Goal: Task Accomplishment & Management: Manage account settings

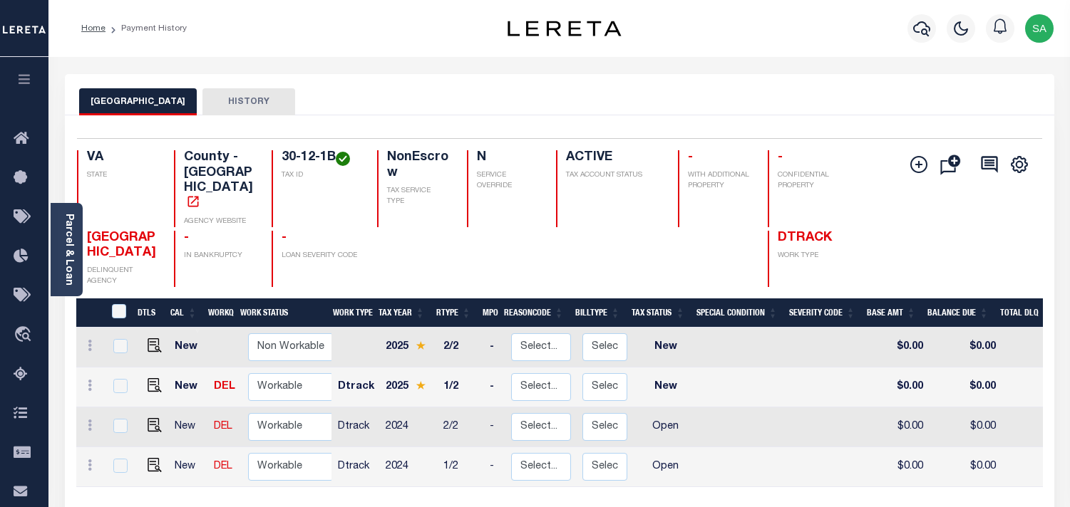
click at [917, 34] on icon "button" at bounding box center [921, 28] width 17 height 17
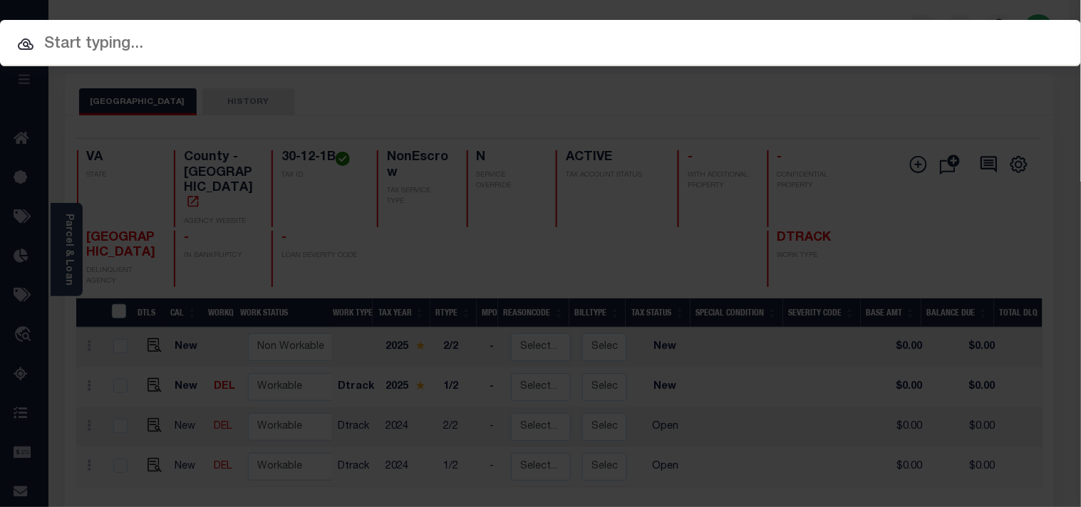
click at [838, 34] on div "Include Loans TBM Customers Borrowers Payments (Lender Non-Disb) Payments (Lend…" at bounding box center [540, 43] width 1081 height 46
paste input "128493"
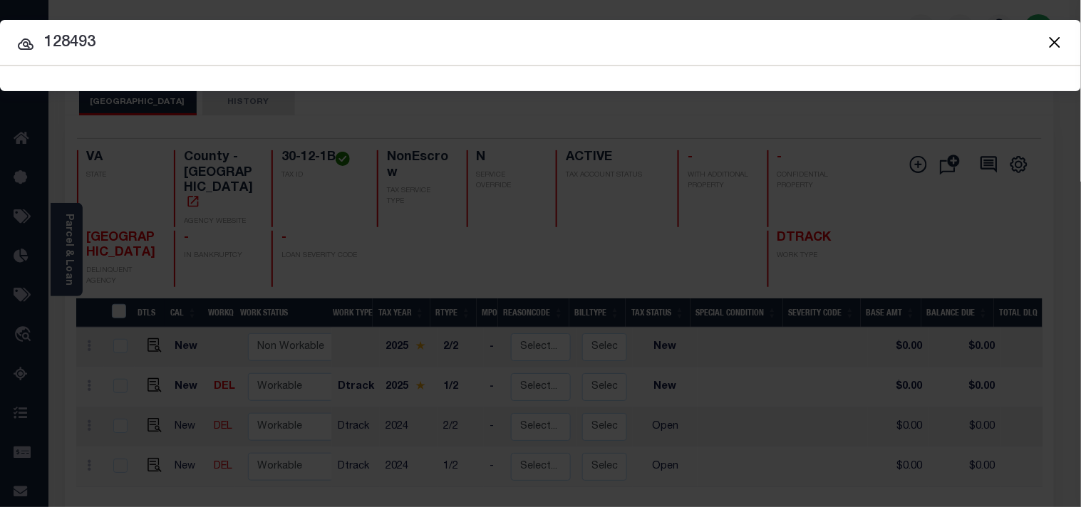
type input "128493"
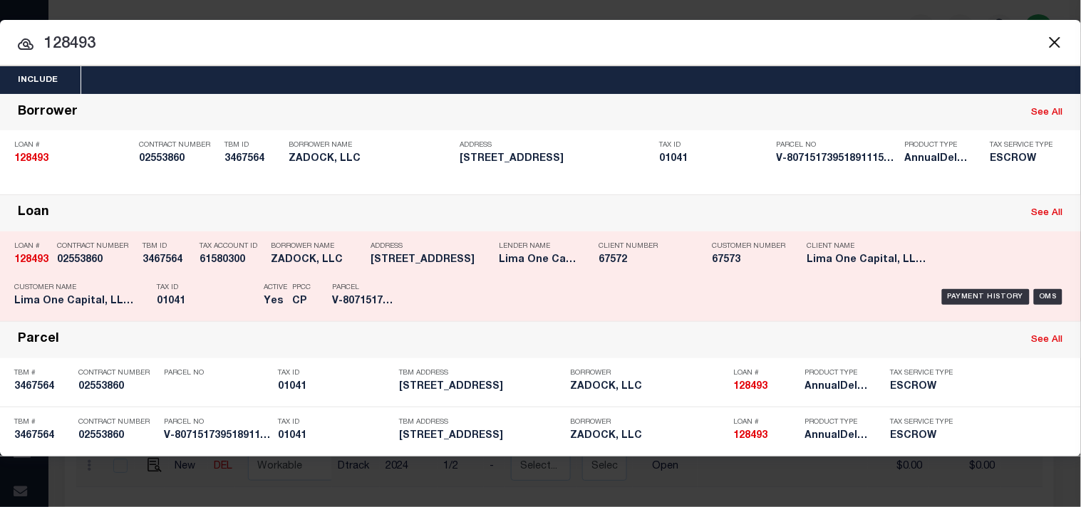
click at [198, 279] on div "Tax ID 01041" at bounding box center [207, 297] width 100 height 41
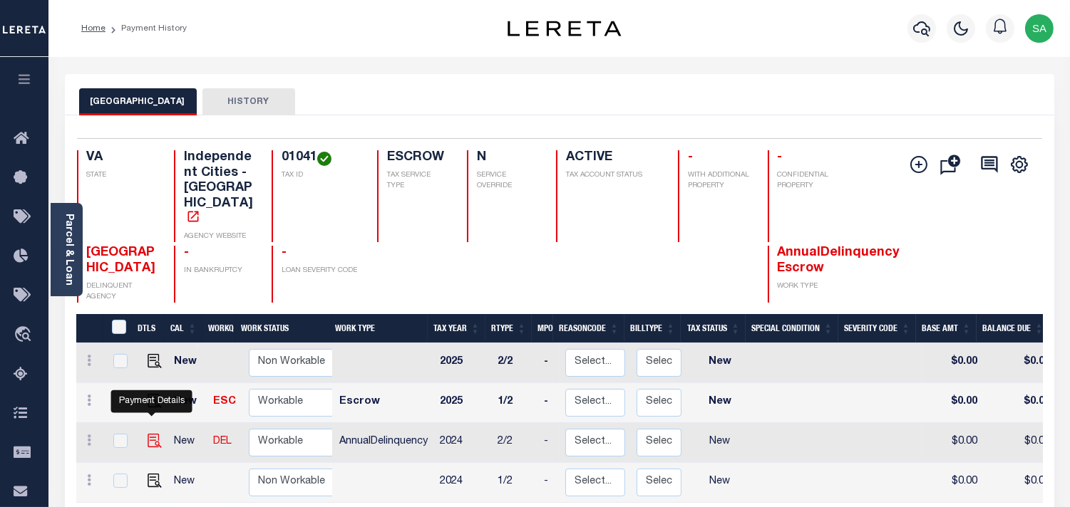
click at [148, 434] on img "" at bounding box center [155, 441] width 14 height 14
checkbox input "true"
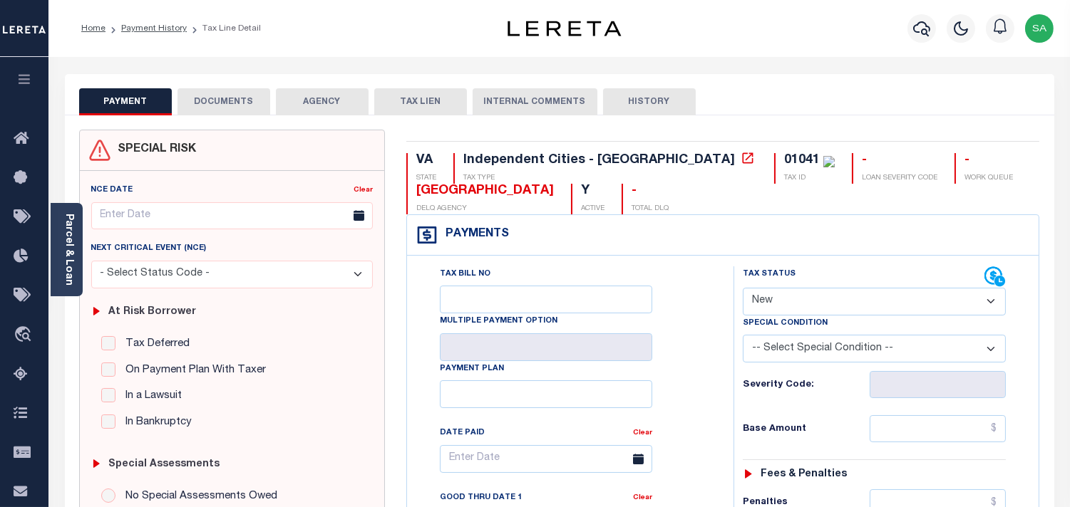
click at [773, 309] on select "- Select Status Code - Open Due/Unpaid Paid Incomplete No Tax Due Internal Refu…" at bounding box center [874, 302] width 263 height 28
select select "PYD"
click at [743, 289] on select "- Select Status Code - Open Due/Unpaid Paid Incomplete No Tax Due Internal Refu…" at bounding box center [874, 302] width 263 height 28
type input "[DATE]"
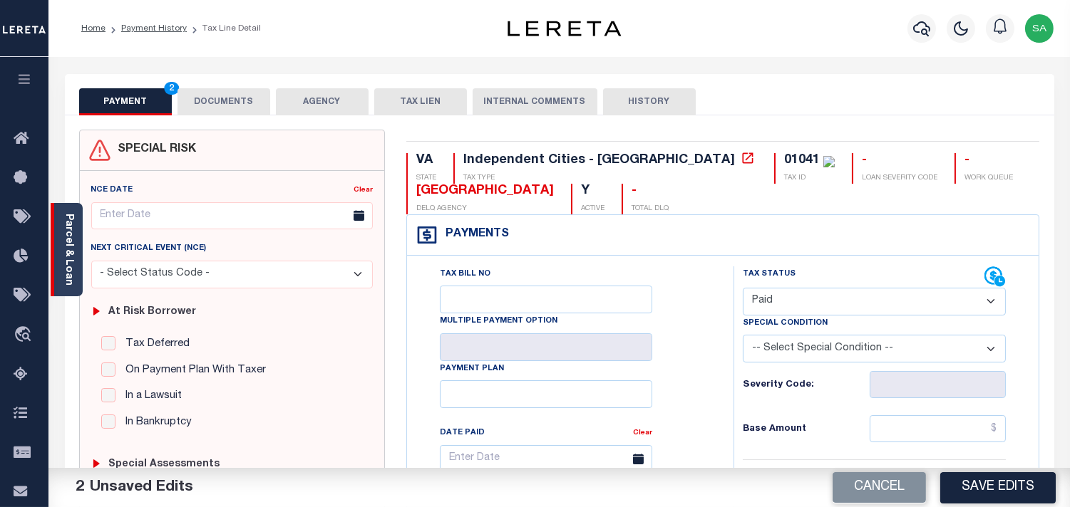
click at [61, 264] on div "Parcel & Loan" at bounding box center [67, 249] width 32 height 93
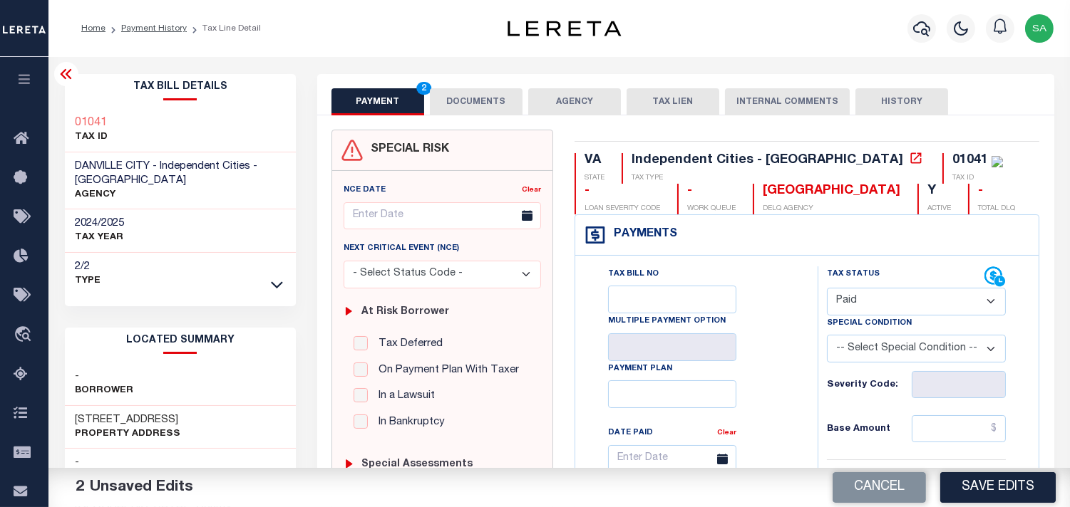
click at [495, 97] on button "DOCUMENTS" at bounding box center [476, 101] width 93 height 27
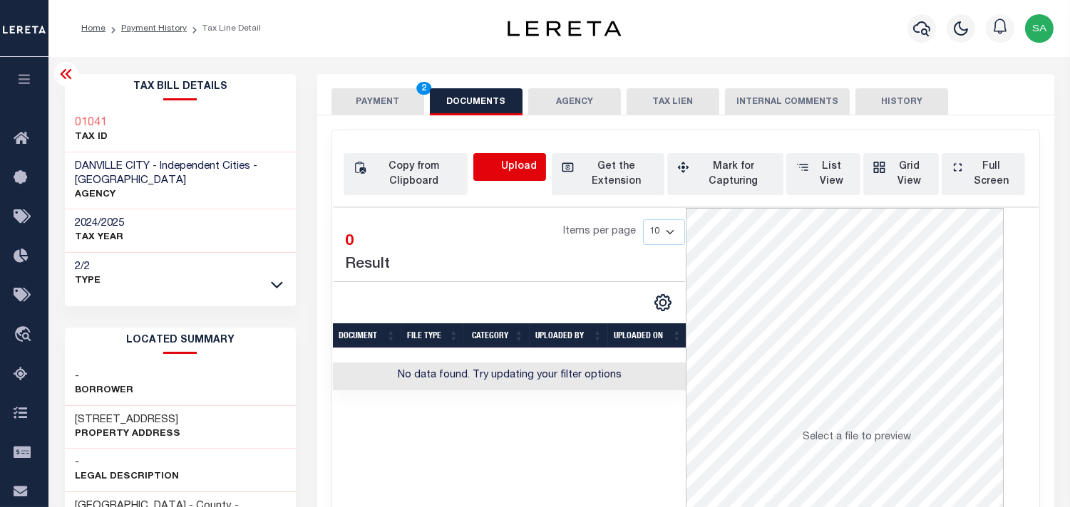
click at [495, 162] on icon "button" at bounding box center [491, 168] width 16 height 16
select select "POP"
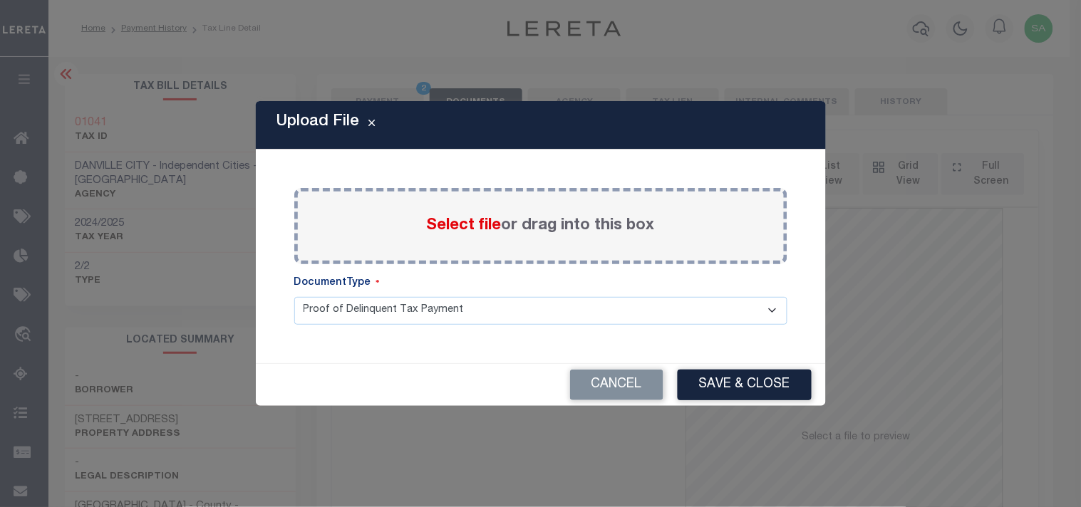
click at [464, 226] on span "Select file" at bounding box center [464, 226] width 75 height 16
click at [0, 0] on input "Select file or drag into this box" at bounding box center [0, 0] width 0 height 0
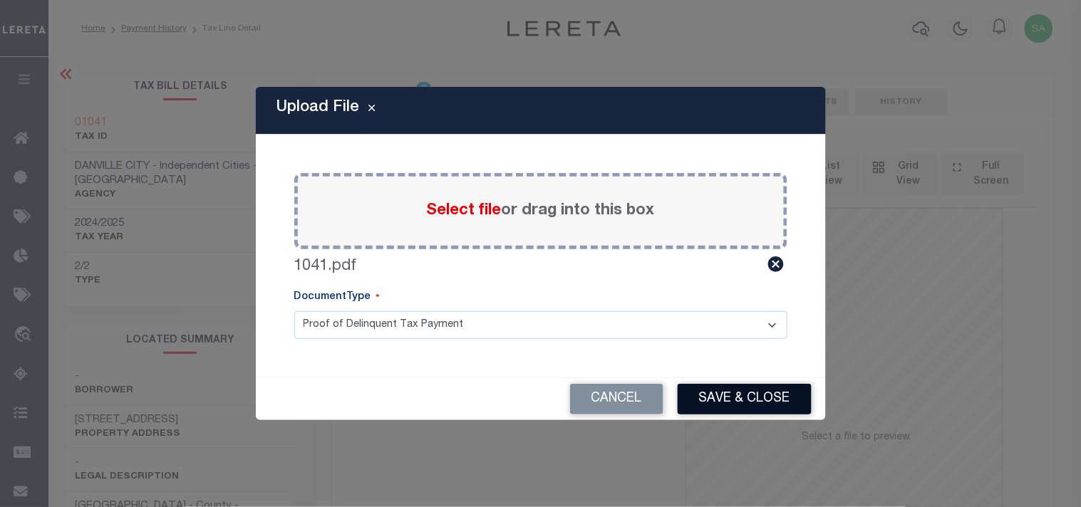
click at [739, 401] on button "Save & Close" at bounding box center [745, 399] width 134 height 31
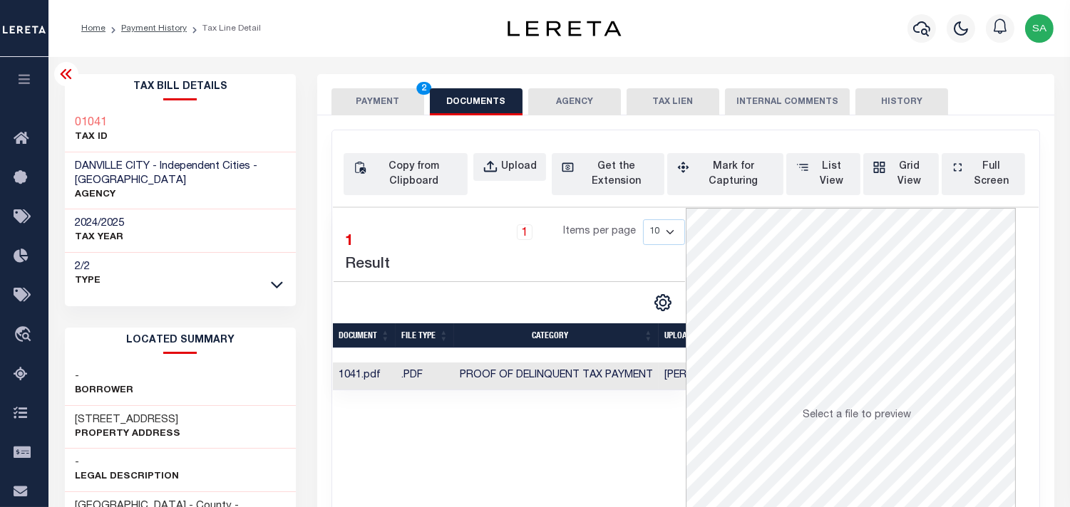
click at [388, 108] on button "PAYMENT 2" at bounding box center [377, 101] width 93 height 27
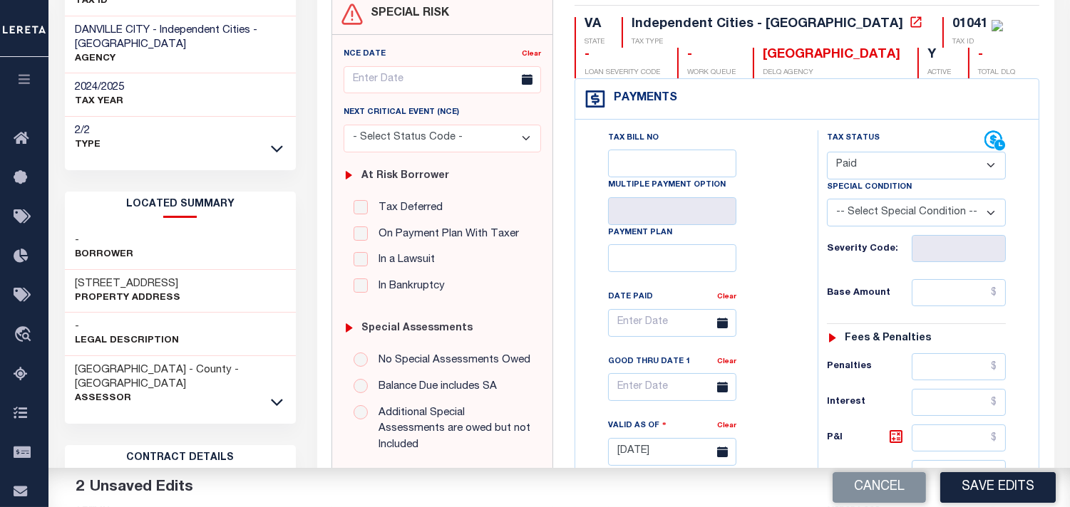
scroll to position [158, 0]
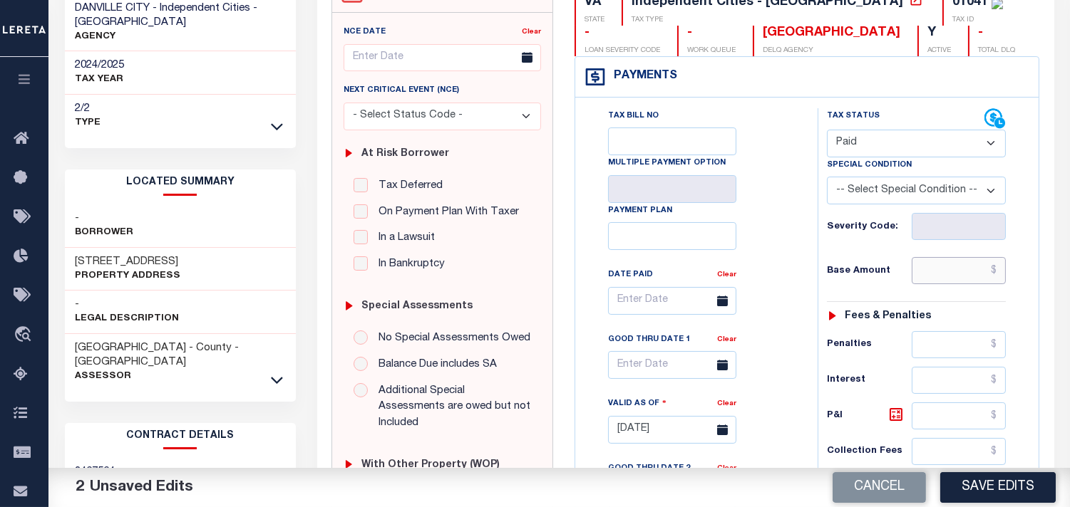
click at [952, 268] on input "text" at bounding box center [959, 270] width 94 height 27
click at [986, 273] on input "$248.59" at bounding box center [959, 270] width 94 height 27
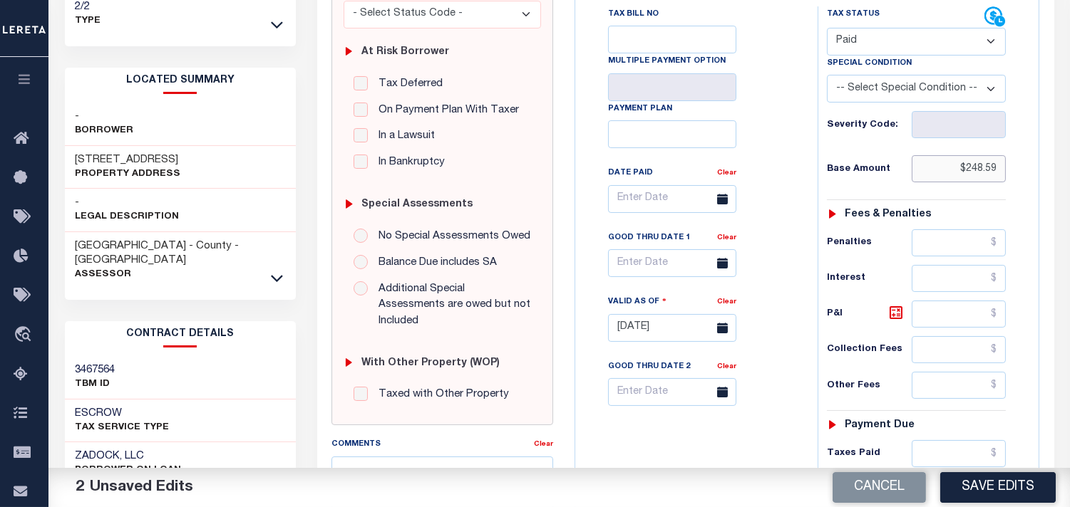
scroll to position [475, 0]
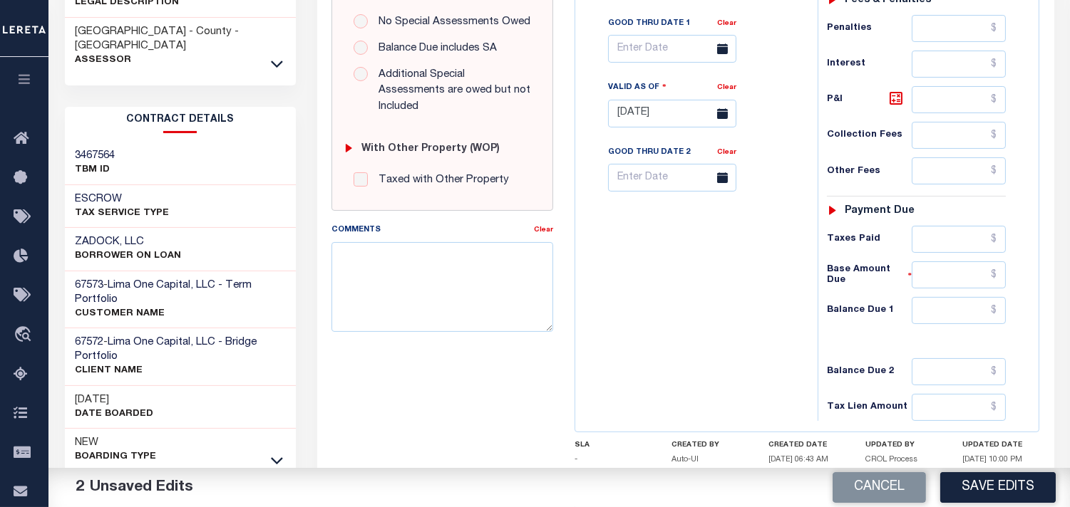
type input "$248.59"
drag, startPoint x: 938, startPoint y: 257, endPoint x: 944, endPoint y: 253, distance: 7.7
click at [939, 255] on div "Tax Status Status - Select Status Code -" at bounding box center [921, 106] width 207 height 629
click at [944, 252] on input "text" at bounding box center [959, 239] width 94 height 27
paste input "248.59"
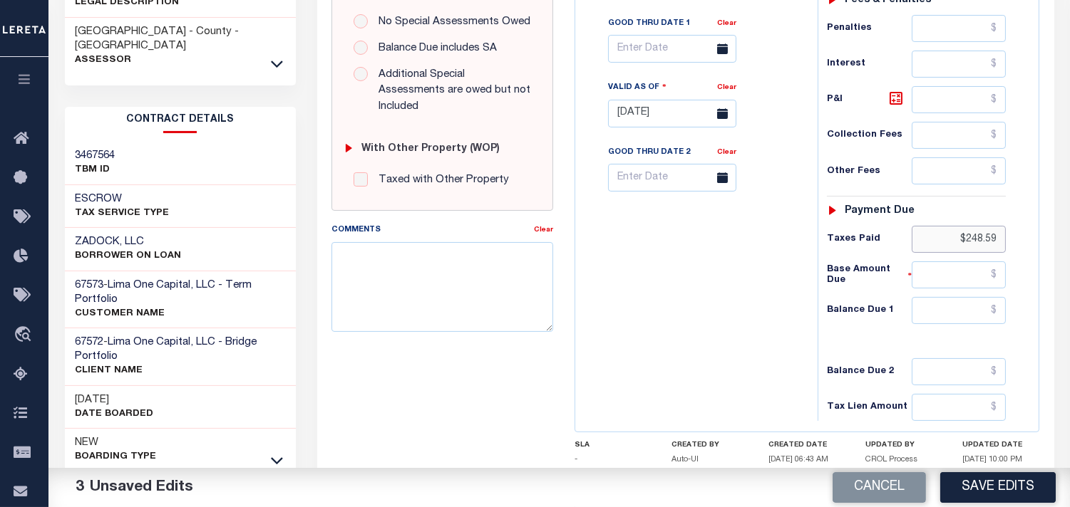
type input "$248.59"
click at [953, 319] on input "text" at bounding box center [959, 310] width 94 height 27
type input "$0.00"
click at [774, 304] on div "Tax Bill No Multiple Payment Option Payment Plan Clear" at bounding box center [693, 106] width 228 height 629
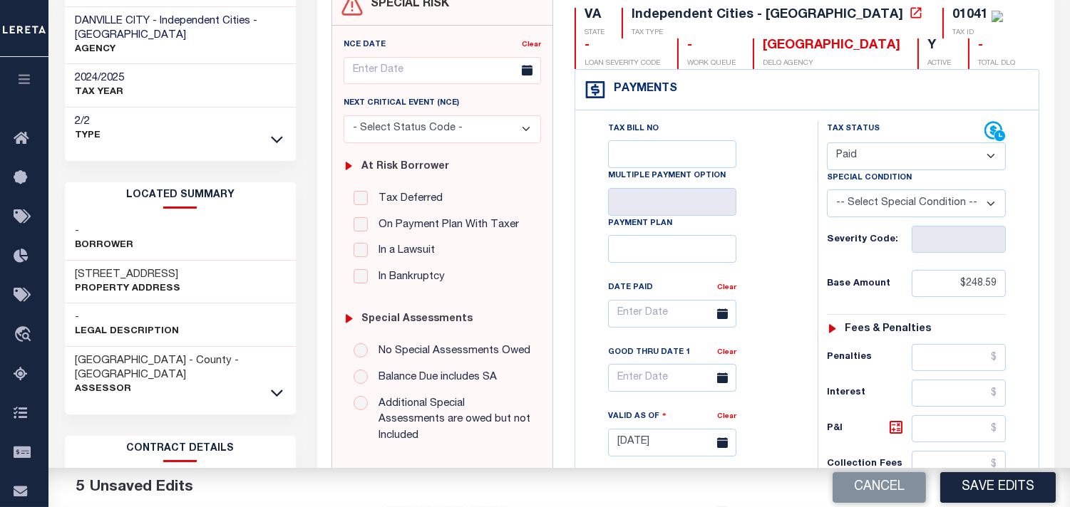
scroll to position [0, 0]
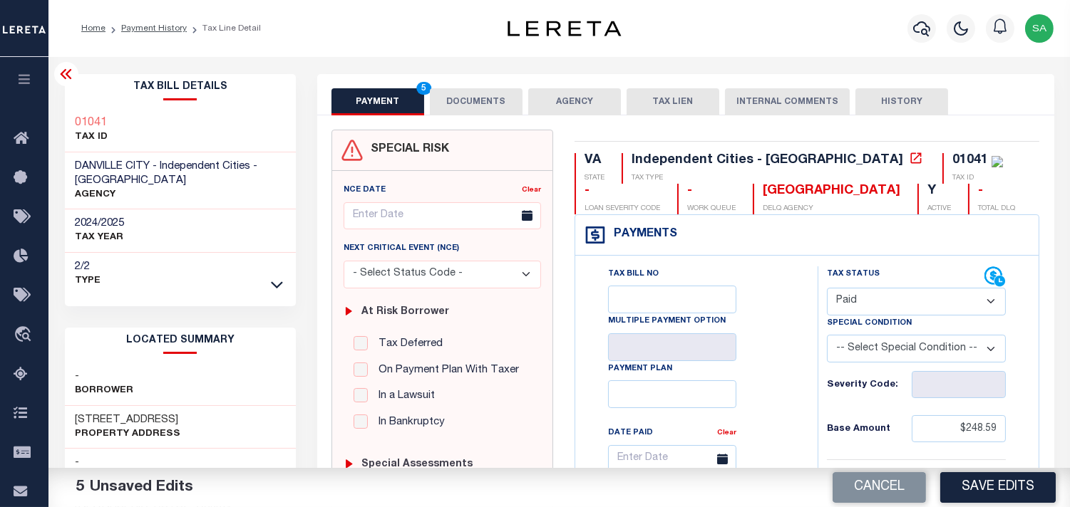
click at [500, 98] on button "DOCUMENTS" at bounding box center [476, 101] width 93 height 27
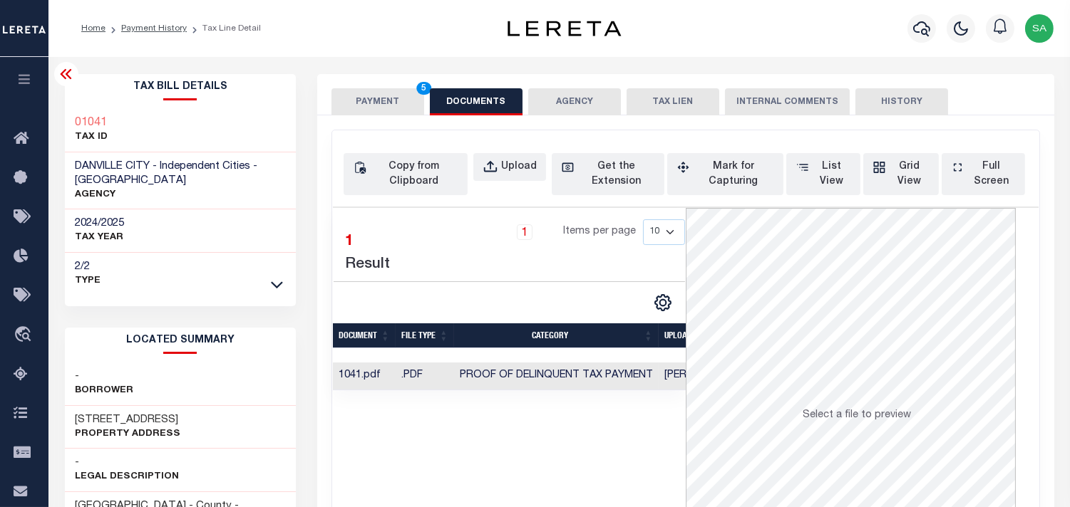
click at [371, 104] on button "PAYMENT 5" at bounding box center [377, 101] width 93 height 27
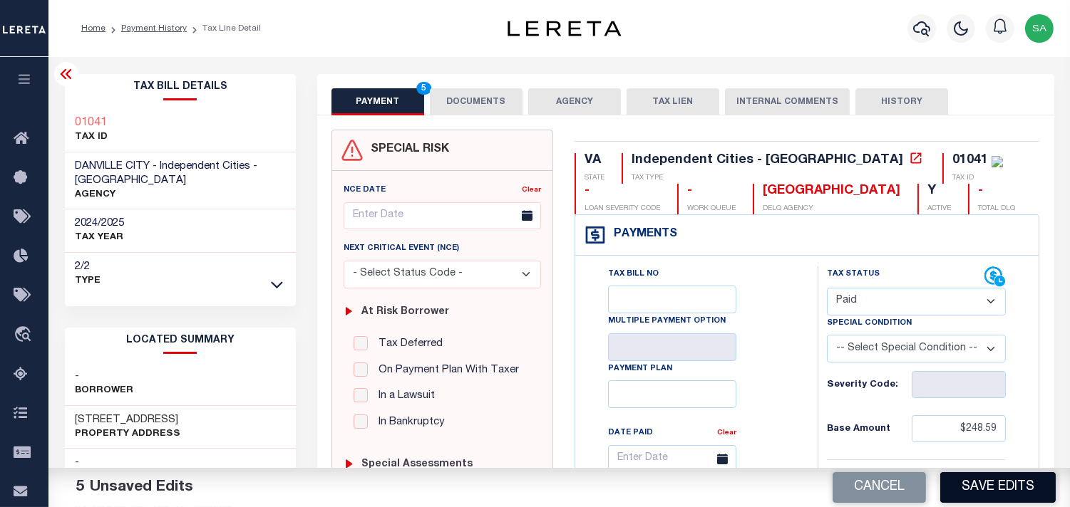
click at [988, 490] on button "Save Edits" at bounding box center [997, 488] width 115 height 31
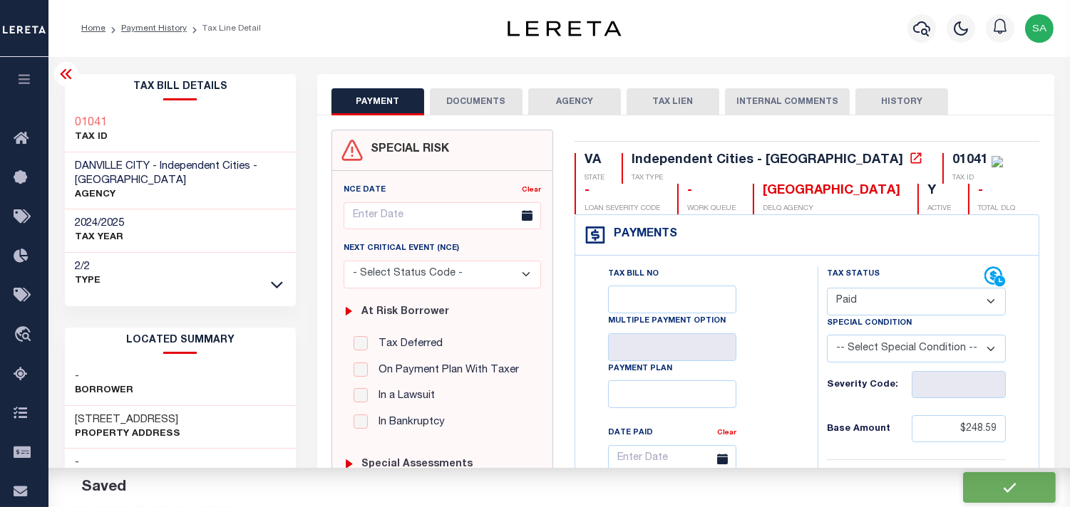
checkbox input "false"
type input "$248.59"
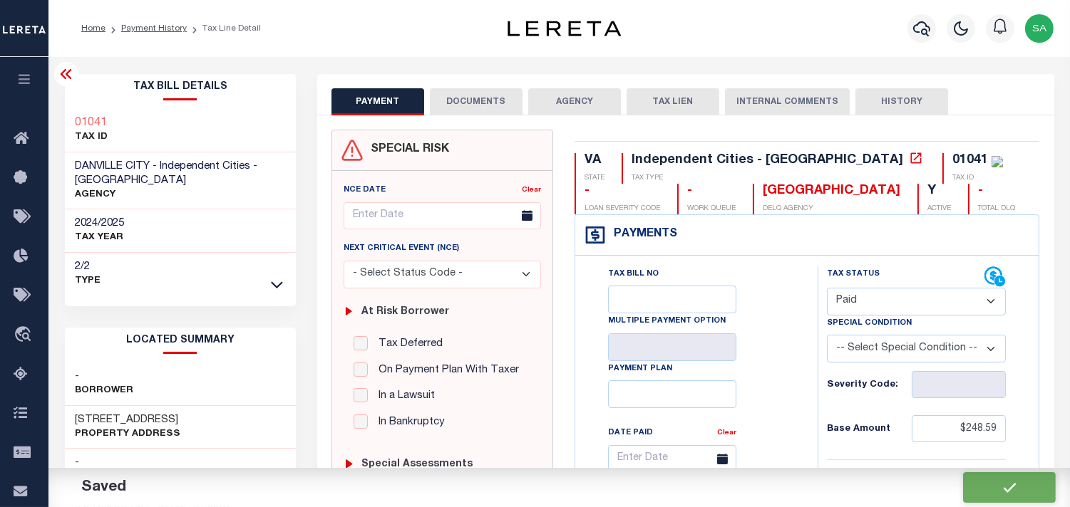
type input "$248.59"
type input "$0"
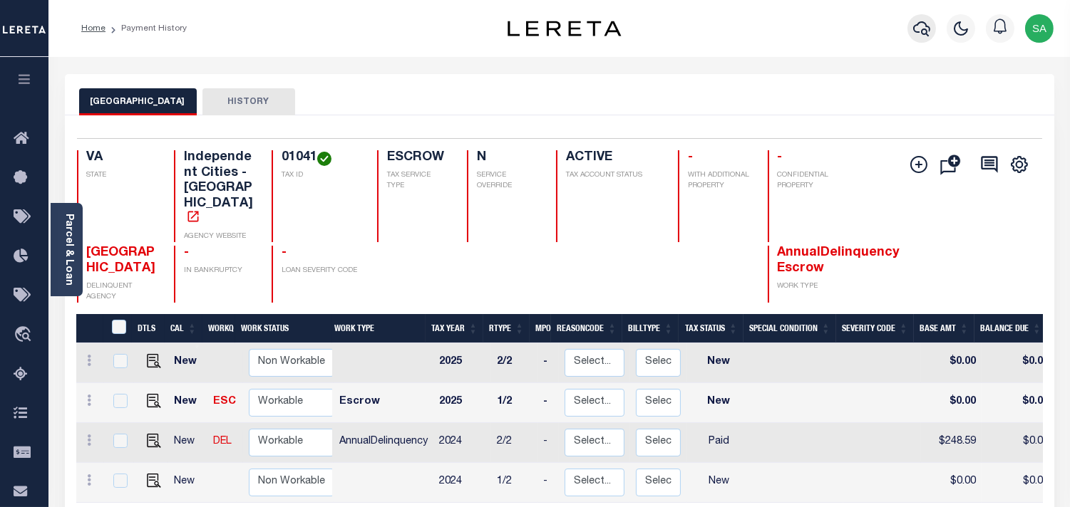
click at [914, 26] on icon "button" at bounding box center [921, 28] width 17 height 17
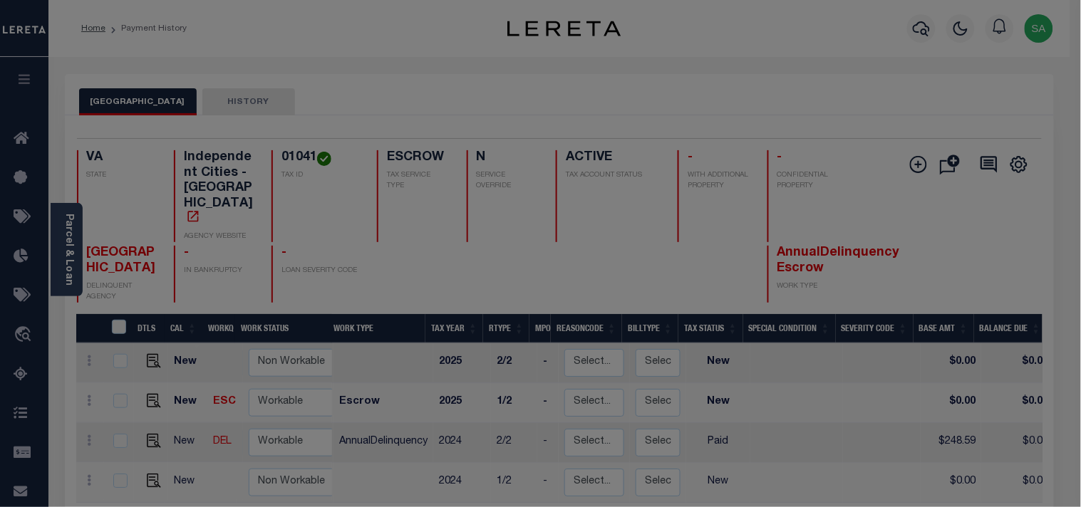
click at [0, 0] on div "Include Loans TBM Customers Borrowers Payments (Lender Non-Disb) Payments (Lend…" at bounding box center [0, 0] width 0 height 0
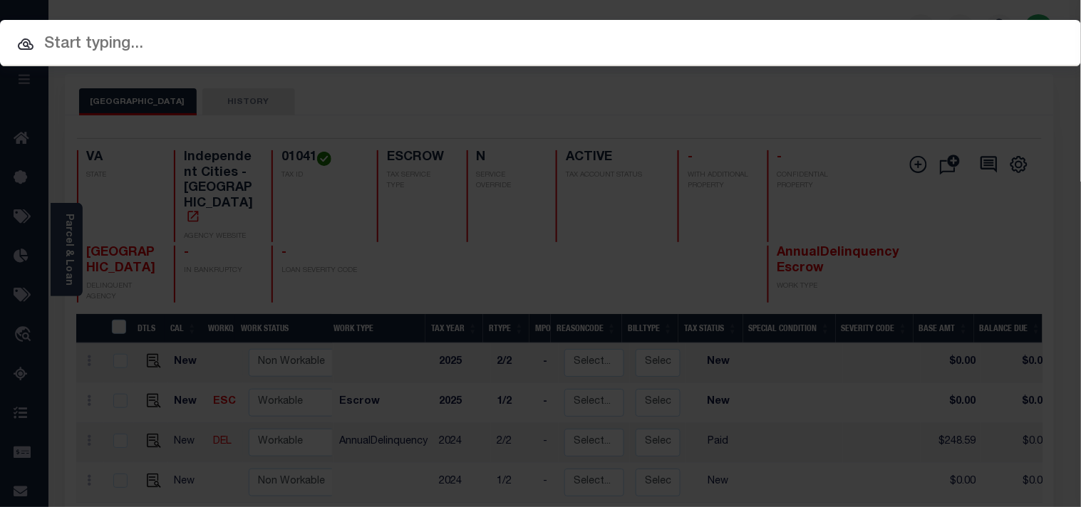
paste input "121091"
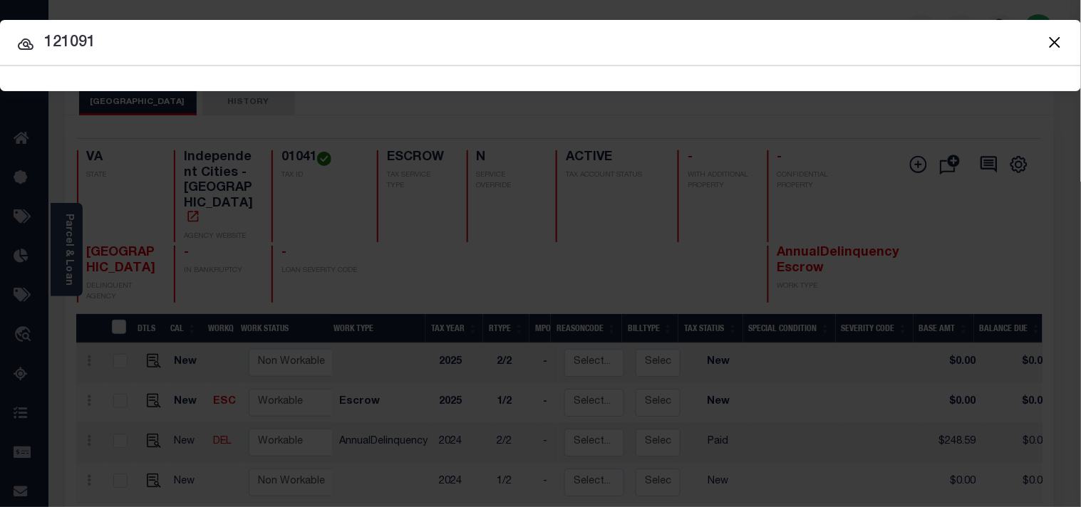
type input "121091"
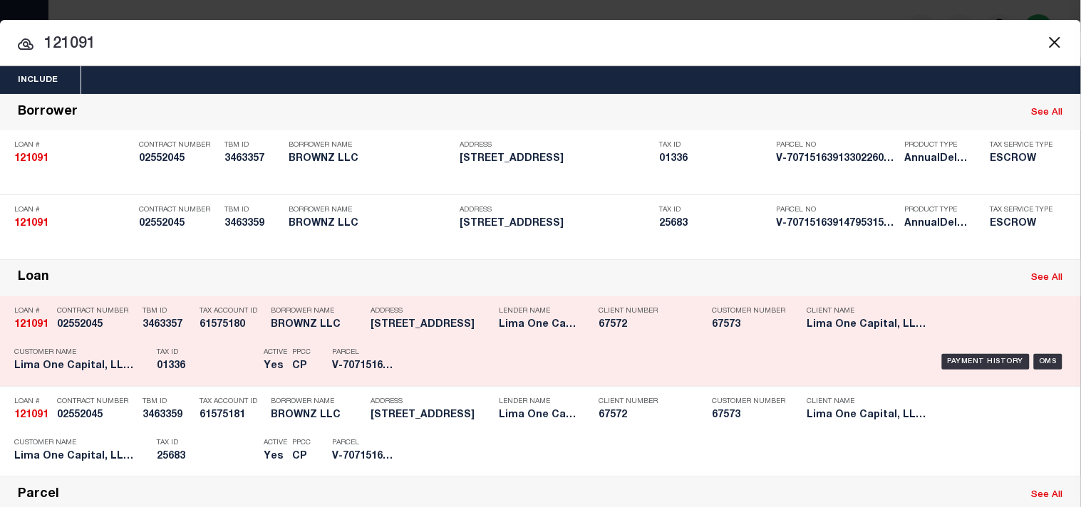
click at [200, 383] on div "Tax ID 01336" at bounding box center [207, 361] width 100 height 41
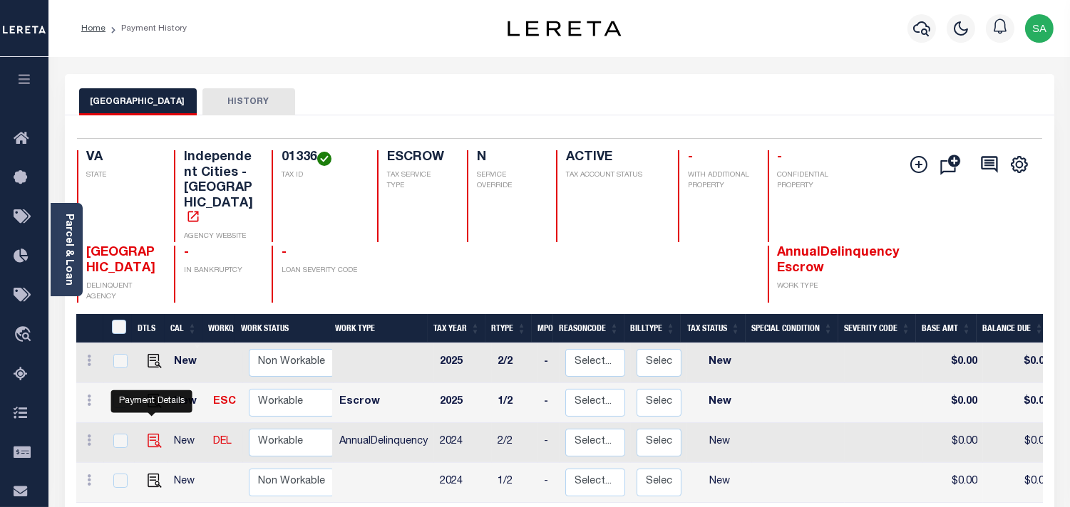
click at [158, 434] on img "" at bounding box center [155, 441] width 14 height 14
checkbox input "true"
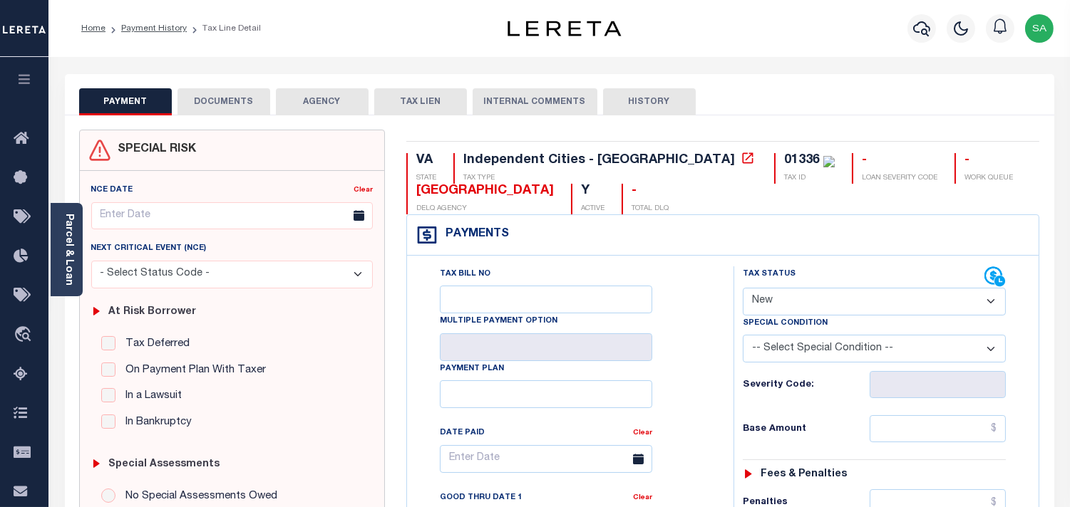
drag, startPoint x: 761, startPoint y: 298, endPoint x: 761, endPoint y: 311, distance: 13.5
click at [761, 298] on select "- Select Status Code - Open Due/Unpaid Paid Incomplete No Tax Due Internal Refu…" at bounding box center [874, 302] width 263 height 28
select select "PYD"
click at [743, 289] on select "- Select Status Code - Open Due/Unpaid Paid Incomplete No Tax Due Internal Refu…" at bounding box center [874, 302] width 263 height 28
type input "[DATE]"
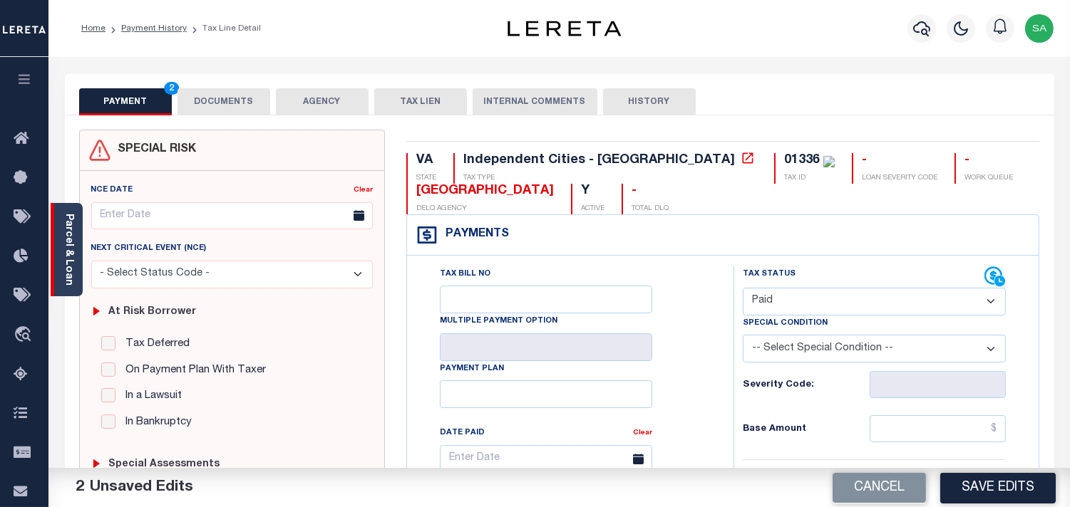
click at [70, 238] on link "Parcel & Loan" at bounding box center [68, 250] width 10 height 72
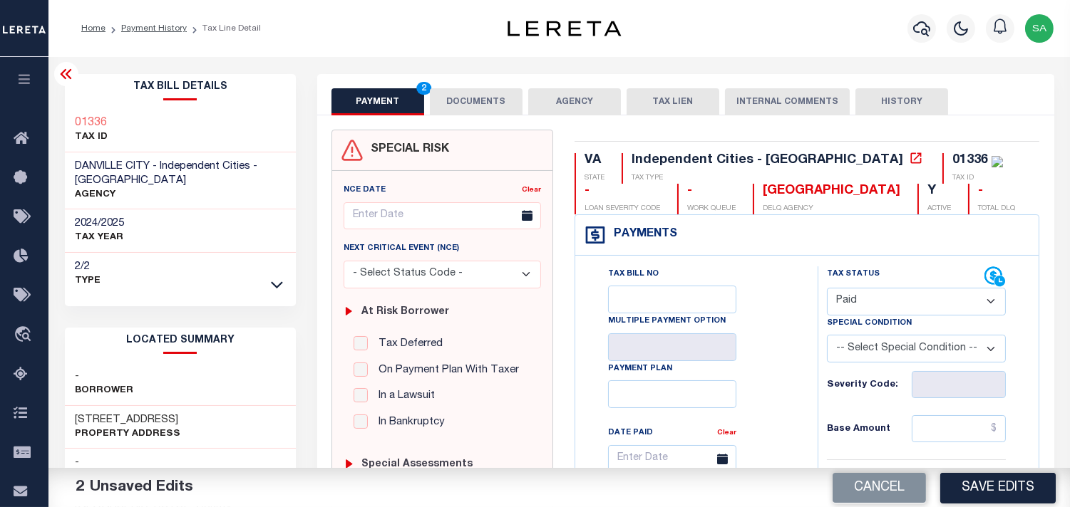
click at [480, 97] on button "DOCUMENTS" at bounding box center [476, 101] width 93 height 27
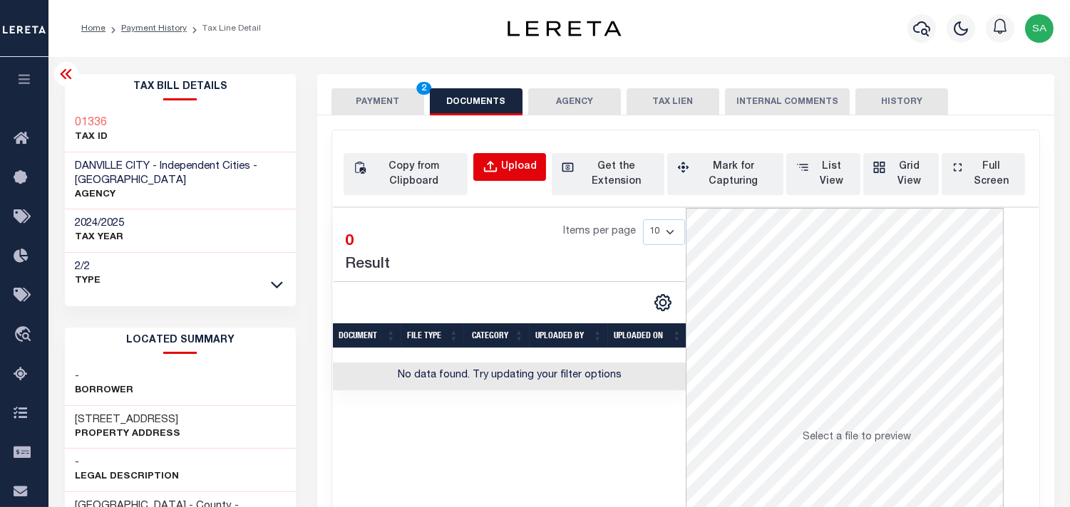
click at [520, 169] on div "Upload" at bounding box center [519, 168] width 36 height 16
select select "POP"
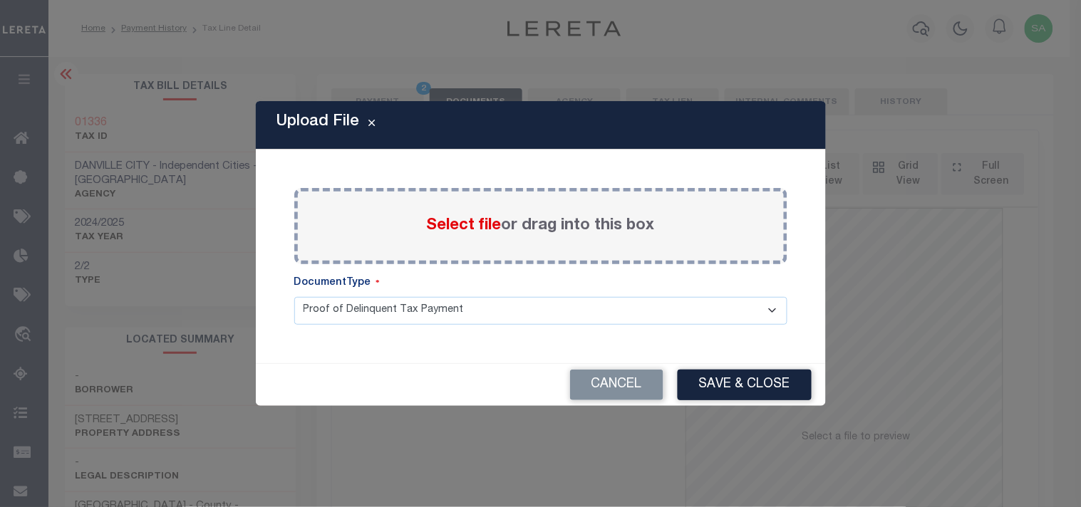
click at [481, 221] on span "Select file" at bounding box center [464, 226] width 75 height 16
click at [0, 0] on input "Select file or drag into this box" at bounding box center [0, 0] width 0 height 0
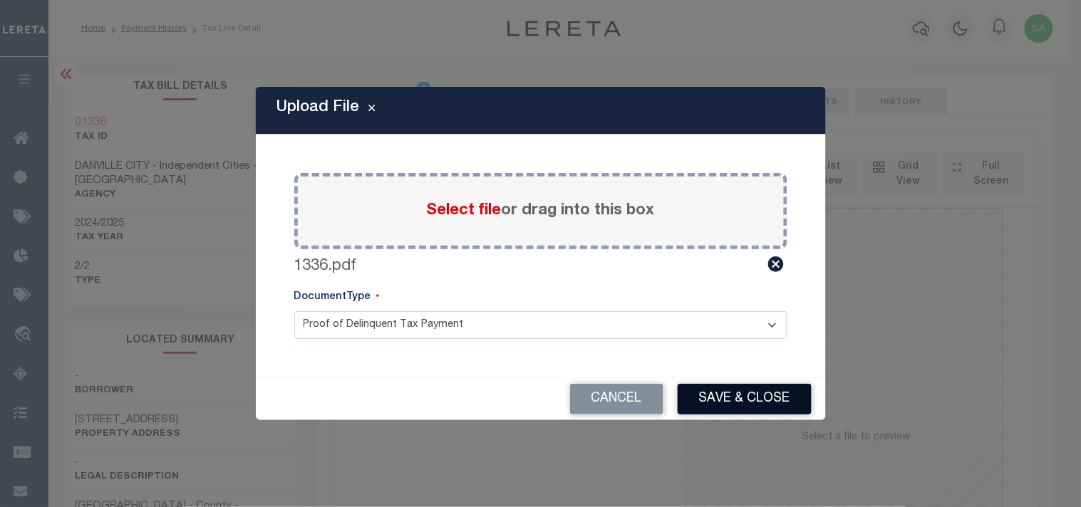
click at [715, 404] on button "Save & Close" at bounding box center [745, 399] width 134 height 31
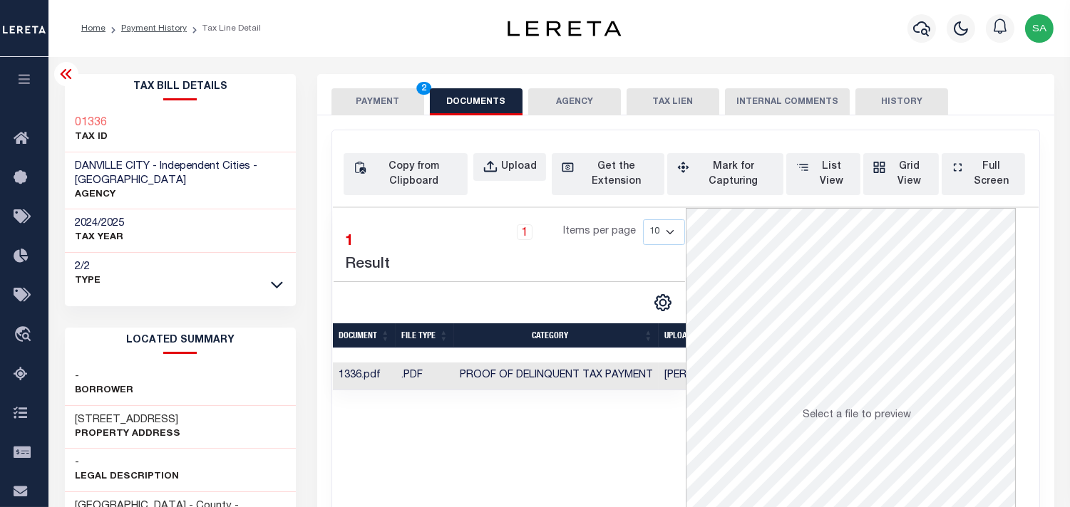
click at [372, 105] on button "PAYMENT 2" at bounding box center [377, 101] width 93 height 27
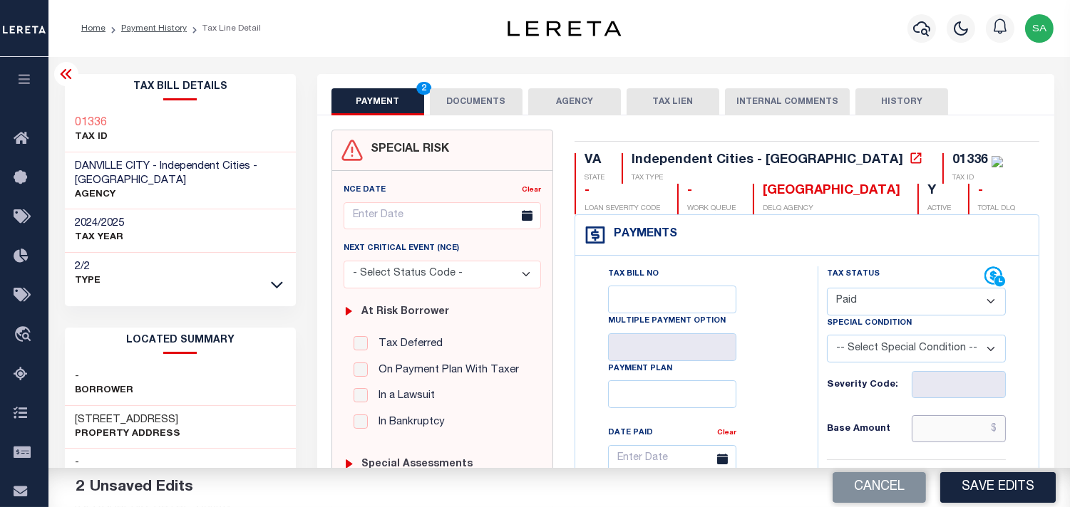
click at [949, 422] on input "text" at bounding box center [959, 429] width 94 height 27
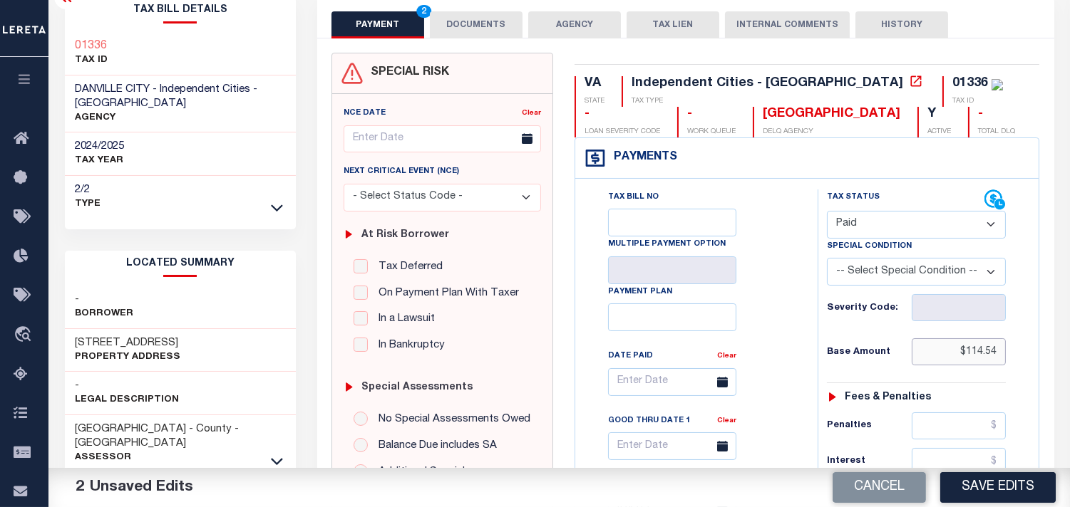
scroll to position [237, 0]
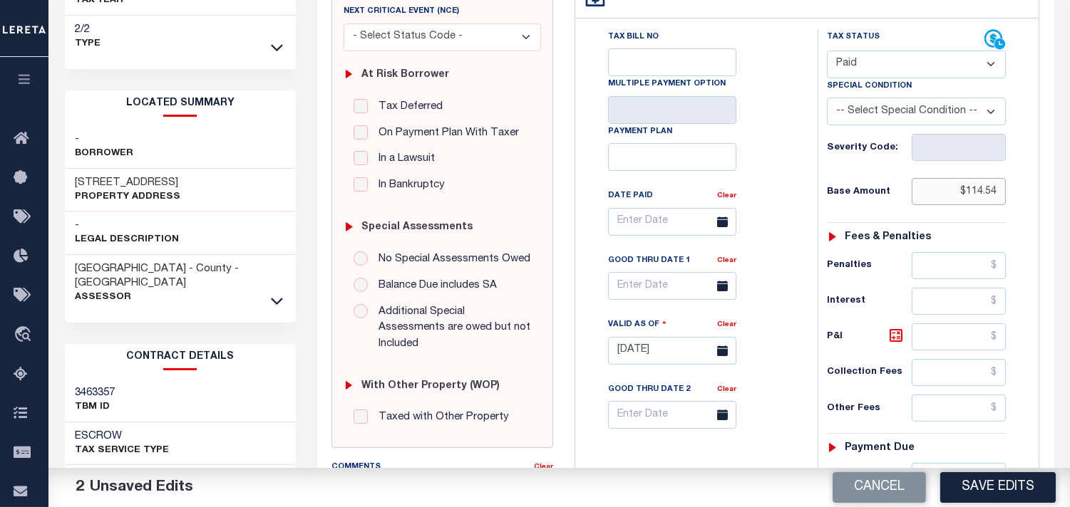
type input "$114.54"
drag, startPoint x: 927, startPoint y: 209, endPoint x: 1010, endPoint y: 195, distance: 83.8
click at [1010, 195] on div "Tax Status Status - Select Status Code -" at bounding box center [921, 343] width 207 height 629
copy div
drag, startPoint x: 954, startPoint y: 189, endPoint x: 1015, endPoint y: 188, distance: 61.3
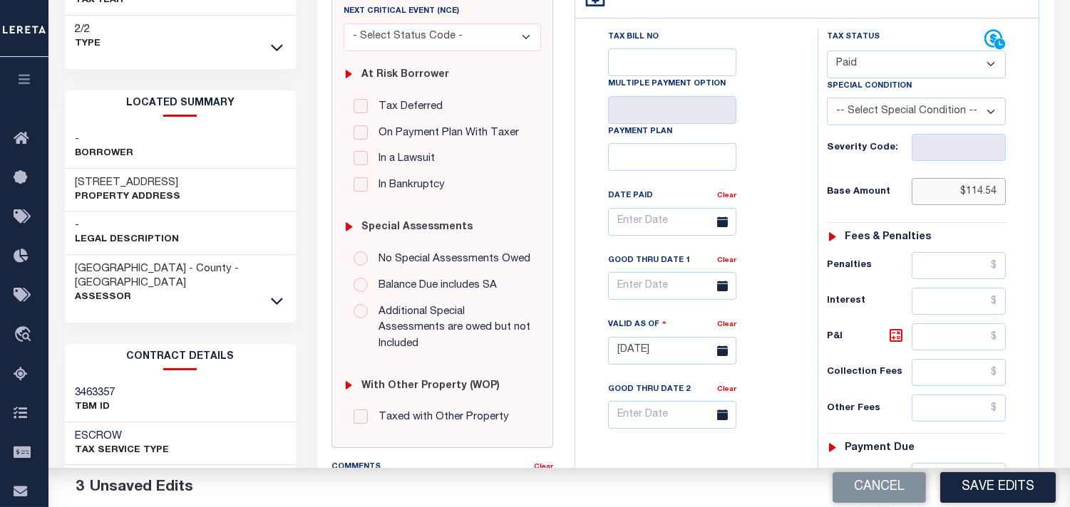
click at [1015, 188] on div "Tax Status Status - Select Status Code -" at bounding box center [921, 343] width 207 height 629
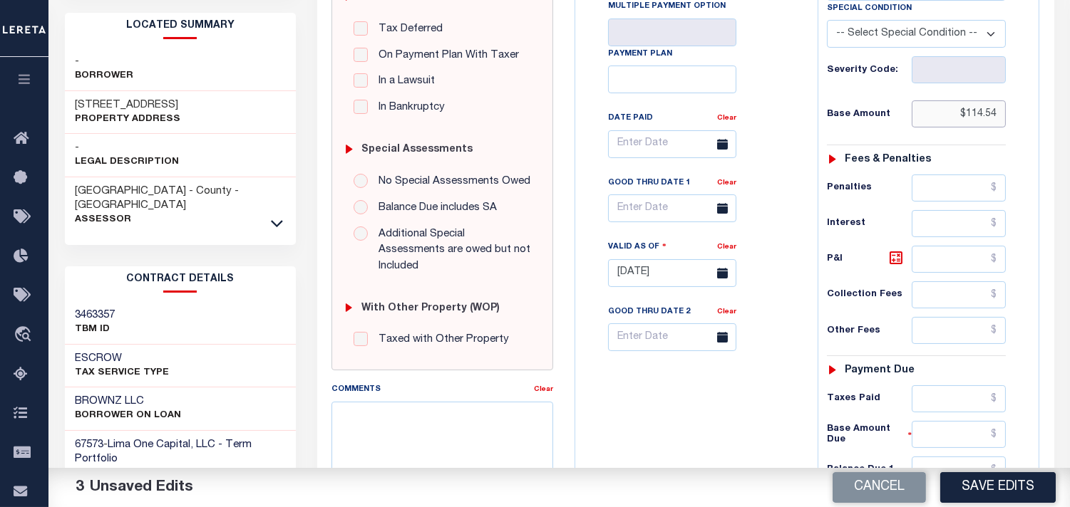
scroll to position [475, 0]
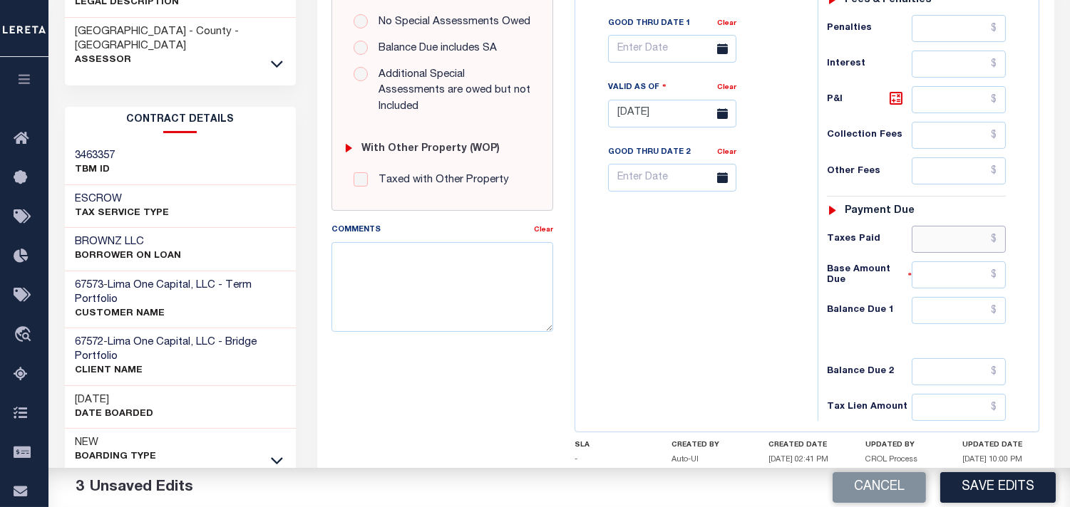
click at [965, 230] on input "text" at bounding box center [959, 239] width 94 height 27
paste input "$114.54"
type input "$114.54"
click at [942, 316] on input "text" at bounding box center [959, 310] width 94 height 27
type input "$0.00"
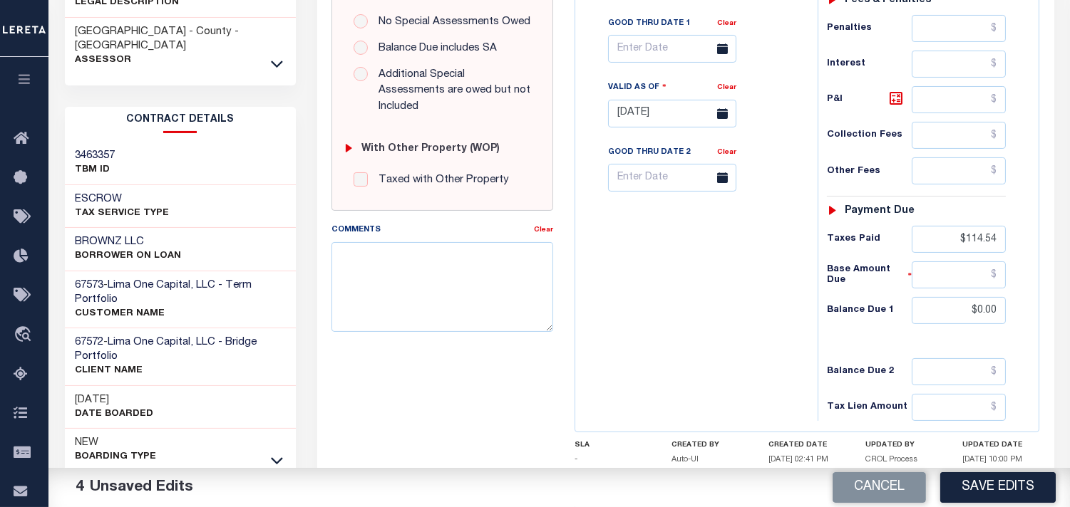
click at [796, 306] on div "Tax Bill No Multiple Payment Option Payment Plan Clear" at bounding box center [693, 106] width 228 height 629
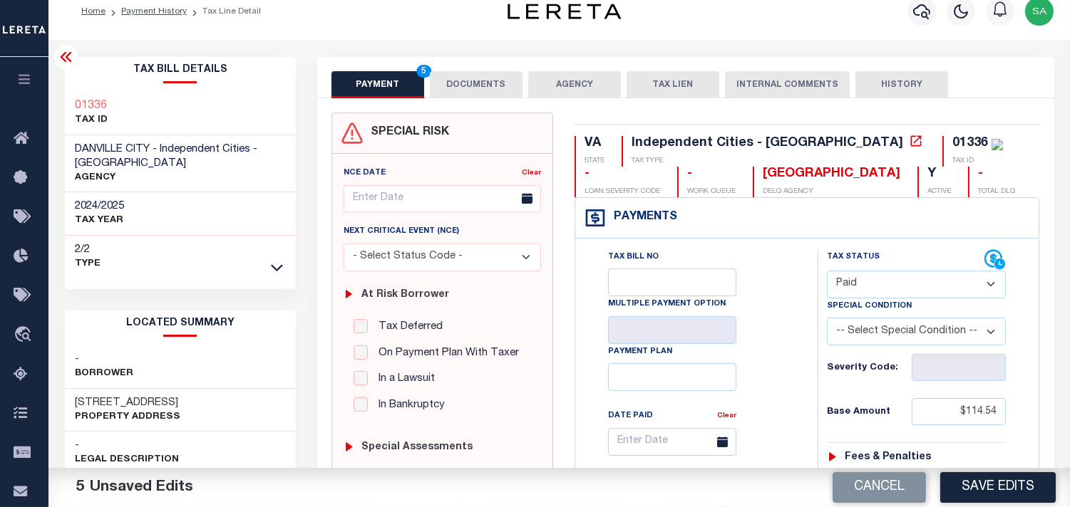
scroll to position [0, 0]
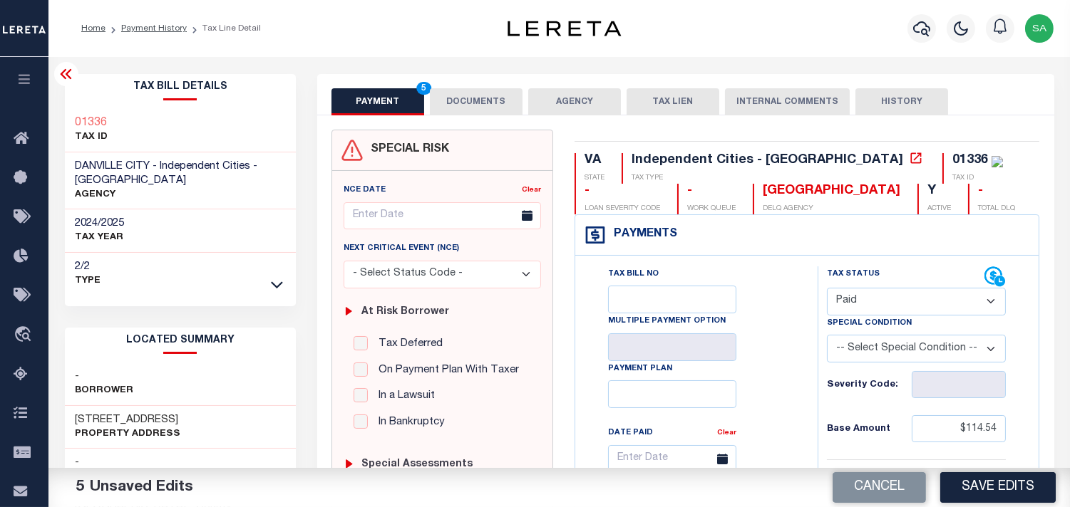
click at [490, 108] on button "DOCUMENTS" at bounding box center [476, 101] width 93 height 27
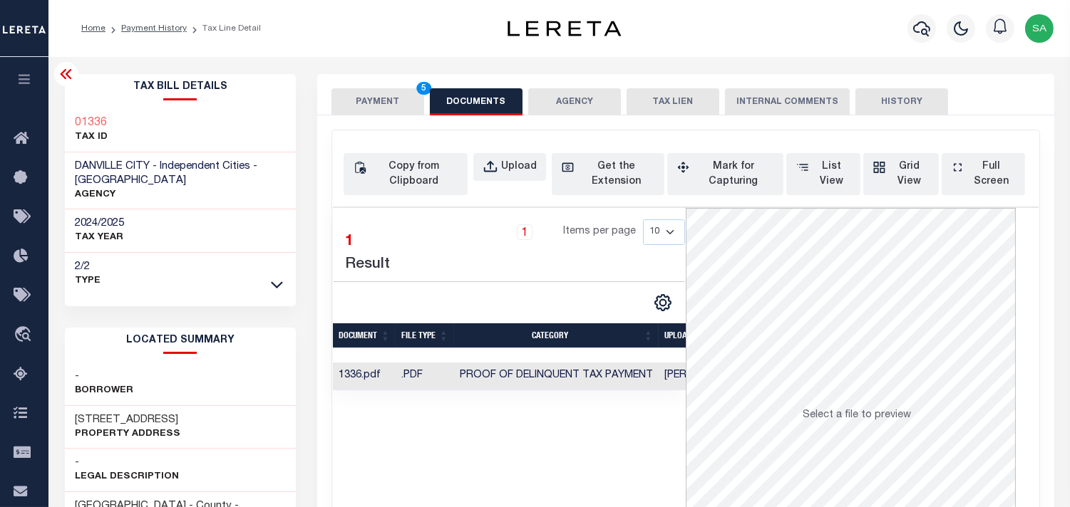
click at [366, 102] on button "PAYMENT 5" at bounding box center [377, 101] width 93 height 27
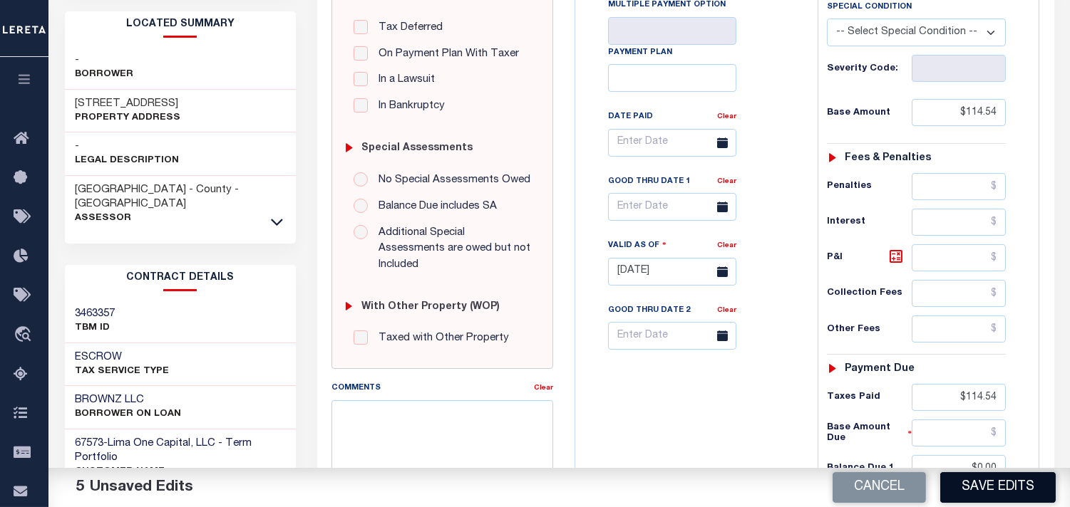
click at [979, 490] on button "Save Edits" at bounding box center [997, 488] width 115 height 31
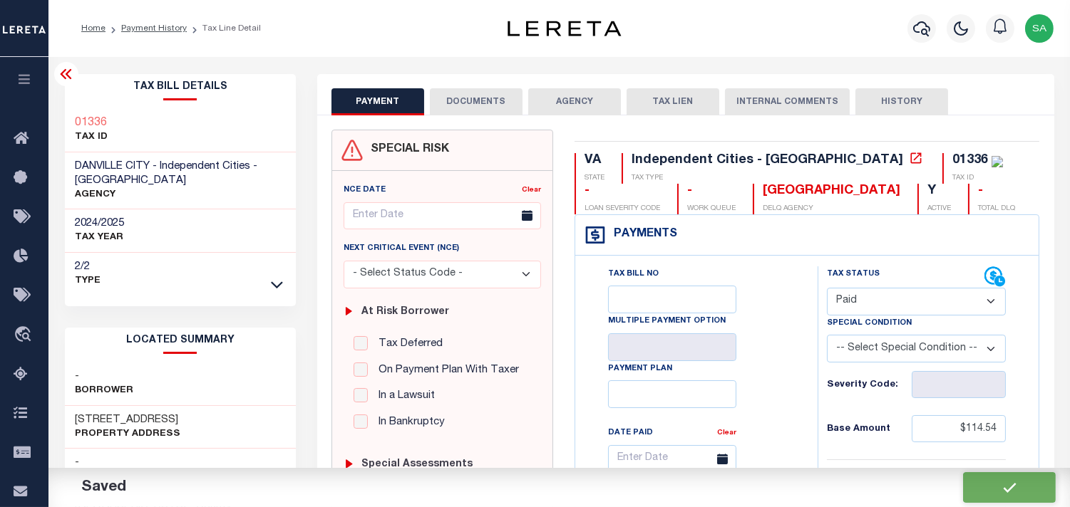
checkbox input "false"
type input "$114.54"
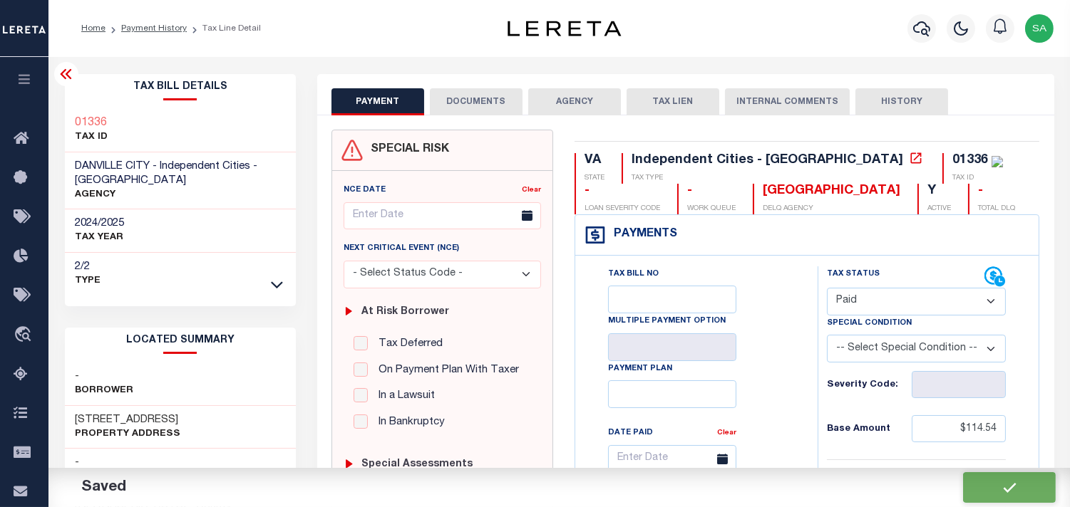
type input "$114.54"
type input "$0"
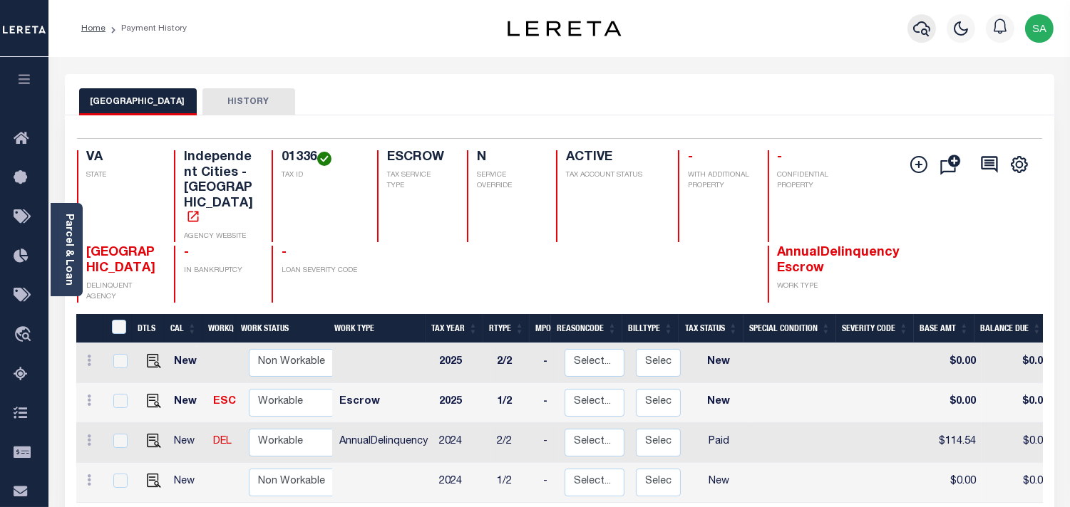
click at [920, 26] on icon "button" at bounding box center [921, 28] width 17 height 17
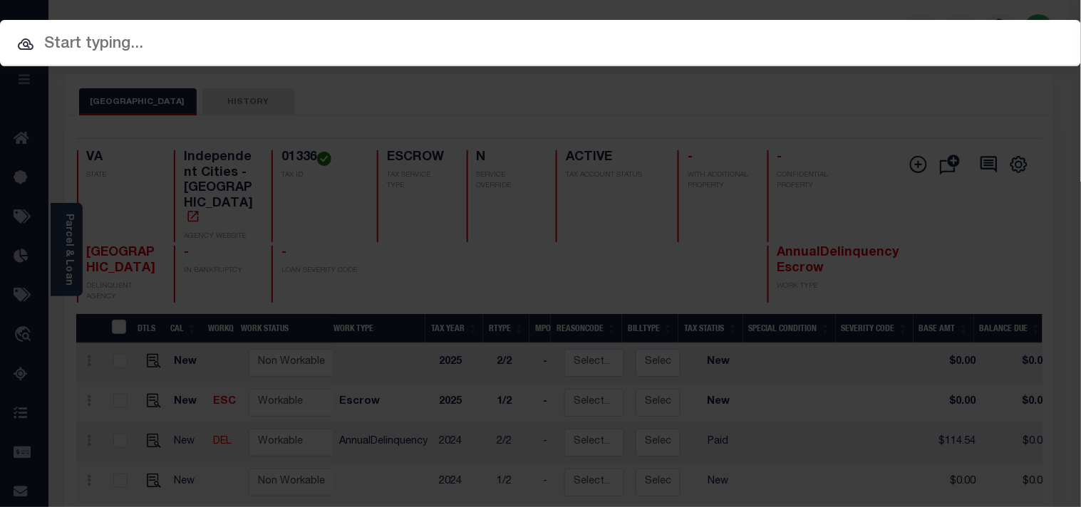
click at [860, 36] on div "Include Loans TBM Customers Borrowers Payments (Lender Non-Disb) Payments (Lend…" at bounding box center [540, 253] width 1081 height 507
paste input "40010912"
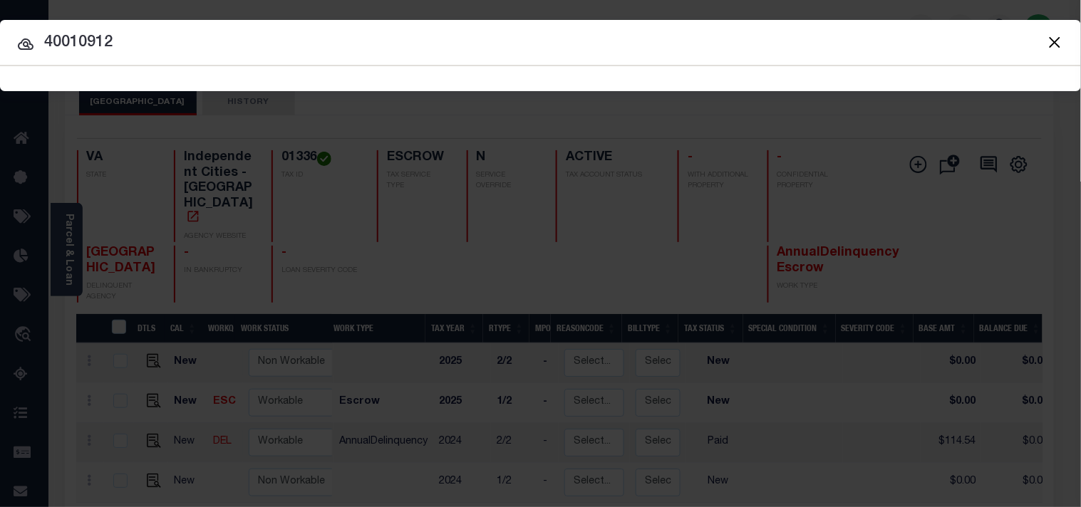
type input "40010912"
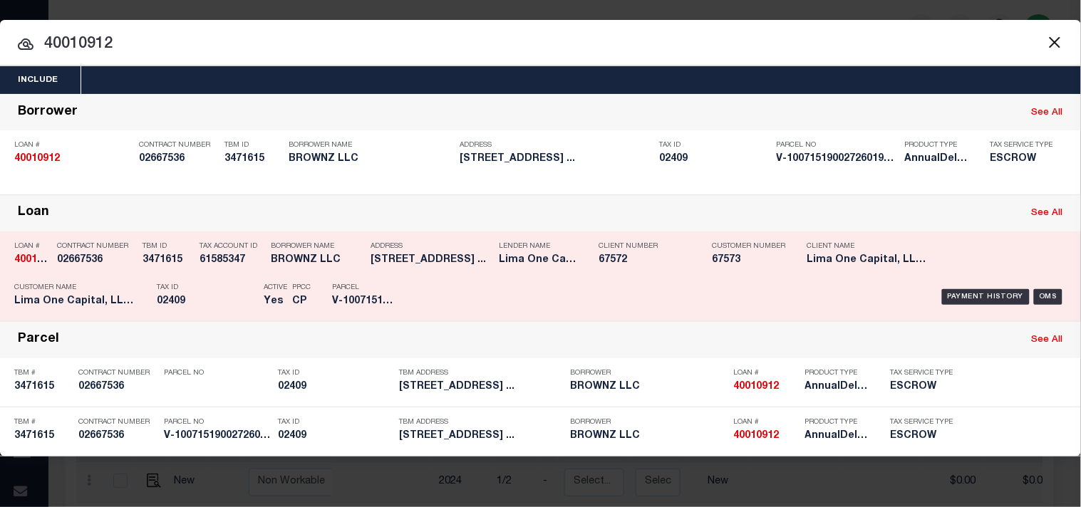
click at [211, 284] on p "Tax ID" at bounding box center [207, 288] width 100 height 9
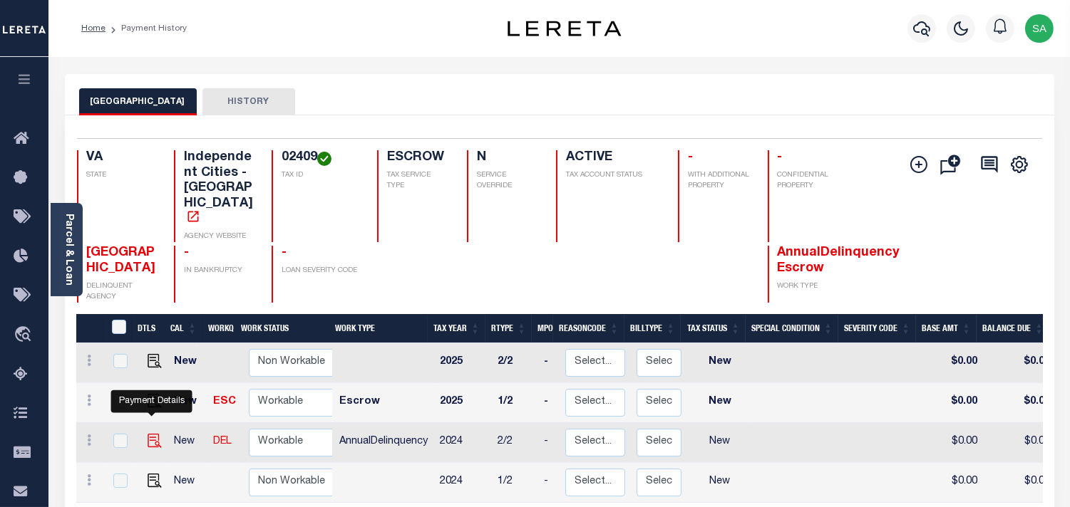
click at [154, 434] on img "" at bounding box center [155, 441] width 14 height 14
checkbox input "true"
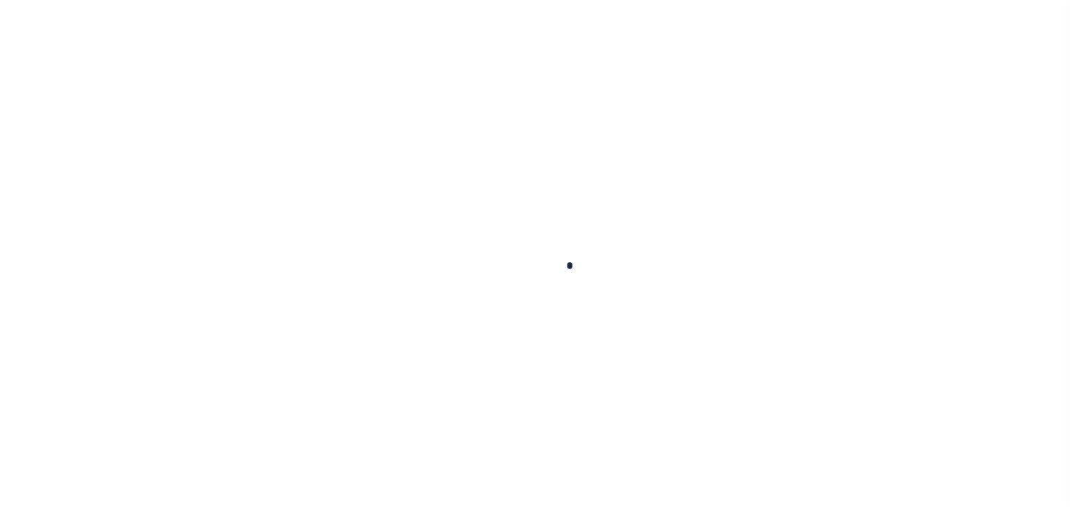
checkbox input "false"
type input "[DATE]"
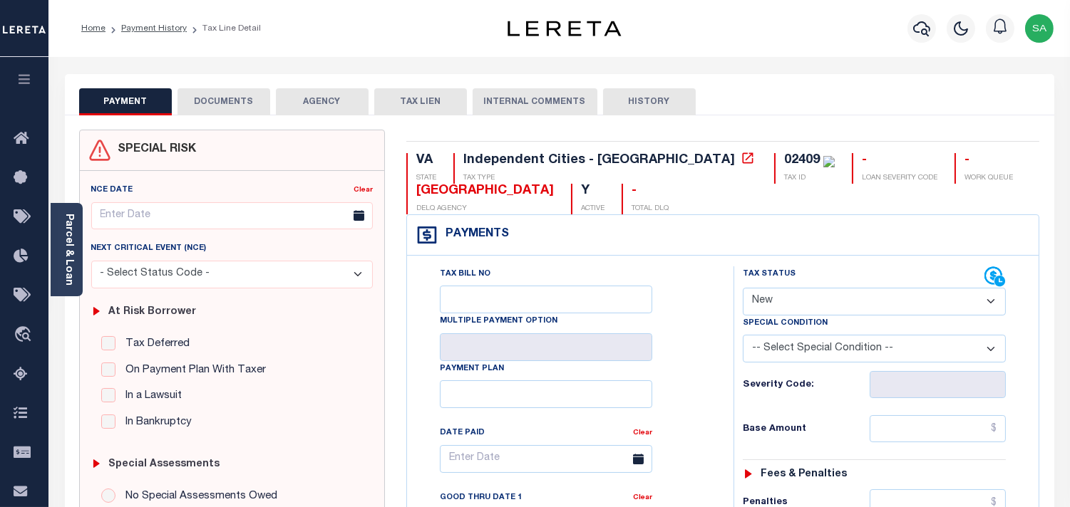
click at [817, 312] on select "- Select Status Code - Open Due/Unpaid Paid Incomplete No Tax Due Internal Refu…" at bounding box center [874, 302] width 263 height 28
select select "PYD"
click at [743, 289] on select "- Select Status Code - Open Due/Unpaid Paid Incomplete No Tax Due Internal Refu…" at bounding box center [874, 302] width 263 height 28
type input "[DATE]"
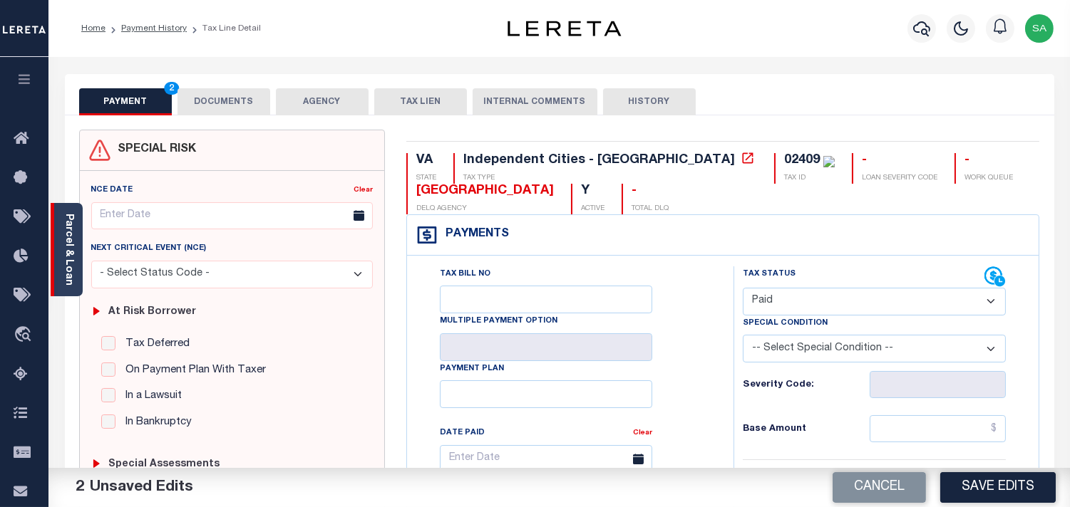
click at [66, 216] on link "Parcel & Loan" at bounding box center [68, 250] width 10 height 72
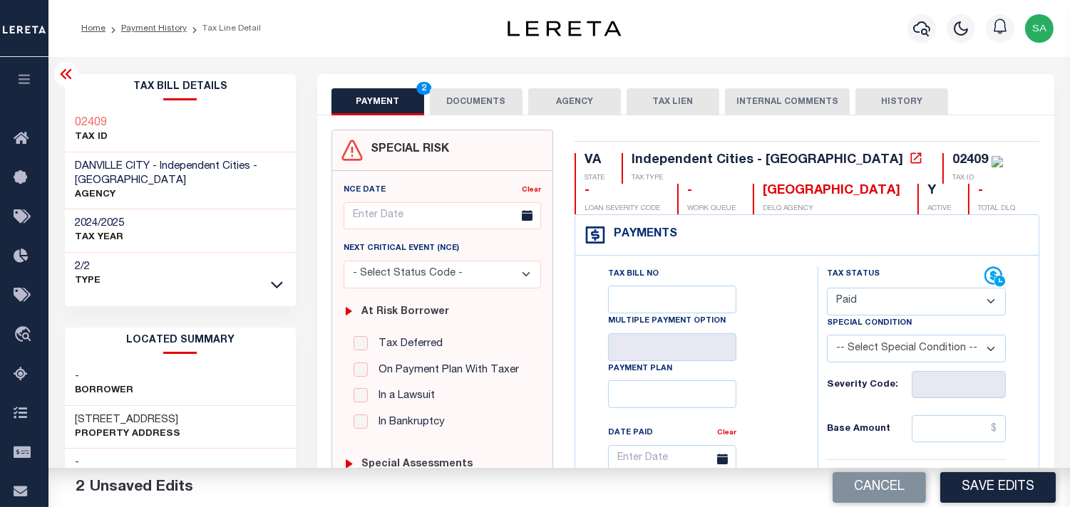
click at [493, 105] on button "DOCUMENTS" at bounding box center [476, 101] width 93 height 27
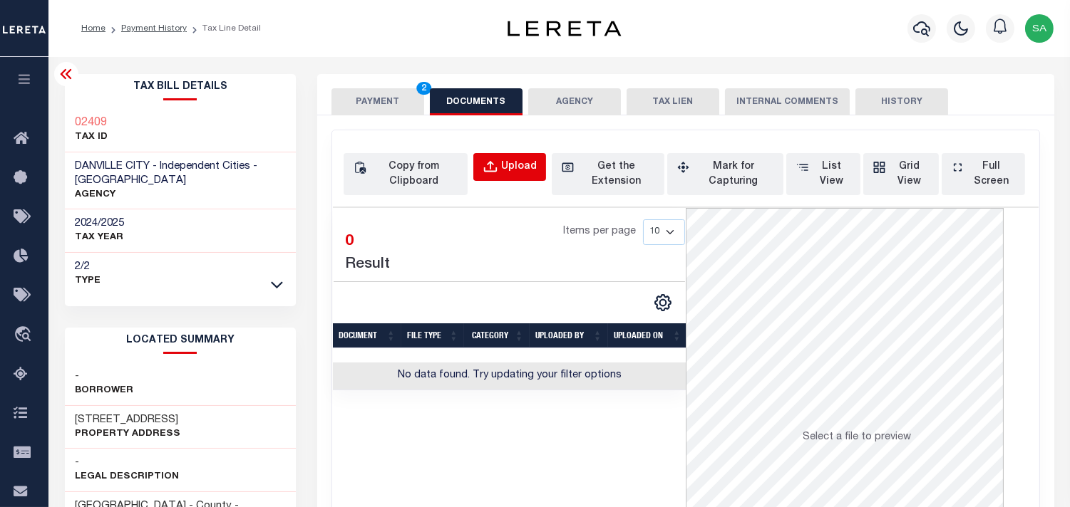
click at [524, 167] on div "Upload" at bounding box center [519, 168] width 36 height 16
select select "POP"
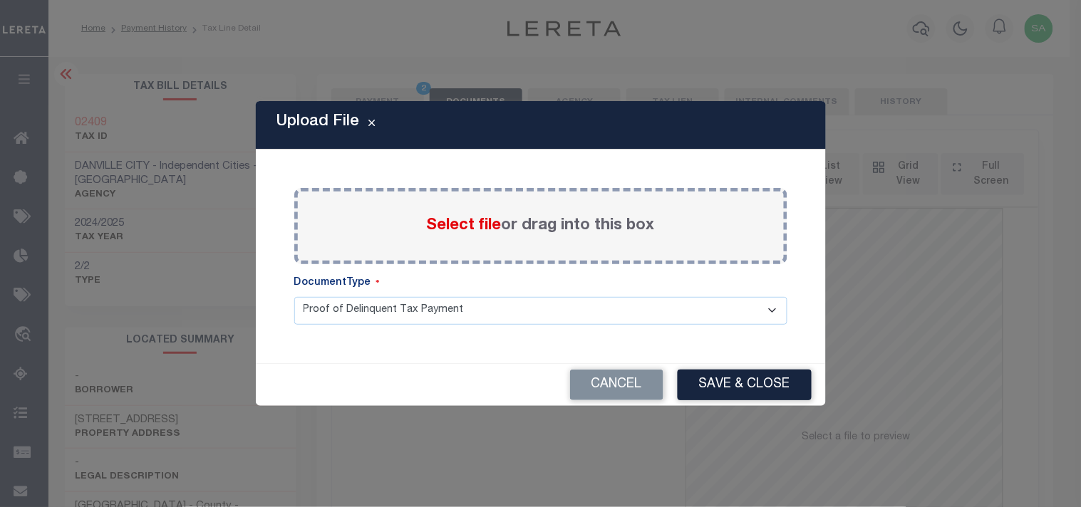
click at [455, 226] on span "Select file" at bounding box center [464, 226] width 75 height 16
click at [0, 0] on input "Select file or drag into this box" at bounding box center [0, 0] width 0 height 0
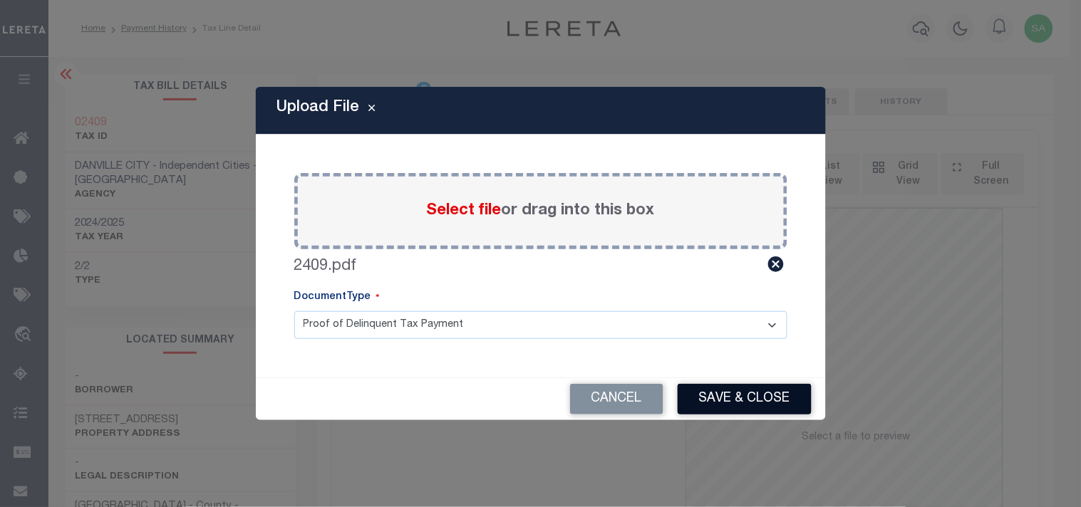
click at [752, 401] on button "Save & Close" at bounding box center [745, 399] width 134 height 31
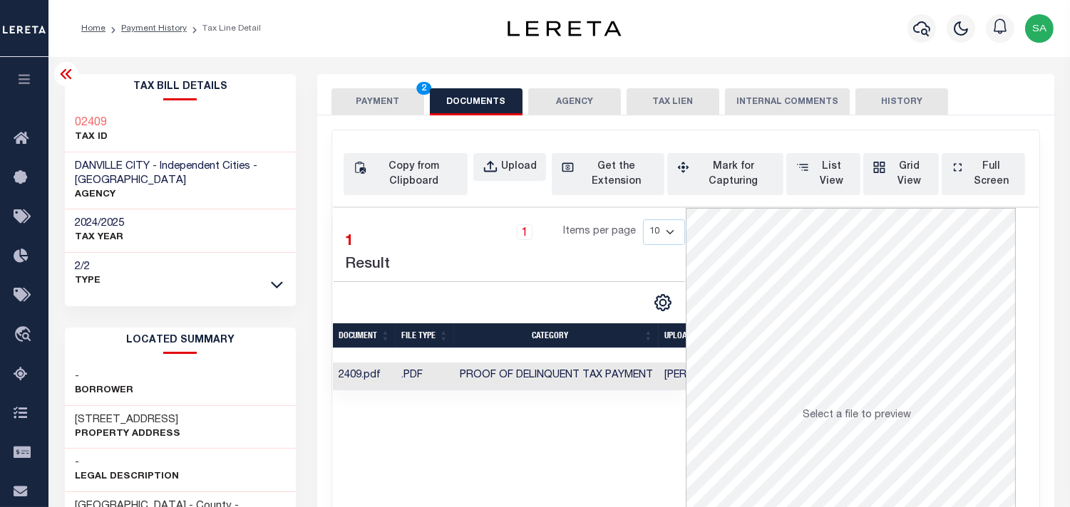
click at [399, 101] on button "PAYMENT 2" at bounding box center [377, 101] width 93 height 27
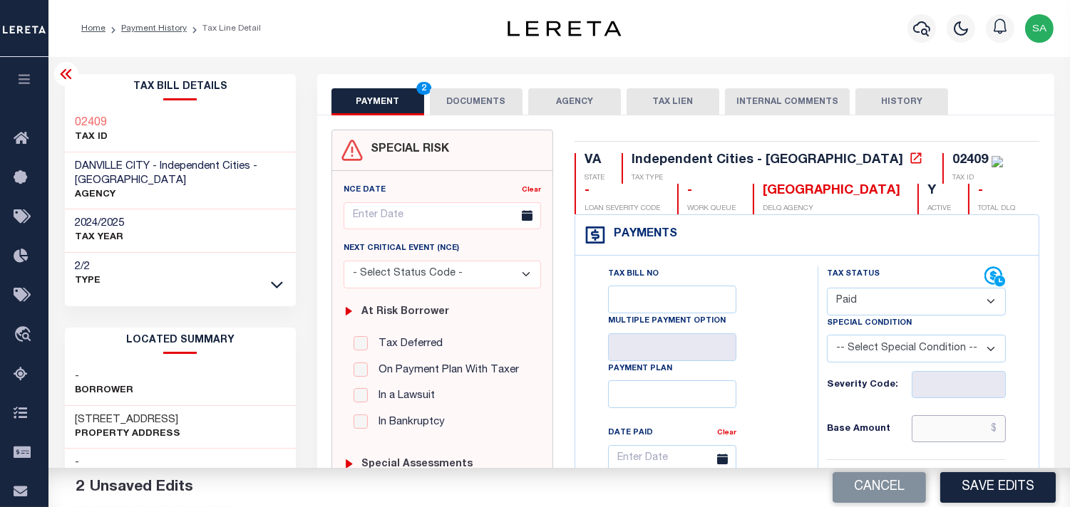
click at [949, 428] on input "text" at bounding box center [959, 429] width 94 height 27
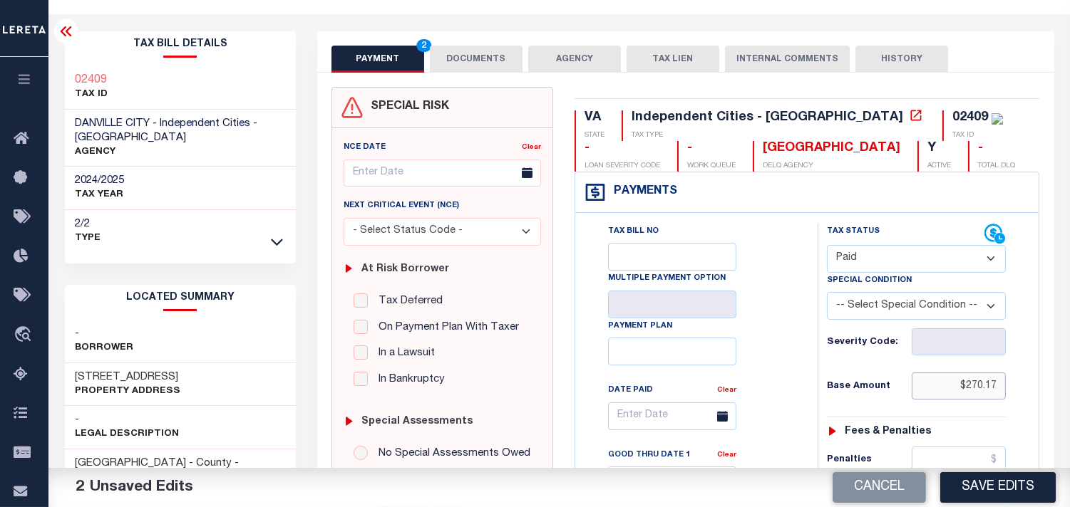
scroll to position [158, 0]
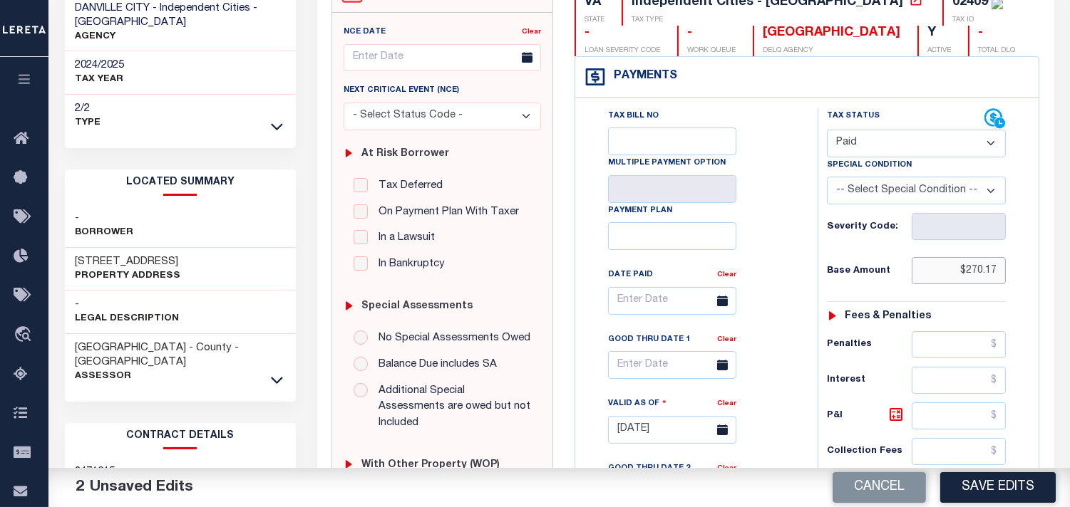
click at [980, 274] on input "$270.17" at bounding box center [959, 270] width 94 height 27
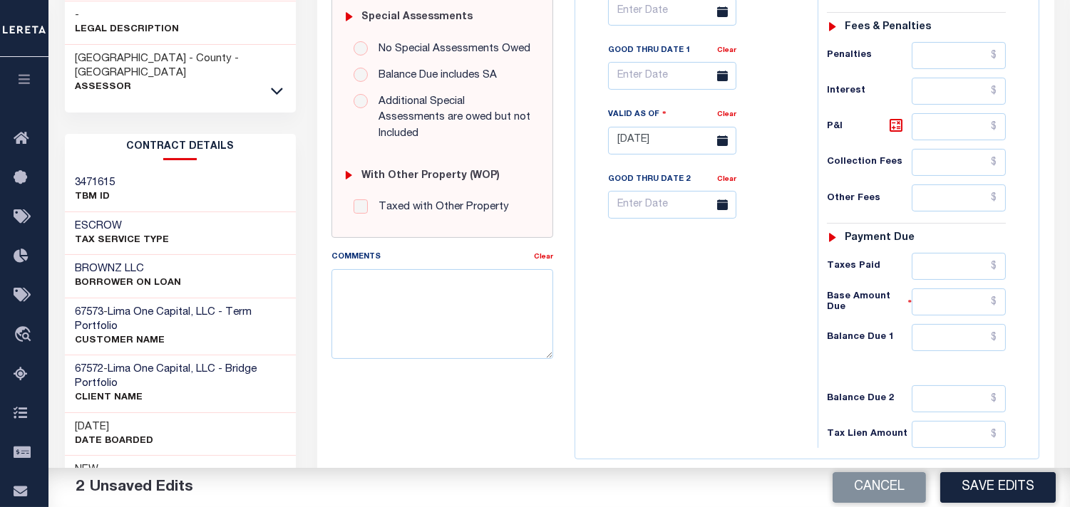
scroll to position [475, 0]
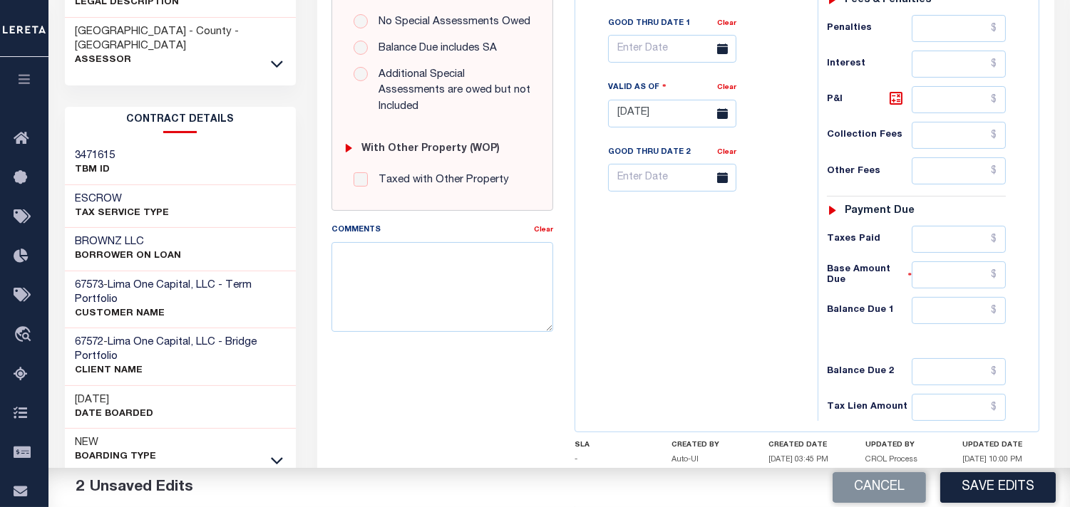
type input "$270.17"
click at [993, 244] on input "text" at bounding box center [959, 239] width 94 height 27
paste input "270.17"
type input "$270.17"
click at [984, 321] on input "text" at bounding box center [959, 310] width 94 height 27
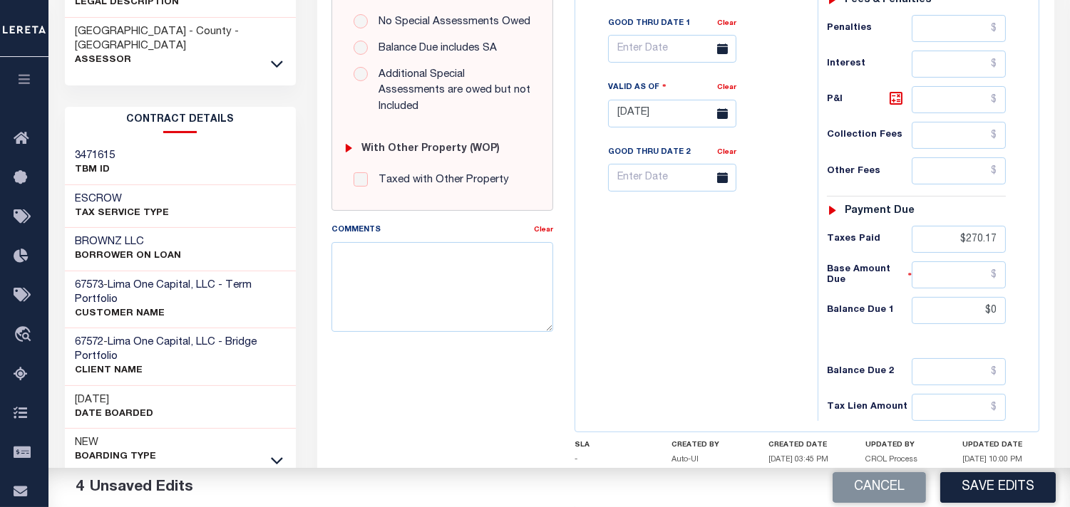
type input "$0.00"
click at [736, 314] on div "Tax Bill No Multiple Payment Option Payment Plan Clear" at bounding box center [693, 106] width 228 height 629
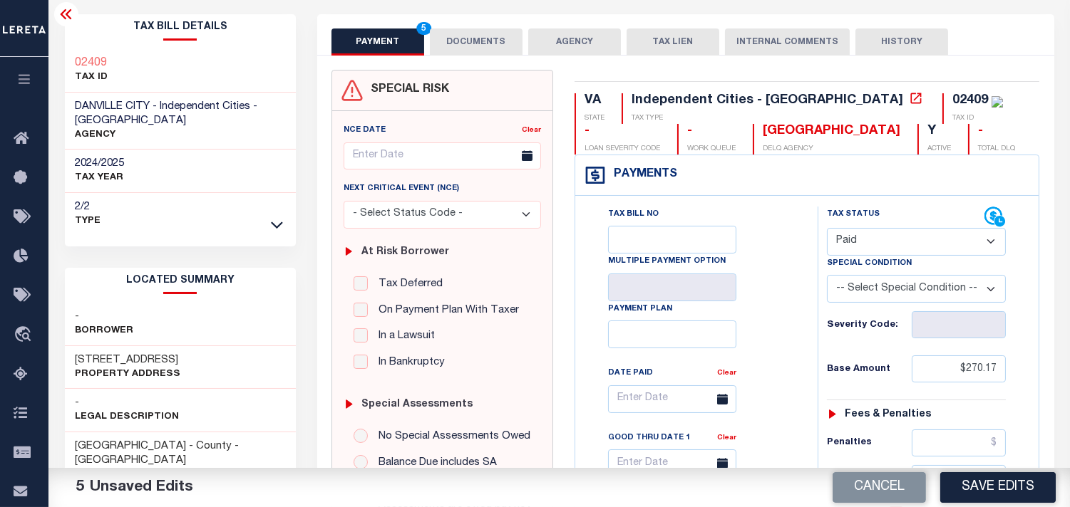
scroll to position [0, 0]
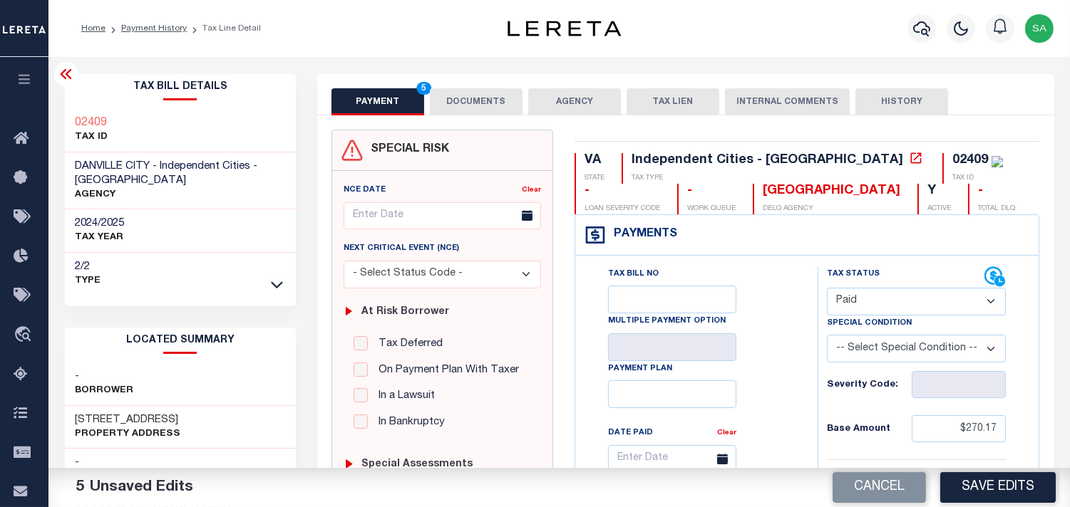
click at [493, 112] on button "DOCUMENTS" at bounding box center [476, 101] width 93 height 27
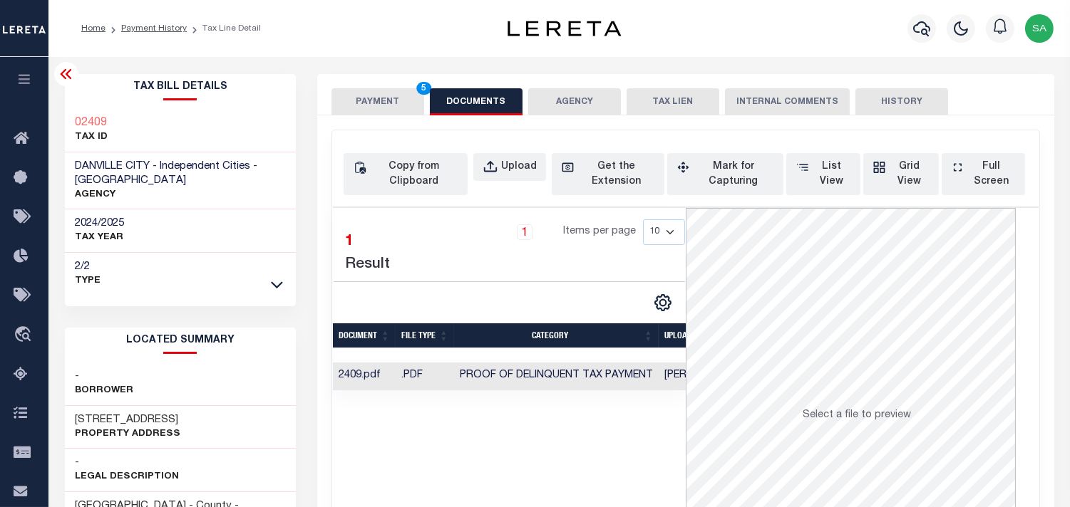
click at [389, 104] on button "PAYMENT 5" at bounding box center [377, 101] width 93 height 27
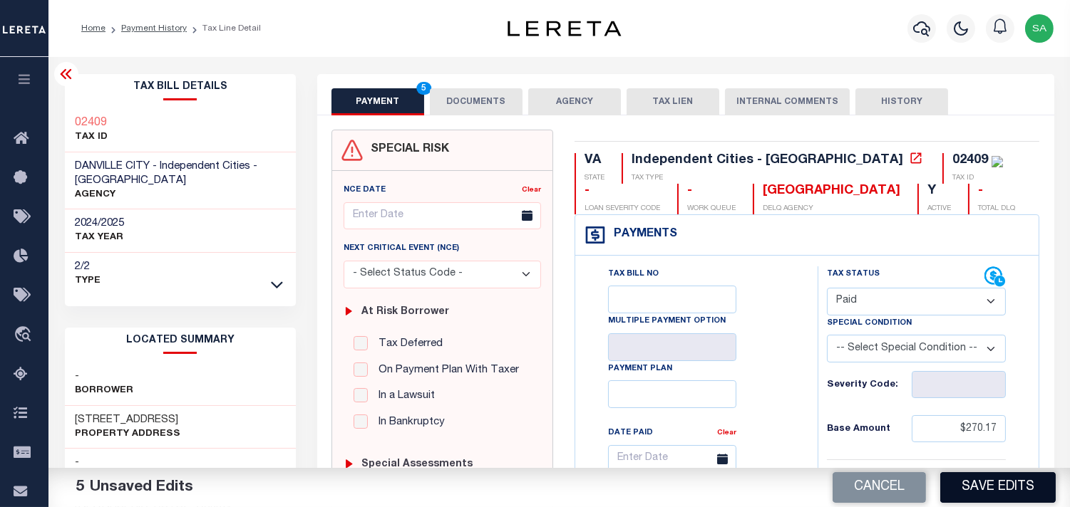
click at [989, 475] on button "Save Edits" at bounding box center [997, 488] width 115 height 31
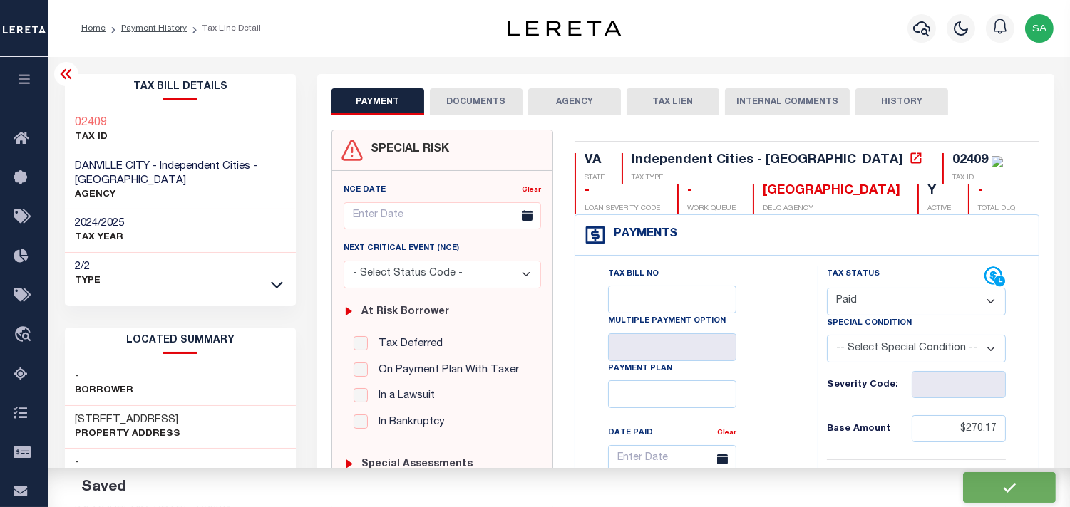
checkbox input "false"
type input "$270.17"
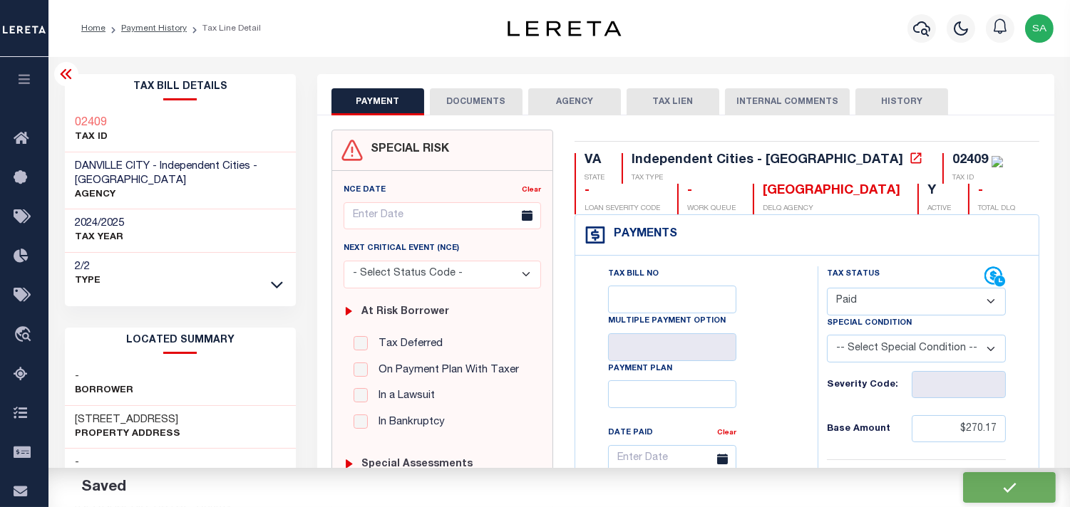
type input "$270.17"
type input "$0"
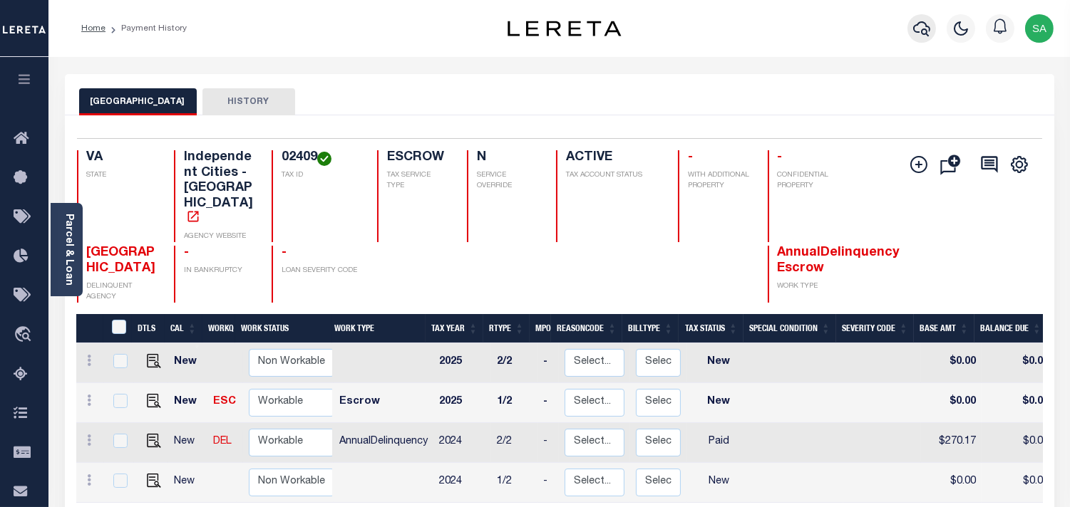
click at [922, 21] on icon "button" at bounding box center [921, 28] width 17 height 17
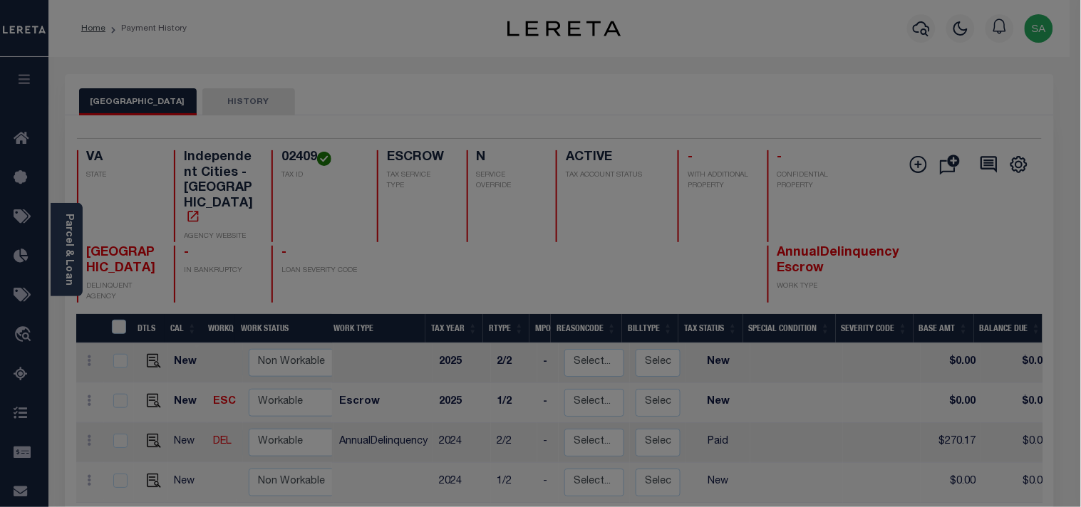
click at [0, 0] on div "Include Loans TBM Customers Borrowers Payments (Lender Non-Disb) Payments (Lend…" at bounding box center [0, 0] width 0 height 0
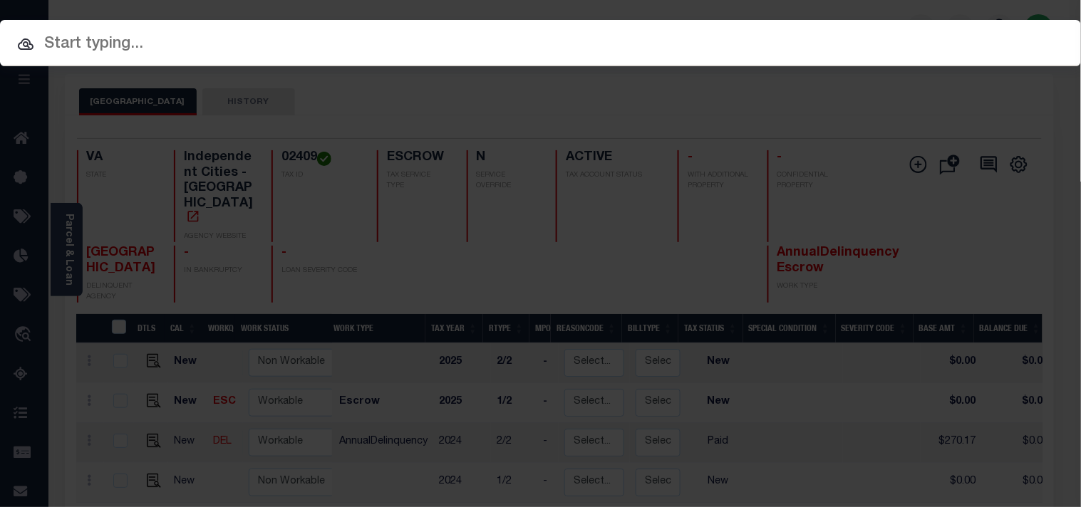
paste input "122309"
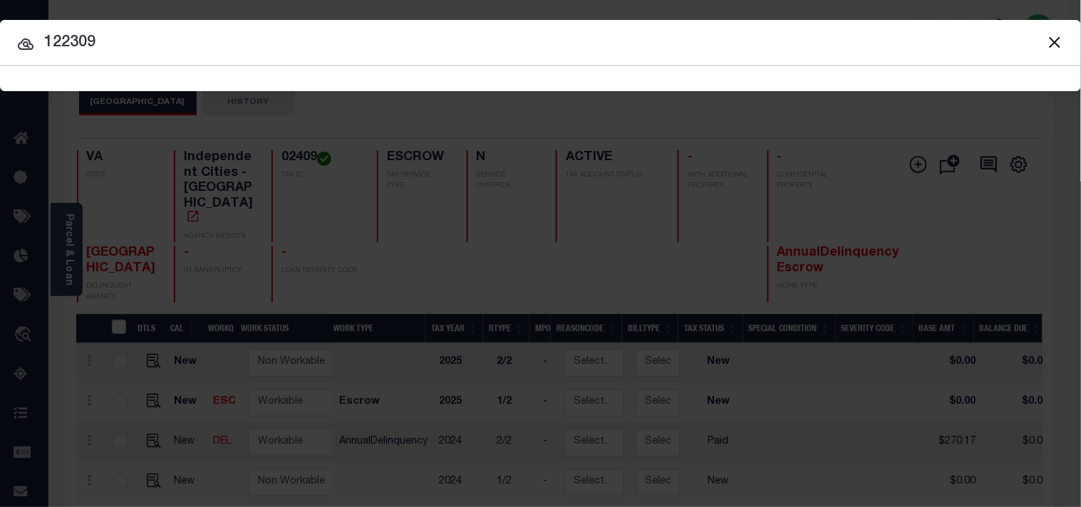
type input "122309"
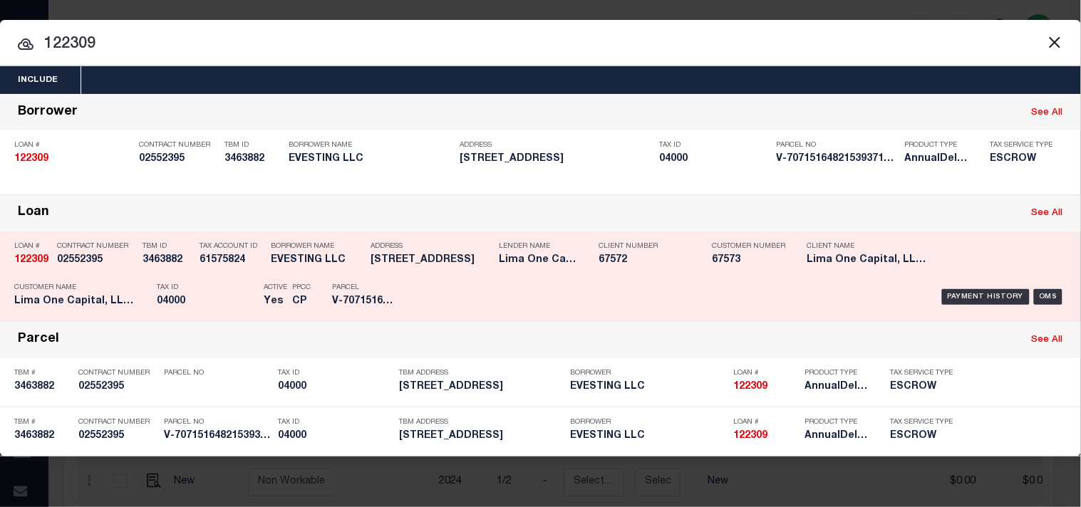
click at [218, 287] on p "Tax ID" at bounding box center [207, 288] width 100 height 9
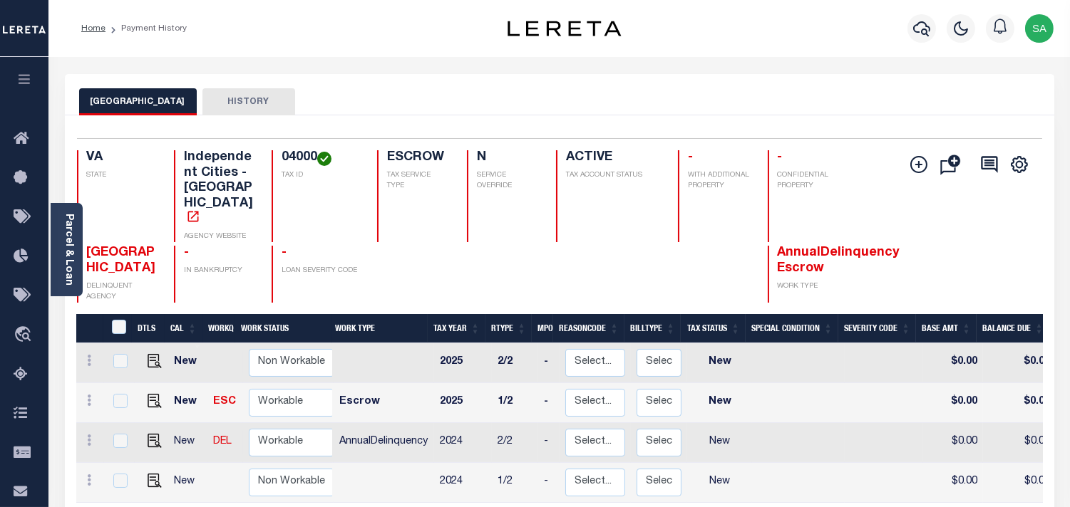
click at [144, 437] on link at bounding box center [150, 442] width 21 height 10
checkbox input "true"
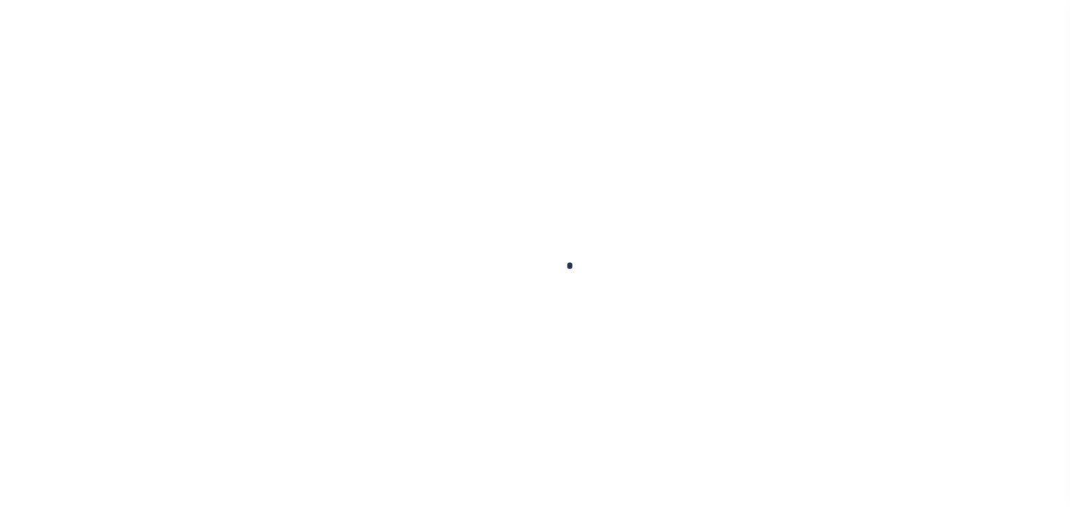
checkbox input "false"
type input "07/16/2025"
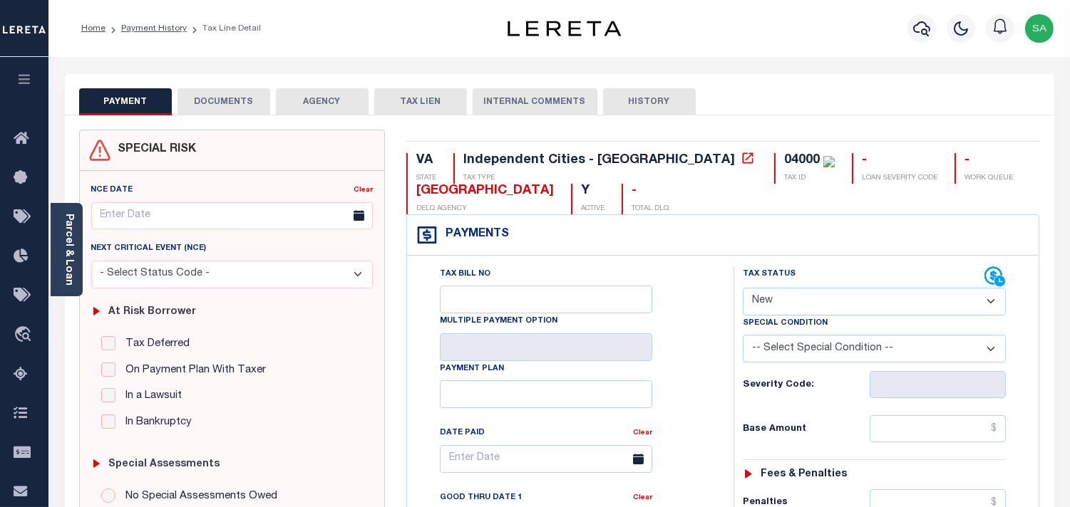
drag, startPoint x: 829, startPoint y: 309, endPoint x: 827, endPoint y: 316, distance: 7.4
click at [829, 309] on select "- Select Status Code - Open Due/Unpaid Paid Incomplete No Tax Due Internal Refu…" at bounding box center [874, 302] width 263 height 28
select select "PYD"
click at [743, 289] on select "- Select Status Code - Open Due/Unpaid Paid Incomplete No Tax Due Internal Refu…" at bounding box center [874, 302] width 263 height 28
type input "09/11/2025"
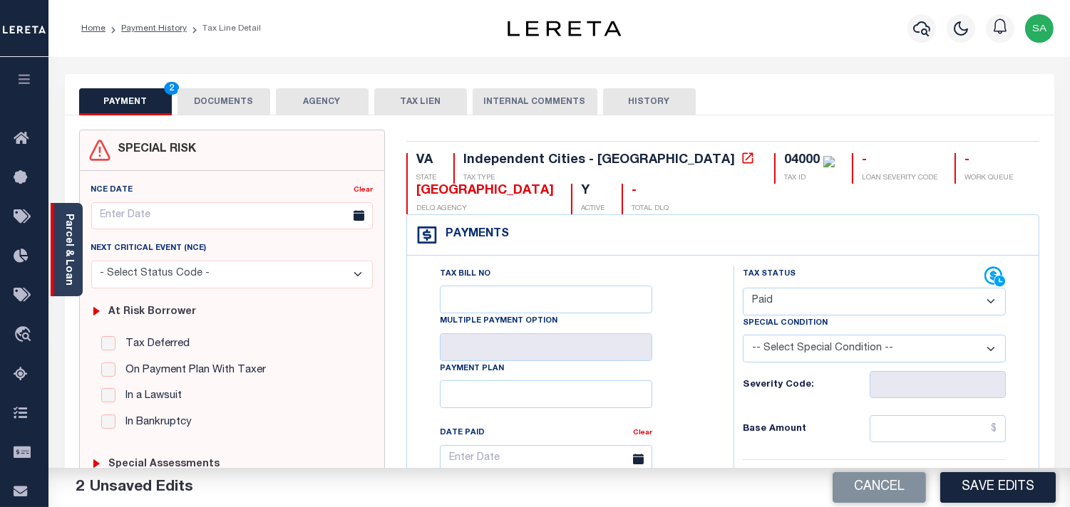
click at [68, 268] on link "Parcel & Loan" at bounding box center [68, 250] width 10 height 72
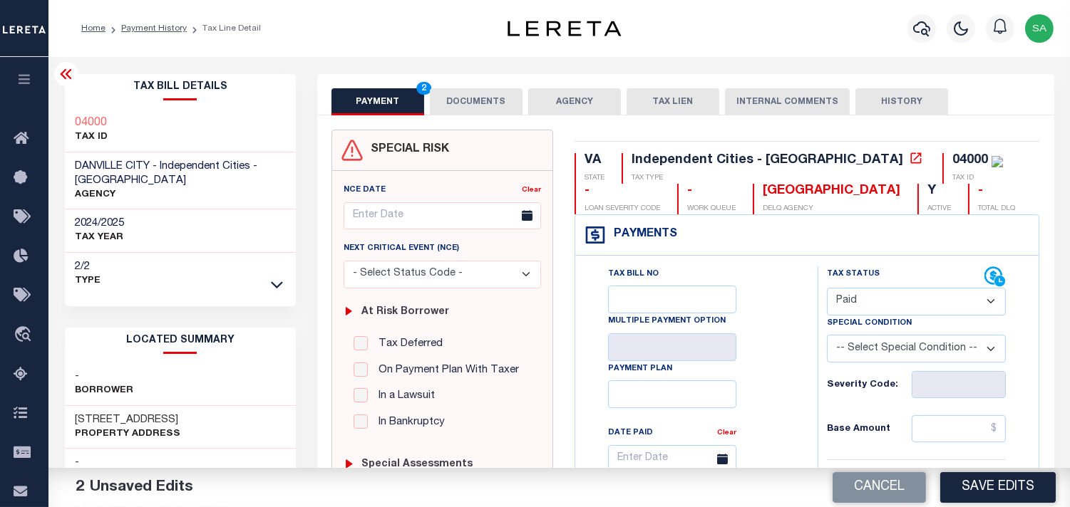
click at [479, 100] on button "DOCUMENTS" at bounding box center [476, 101] width 93 height 27
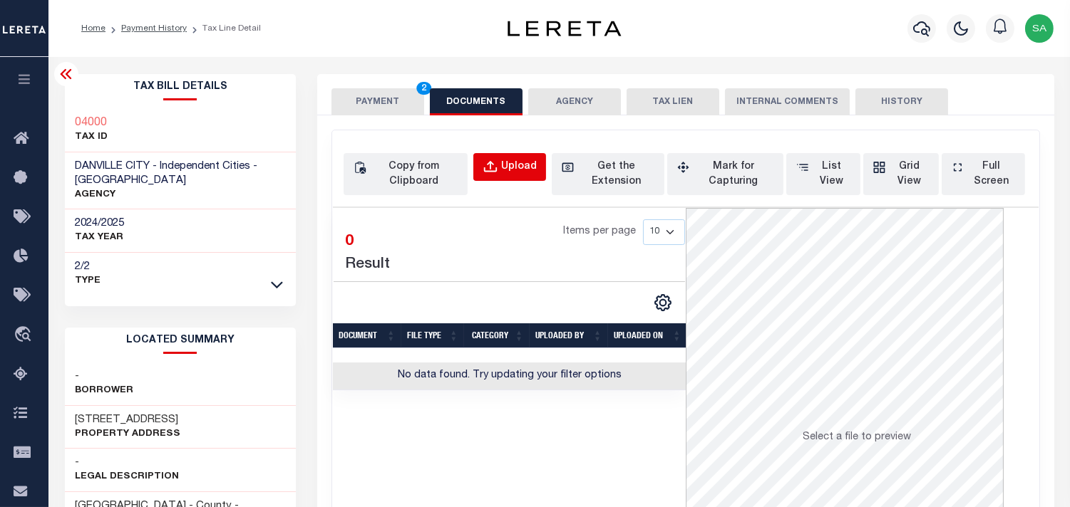
click at [524, 166] on div "Upload" at bounding box center [519, 168] width 36 height 16
select select "POP"
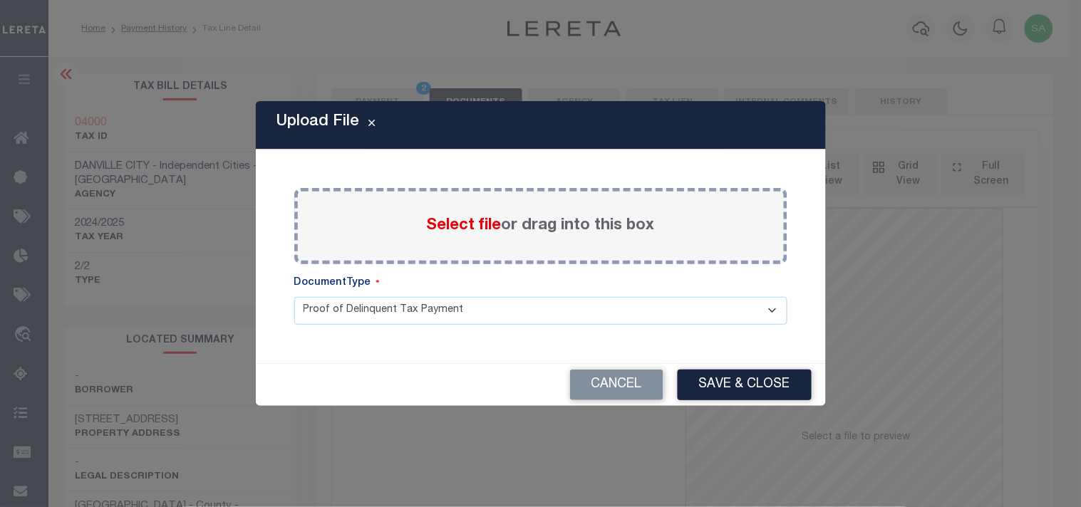
click at [442, 232] on span "Select file" at bounding box center [464, 226] width 75 height 16
click at [0, 0] on input "Select file or drag into this box" at bounding box center [0, 0] width 0 height 0
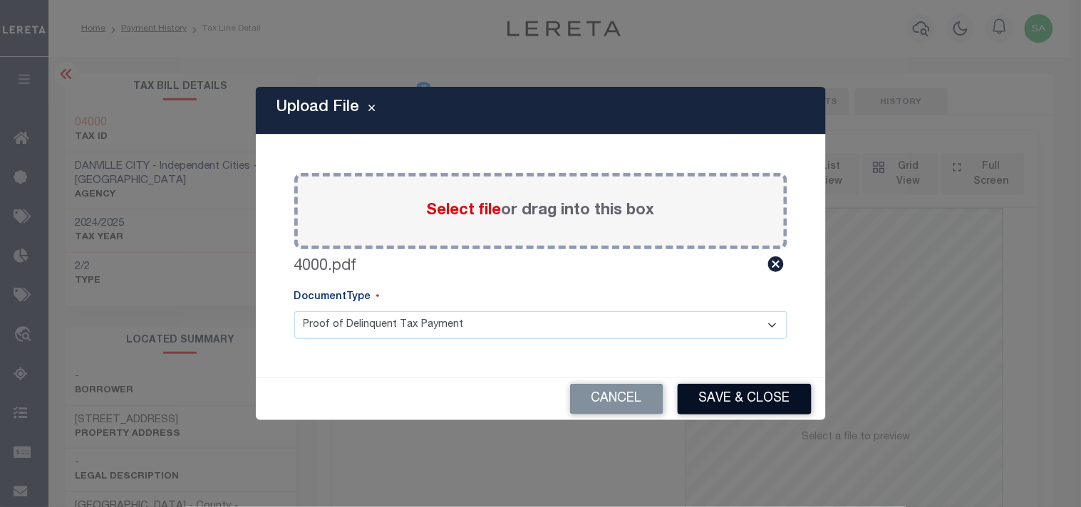
click at [753, 388] on button "Save & Close" at bounding box center [745, 399] width 134 height 31
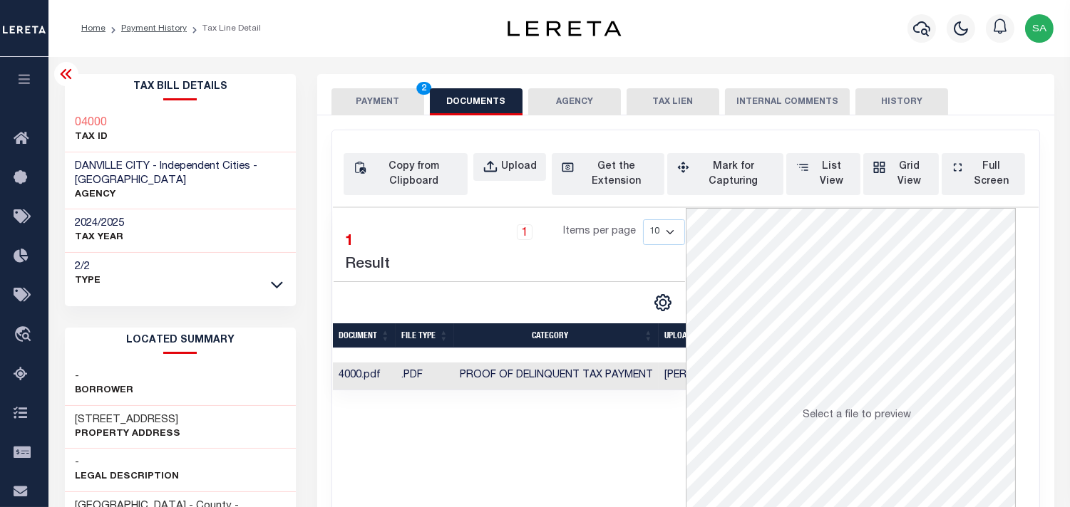
click at [374, 105] on button "PAYMENT 2" at bounding box center [377, 101] width 93 height 27
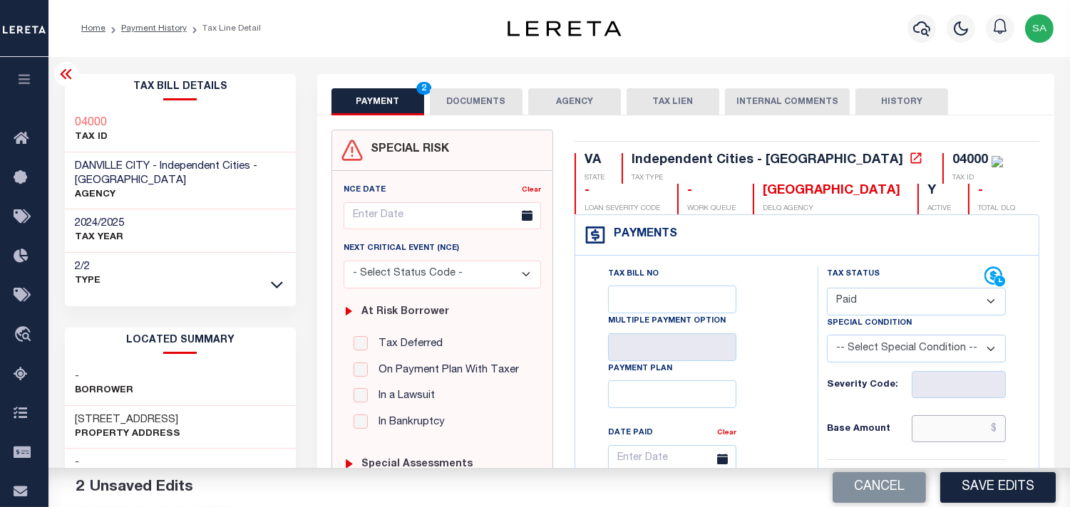
click at [953, 425] on input "text" at bounding box center [959, 429] width 94 height 27
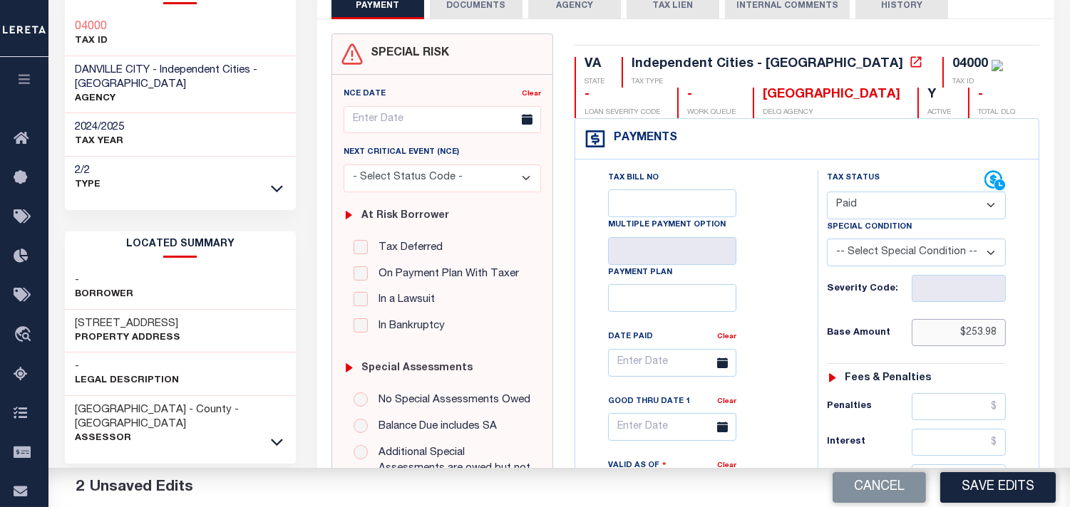
scroll to position [237, 0]
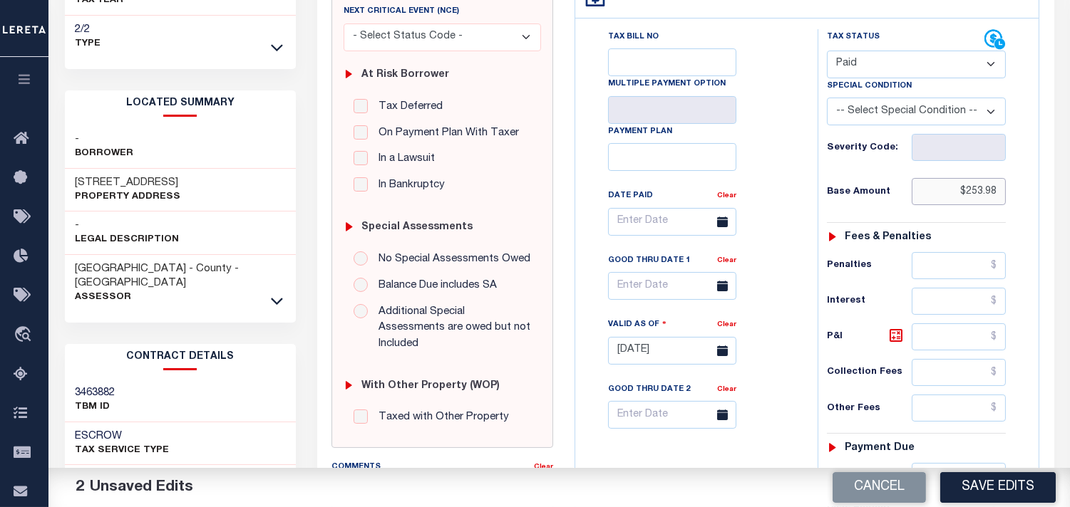
drag, startPoint x: 937, startPoint y: 201, endPoint x: 1003, endPoint y: 197, distance: 65.7
click input "$253.98"
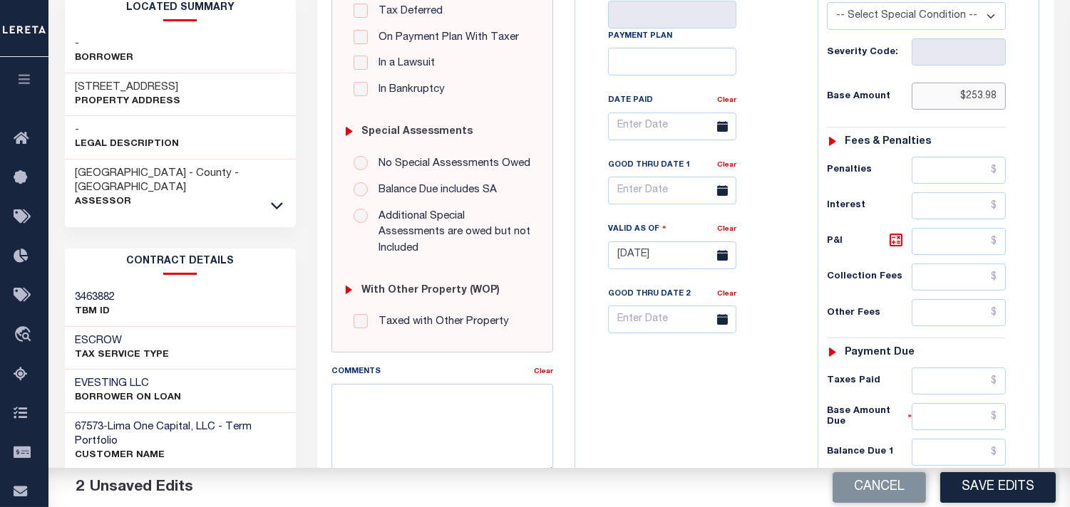
scroll to position [475, 0]
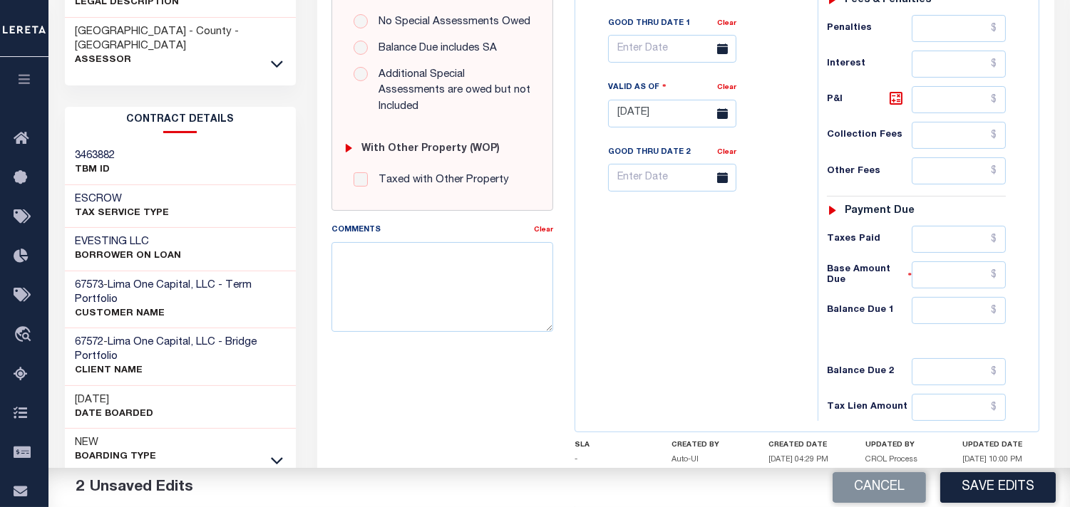
type input "$253.98"
drag, startPoint x: 939, startPoint y: 237, endPoint x: 900, endPoint y: 244, distance: 40.4
click input "text"
paste input "$253.98"
type input "$253.98"
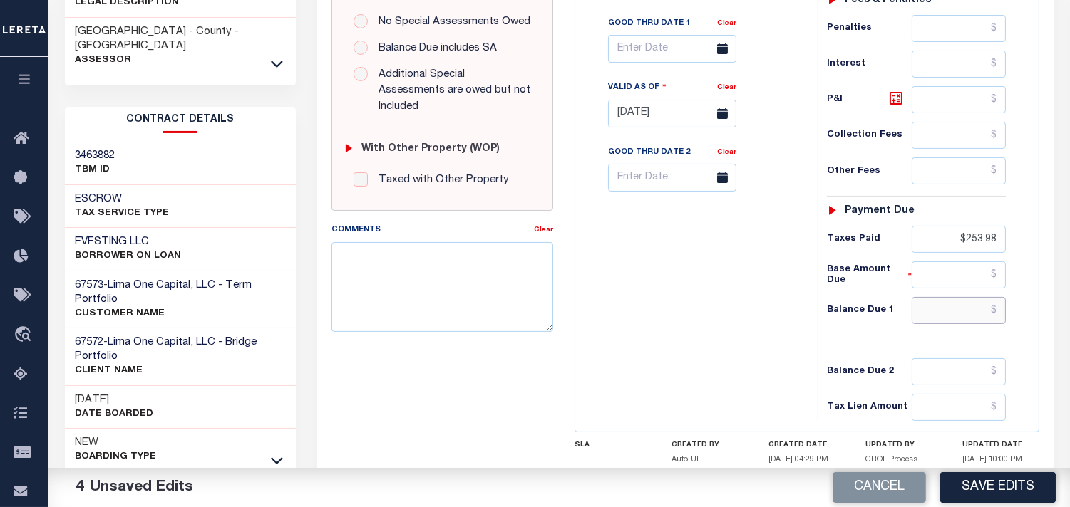
click input "text"
type input "$0.00"
click div "Tax Bill No Multiple Payment Option Payment Plan Clear"
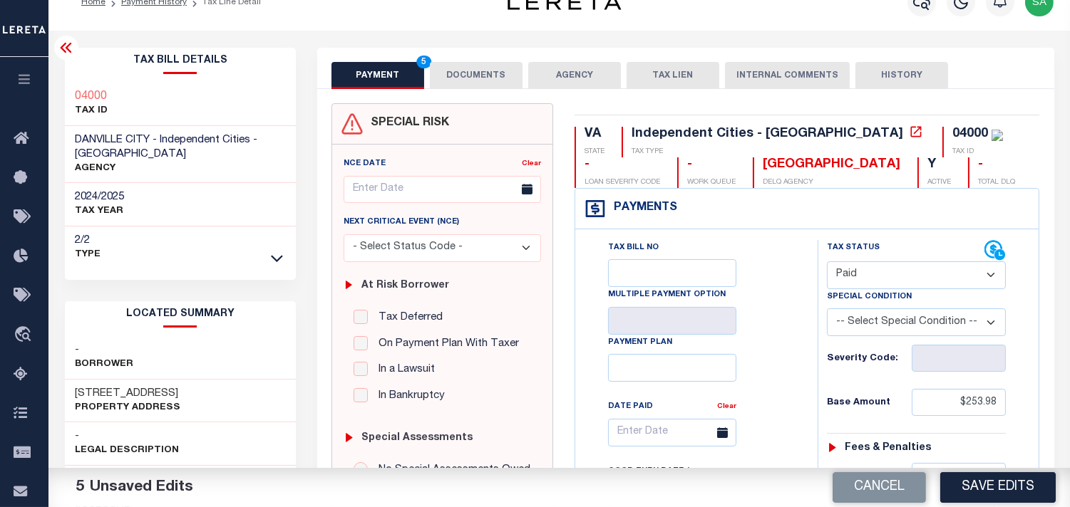
scroll to position [0, 0]
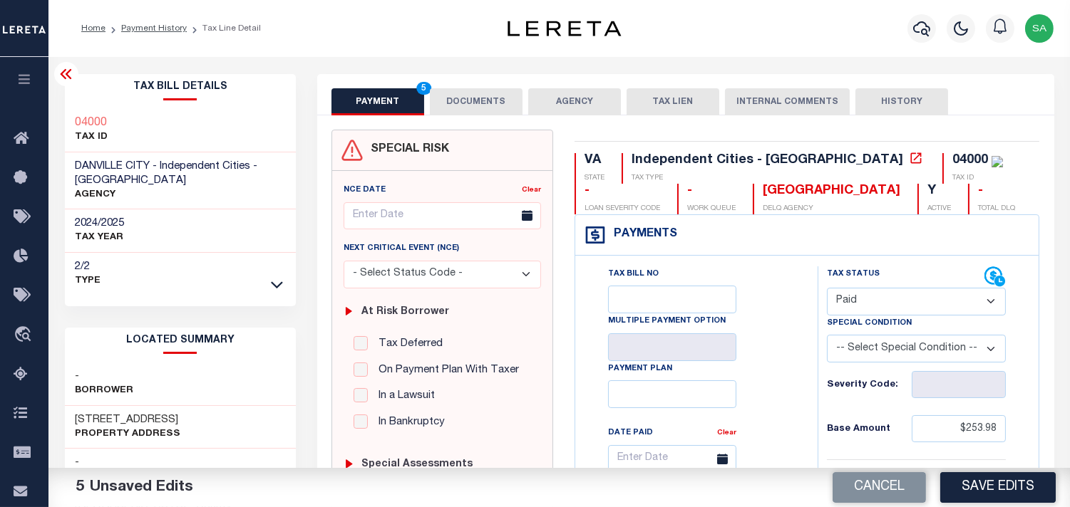
click button "DOCUMENTS"
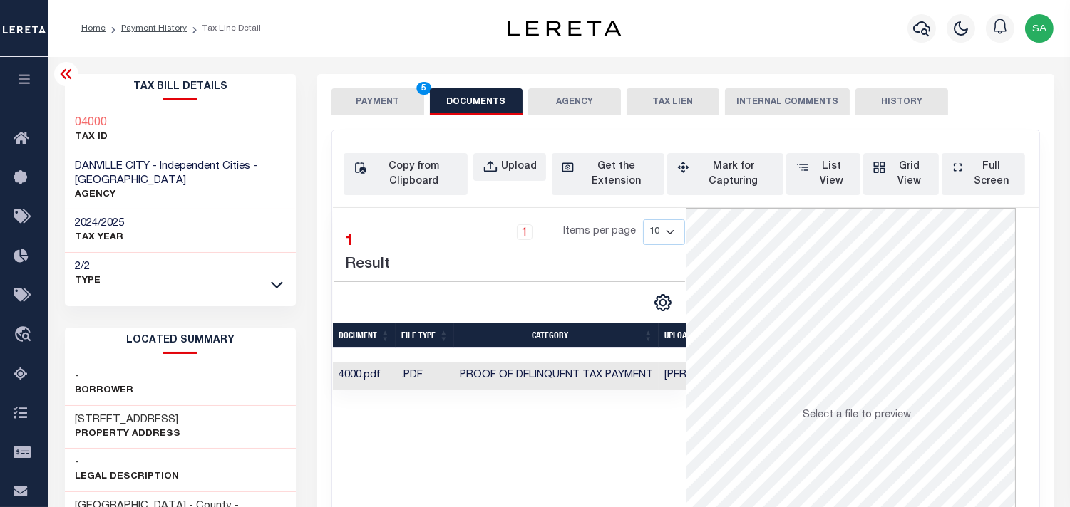
click button "PAYMENT 5"
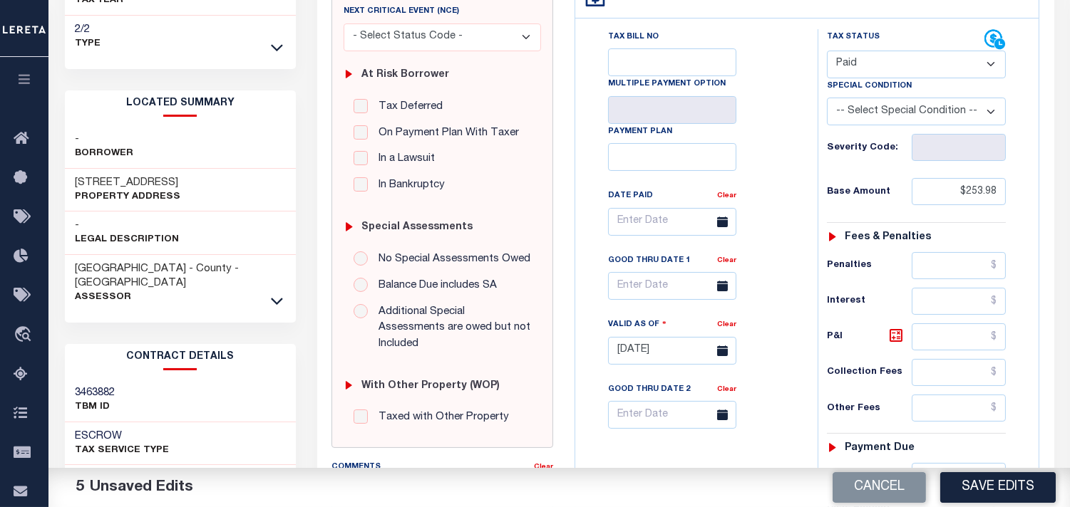
click button "Save Edits"
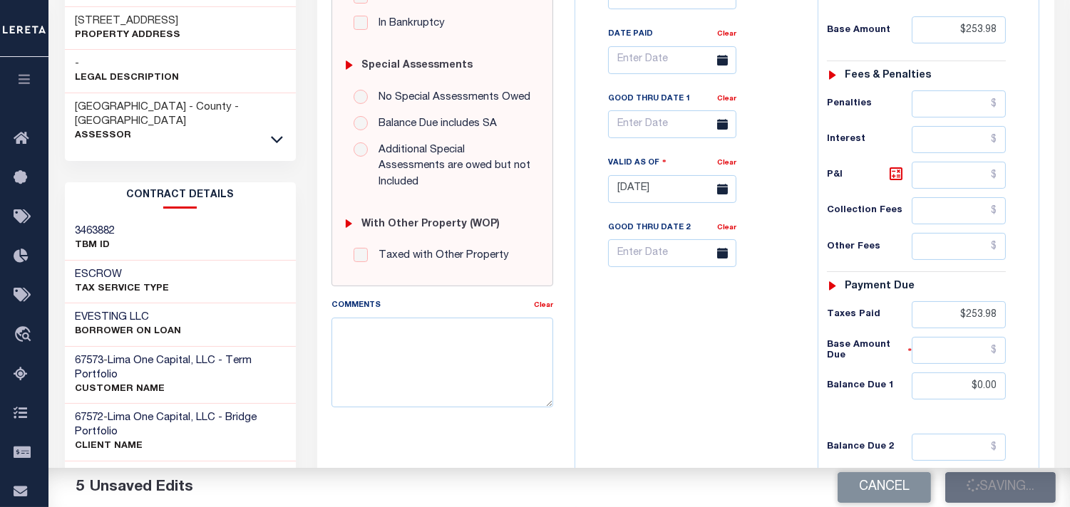
scroll to position [554, 0]
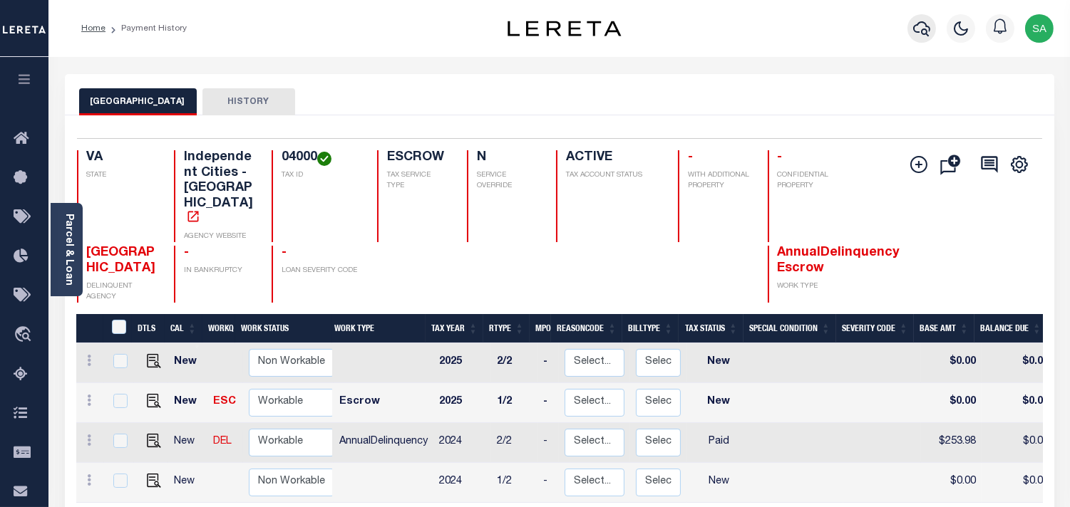
click at [919, 26] on icon "button" at bounding box center [921, 28] width 17 height 17
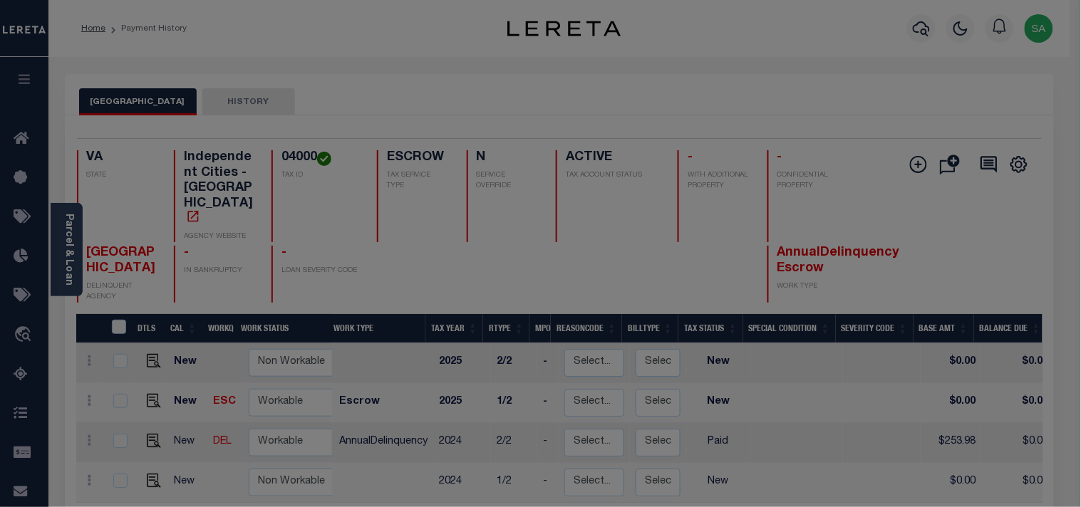
click at [0, 0] on div "Include Loans TBM Customers Borrowers Payments (Lender Non-Disb) Payments (Lend…" at bounding box center [0, 0] width 0 height 0
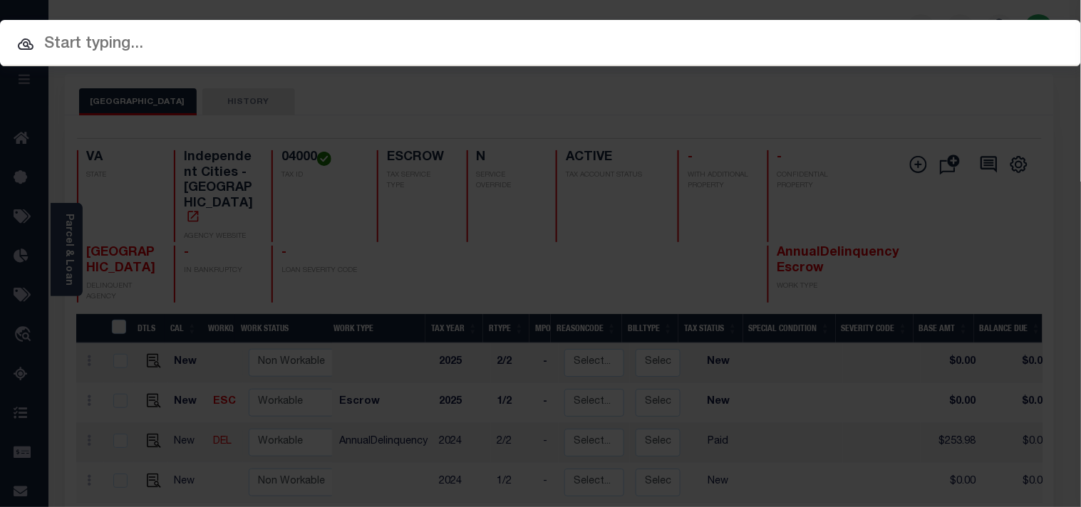
paste input "129834"
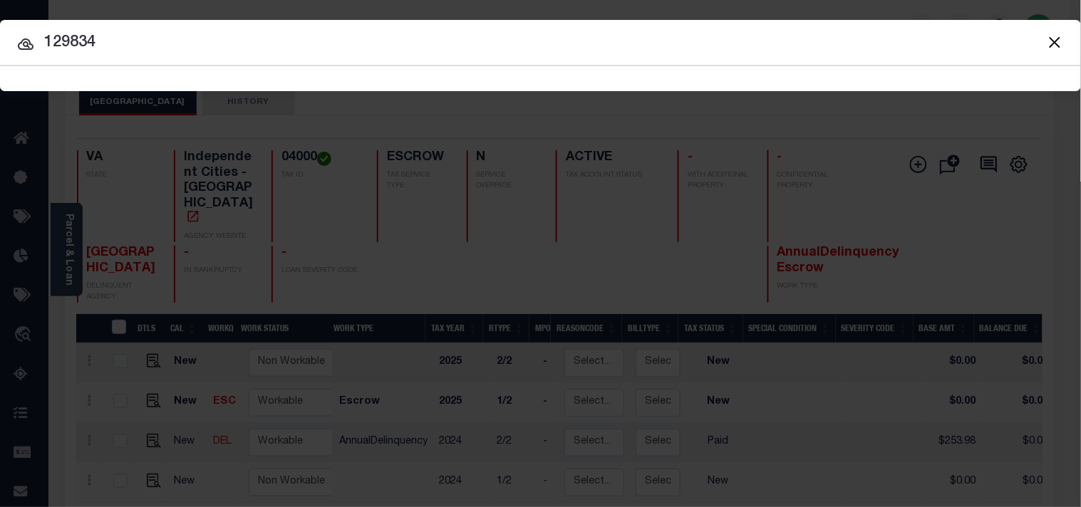
type input "129834"
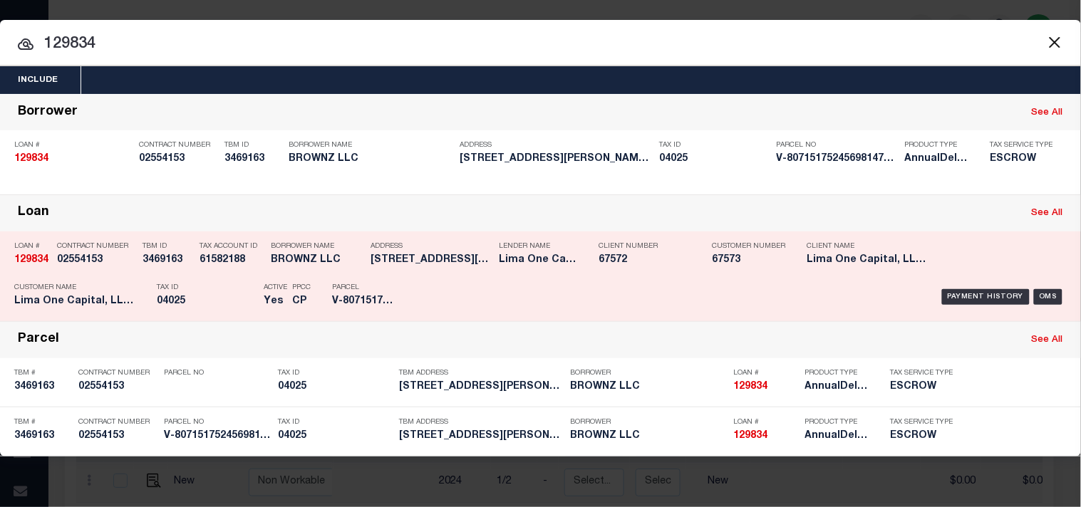
click at [207, 293] on div "Tax ID 04025" at bounding box center [207, 297] width 100 height 41
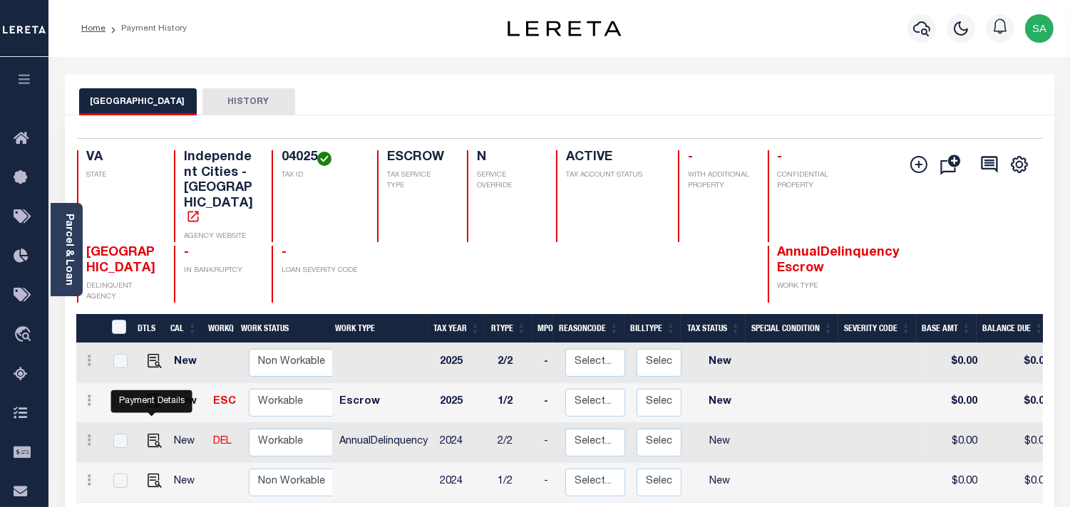
drag, startPoint x: 157, startPoint y: 408, endPoint x: 291, endPoint y: 408, distance: 134.0
click at [157, 434] on img "" at bounding box center [155, 441] width 14 height 14
checkbox input "true"
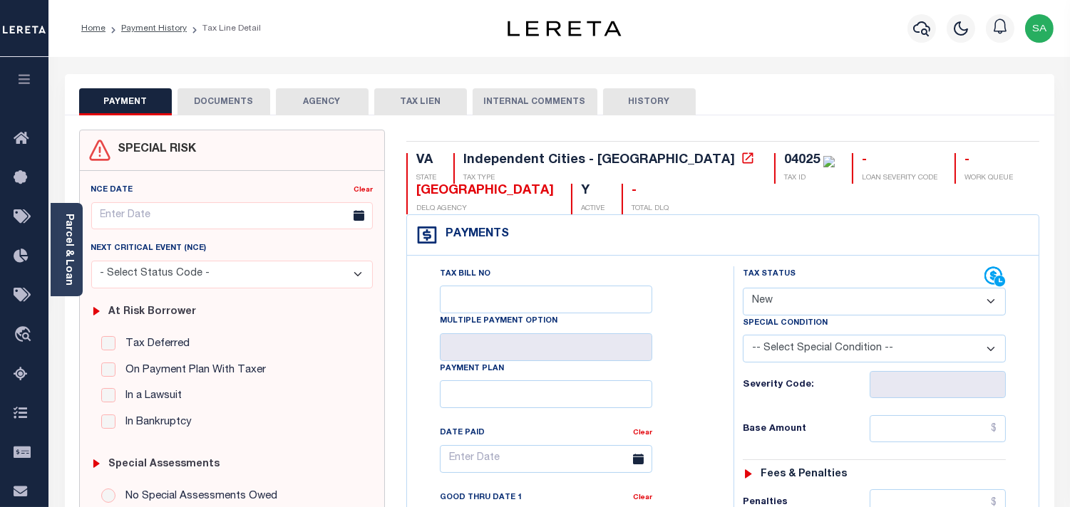
drag, startPoint x: 822, startPoint y: 295, endPoint x: 822, endPoint y: 314, distance: 18.5
click at [822, 306] on select "- Select Status Code - Open Due/Unpaid Paid Incomplete No Tax Due Internal Refu…" at bounding box center [874, 302] width 263 height 28
select select "PYD"
click at [743, 289] on select "- Select Status Code - Open Due/Unpaid Paid Incomplete No Tax Due Internal Refu…" at bounding box center [874, 302] width 263 height 28
type input "[DATE]"
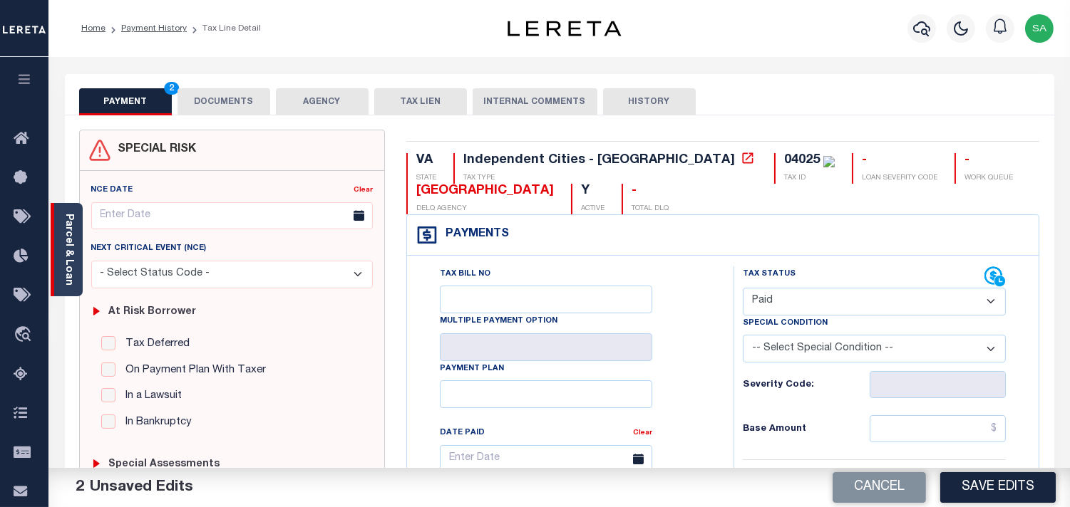
click at [63, 269] on link "Parcel & Loan" at bounding box center [68, 250] width 10 height 72
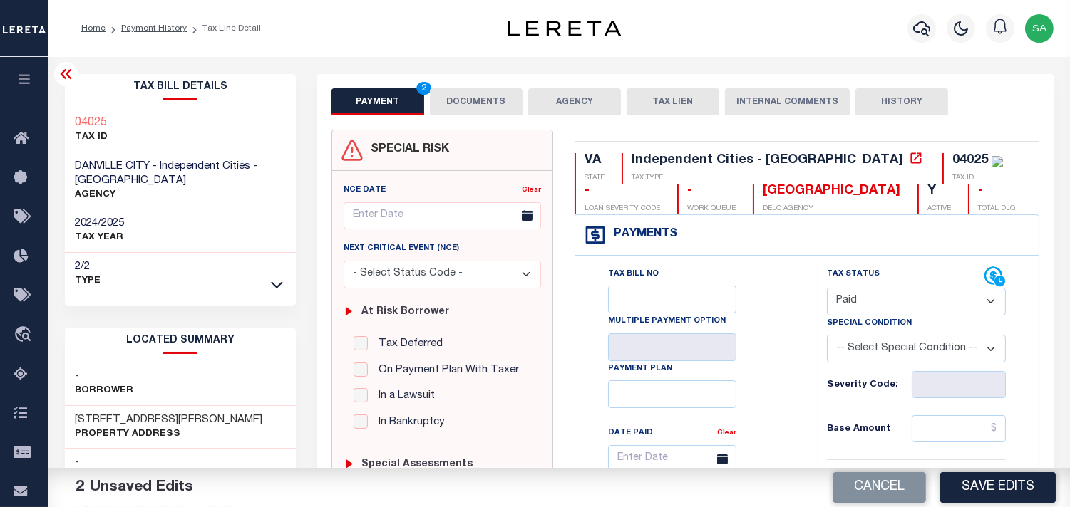
click at [478, 96] on button "DOCUMENTS" at bounding box center [476, 101] width 93 height 27
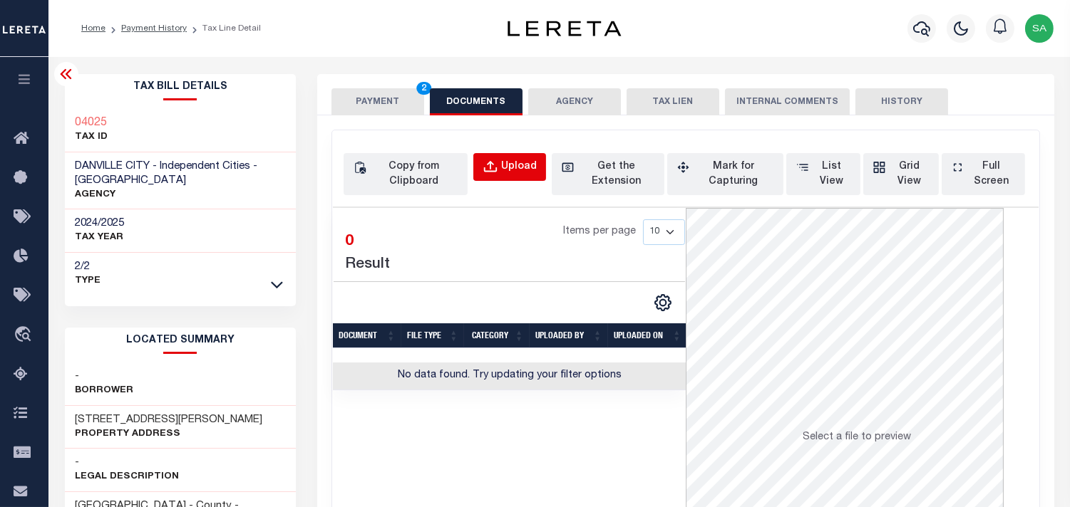
click at [520, 160] on div "Upload" at bounding box center [519, 168] width 36 height 16
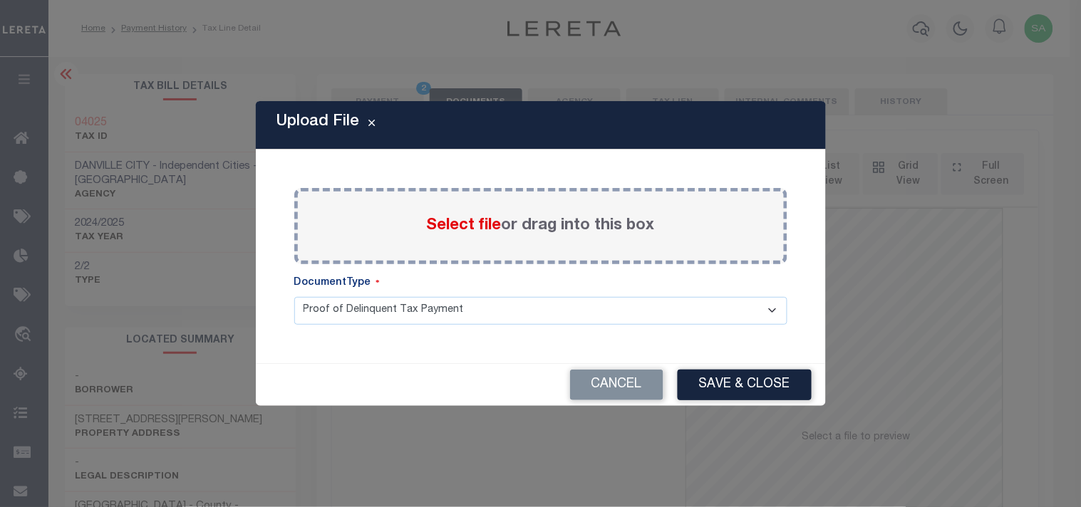
click at [452, 225] on span "Select file" at bounding box center [464, 226] width 75 height 16
click at [0, 0] on input "Select file or drag into this box" at bounding box center [0, 0] width 0 height 0
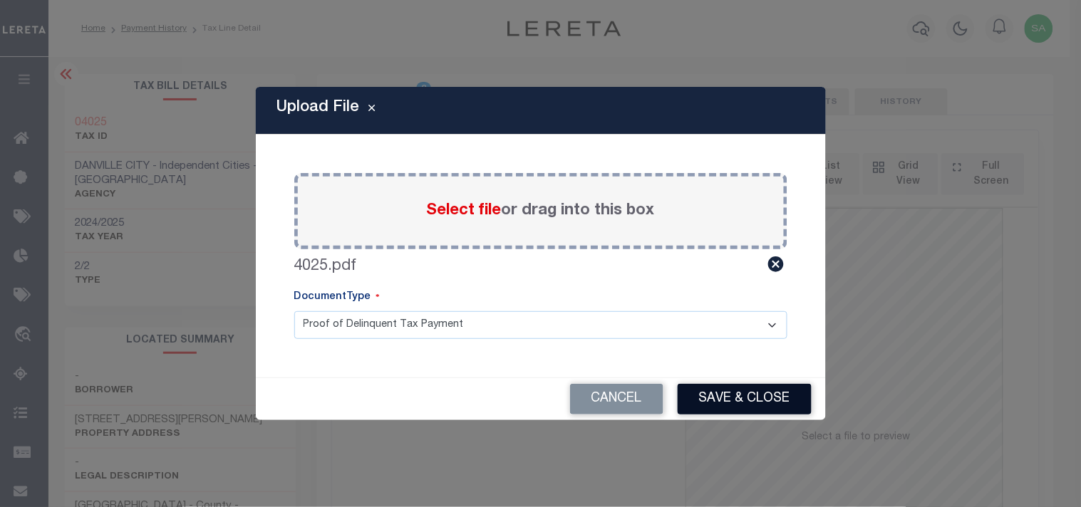
click at [722, 399] on button "Save & Close" at bounding box center [745, 399] width 134 height 31
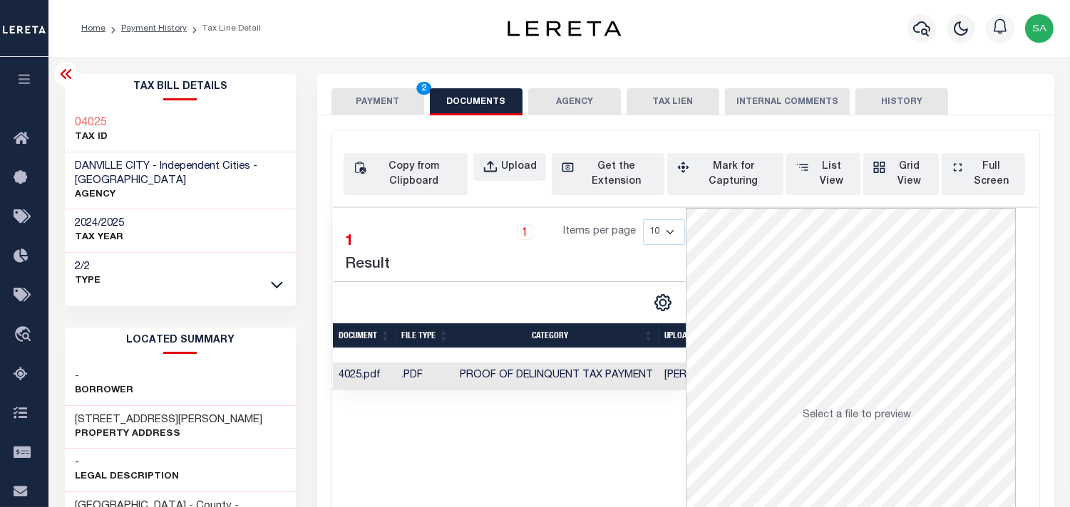
click at [382, 98] on button "PAYMENT 2" at bounding box center [377, 101] width 93 height 27
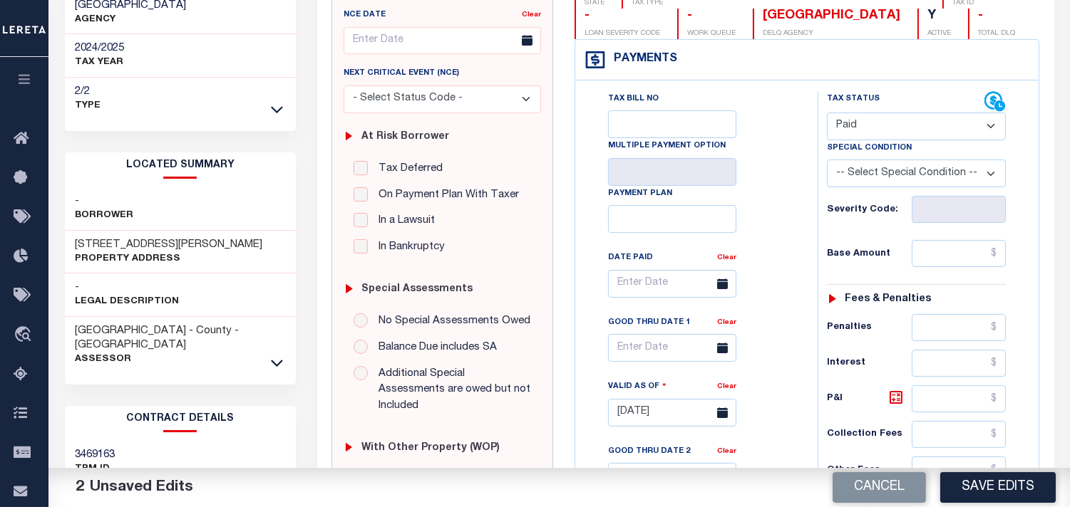
scroll to position [158, 0]
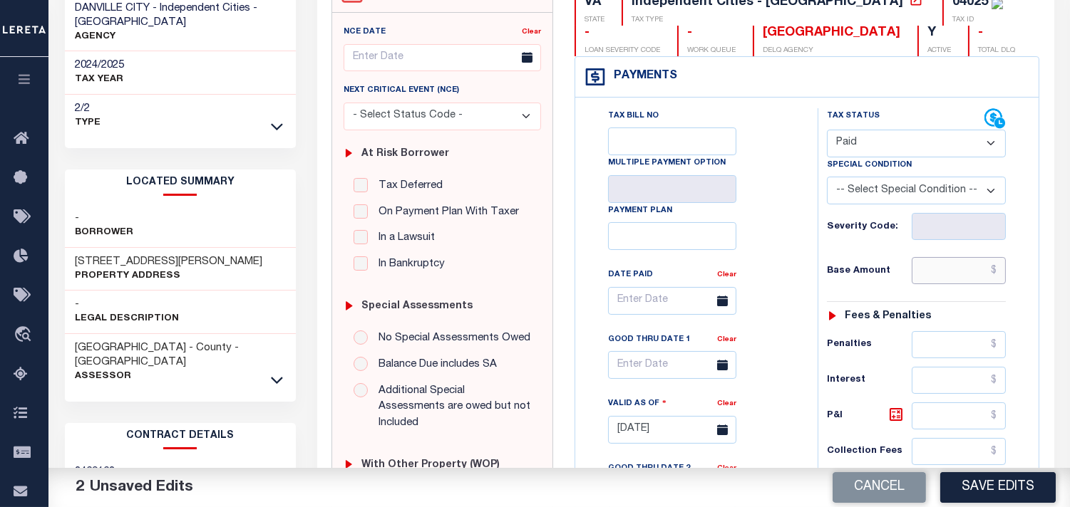
click at [939, 267] on input "text" at bounding box center [959, 270] width 94 height 27
drag, startPoint x: 932, startPoint y: 268, endPoint x: 996, endPoint y: 267, distance: 64.9
click at [996, 267] on input "$179.70" at bounding box center [959, 270] width 94 height 27
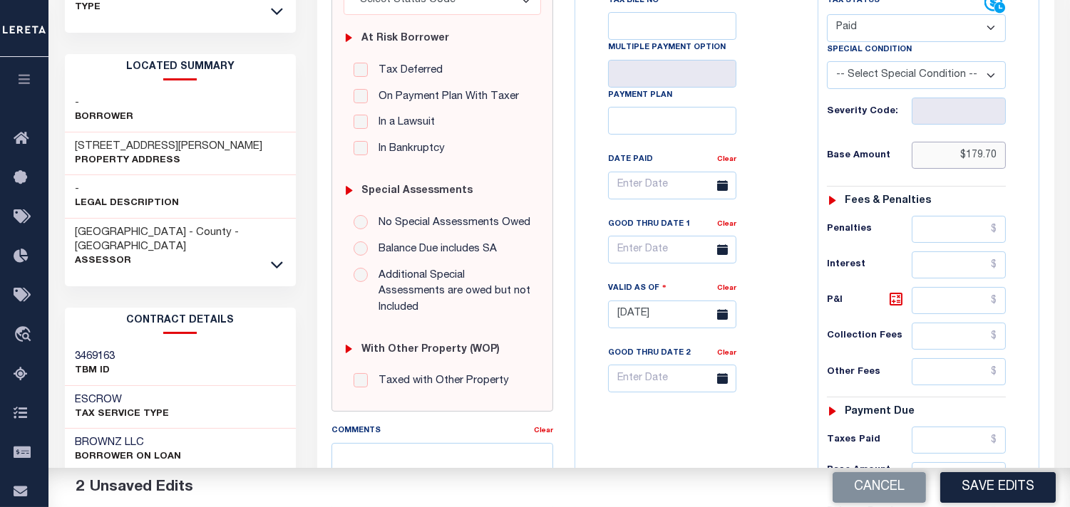
scroll to position [396, 0]
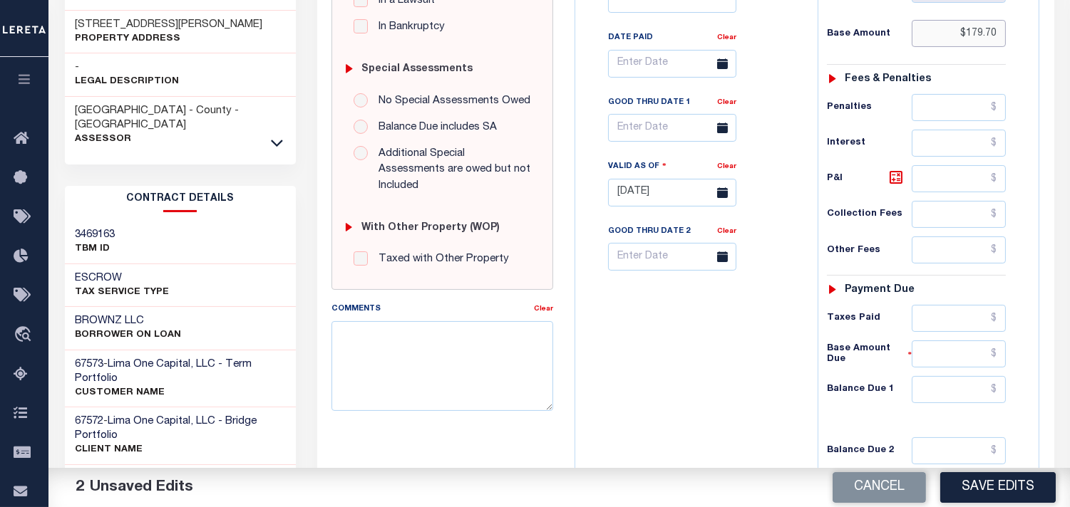
type input "$179.70"
click at [946, 331] on input "text" at bounding box center [959, 318] width 94 height 27
paste input "$179.70"
type input "$179.70"
click at [984, 387] on input "text" at bounding box center [959, 389] width 94 height 27
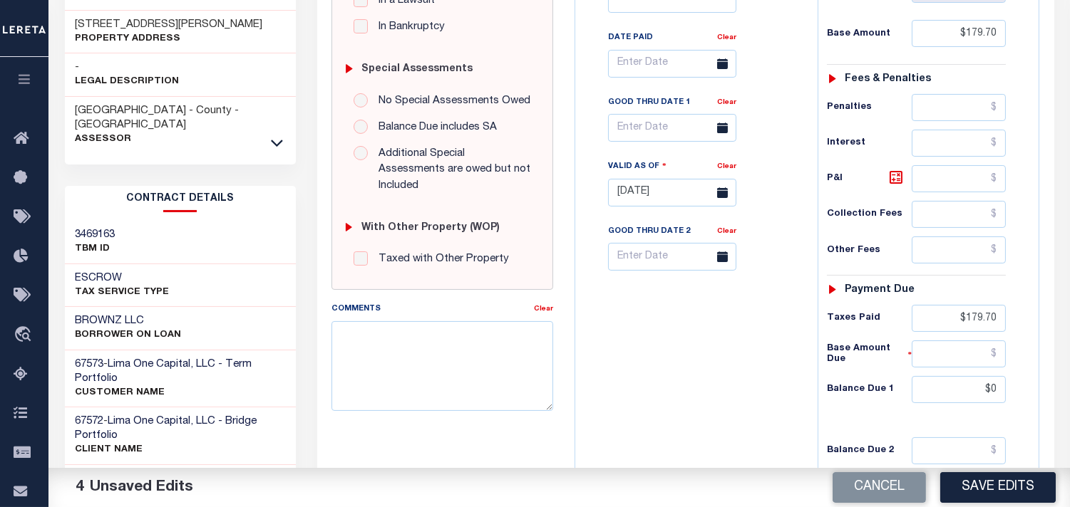
type input "$0.00"
drag, startPoint x: 756, startPoint y: 355, endPoint x: 761, endPoint y: 333, distance: 22.5
click at [756, 354] on div "Tax Bill No Multiple Payment Option Payment Plan Clear" at bounding box center [693, 185] width 228 height 629
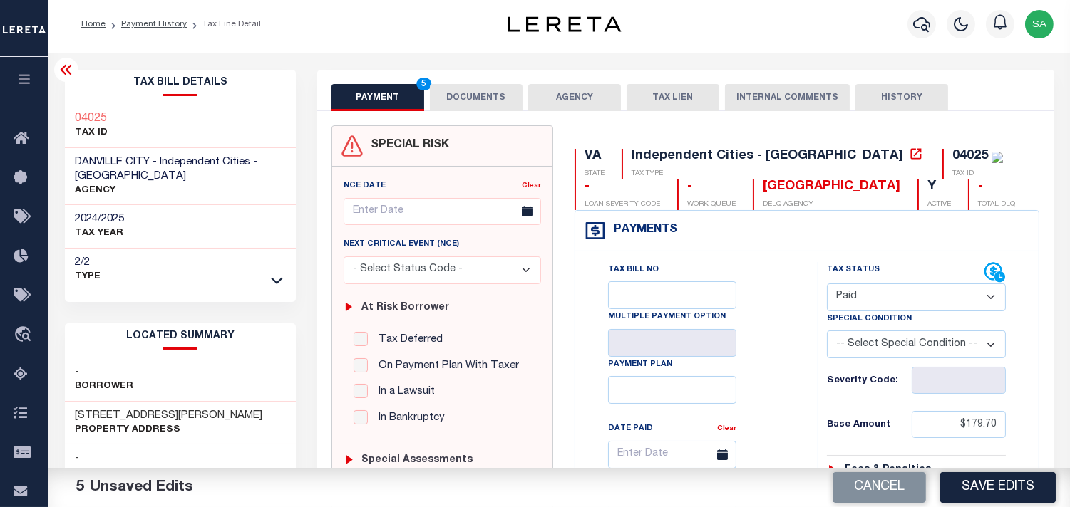
scroll to position [0, 0]
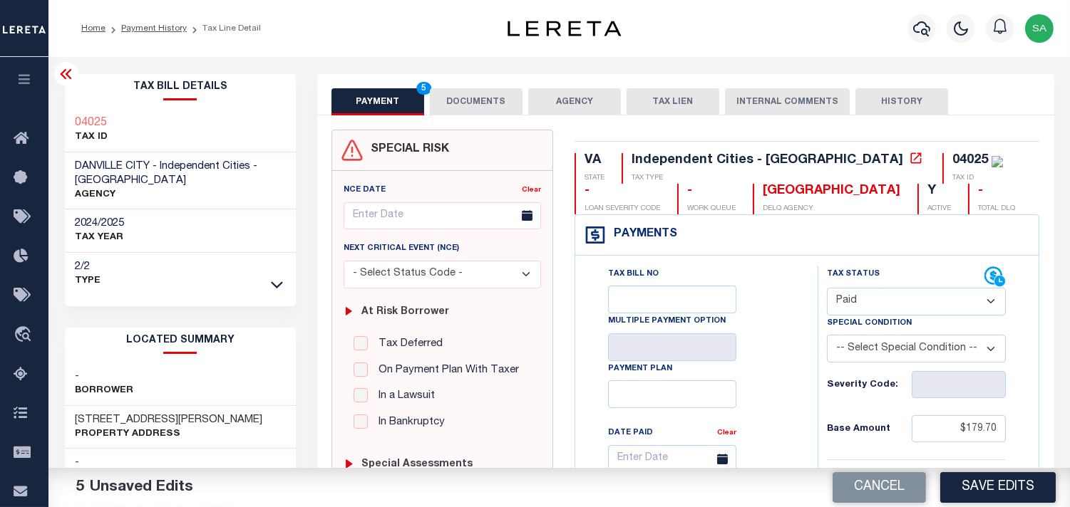
click at [487, 98] on button "DOCUMENTS" at bounding box center [476, 101] width 93 height 27
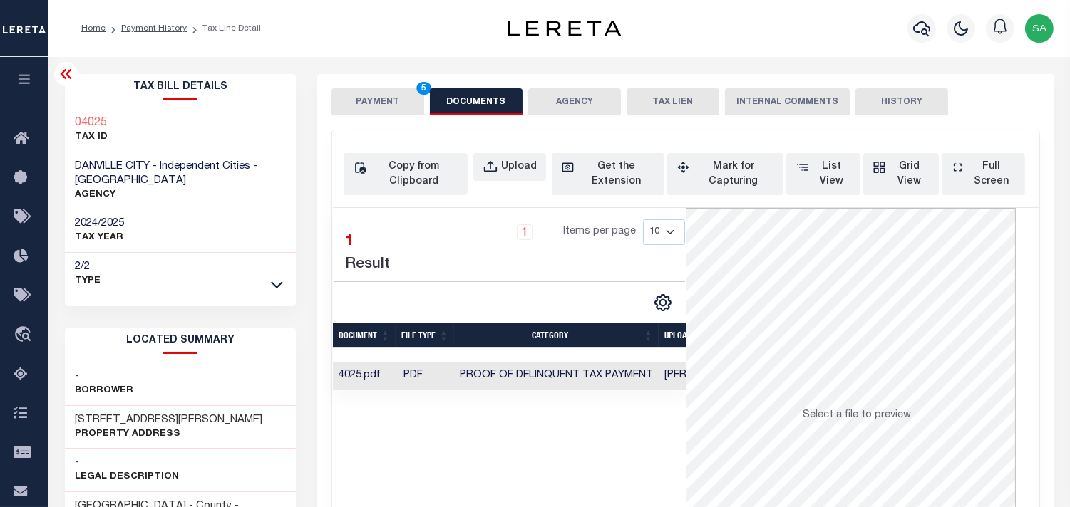
click at [376, 95] on button "PAYMENT 5" at bounding box center [377, 101] width 93 height 27
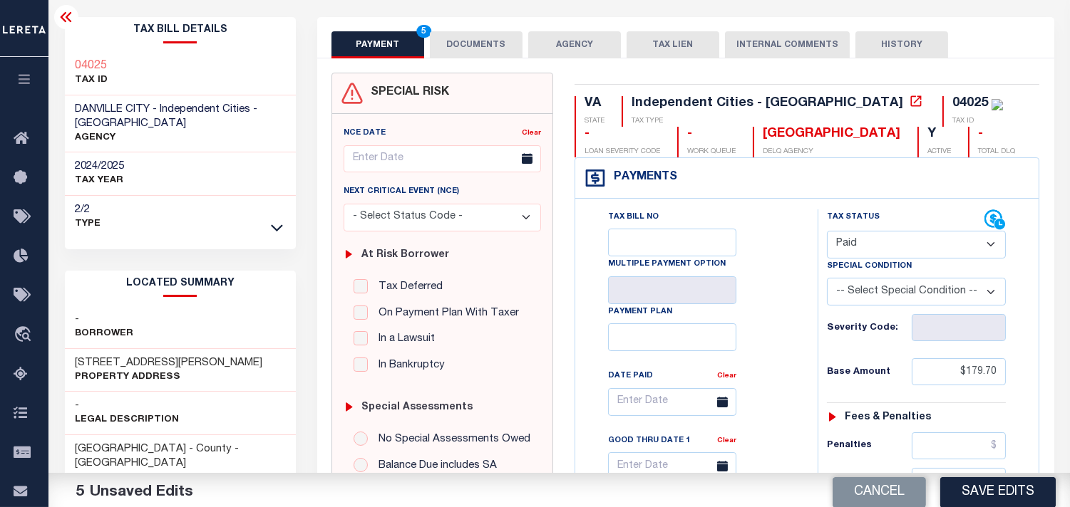
scroll to position [316, 0]
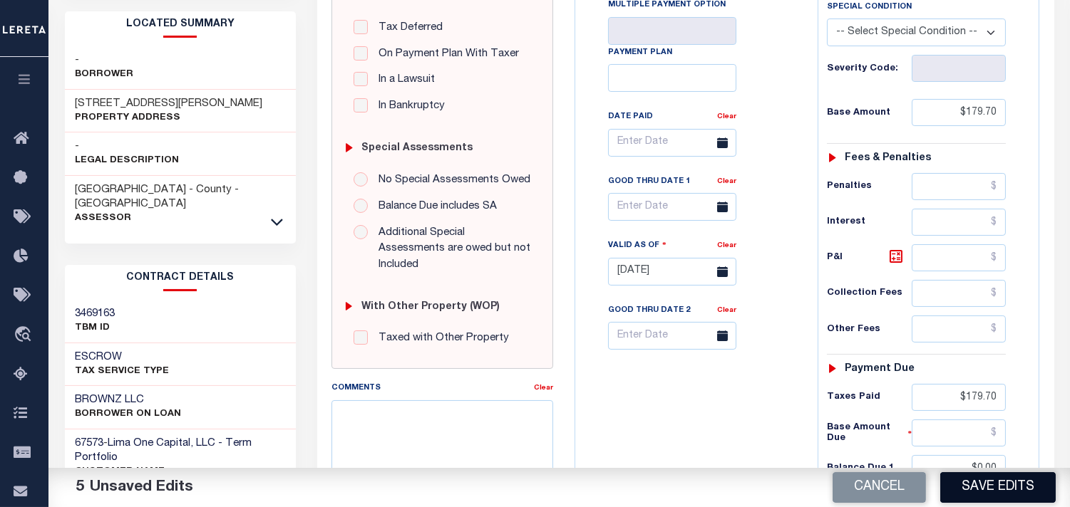
click at [973, 493] on button "Save Edits" at bounding box center [997, 488] width 115 height 31
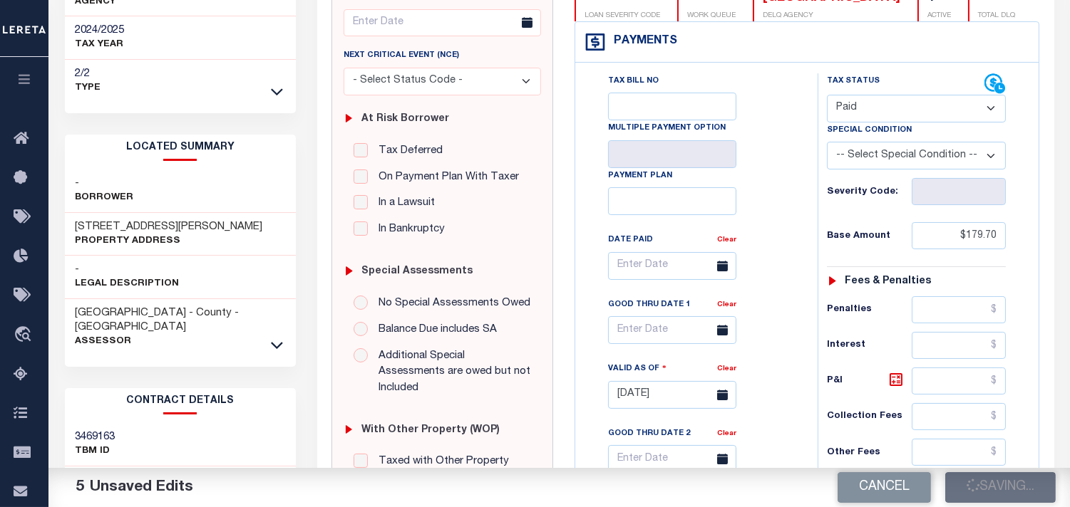
scroll to position [79, 0]
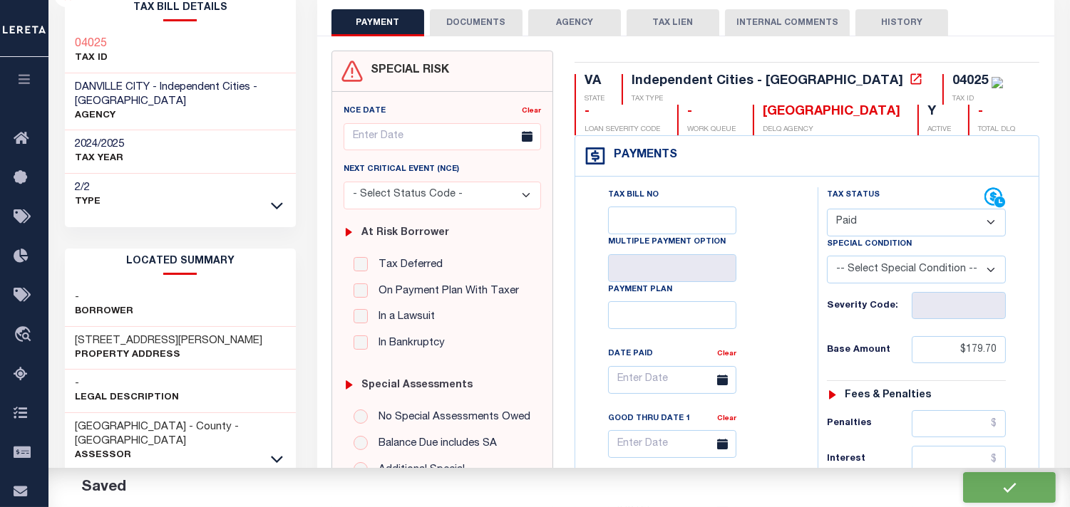
checkbox input "false"
type input "$179.7"
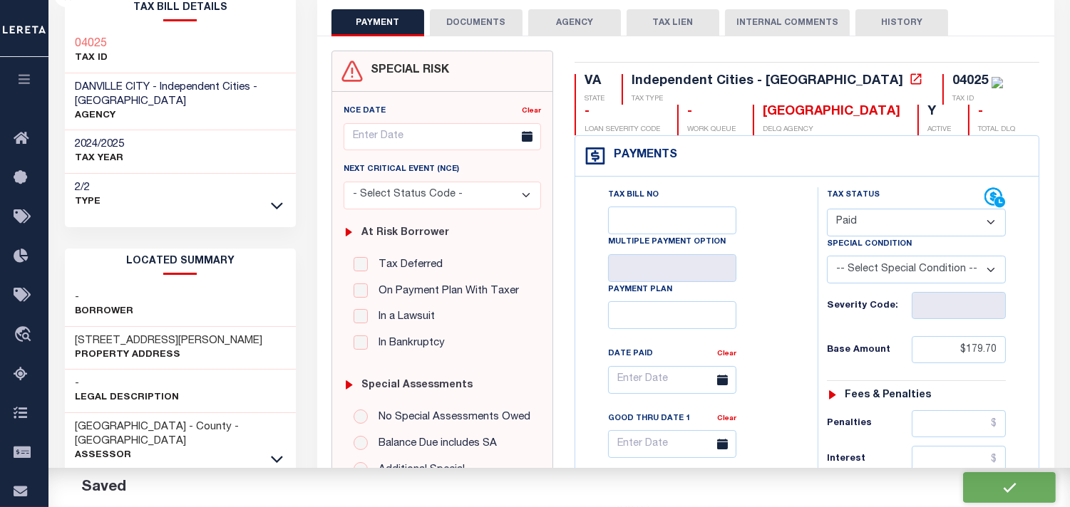
type input "$179.7"
type input "$0"
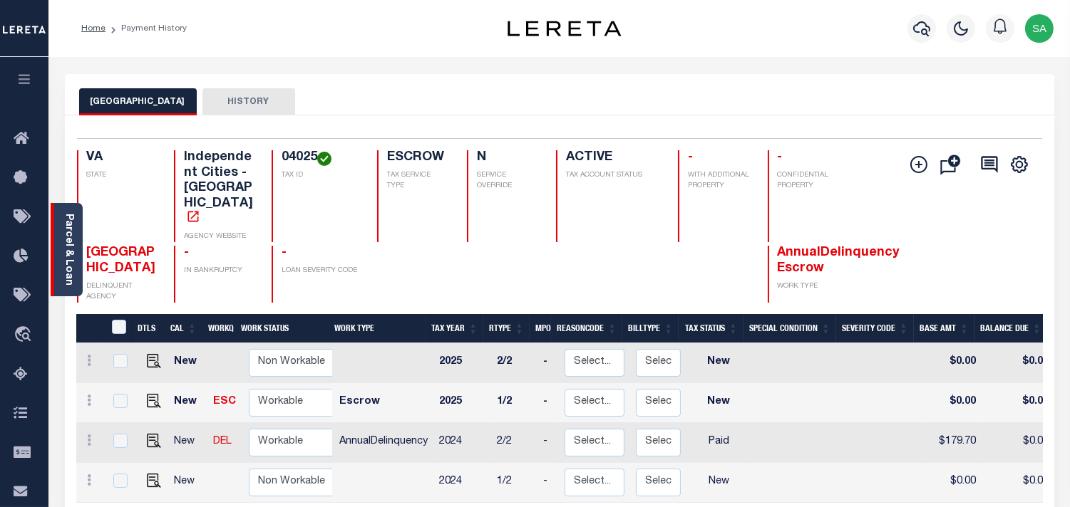
click at [73, 264] on link "Parcel & Loan" at bounding box center [68, 250] width 10 height 72
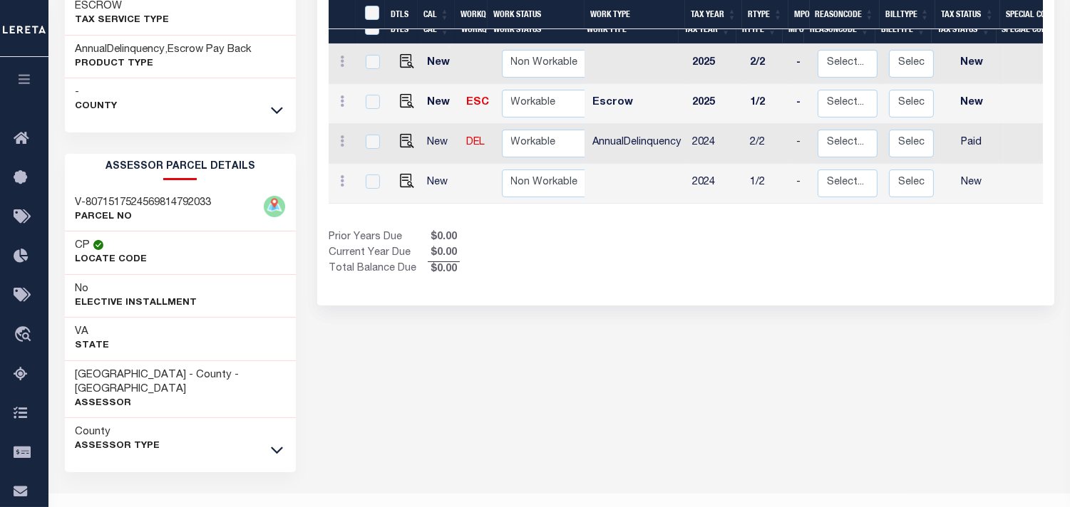
scroll to position [373, 0]
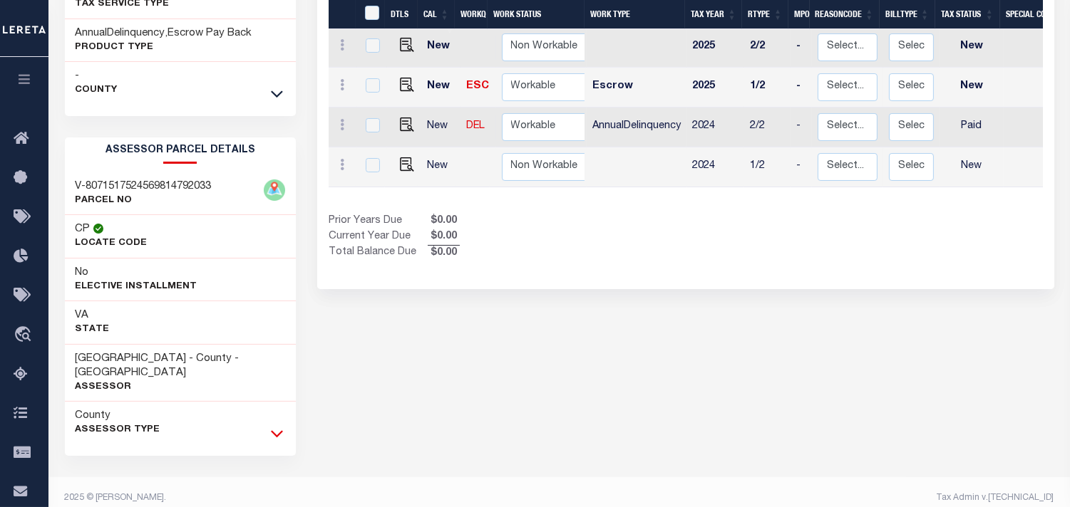
click at [276, 426] on icon at bounding box center [277, 433] width 12 height 15
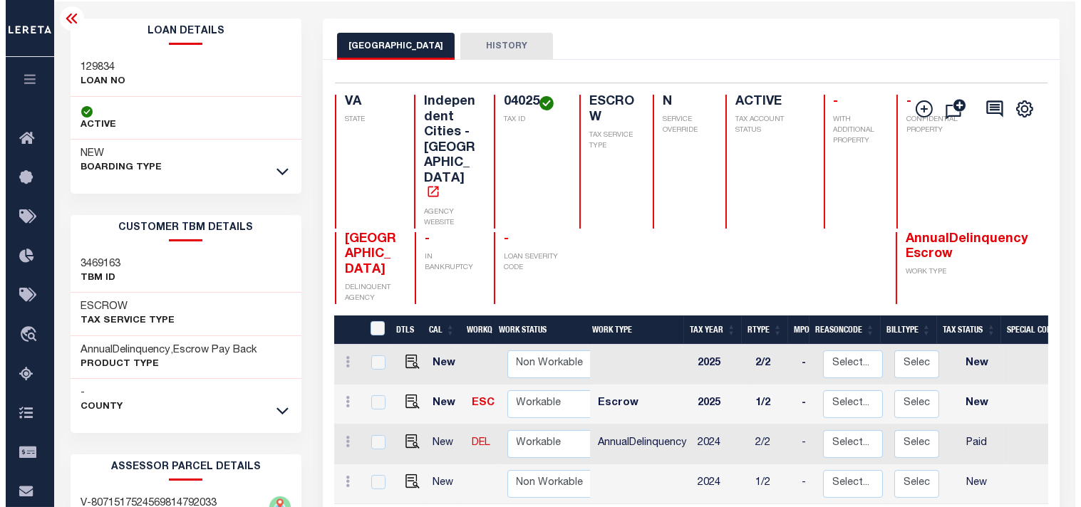
scroll to position [0, 0]
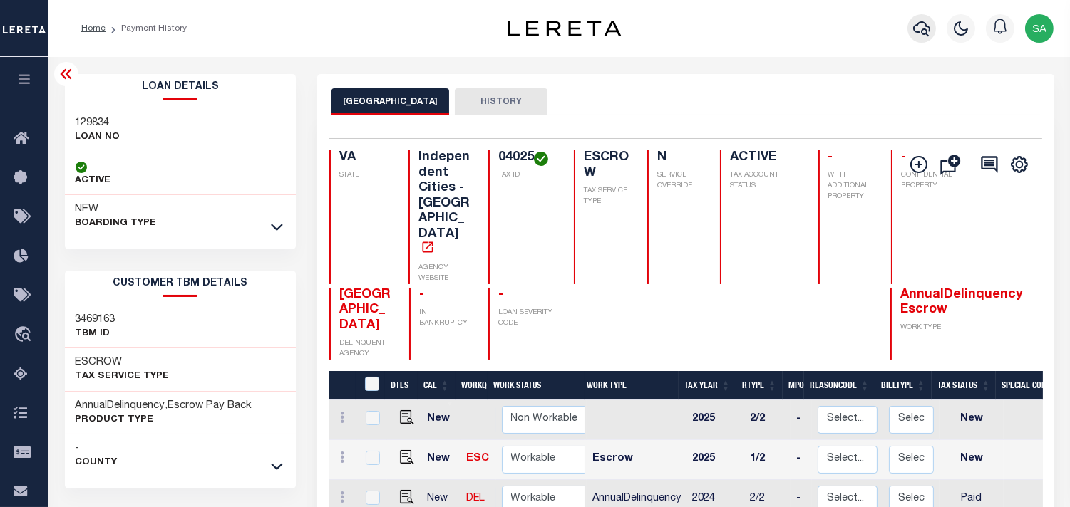
click at [921, 25] on icon "button" at bounding box center [921, 28] width 17 height 17
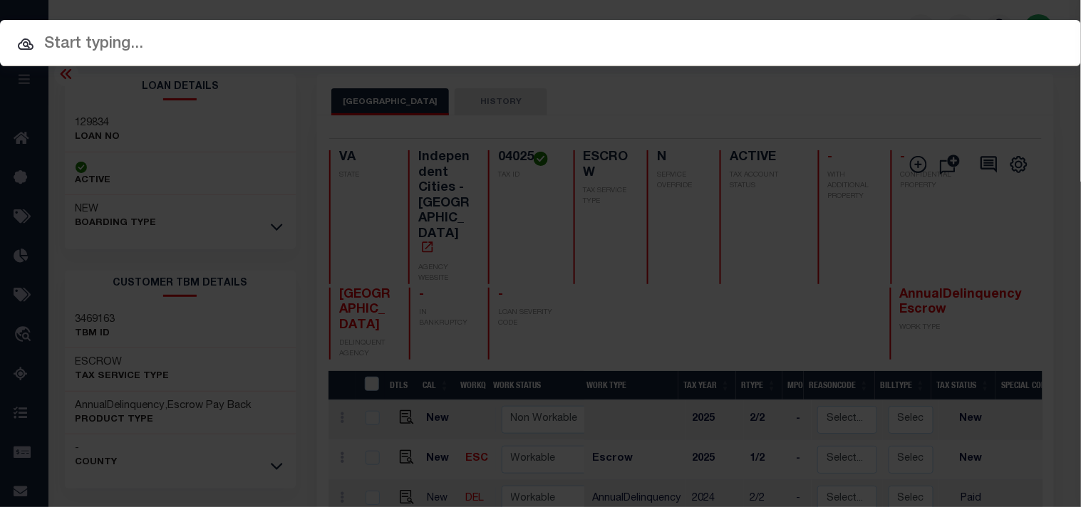
click at [586, 45] on input "text" at bounding box center [540, 44] width 1081 height 25
paste input "20010000500370"
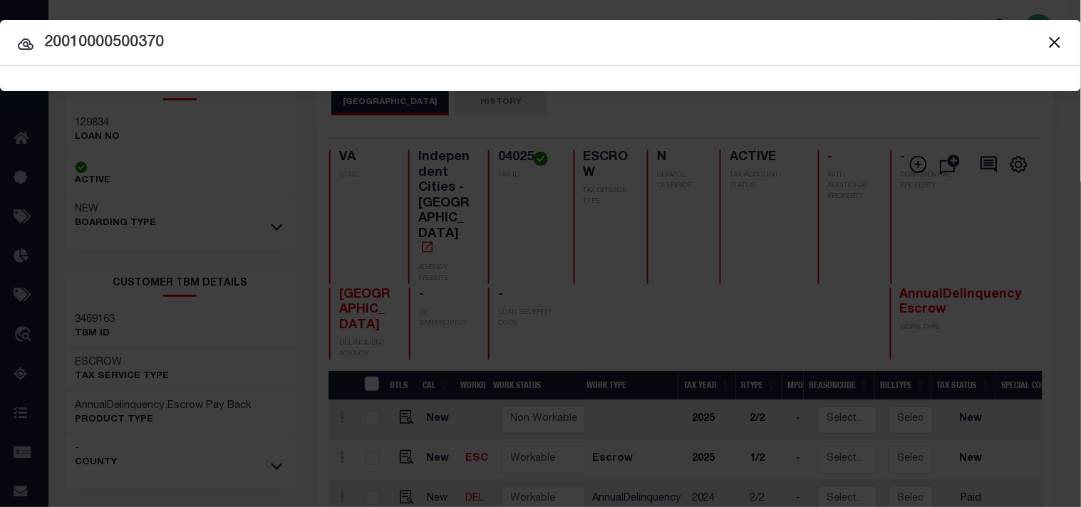
type input "20010000500370"
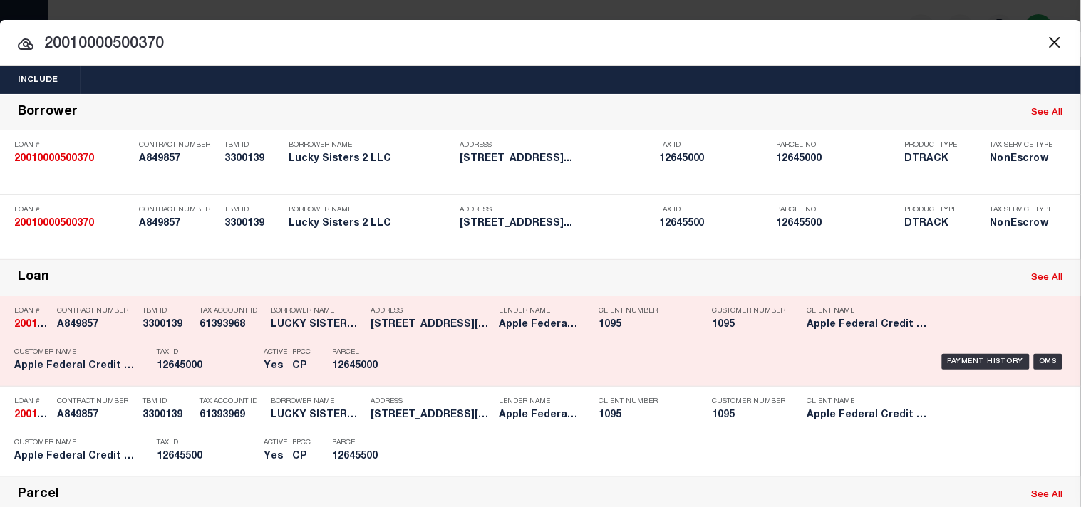
click at [230, 383] on div "Tax ID 12645000" at bounding box center [207, 361] width 100 height 41
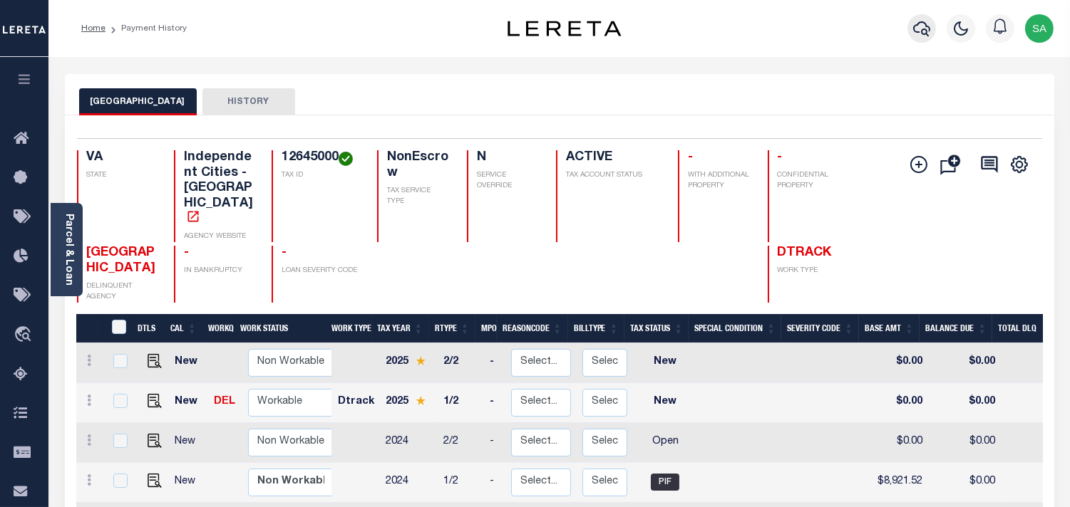
click at [923, 29] on icon "button" at bounding box center [921, 28] width 17 height 17
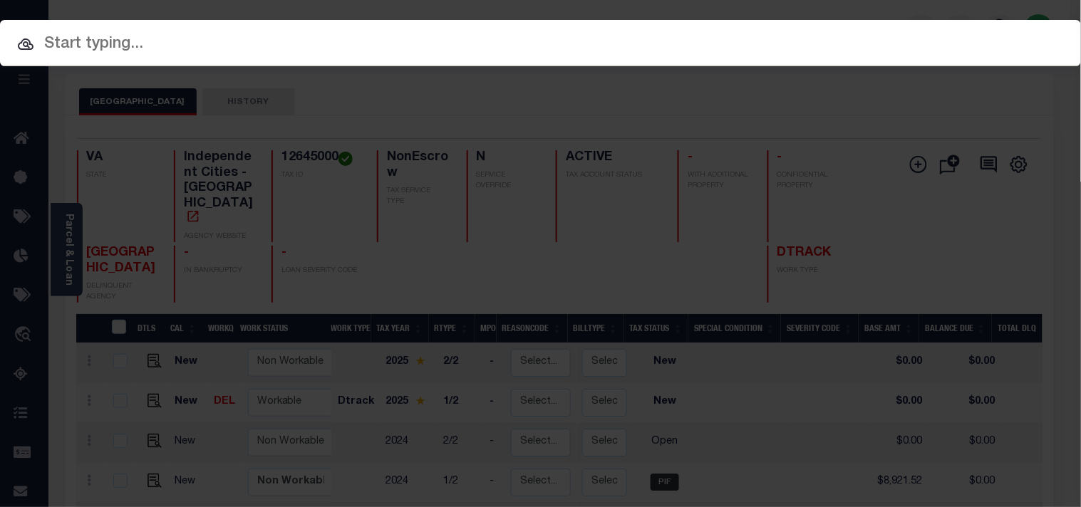
click at [472, 45] on input "text" at bounding box center [540, 44] width 1081 height 25
paste input "4309190004838"
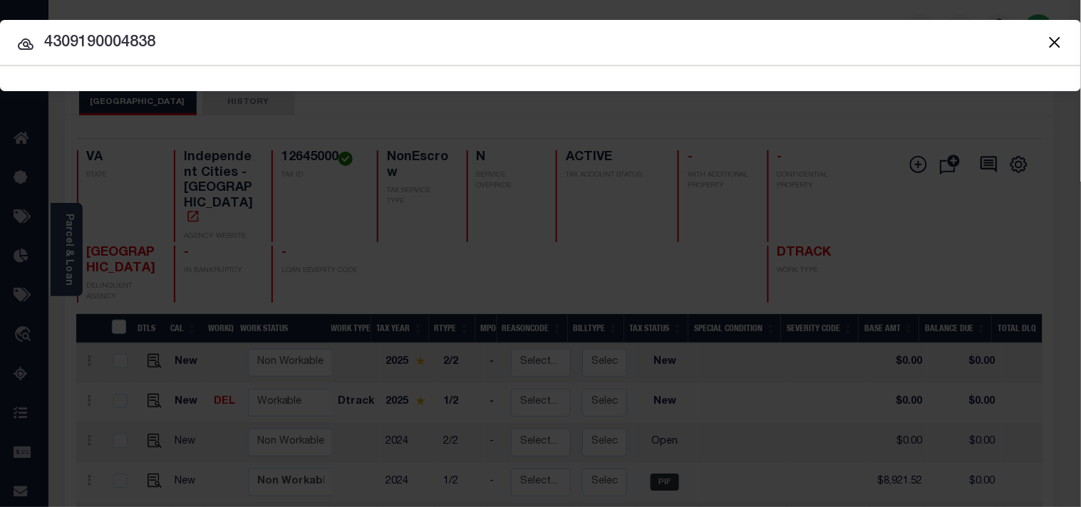
type input "4309190004838"
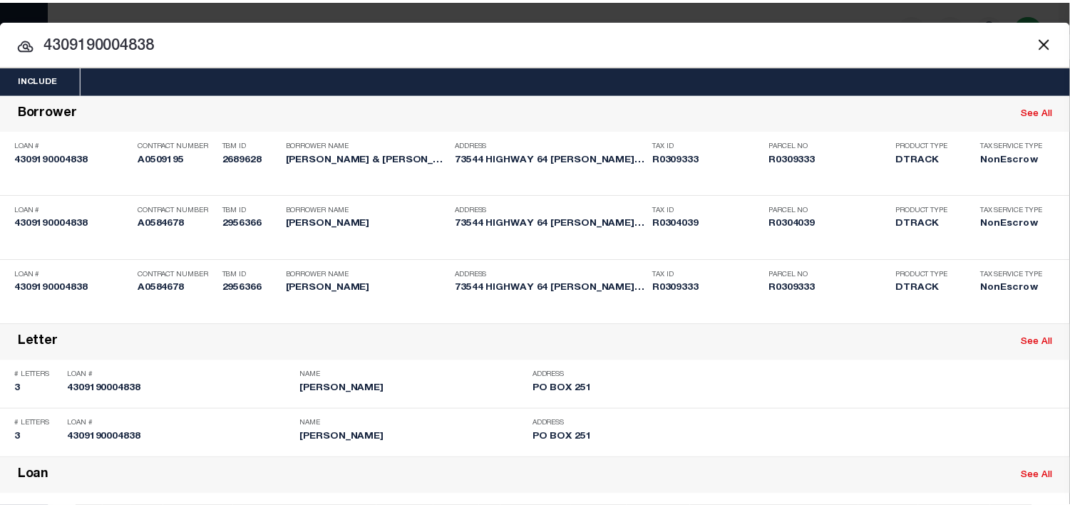
scroll to position [572, 0]
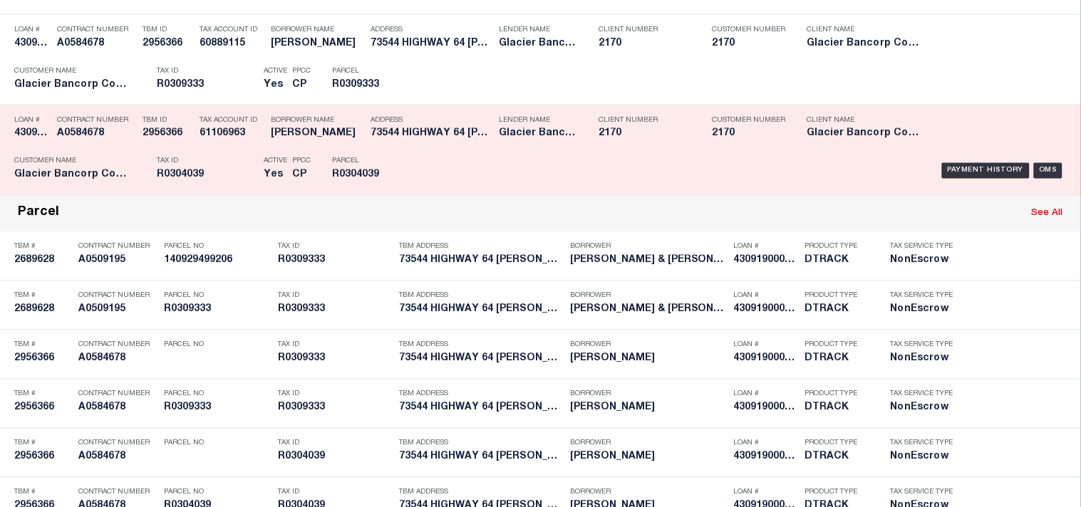
click at [428, 192] on div "Payment History OMS" at bounding box center [742, 170] width 649 height 41
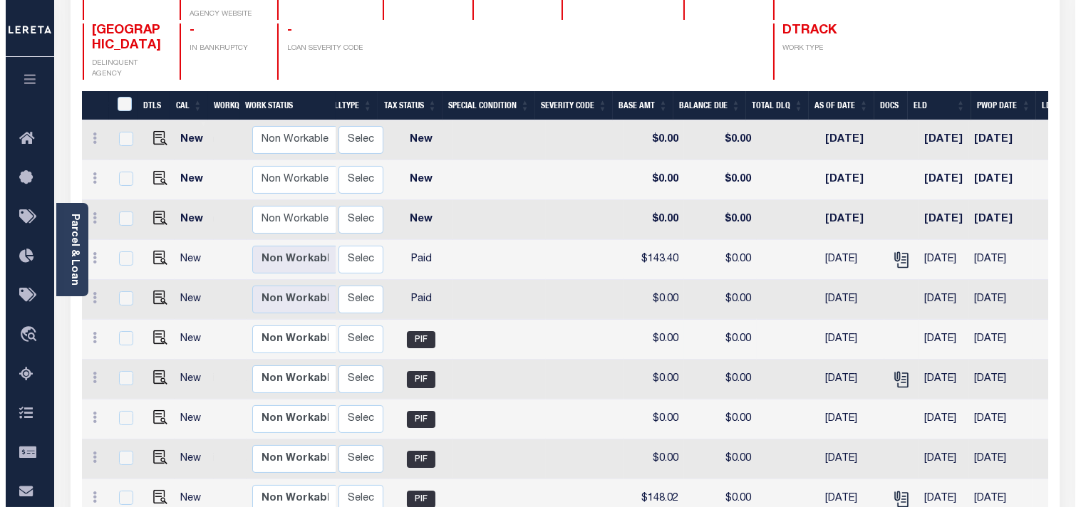
scroll to position [185, 0]
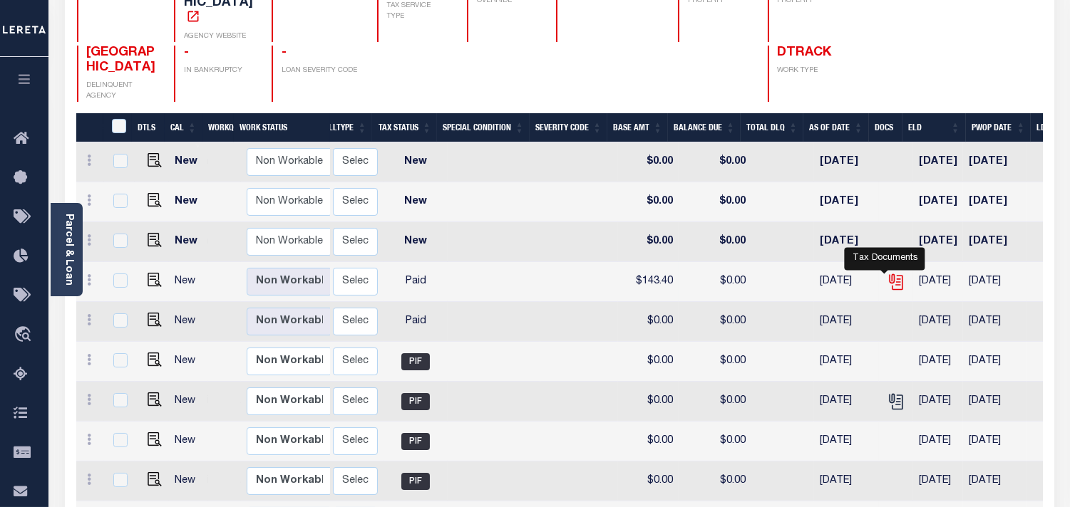
click at [887, 279] on icon "" at bounding box center [896, 282] width 19 height 19
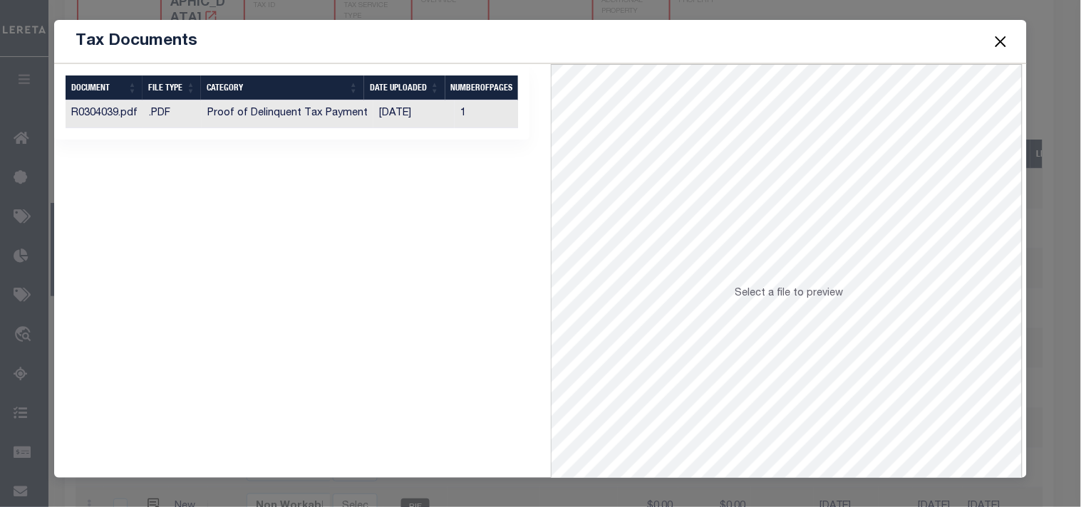
click at [397, 109] on td "09/09/2025" at bounding box center [413, 114] width 81 height 28
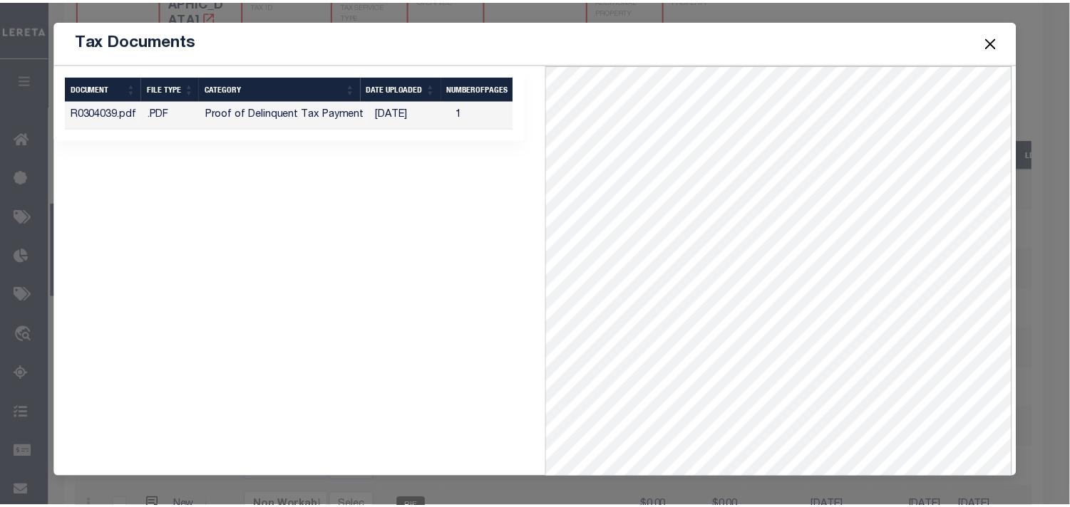
scroll to position [62, 0]
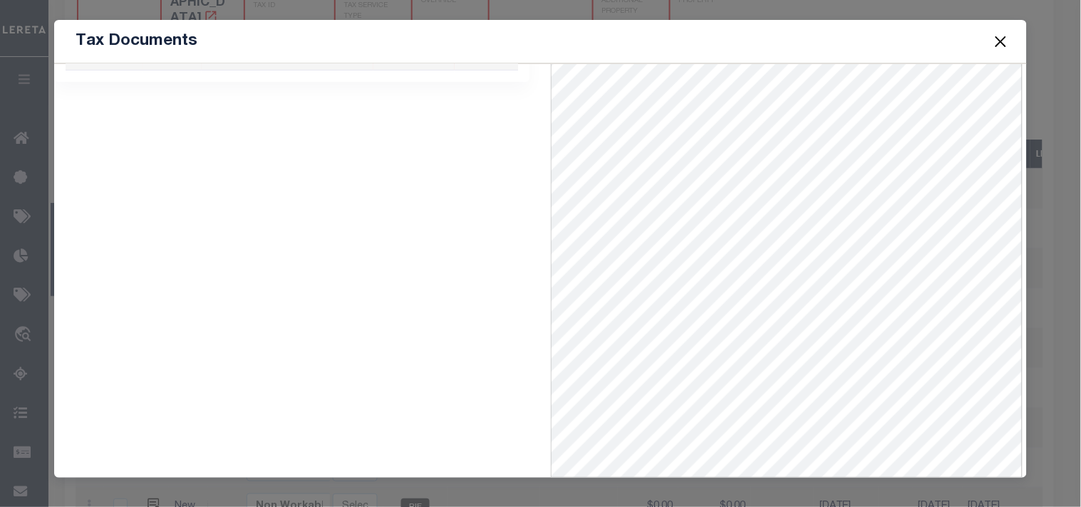
click at [1001, 38] on button "Close" at bounding box center [1000, 41] width 19 height 19
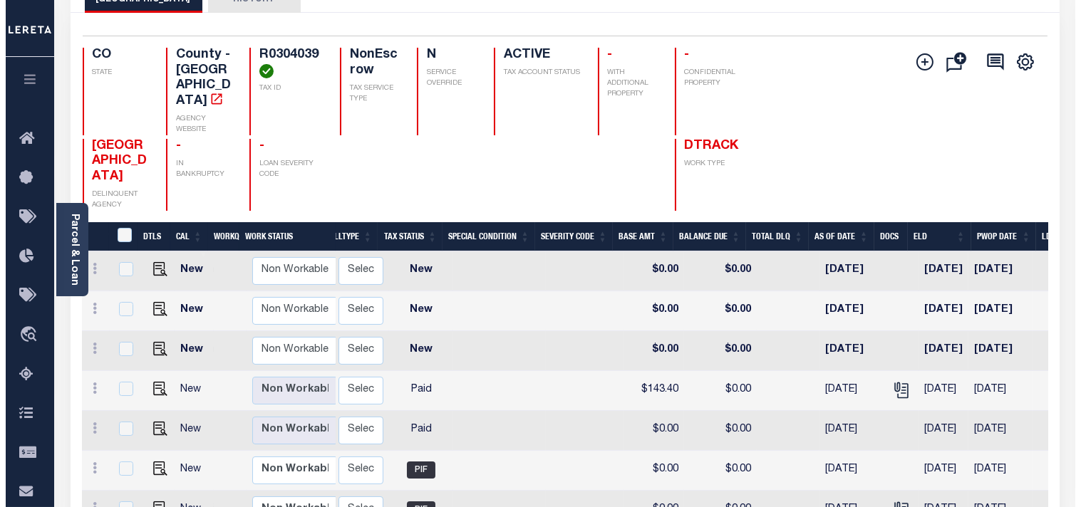
scroll to position [26, 0]
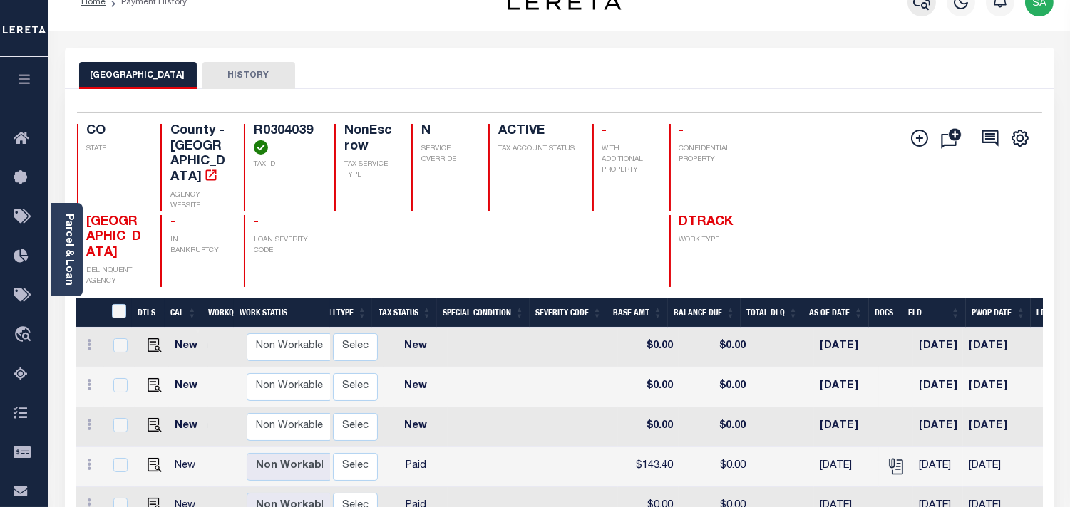
click at [922, 11] on button "button" at bounding box center [921, 2] width 29 height 29
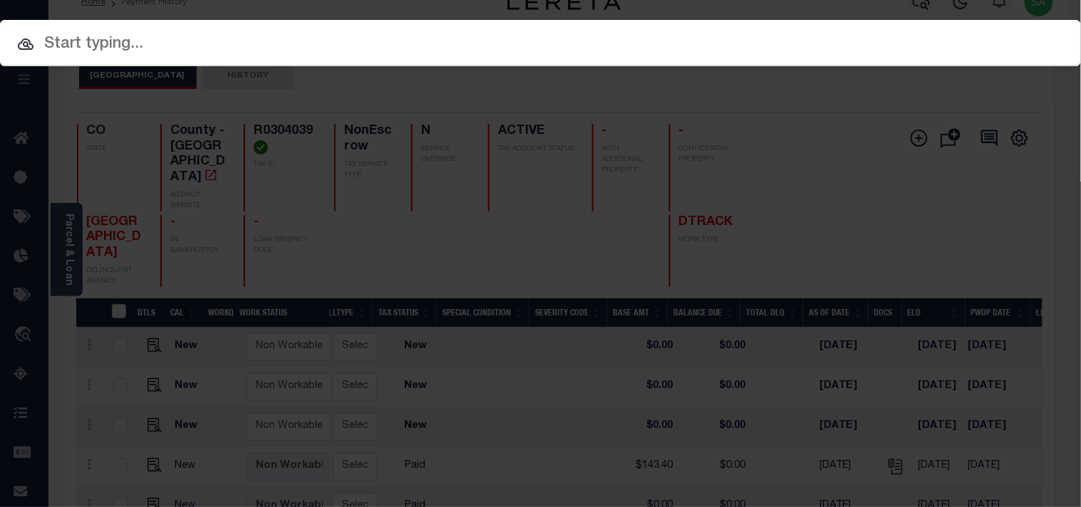
click at [659, 27] on div at bounding box center [540, 43] width 1081 height 46
click at [629, 44] on input "text" at bounding box center [540, 44] width 1081 height 25
paste input "512001102553"
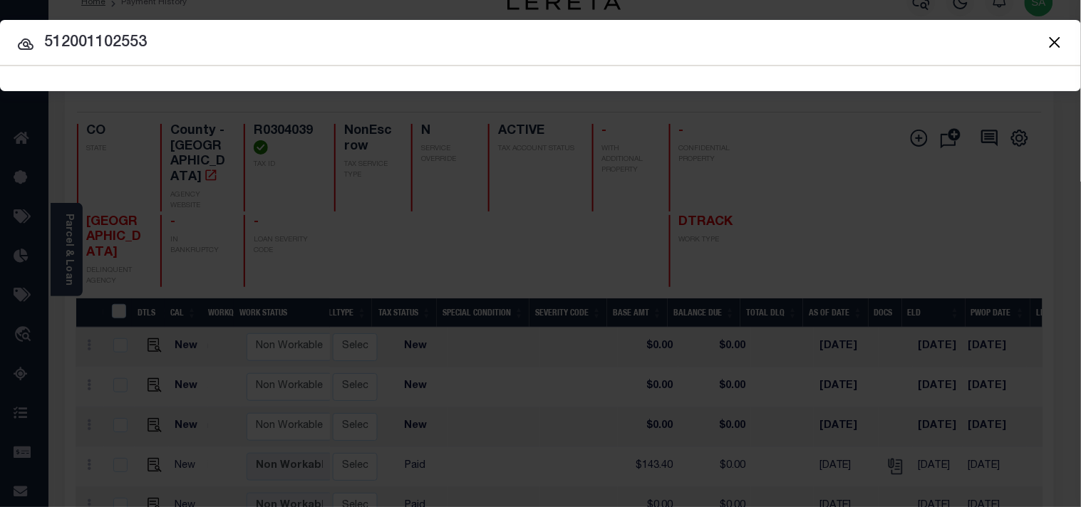
type input "512001102553"
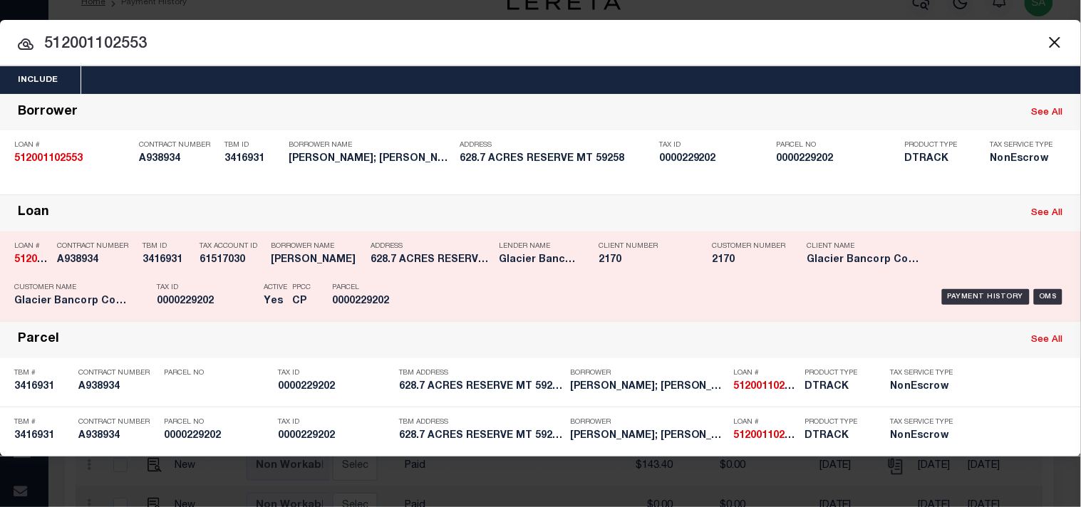
click at [198, 281] on div "Tax ID 0000229202" at bounding box center [207, 297] width 100 height 41
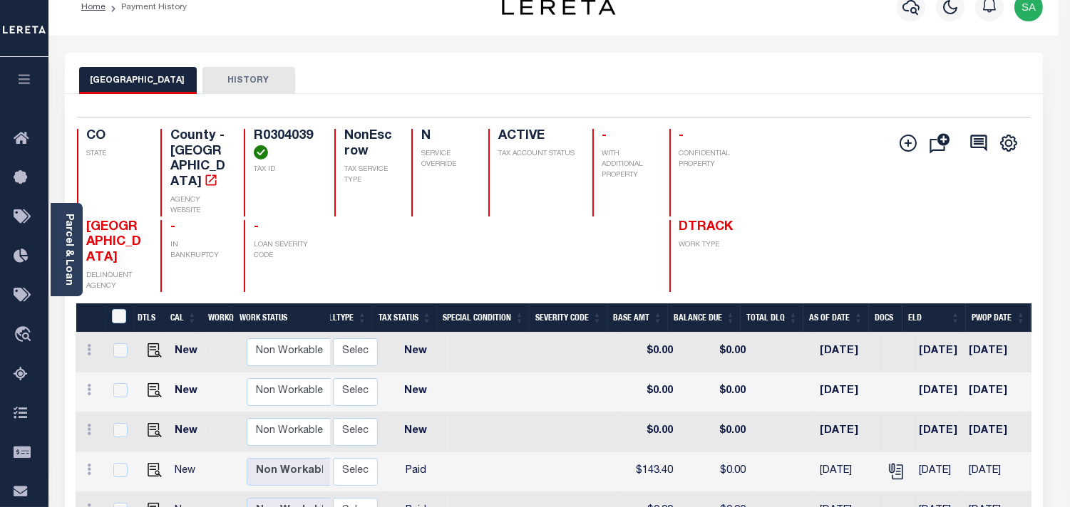
scroll to position [14, 0]
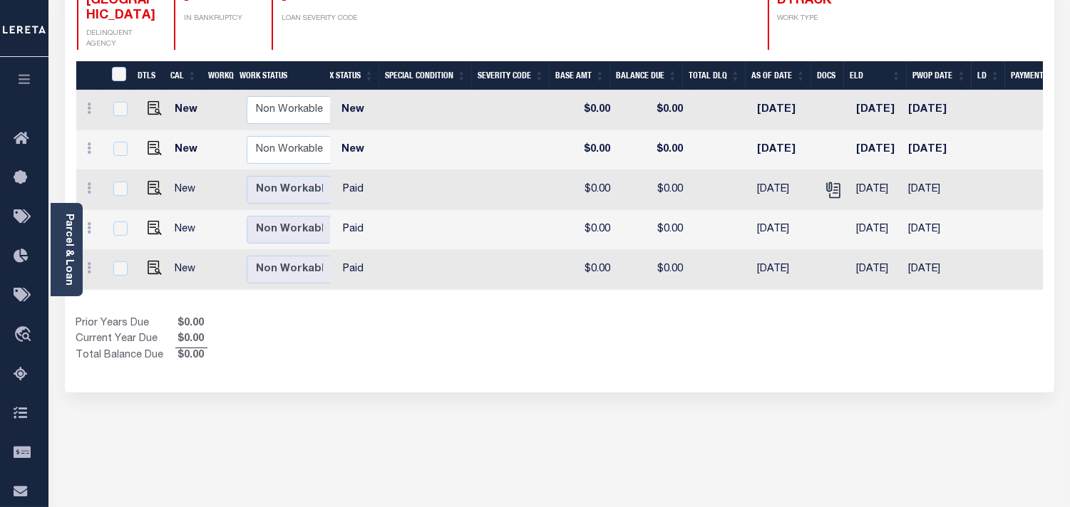
scroll to position [0, 393]
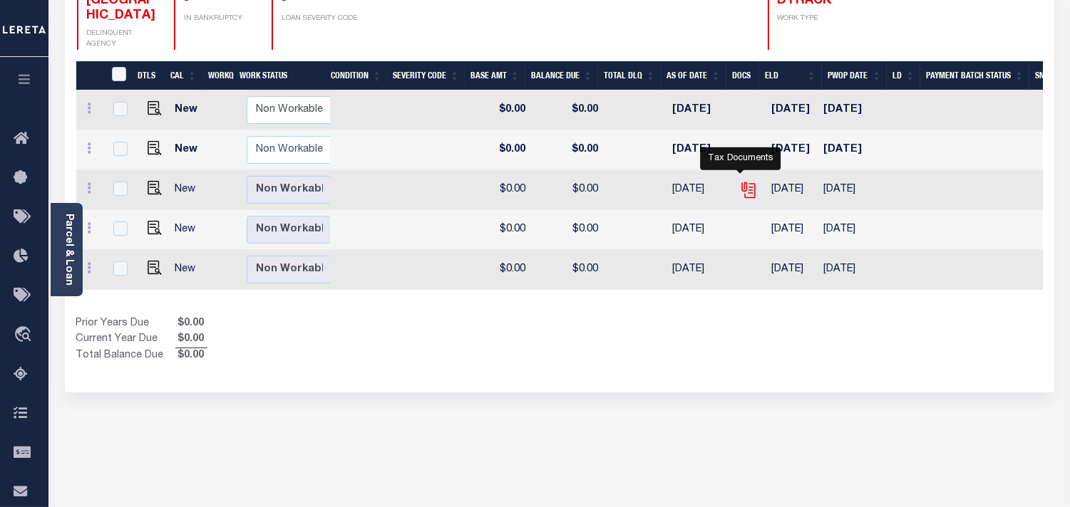
click at [742, 181] on icon "" at bounding box center [748, 190] width 19 height 19
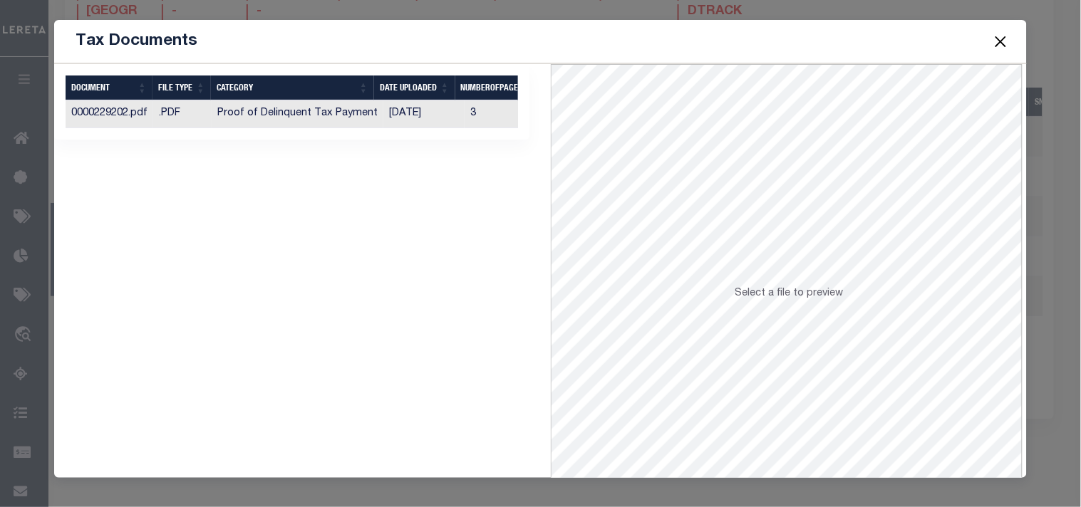
click at [383, 115] on td "[DATE]" at bounding box center [423, 114] width 81 height 28
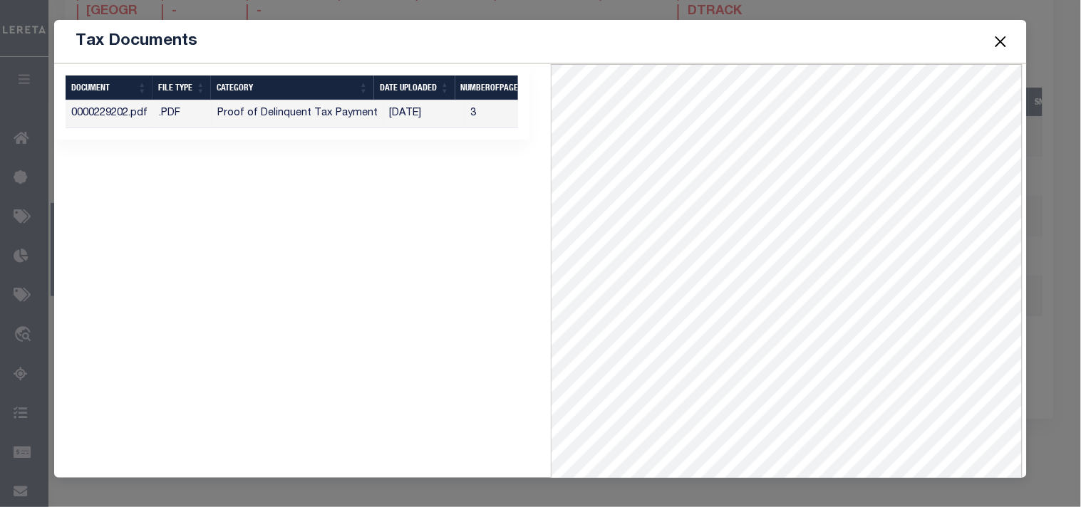
click at [1002, 40] on button "Close" at bounding box center [1000, 41] width 19 height 19
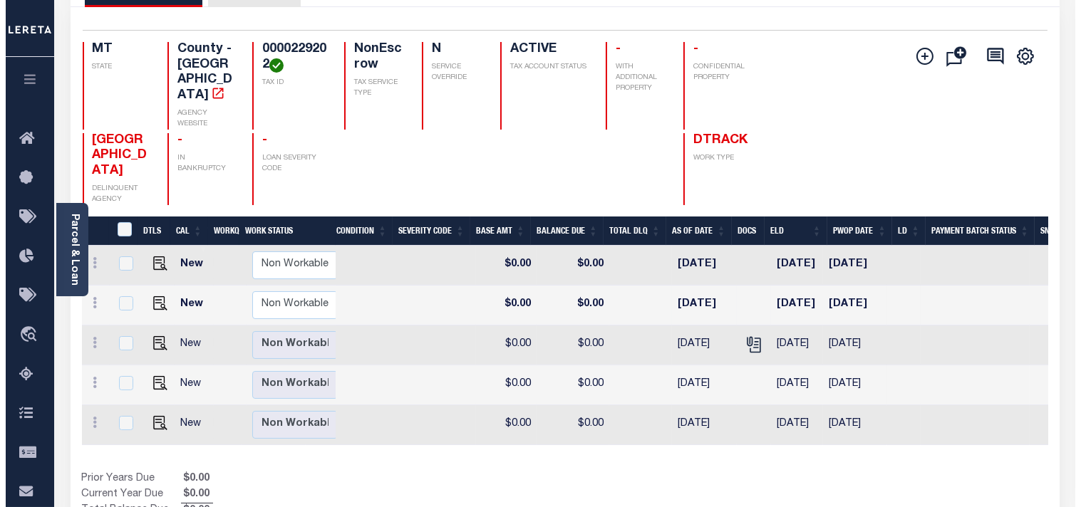
scroll to position [0, 0]
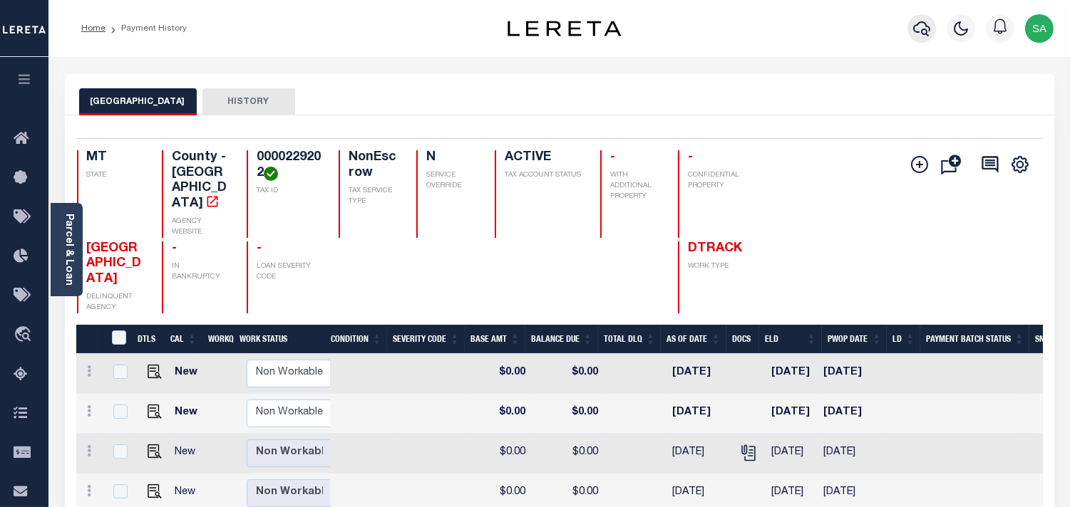
click at [929, 29] on icon "button" at bounding box center [921, 28] width 17 height 15
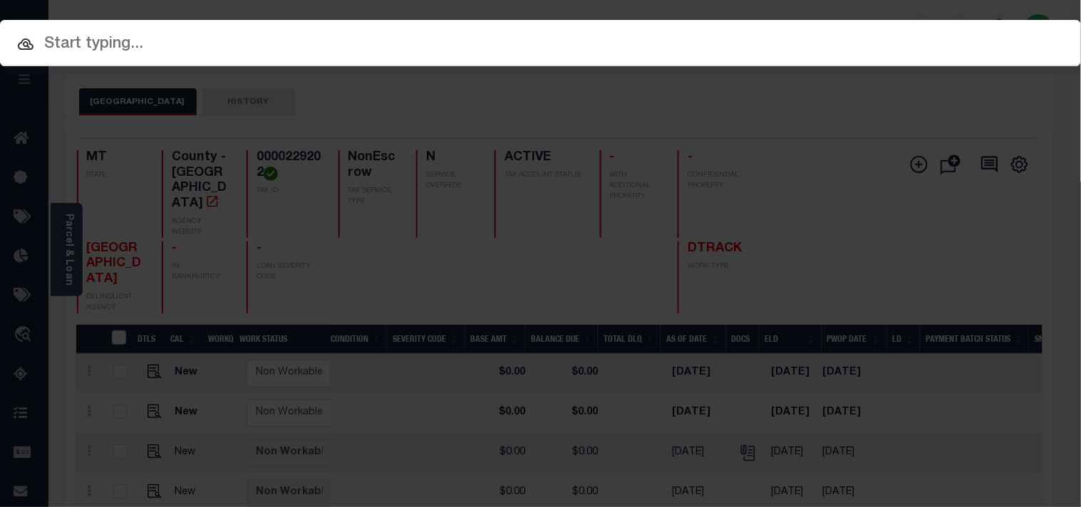
click at [686, 39] on input "text" at bounding box center [540, 44] width 1081 height 25
paste input "6587450002"
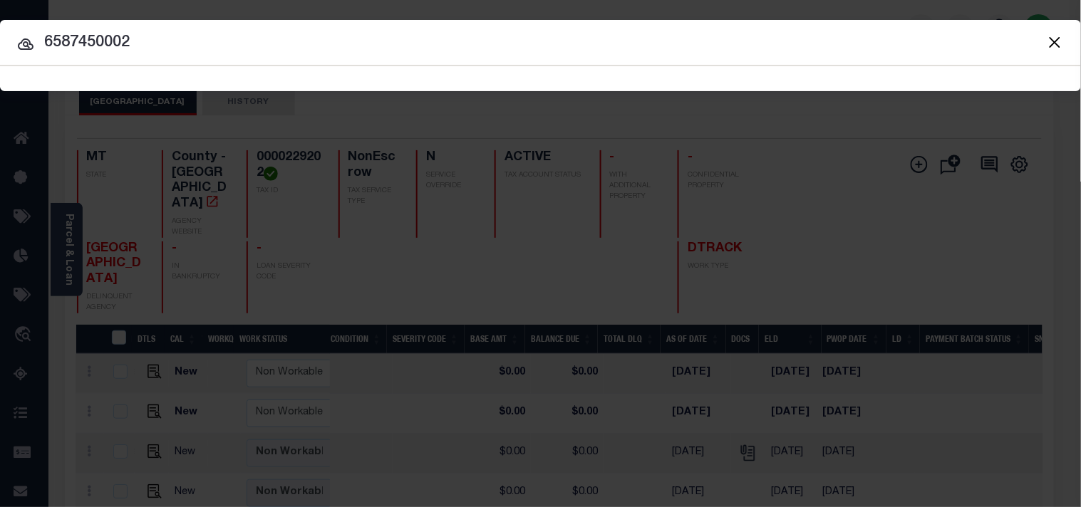
type input "6587450002"
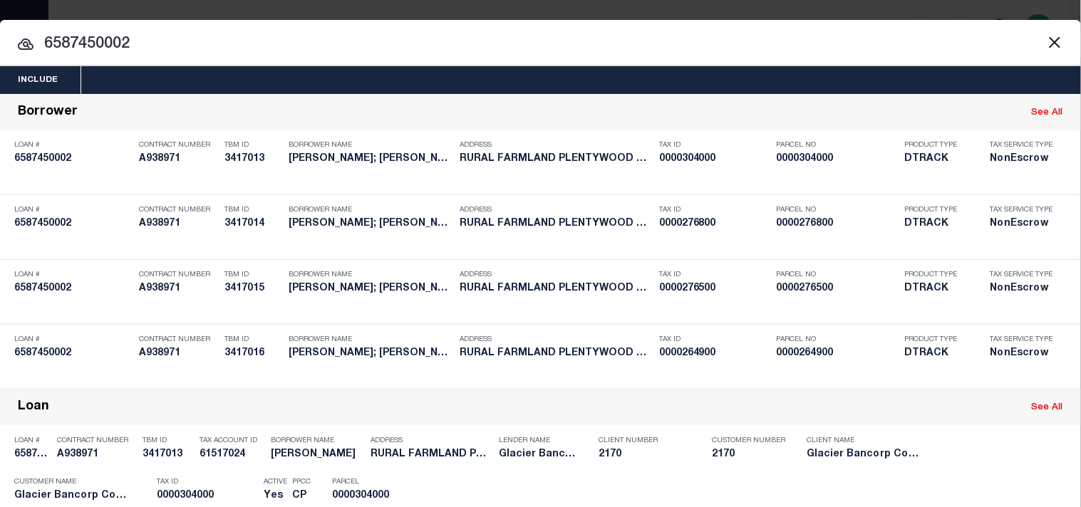
scroll to position [346, 0]
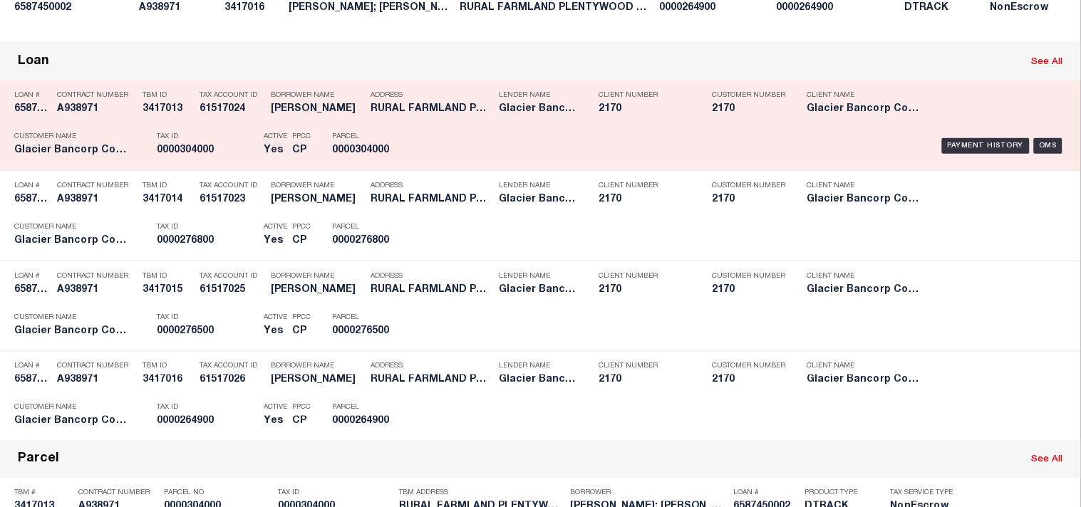
click at [431, 167] on div "Payment History OMS" at bounding box center [742, 145] width 649 height 41
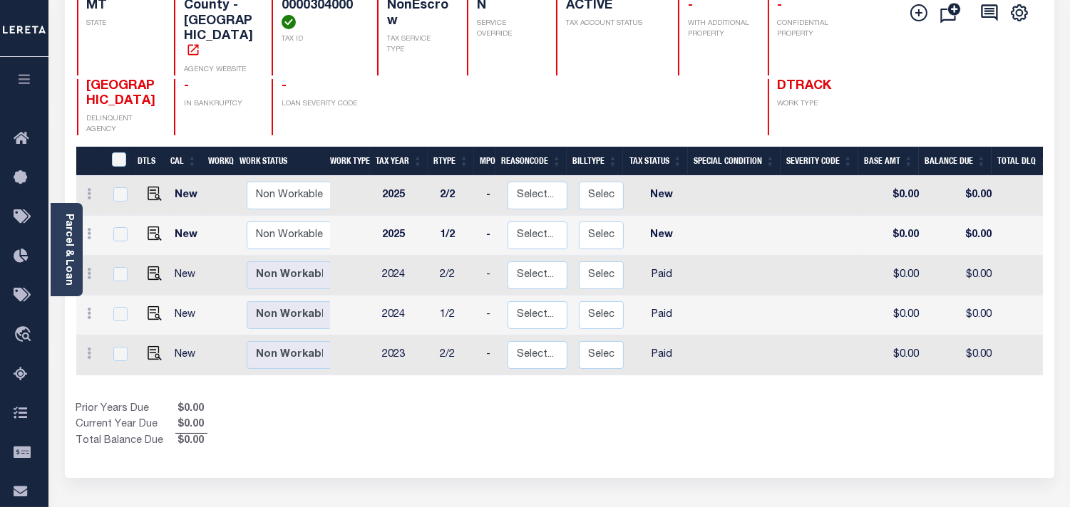
scroll to position [158, 0]
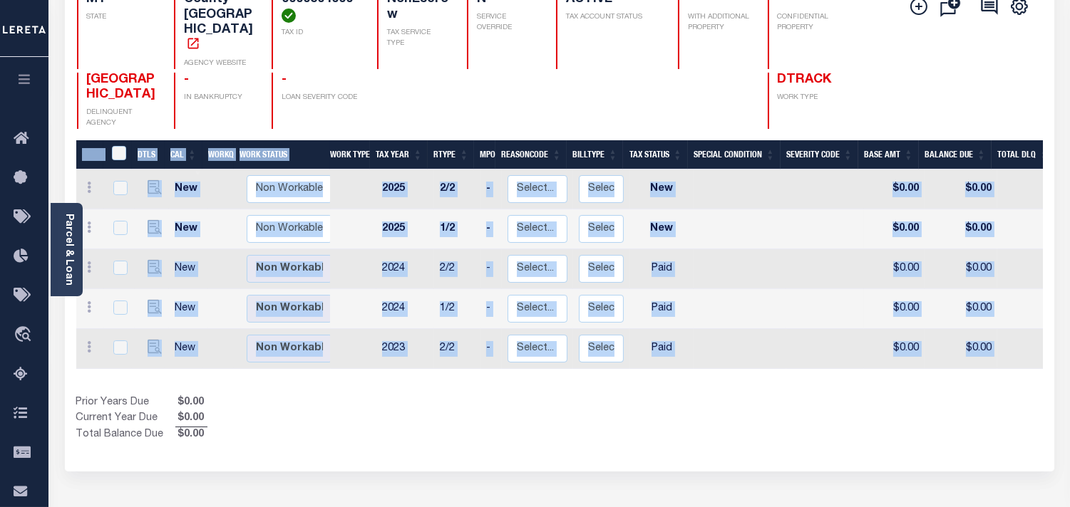
drag, startPoint x: 545, startPoint y: 359, endPoint x: 816, endPoint y: 366, distance: 271.0
click at [816, 366] on div "DTLS CAL WorkQ Work Status Work Type Tax Year RType MPO ReasonCode BillType Tax…" at bounding box center [559, 291] width 966 height 303
click at [710, 371] on div "DTLS CAL WorkQ Work Status Work Type Tax Year RType MPO ReasonCode BillType Tax…" at bounding box center [559, 291] width 966 height 303
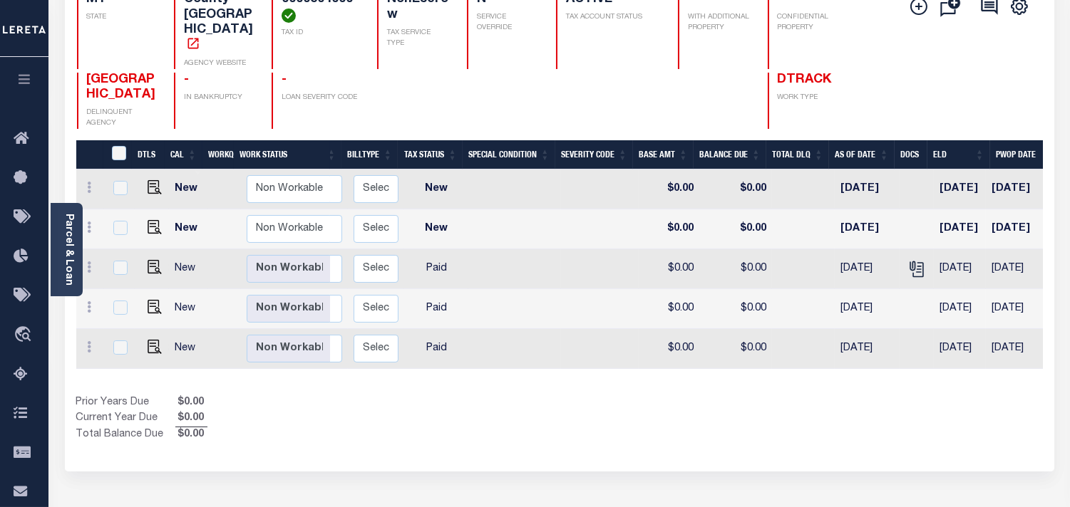
scroll to position [0, 285]
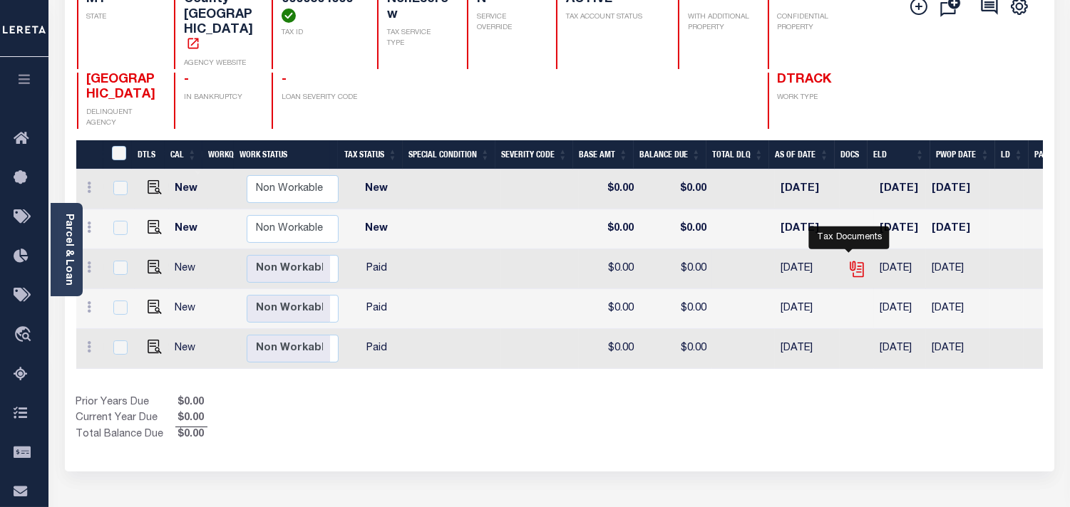
click at [850, 260] on icon "" at bounding box center [856, 269] width 19 height 19
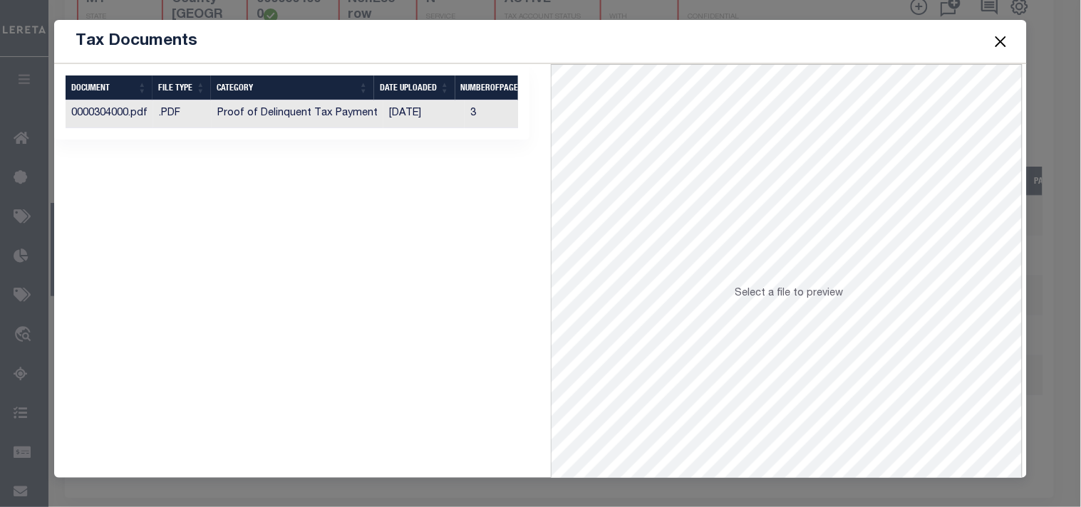
click at [393, 109] on td "[DATE]" at bounding box center [423, 114] width 81 height 28
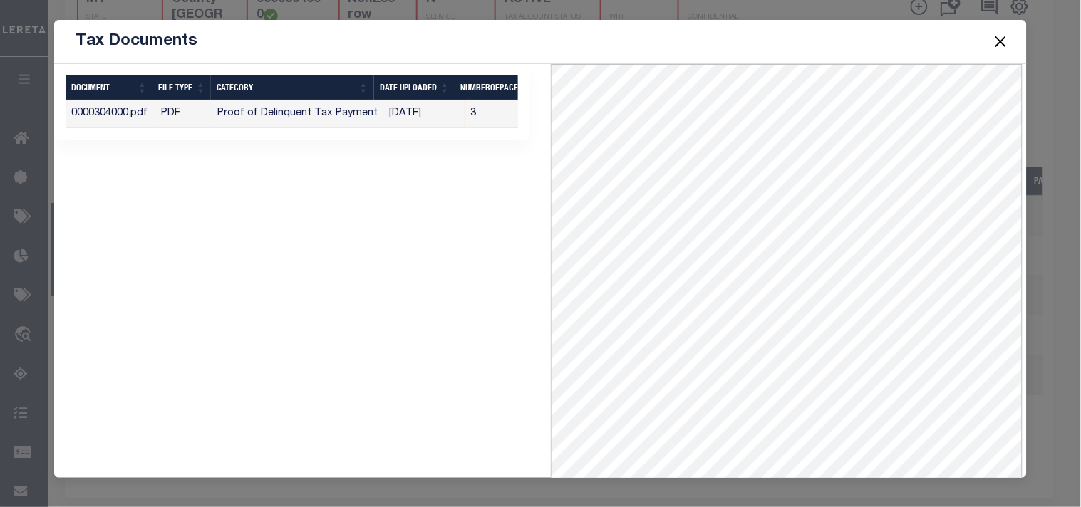
click at [1006, 39] on button "Close" at bounding box center [1000, 41] width 19 height 19
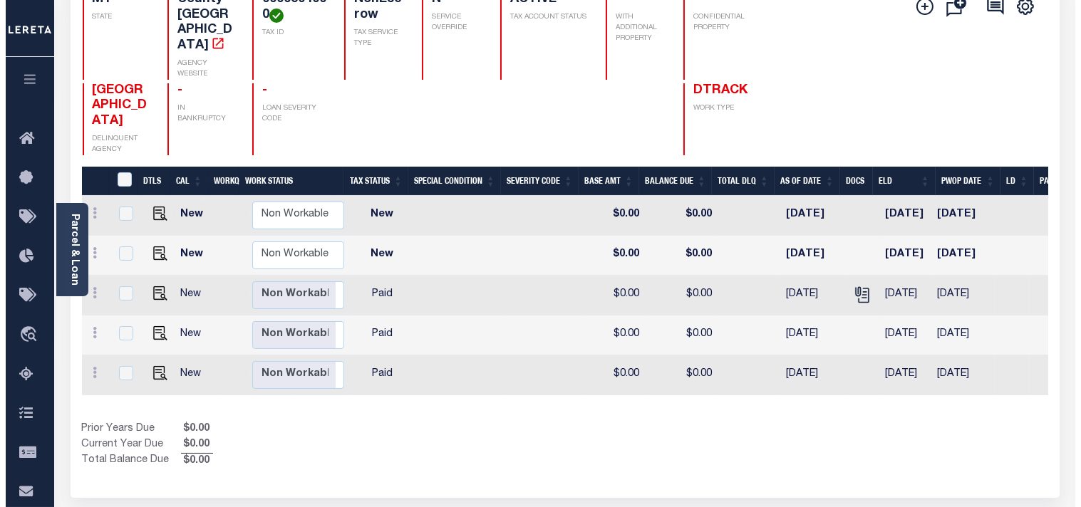
scroll to position [0, 0]
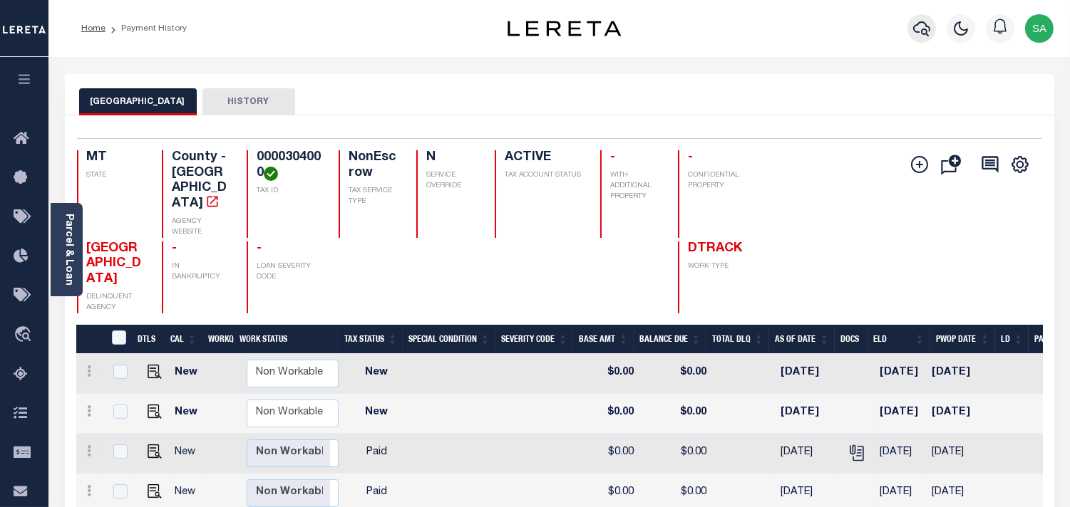
click at [920, 26] on icon "button" at bounding box center [921, 28] width 17 height 17
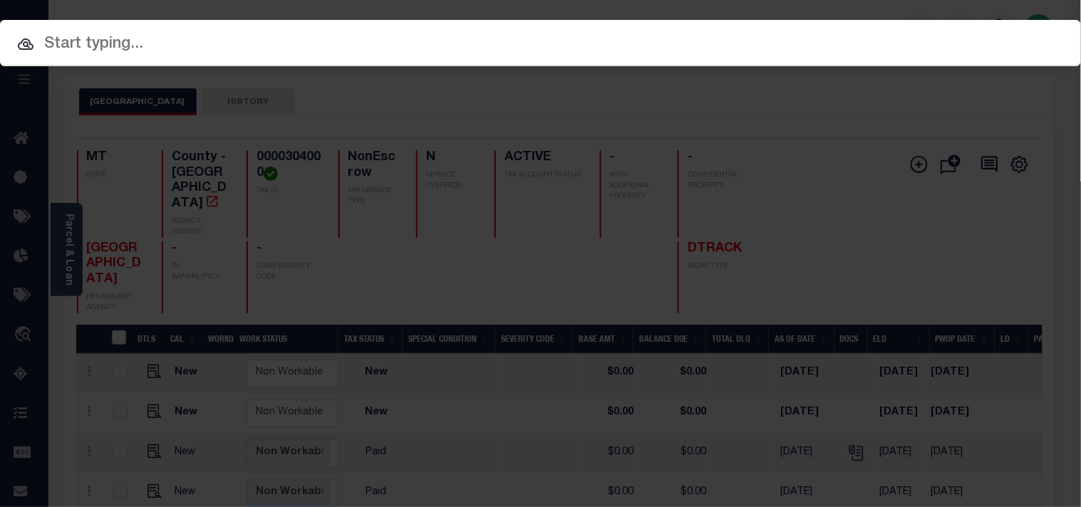
click at [469, 40] on input "text" at bounding box center [540, 44] width 1081 height 25
paste input "1134108"
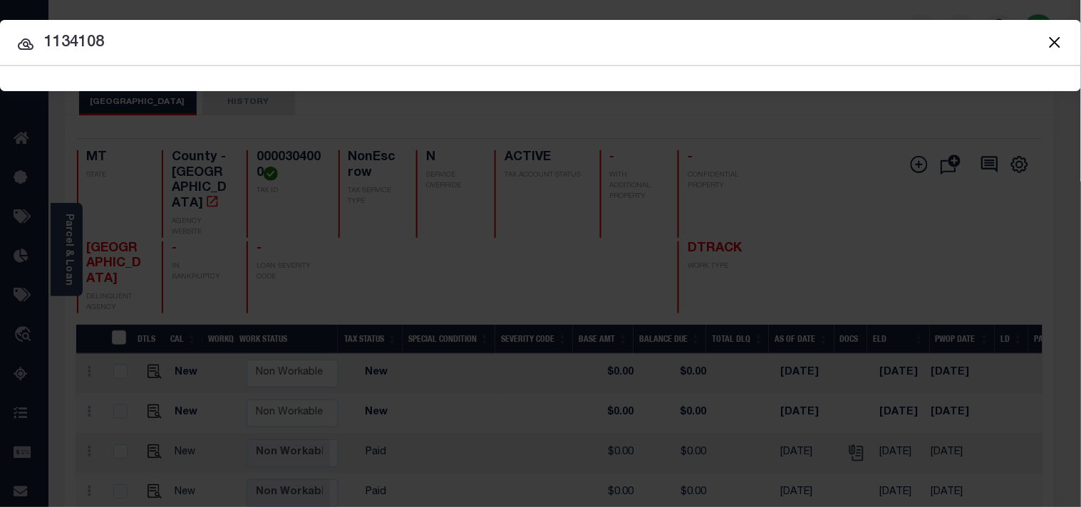
type input "1134108"
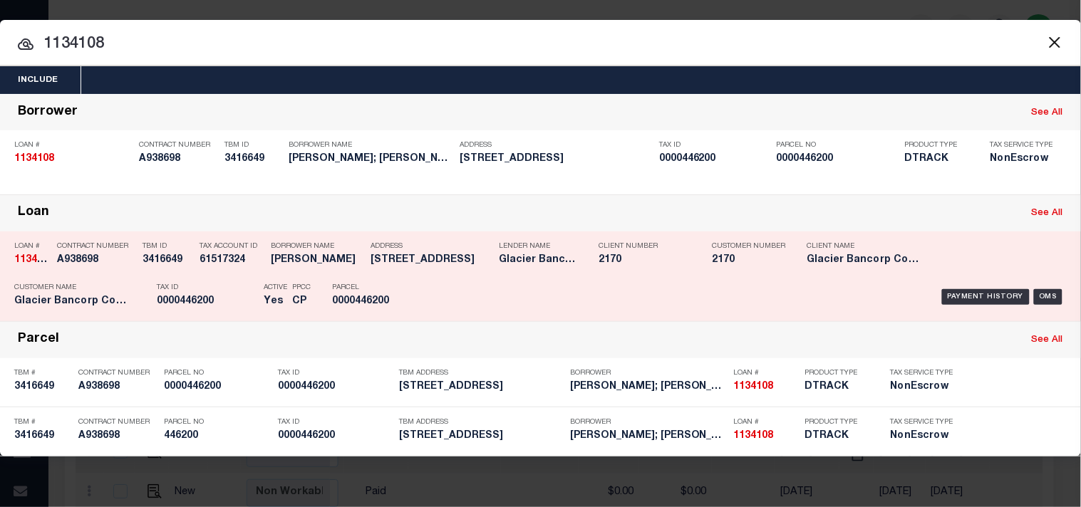
click at [216, 289] on p "Tax ID" at bounding box center [207, 288] width 100 height 9
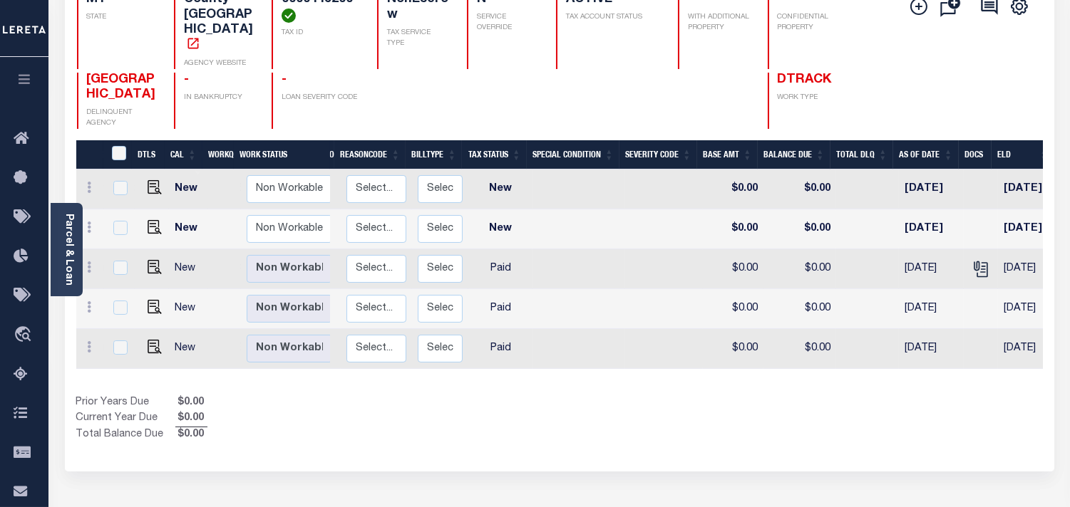
scroll to position [0, 248]
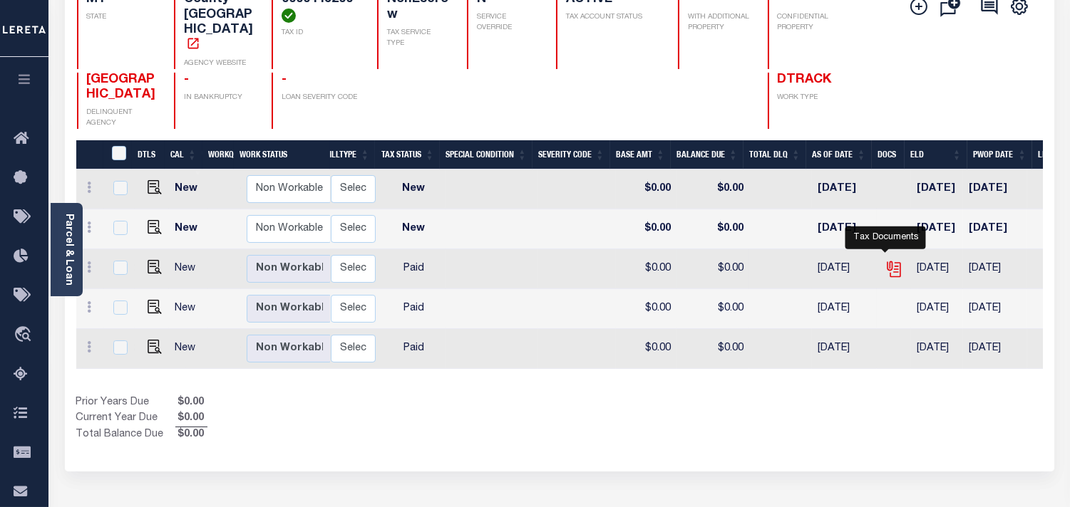
click at [885, 260] on icon "" at bounding box center [894, 269] width 19 height 19
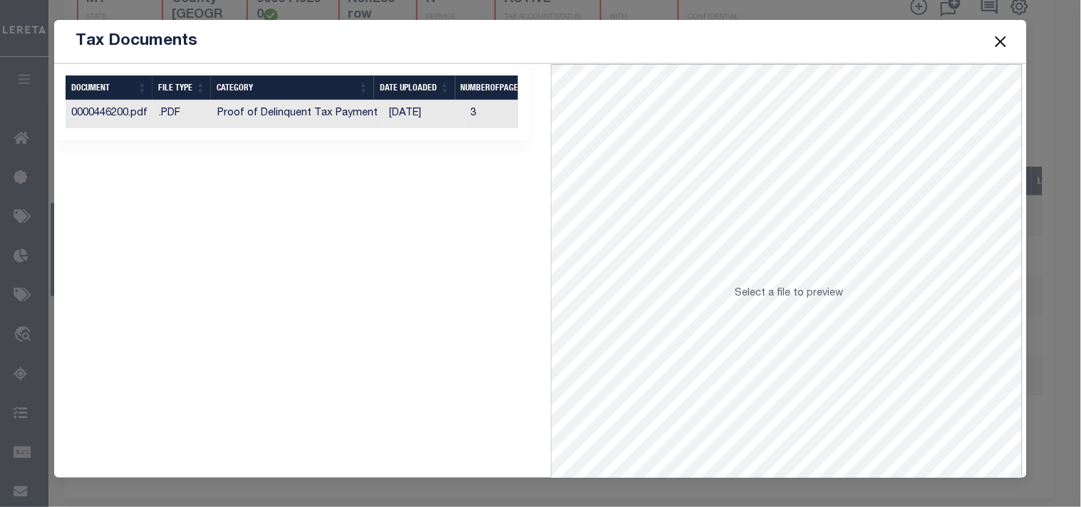
click at [445, 114] on td "[DATE]" at bounding box center [423, 114] width 81 height 28
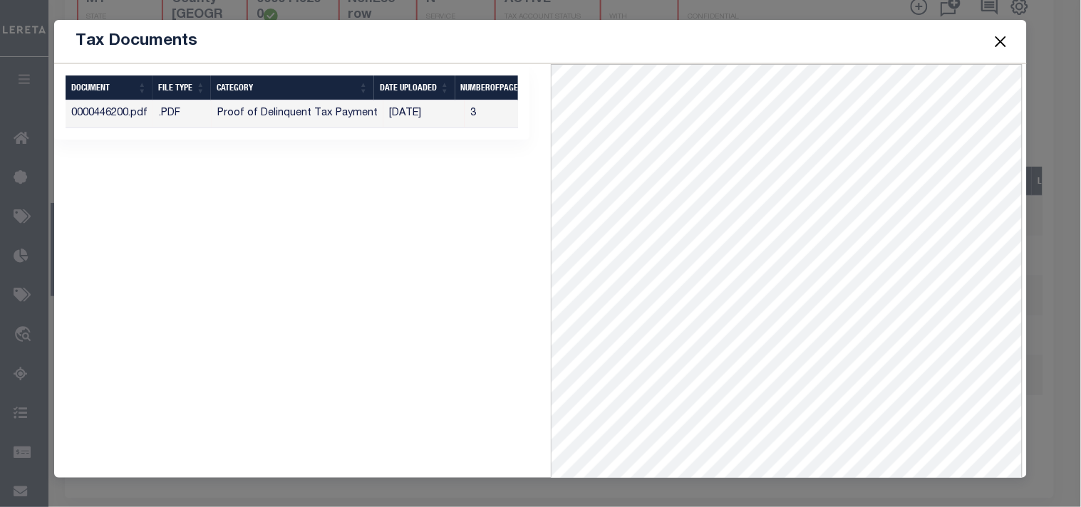
click at [1001, 41] on button "Close" at bounding box center [1000, 41] width 19 height 19
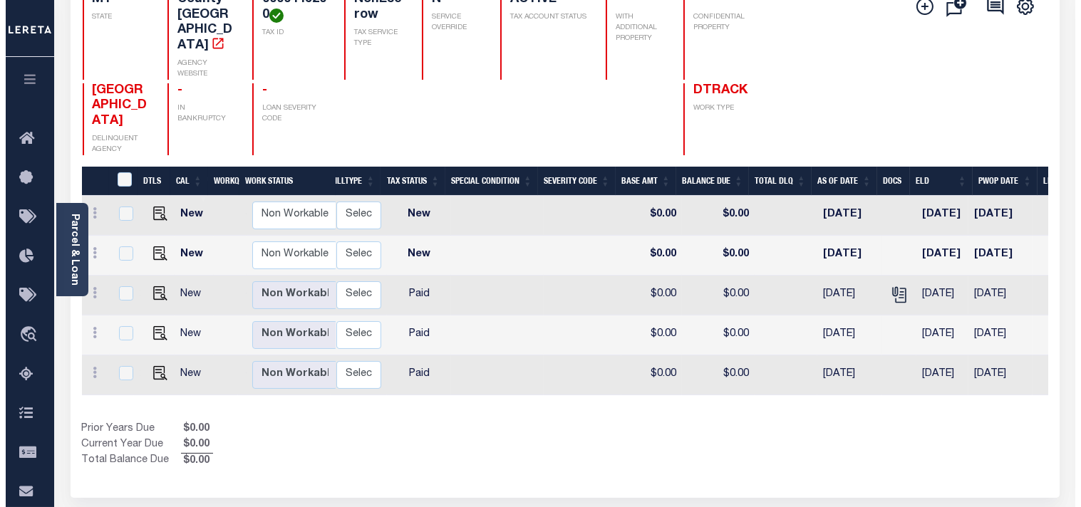
scroll to position [0, 0]
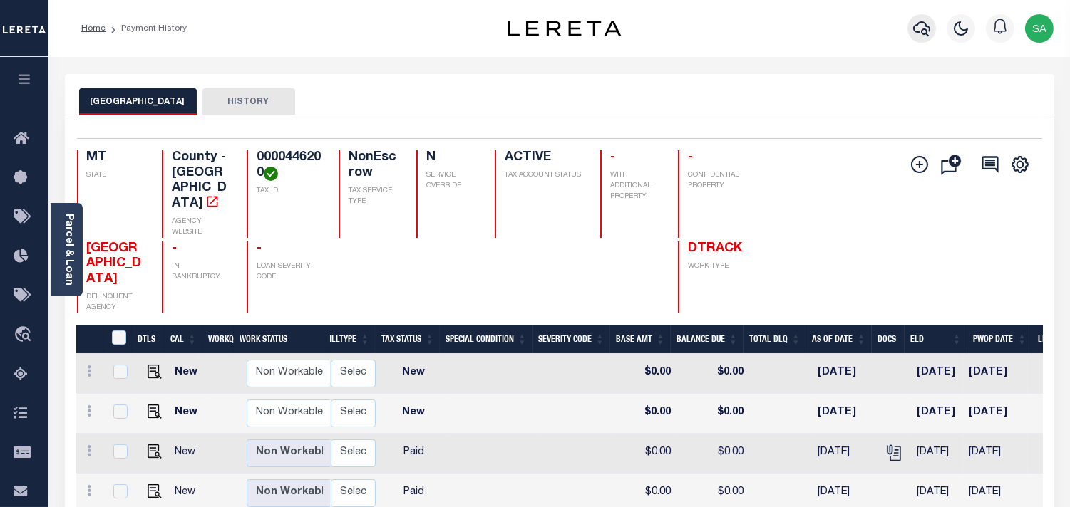
click at [924, 29] on icon "button" at bounding box center [921, 28] width 17 height 17
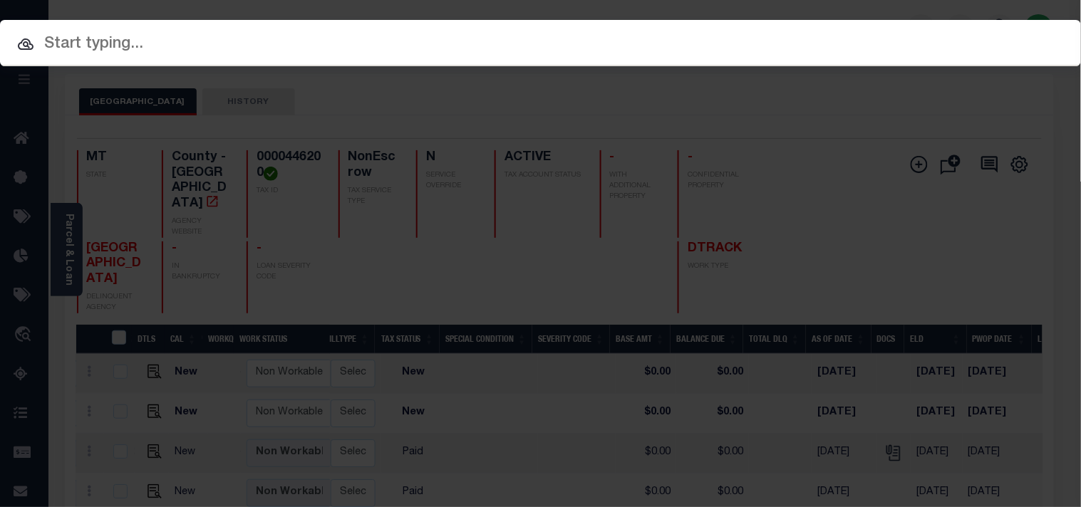
click at [684, 50] on input "text" at bounding box center [540, 44] width 1081 height 25
paste input "4202250016118"
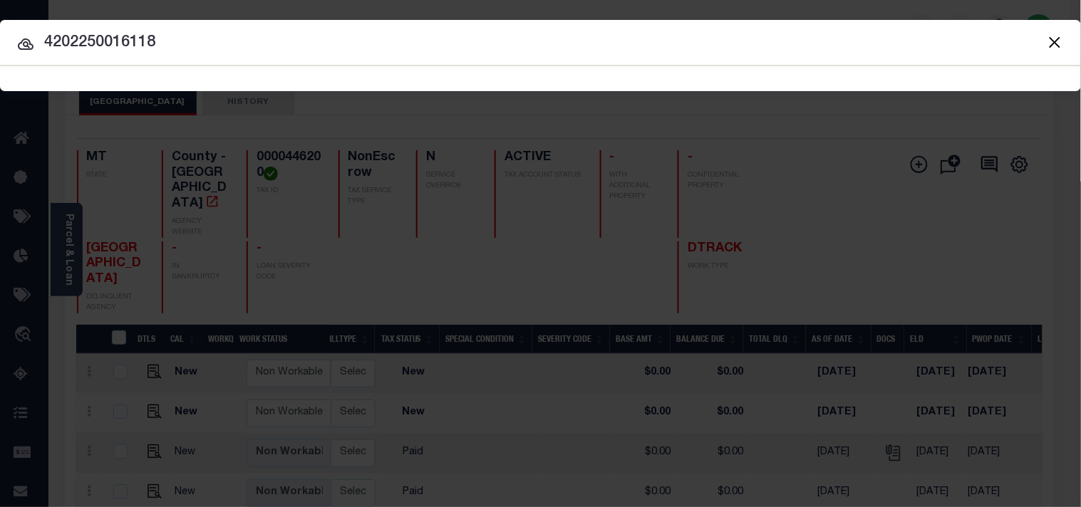
type input "4202250016118"
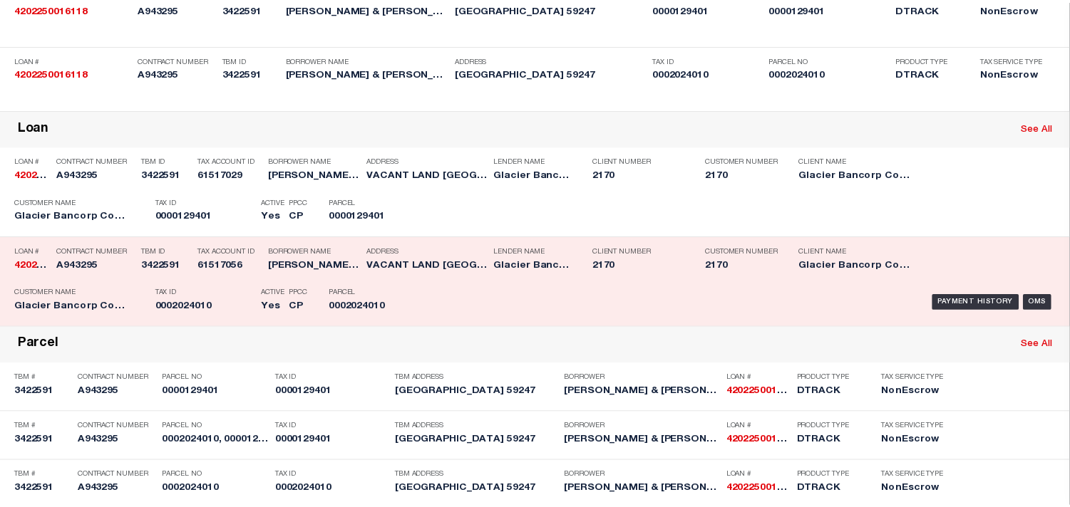
scroll to position [166, 0]
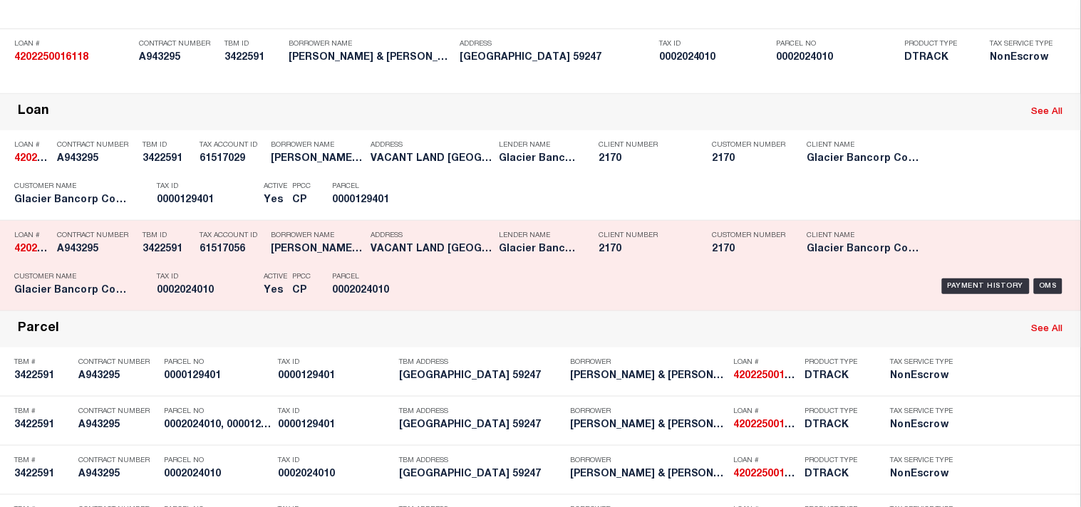
click at [229, 307] on div "Tax ID 0002024010" at bounding box center [207, 286] width 100 height 41
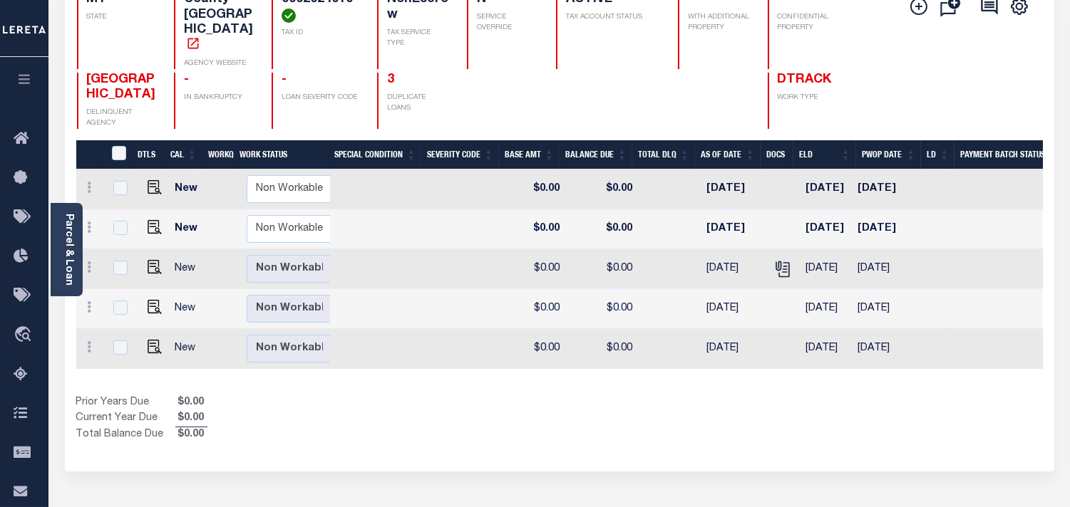
scroll to position [0, 365]
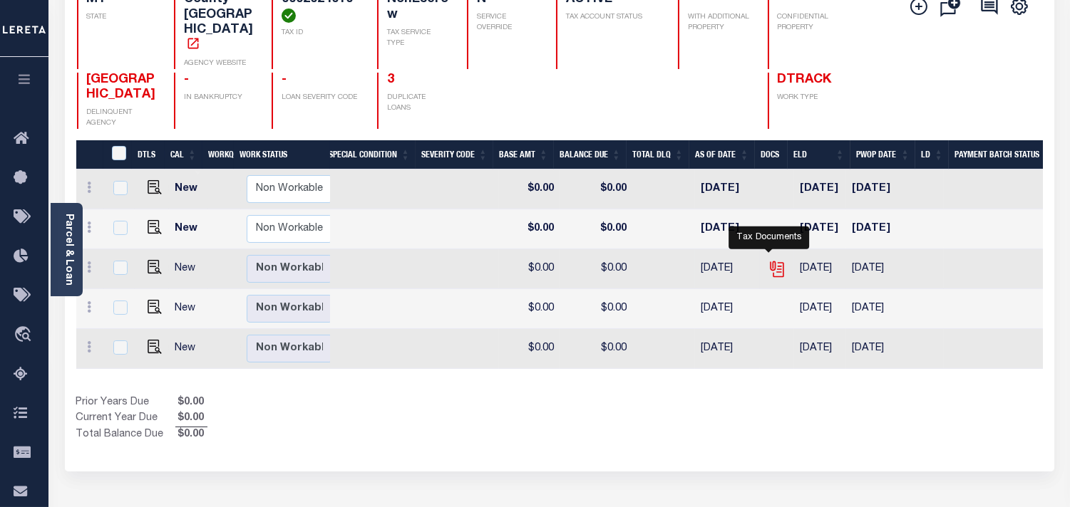
click at [772, 260] on icon "" at bounding box center [777, 269] width 19 height 19
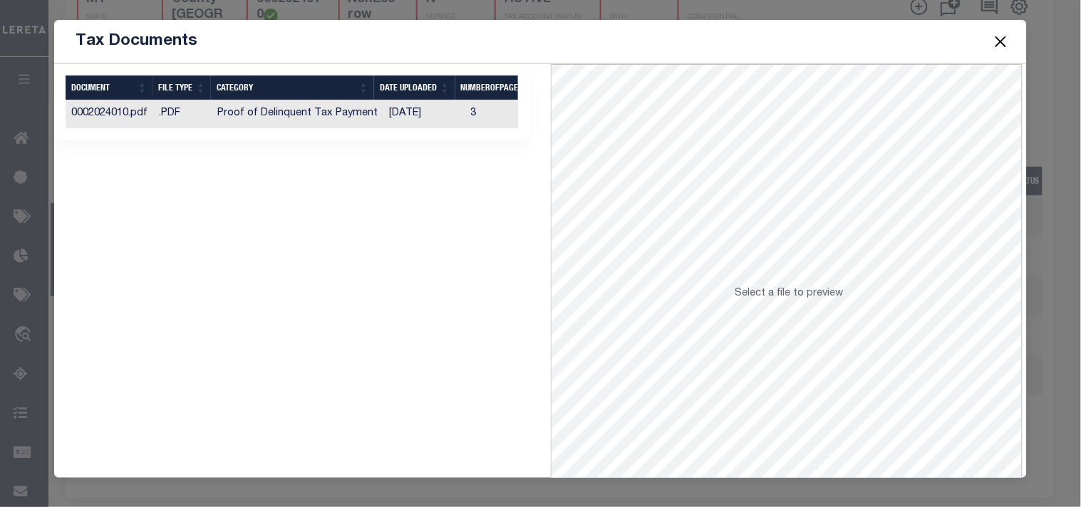
click at [396, 104] on td "[DATE]" at bounding box center [423, 114] width 81 height 28
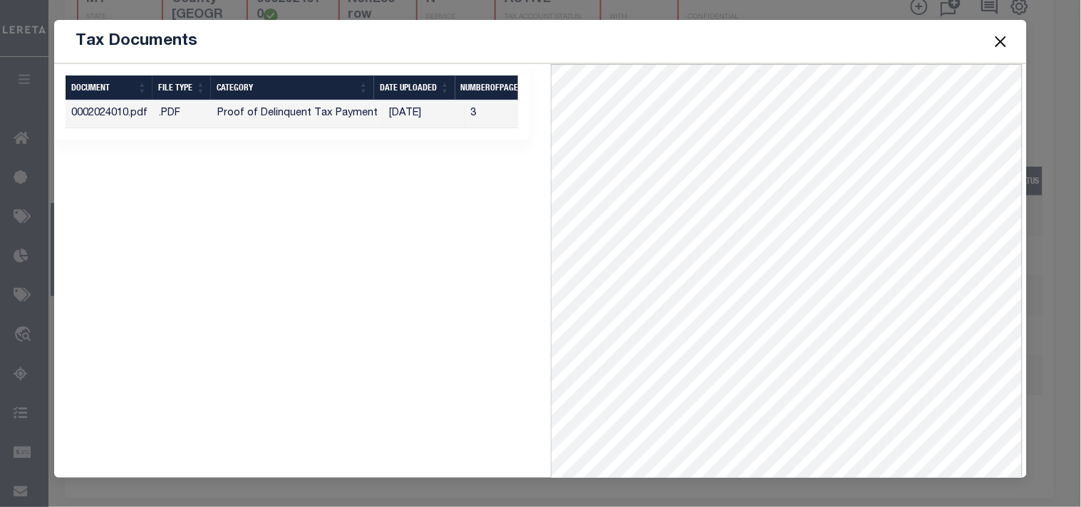
click at [998, 45] on button "Close" at bounding box center [1000, 41] width 19 height 19
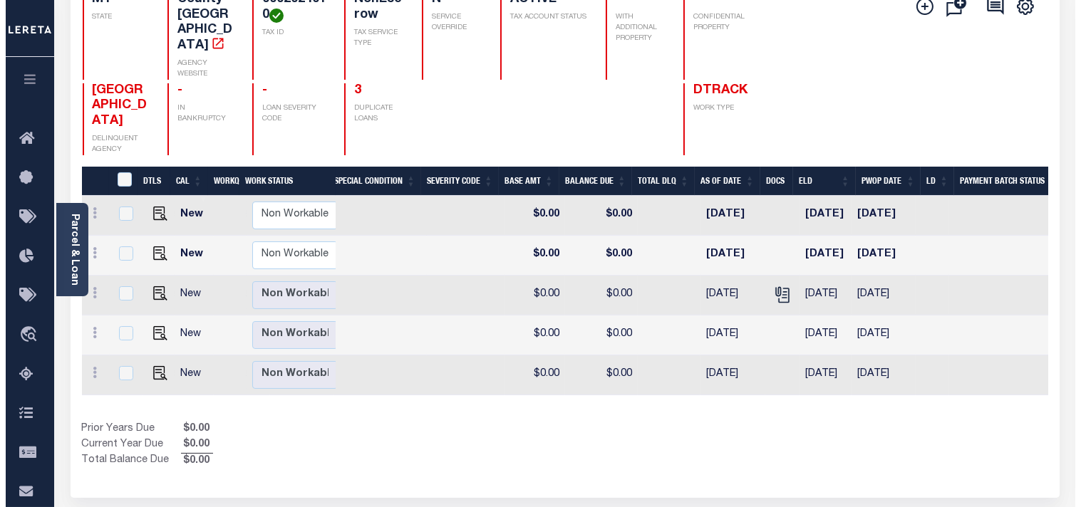
scroll to position [0, 0]
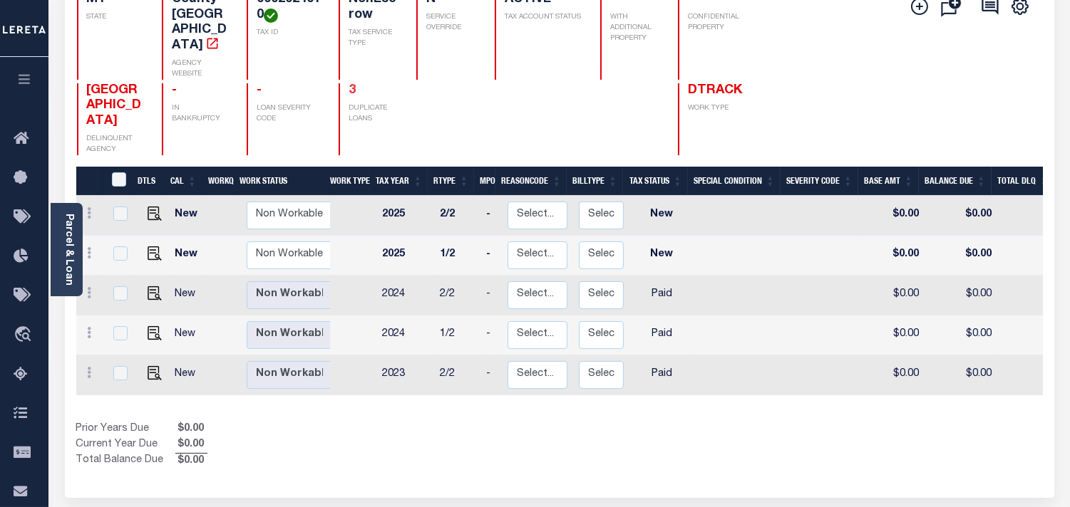
click at [349, 84] on link "3" at bounding box center [352, 90] width 7 height 13
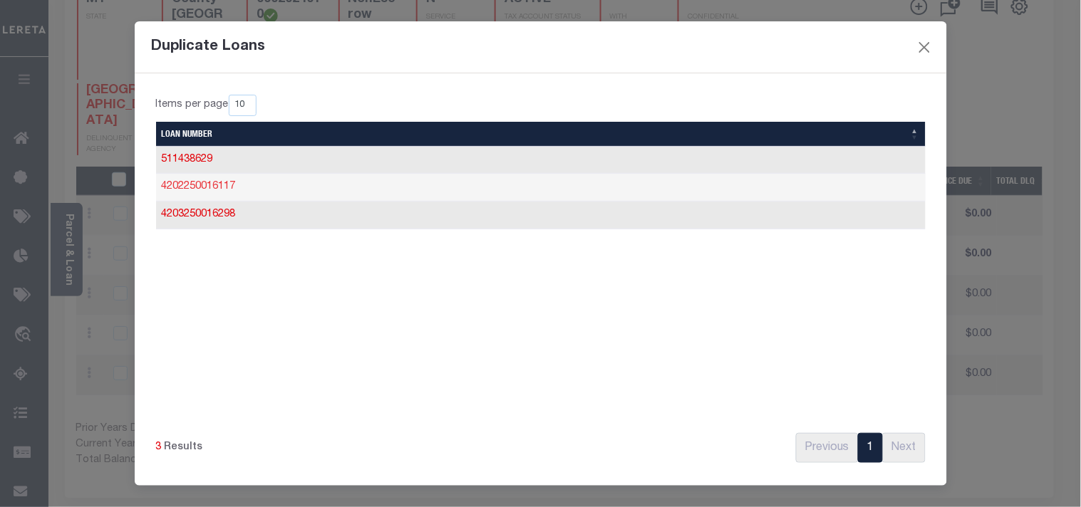
click at [208, 188] on link "4202250016117" at bounding box center [199, 187] width 74 height 10
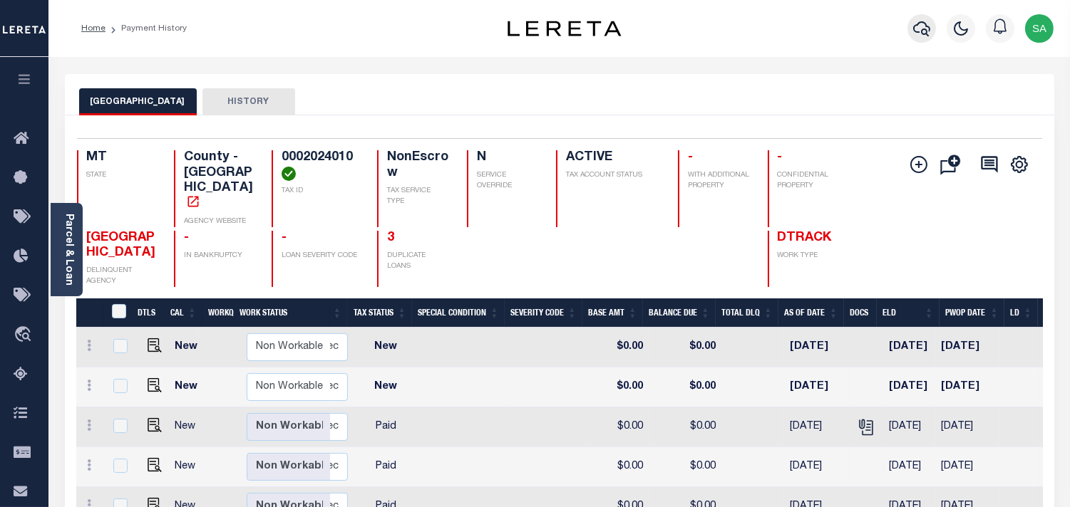
click at [919, 38] on button "button" at bounding box center [921, 28] width 29 height 29
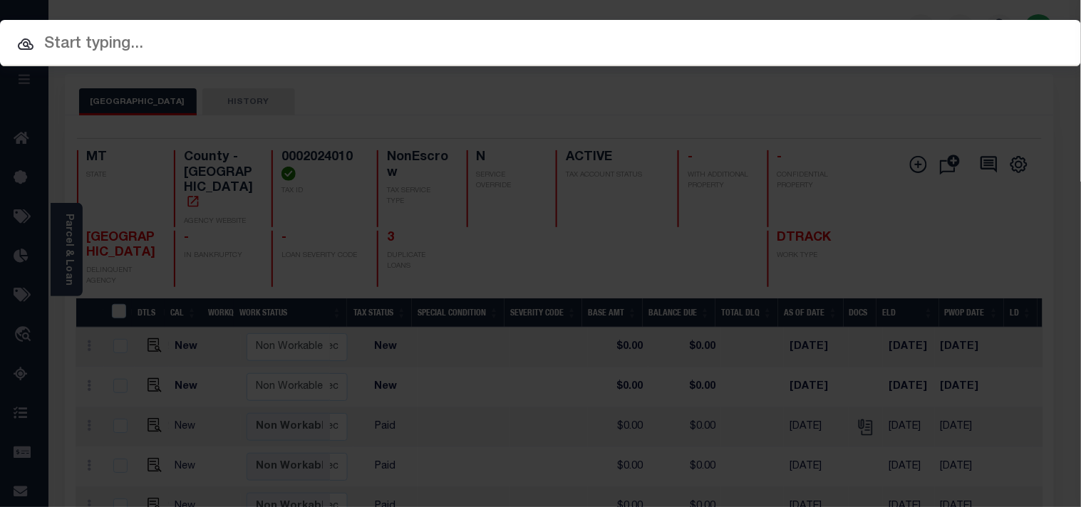
click at [753, 41] on input "text" at bounding box center [540, 44] width 1081 height 25
paste input "4305241005413"
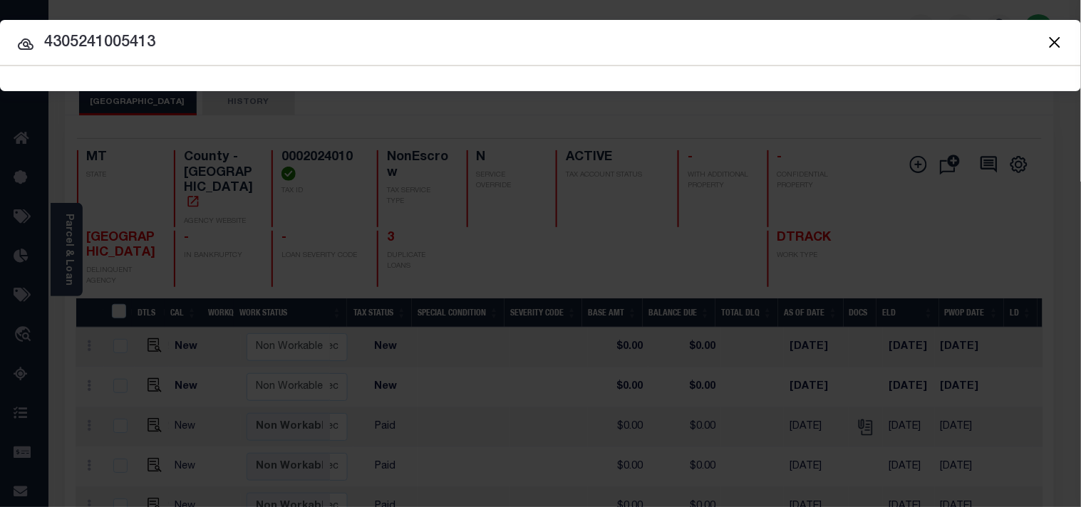
type input "4305241005413"
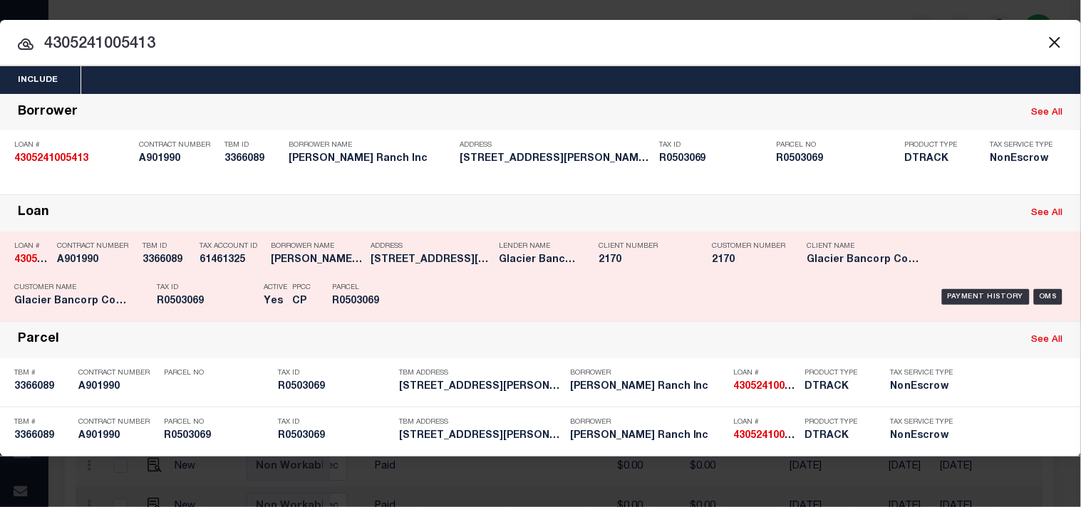
click at [453, 286] on div "Payment History OMS" at bounding box center [742, 297] width 649 height 41
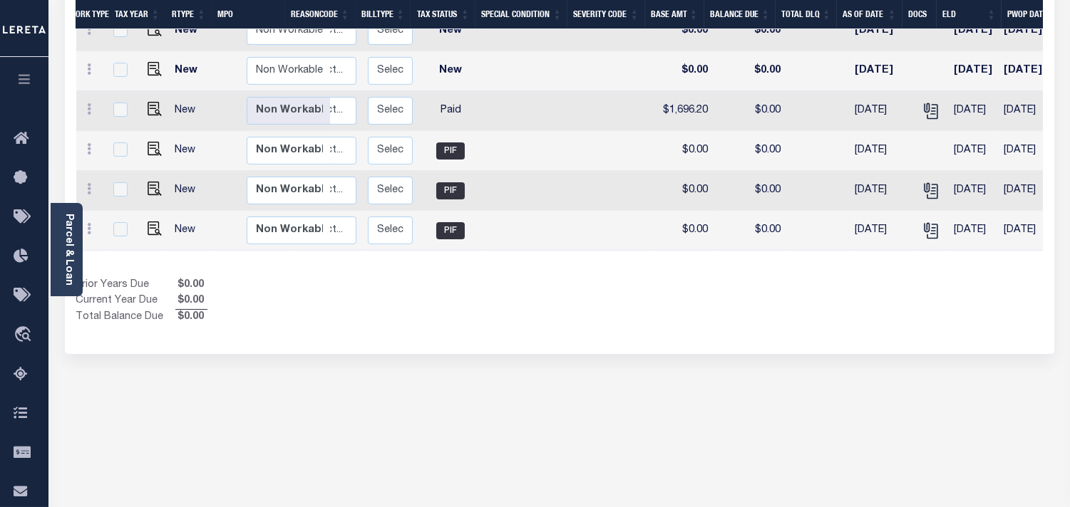
scroll to position [0, 309]
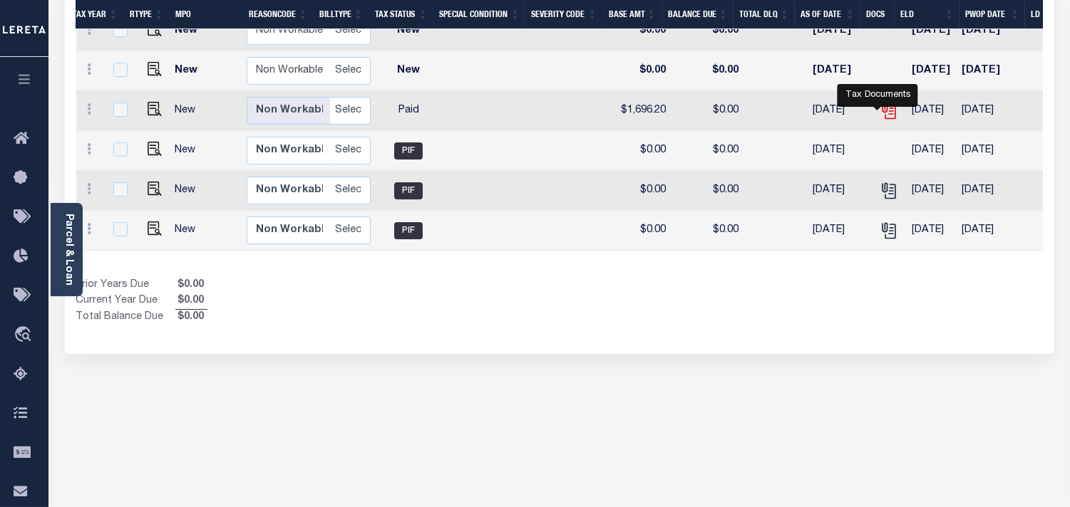
click at [880, 111] on icon "" at bounding box center [889, 111] width 19 height 19
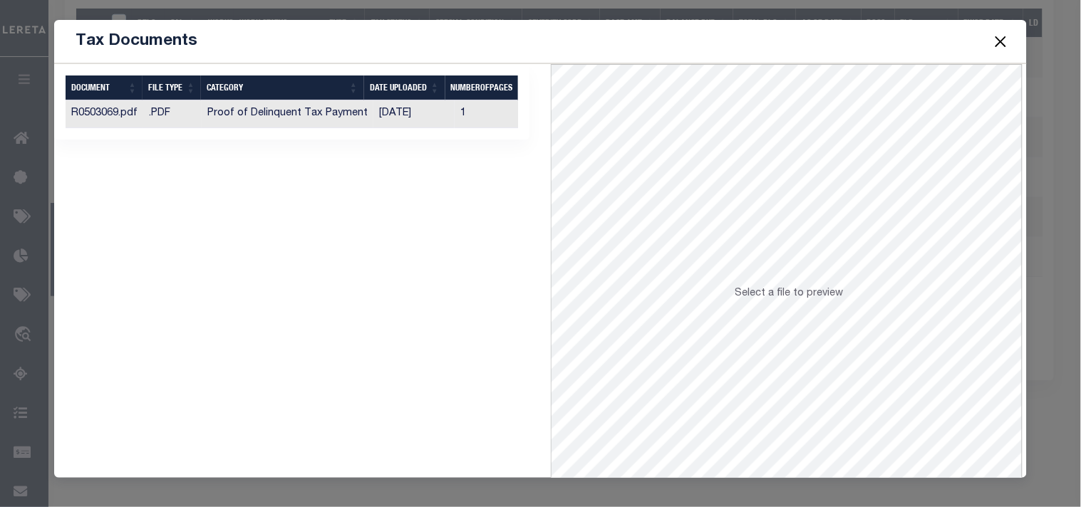
click at [432, 115] on td "[DATE]" at bounding box center [413, 114] width 81 height 28
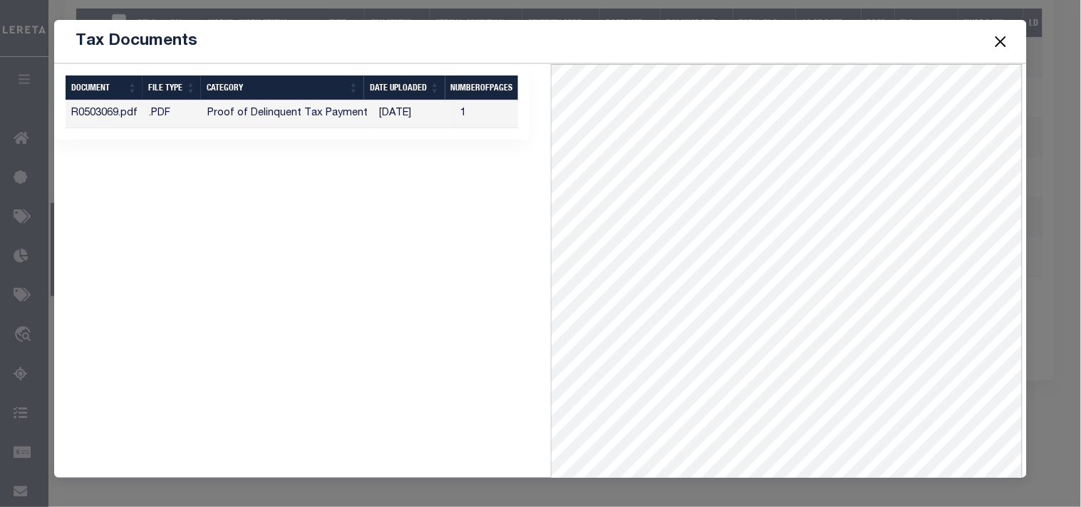
click at [1007, 41] on button "Close" at bounding box center [1000, 41] width 19 height 19
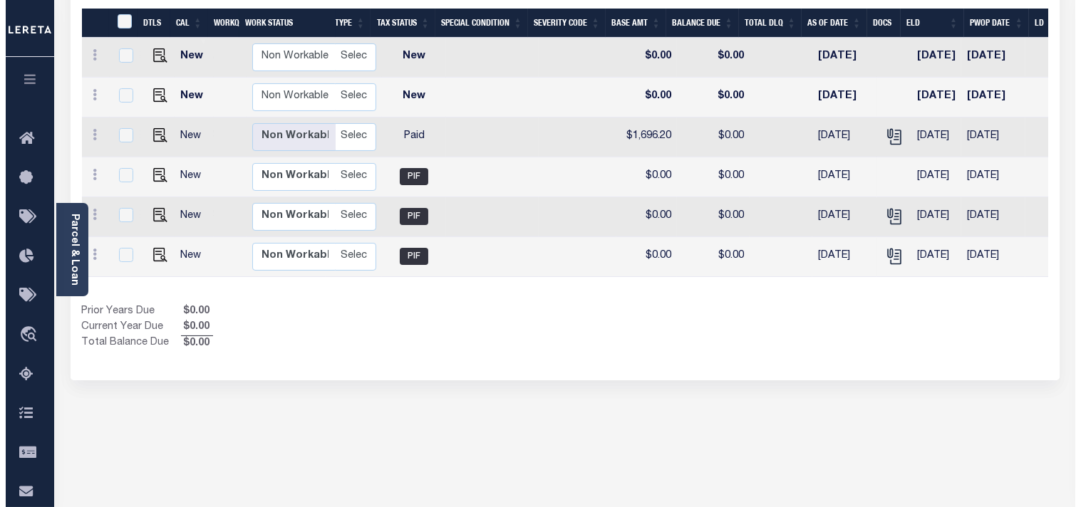
scroll to position [0, 0]
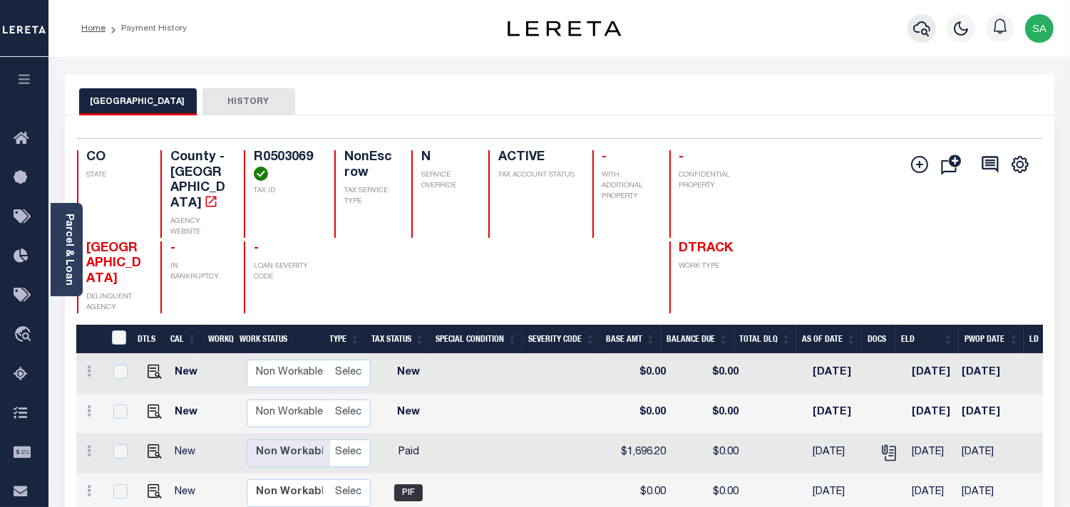
click at [929, 26] on icon "button" at bounding box center [921, 28] width 17 height 17
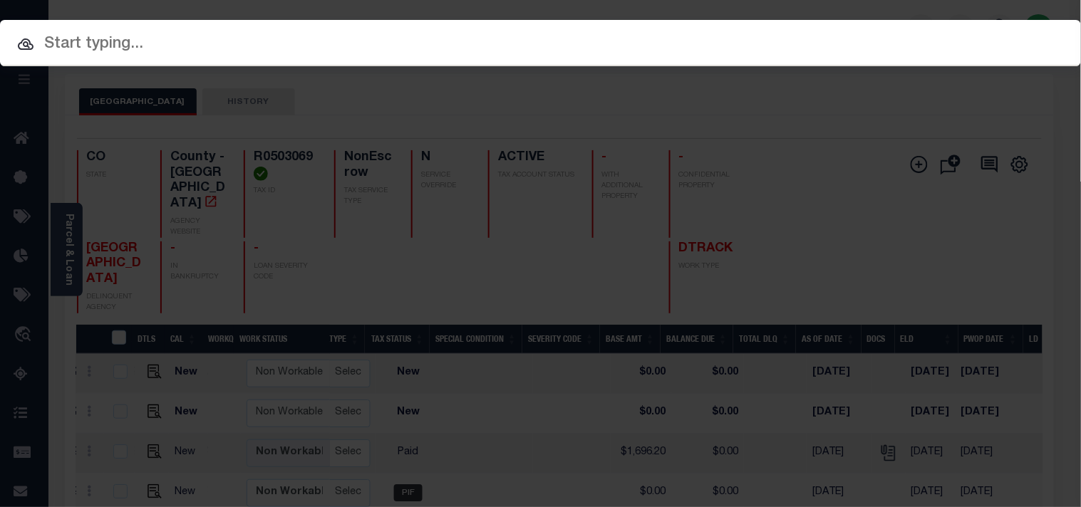
click at [621, 41] on input "text" at bounding box center [540, 44] width 1081 height 25
paste input "1128757"
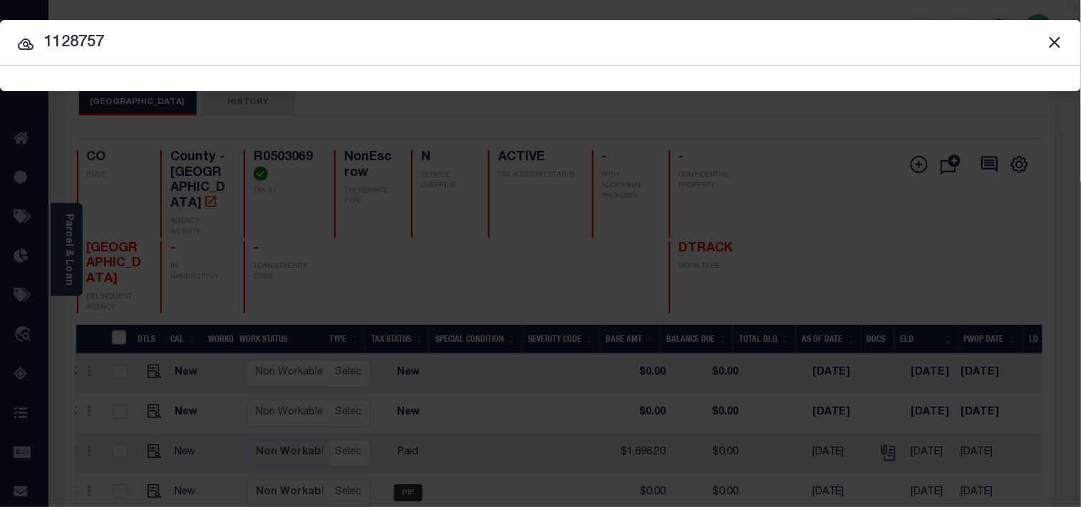
type input "1128757"
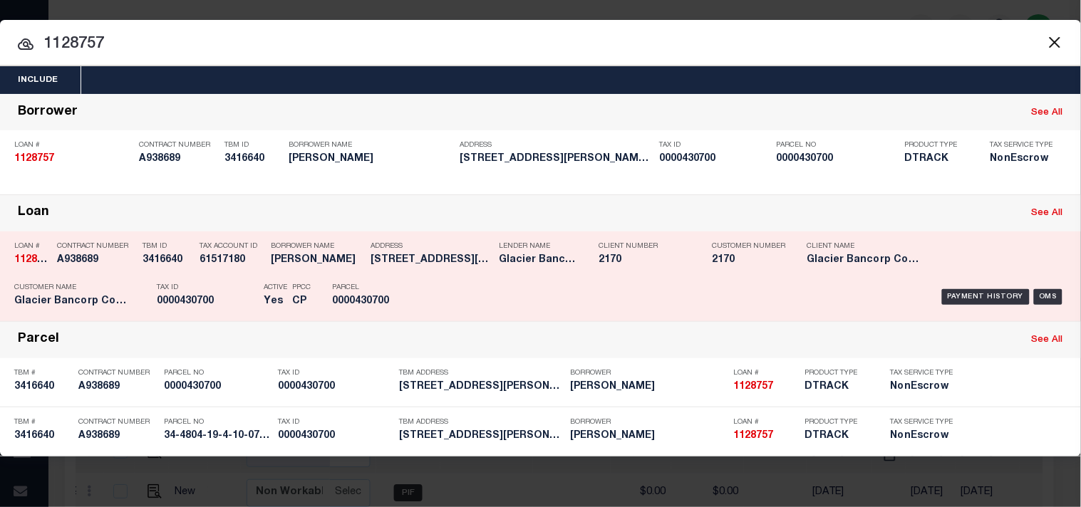
click at [239, 272] on div "Tax Account ID 61517180" at bounding box center [232, 255] width 64 height 41
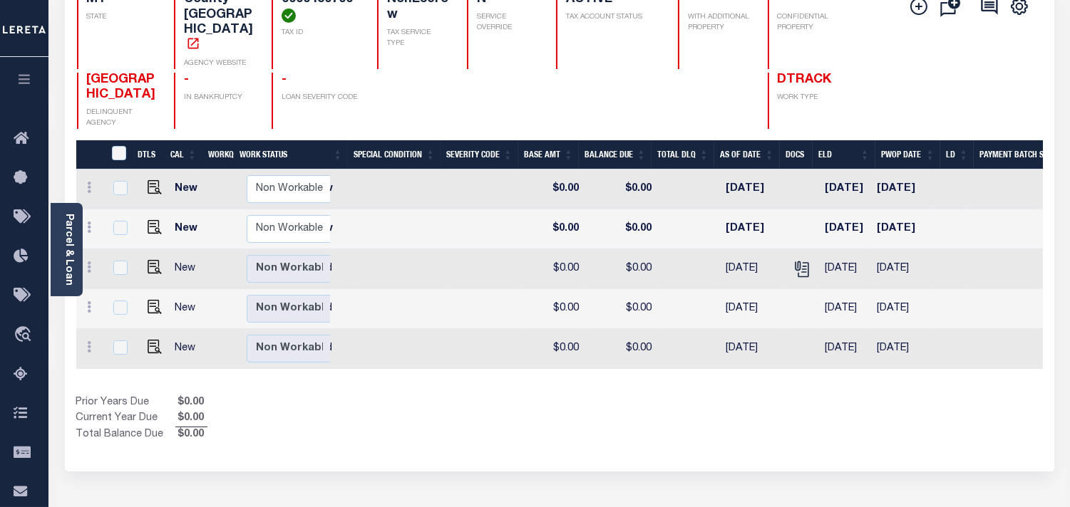
scroll to position [0, 346]
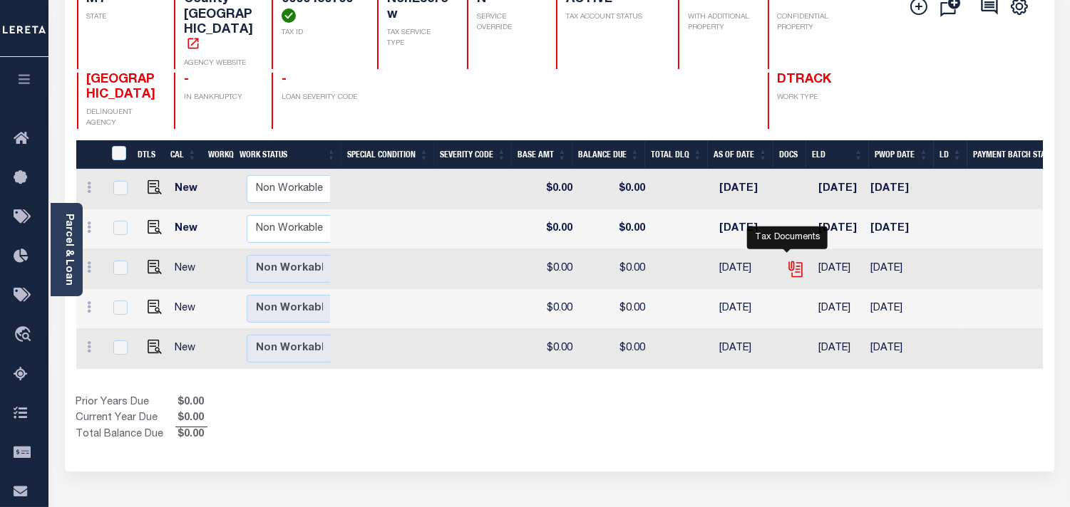
click at [790, 261] on icon "" at bounding box center [794, 266] width 11 height 11
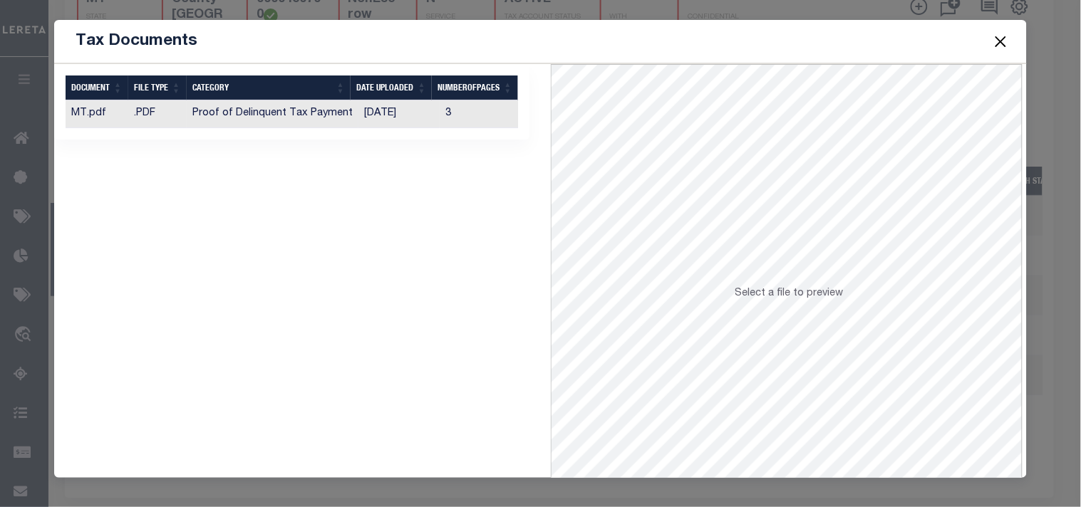
click at [440, 123] on td "3" at bounding box center [483, 114] width 86 height 28
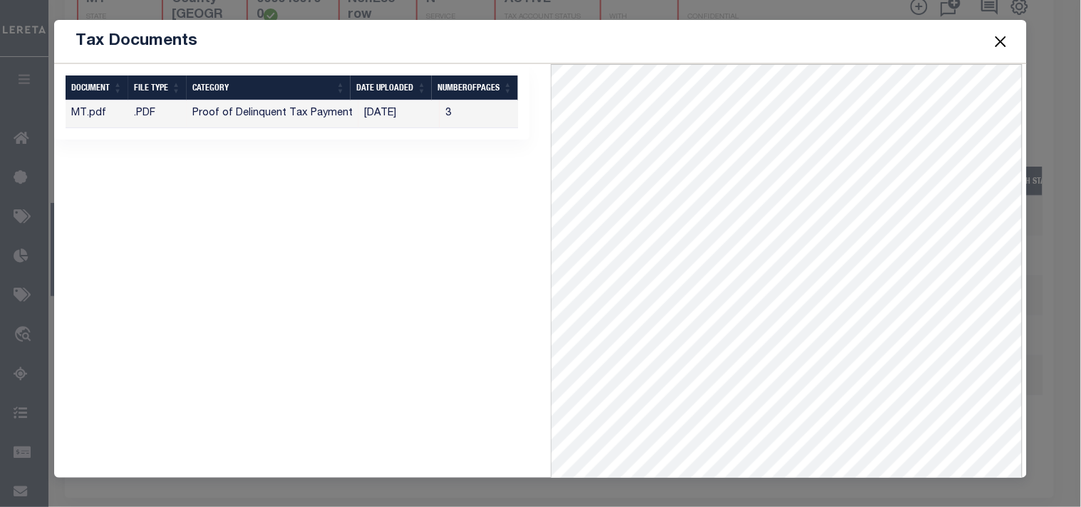
click at [1005, 38] on button "Close" at bounding box center [1000, 41] width 19 height 19
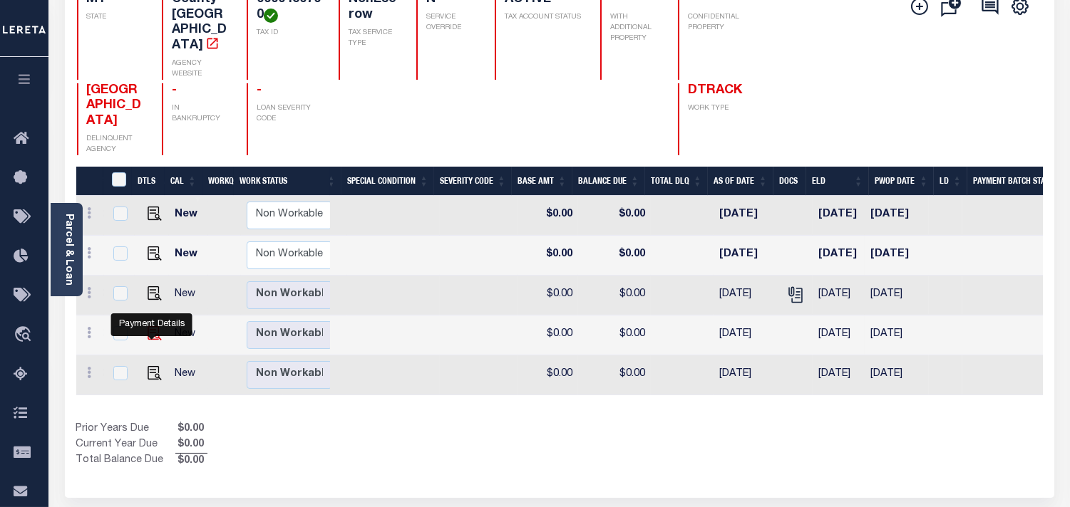
click at [153, 336] on img "" at bounding box center [155, 333] width 14 height 14
checkbox input "true"
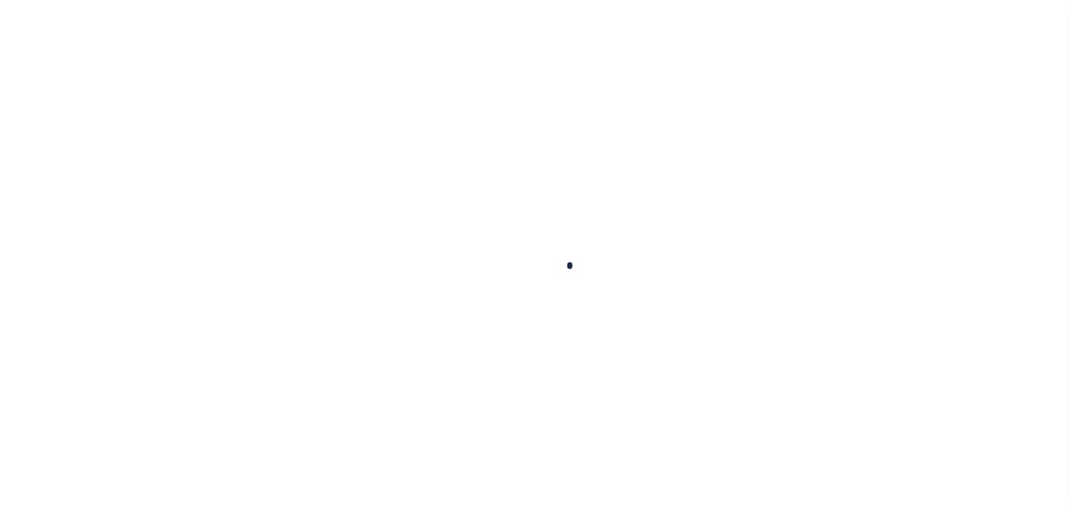
checkbox input "false"
type textarea "Tax information received via E-mail Refer 2024 2/2 line for Supporting Document."
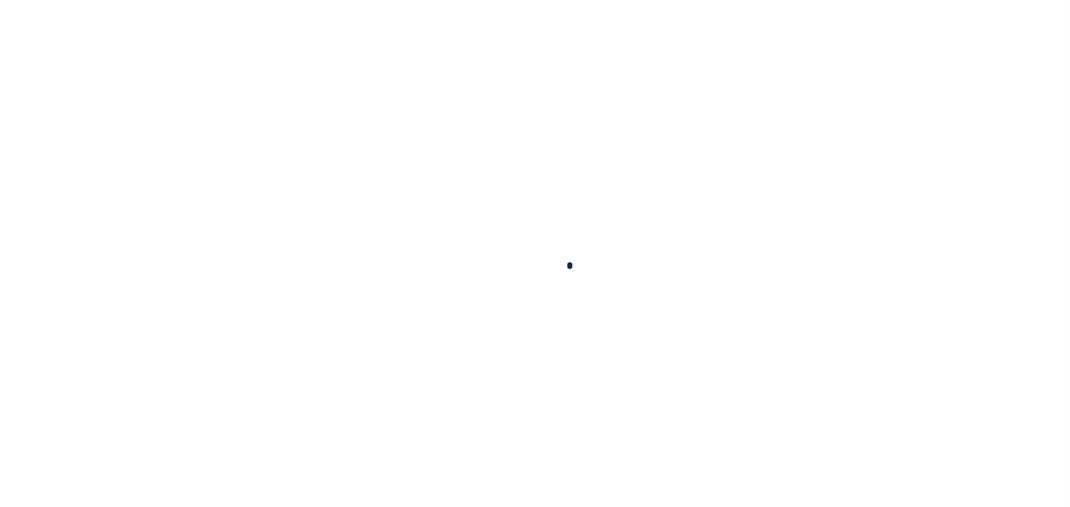
type input "[DATE]"
select select "PYD"
type input "$0"
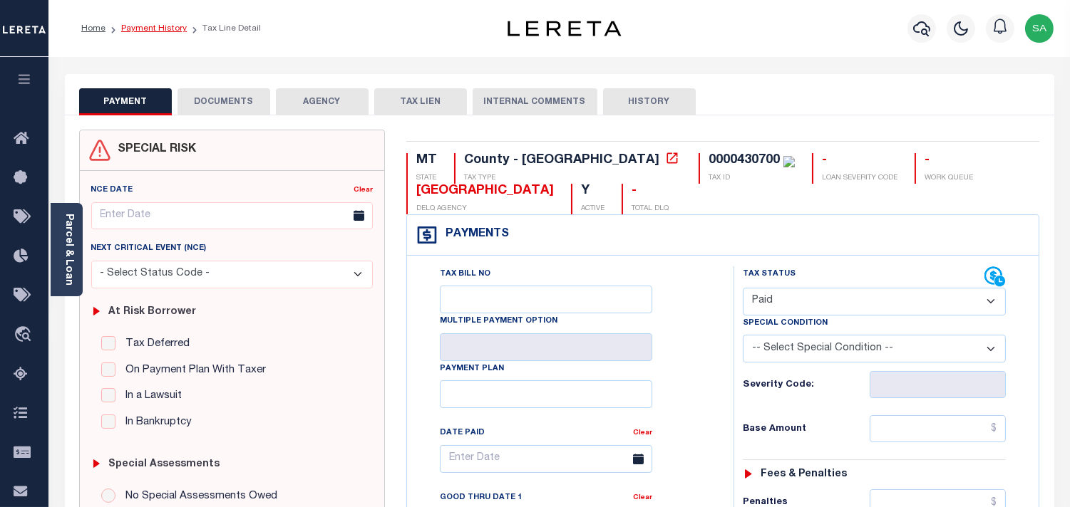
click at [159, 26] on link "Payment History" at bounding box center [154, 28] width 66 height 9
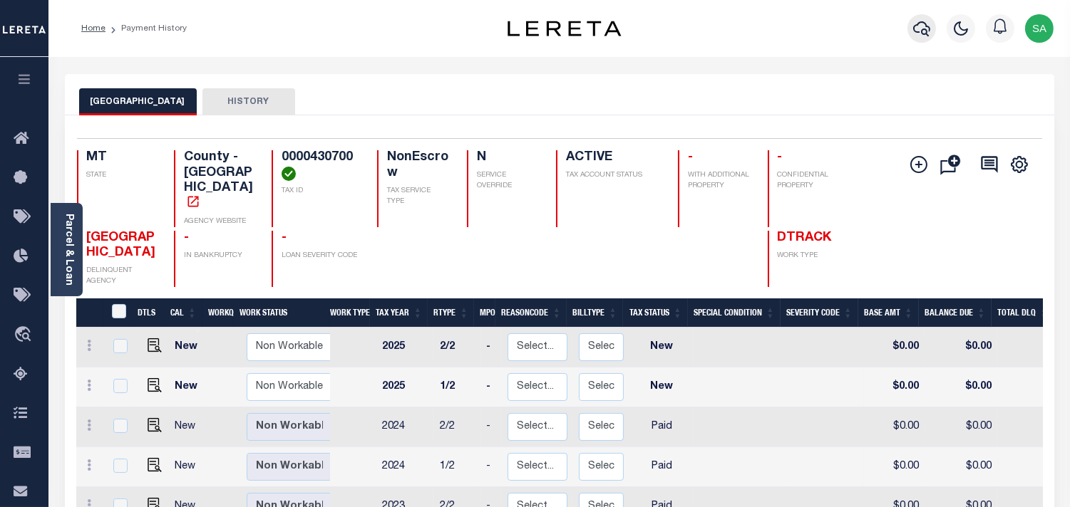
click at [914, 22] on icon "button" at bounding box center [921, 28] width 17 height 17
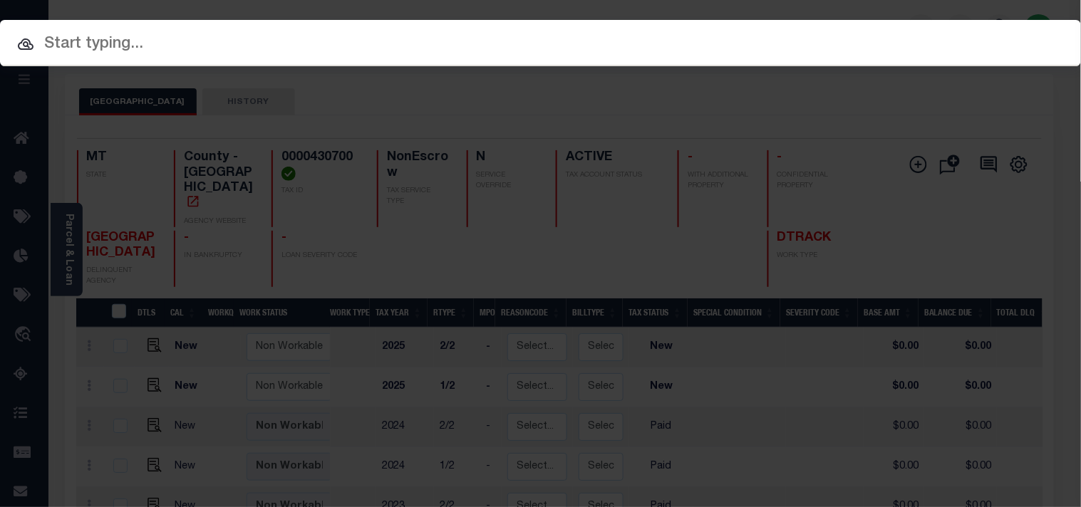
click at [786, 36] on input "text" at bounding box center [540, 44] width 1081 height 25
paste input "4212240015701"
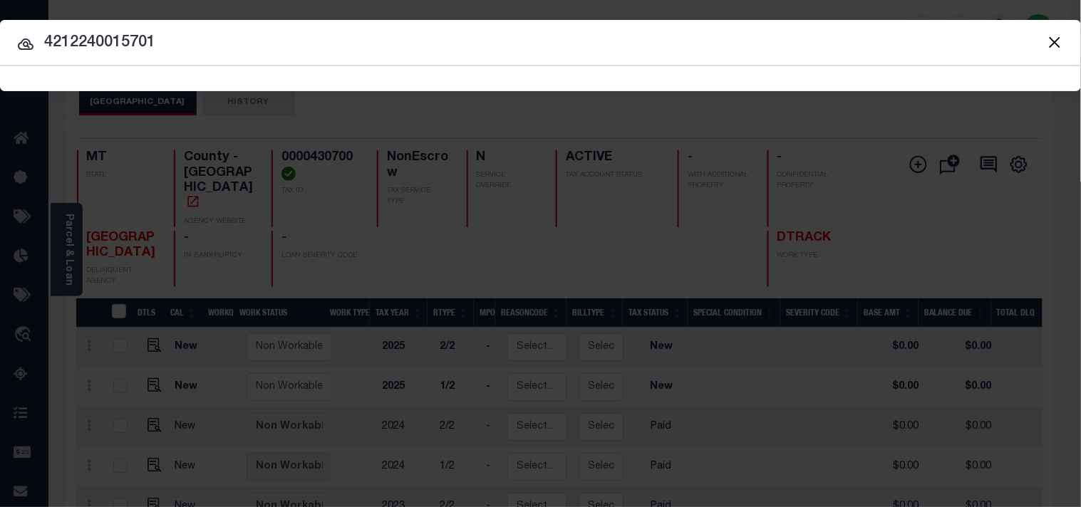
type input "4212240015701"
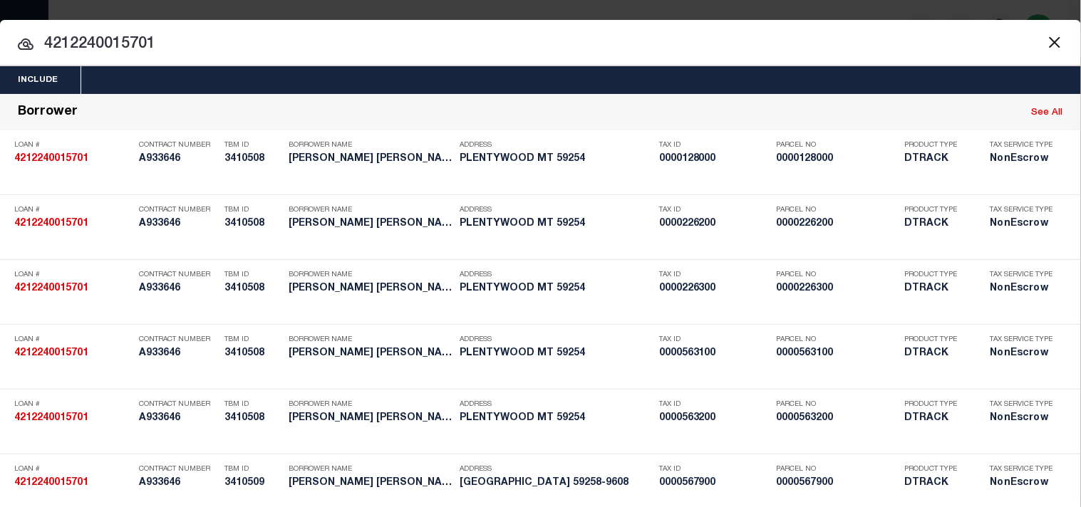
scroll to position [1361, 0]
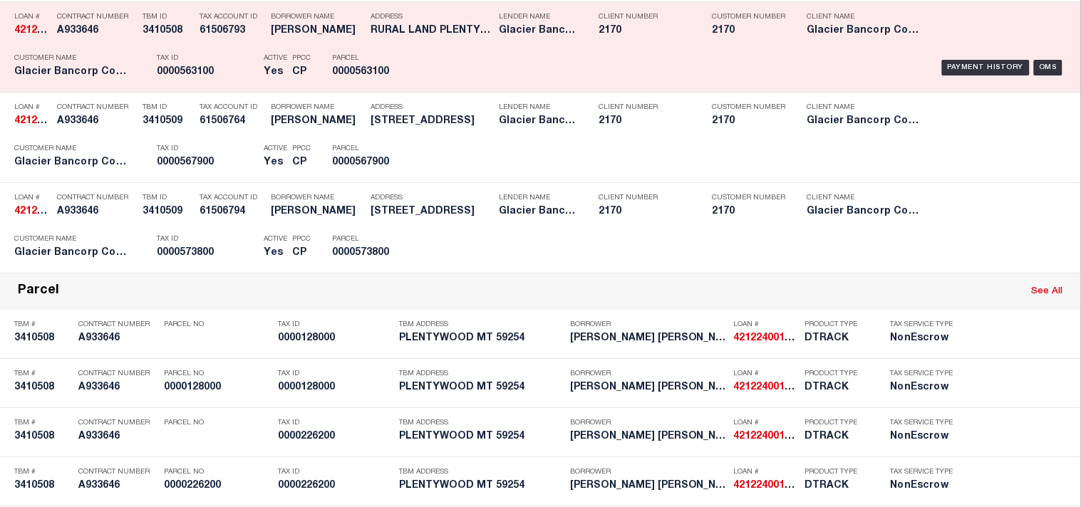
click at [413, 88] on div "Payment History OMS" at bounding box center [742, 67] width 671 height 41
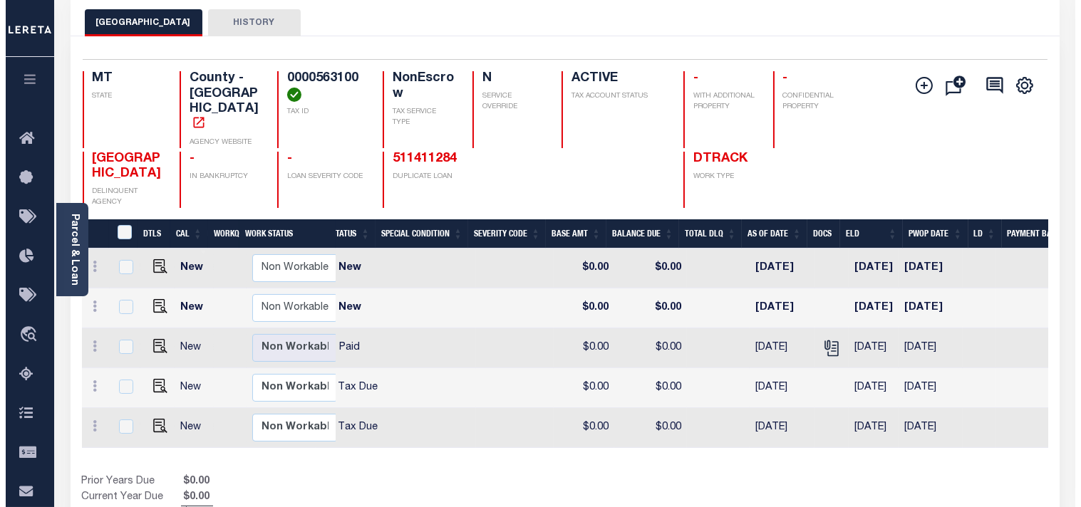
scroll to position [0, 339]
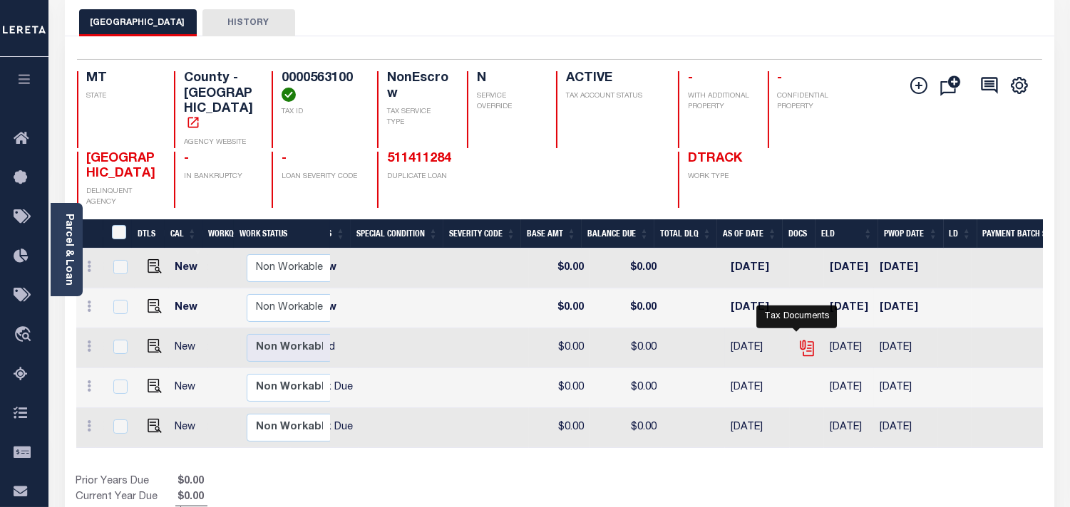
click at [803, 339] on icon "" at bounding box center [807, 348] width 19 height 19
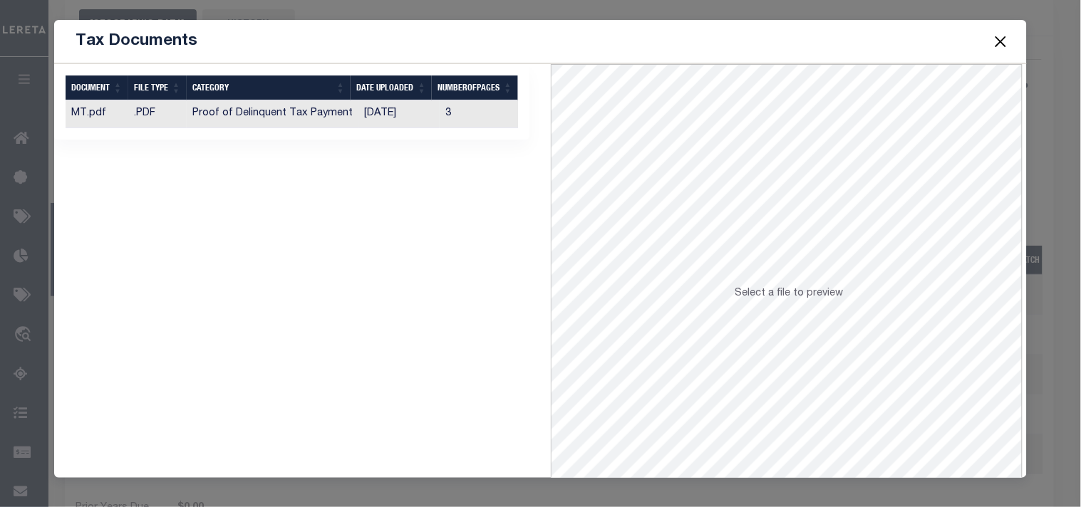
click at [405, 110] on td "[DATE]" at bounding box center [399, 114] width 81 height 28
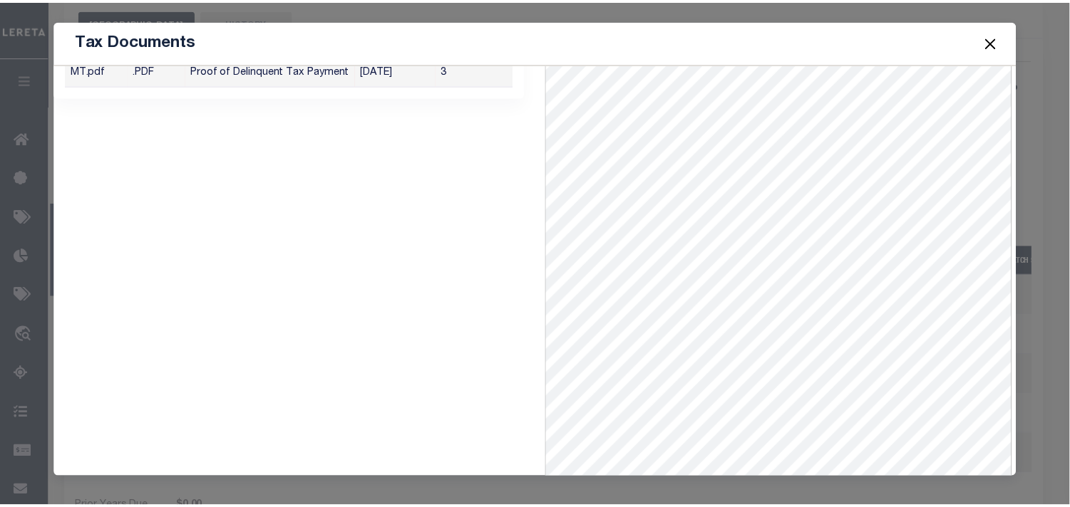
scroll to position [62, 0]
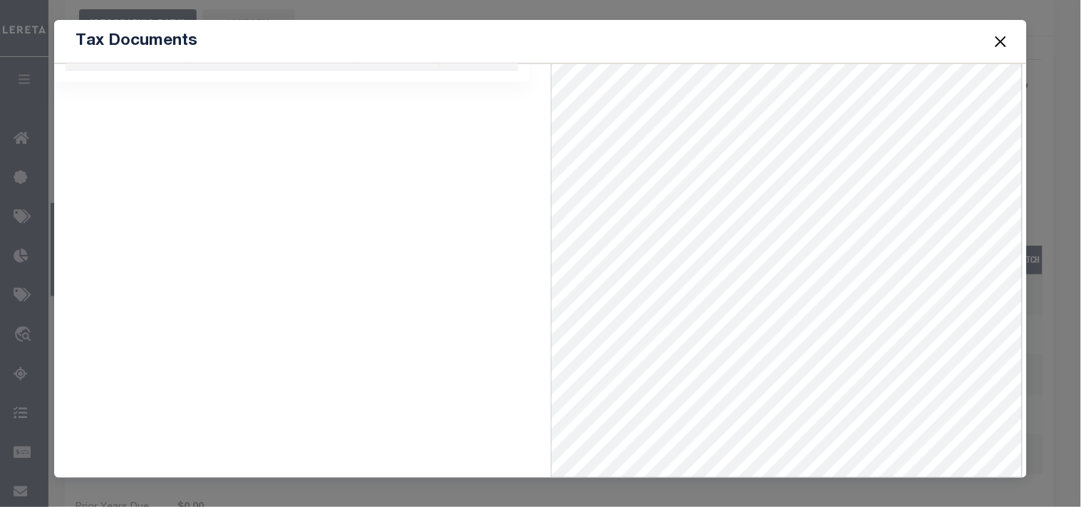
click at [996, 40] on button "Close" at bounding box center [1000, 41] width 19 height 19
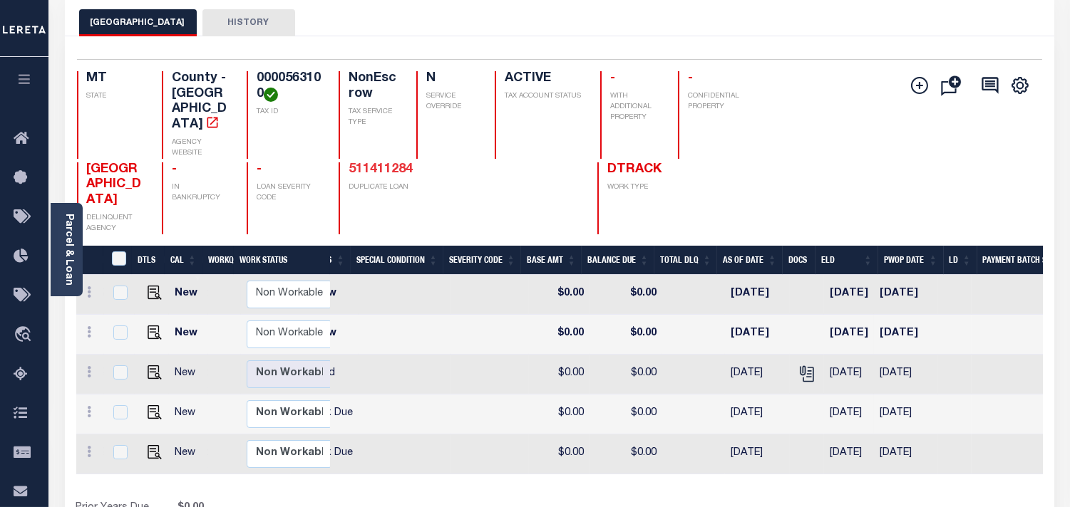
click at [356, 163] on link "511411284" at bounding box center [381, 169] width 64 height 13
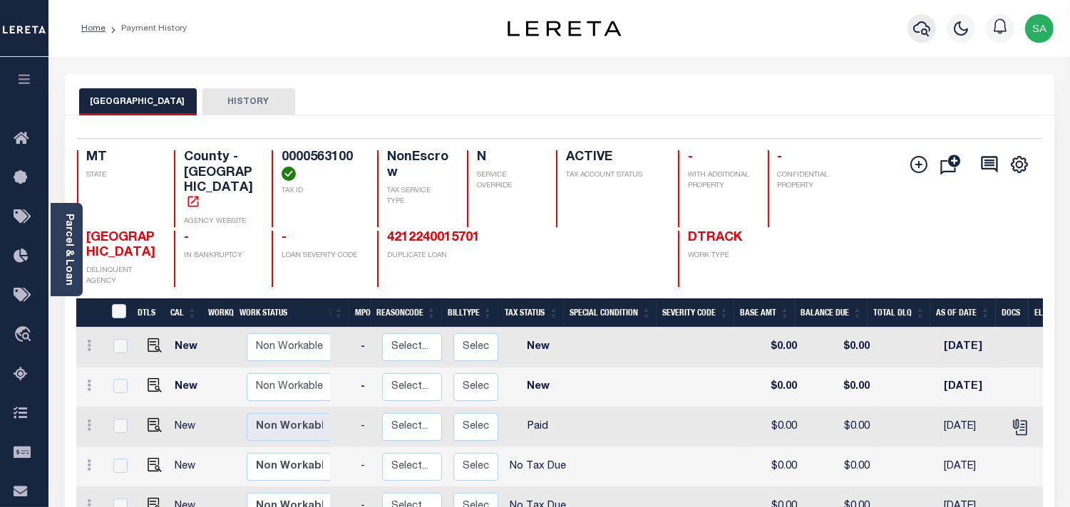
click at [917, 32] on icon "button" at bounding box center [921, 28] width 17 height 15
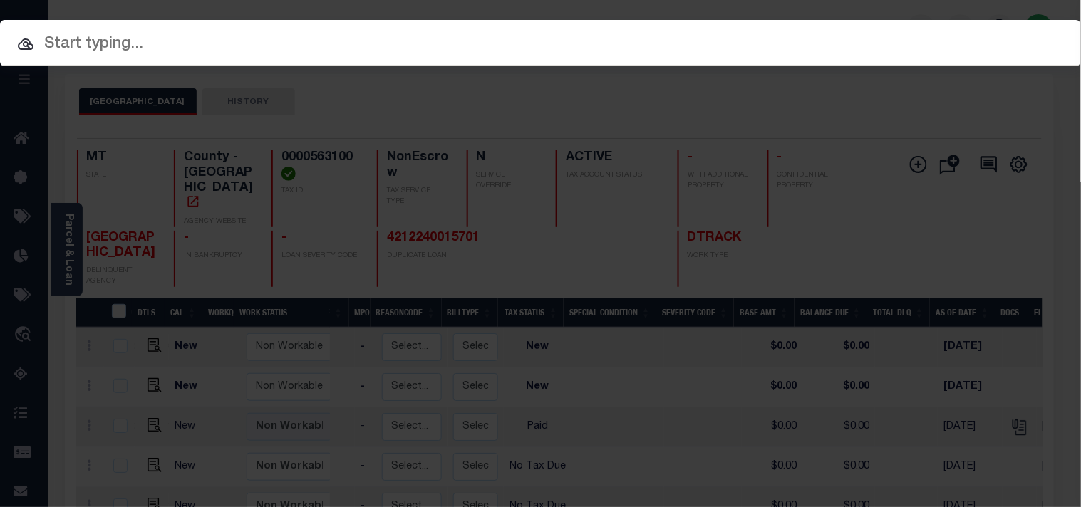
drag, startPoint x: 415, startPoint y: 61, endPoint x: 428, endPoint y: 50, distance: 17.7
click at [414, 61] on div at bounding box center [540, 43] width 1081 height 46
click at [431, 46] on input "text" at bounding box center [540, 44] width 1081 height 25
paste input "4210240015523"
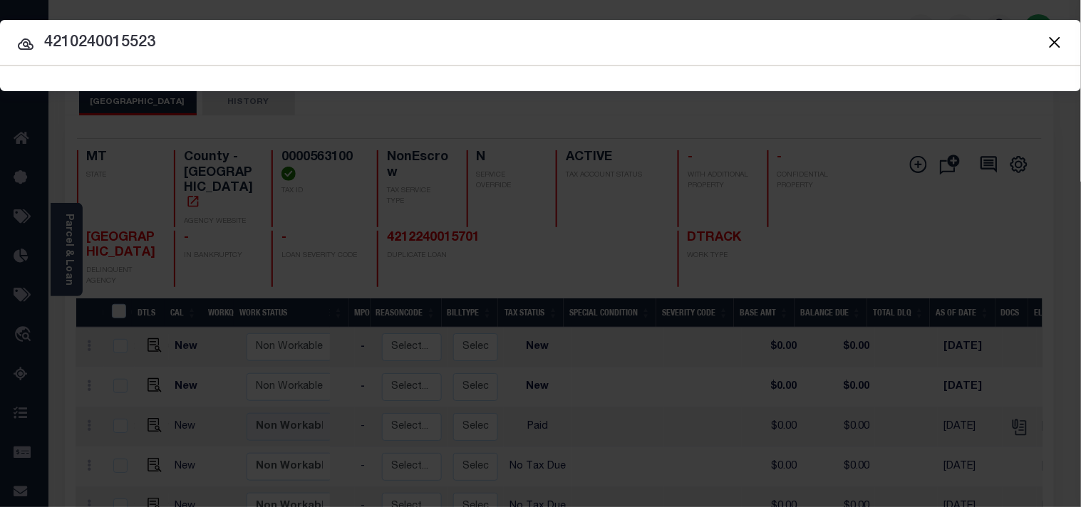
type input "4210240015523"
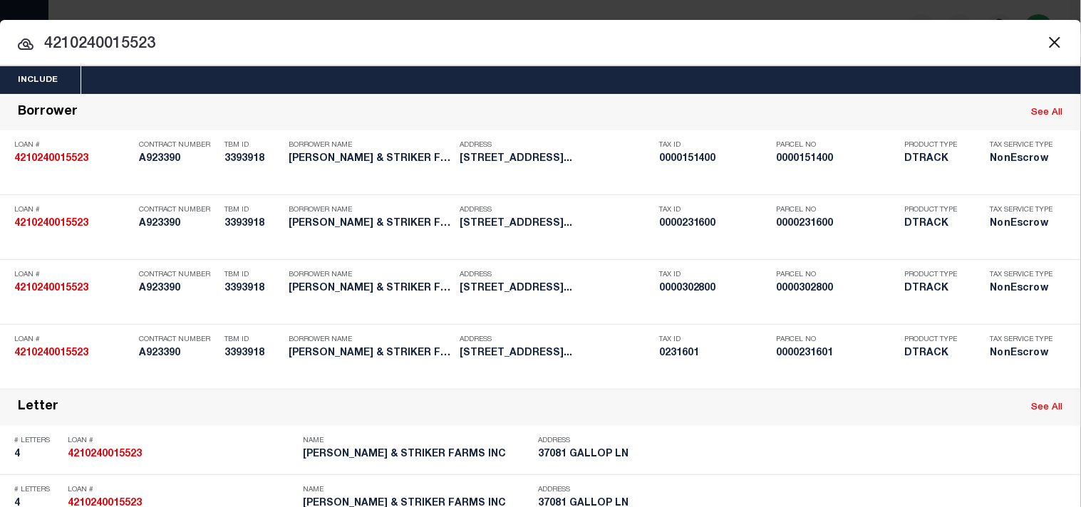
scroll to position [760, 0]
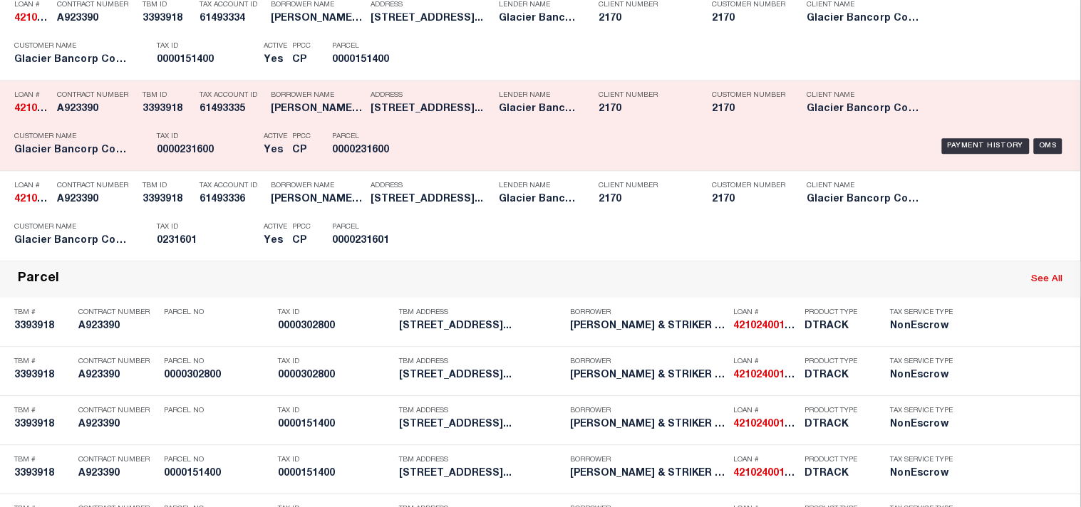
click at [418, 125] on div "Address 929 SHIPPE CANYON RD RESERVE MT..." at bounding box center [431, 104] width 121 height 41
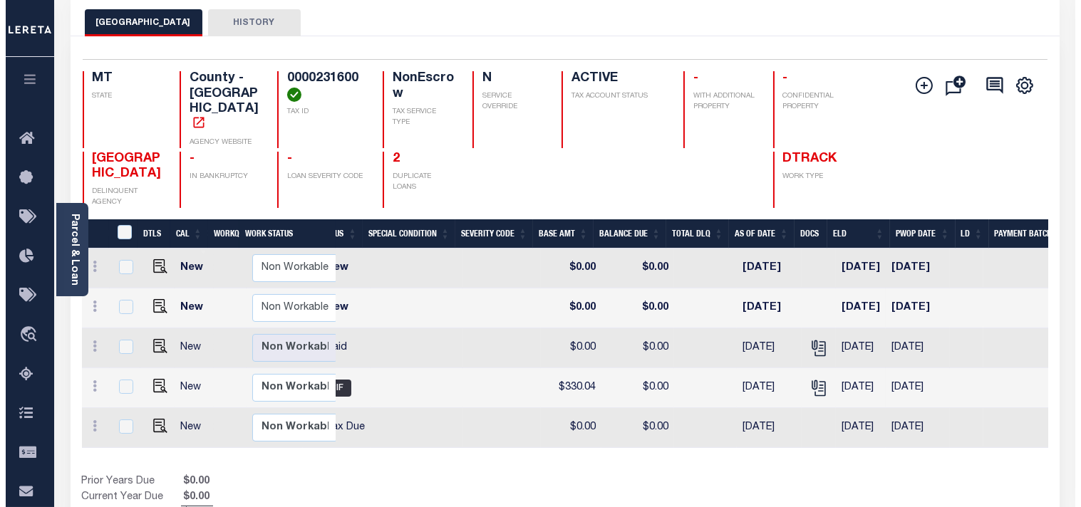
scroll to position [0, 351]
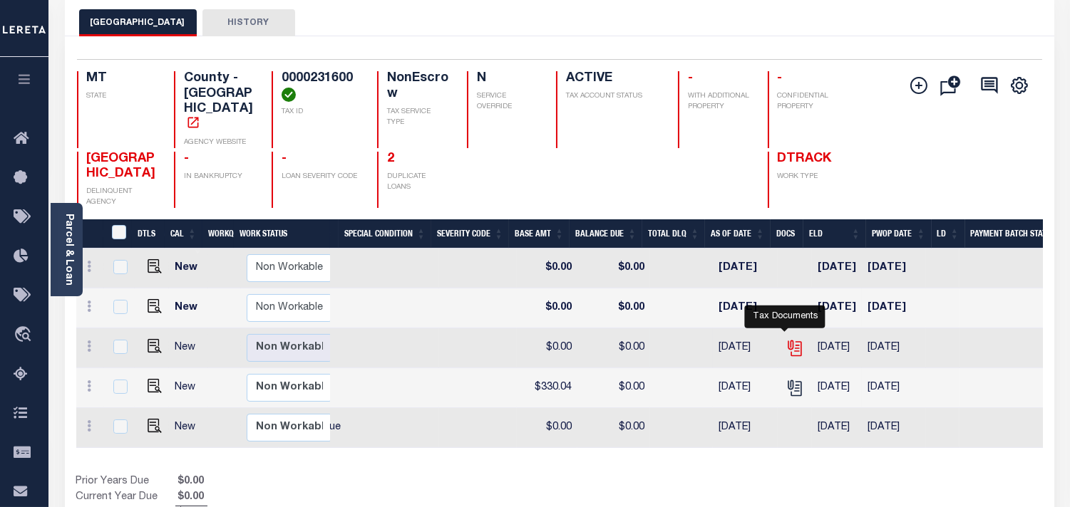
click at [785, 339] on icon "" at bounding box center [794, 348] width 19 height 19
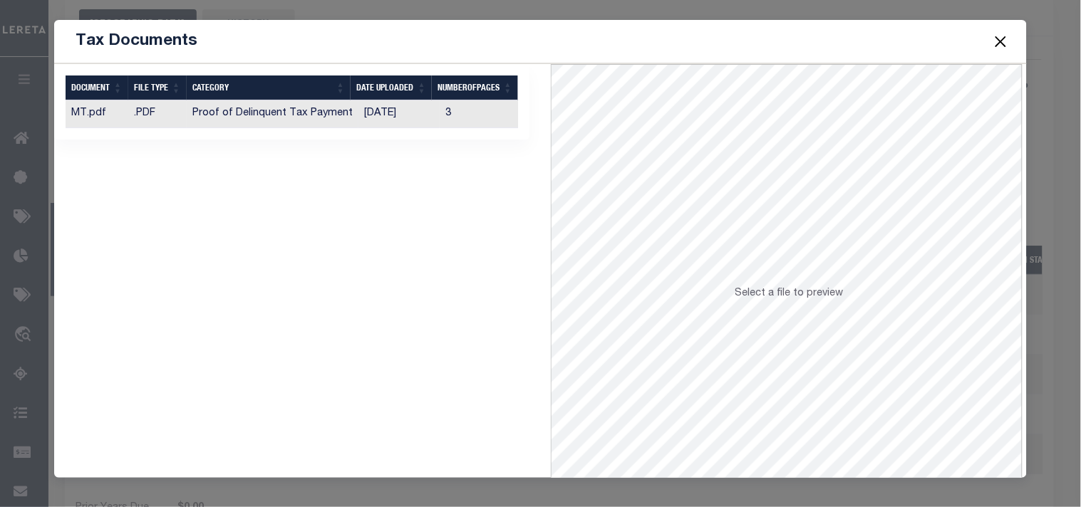
click at [404, 114] on td "[DATE]" at bounding box center [399, 114] width 81 height 28
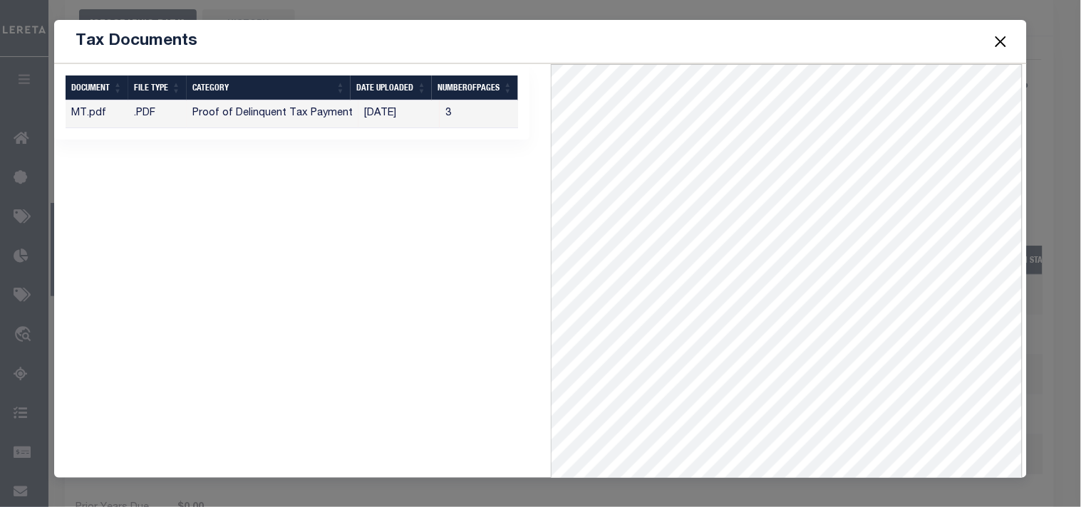
click at [1005, 47] on button "Close" at bounding box center [1000, 41] width 19 height 19
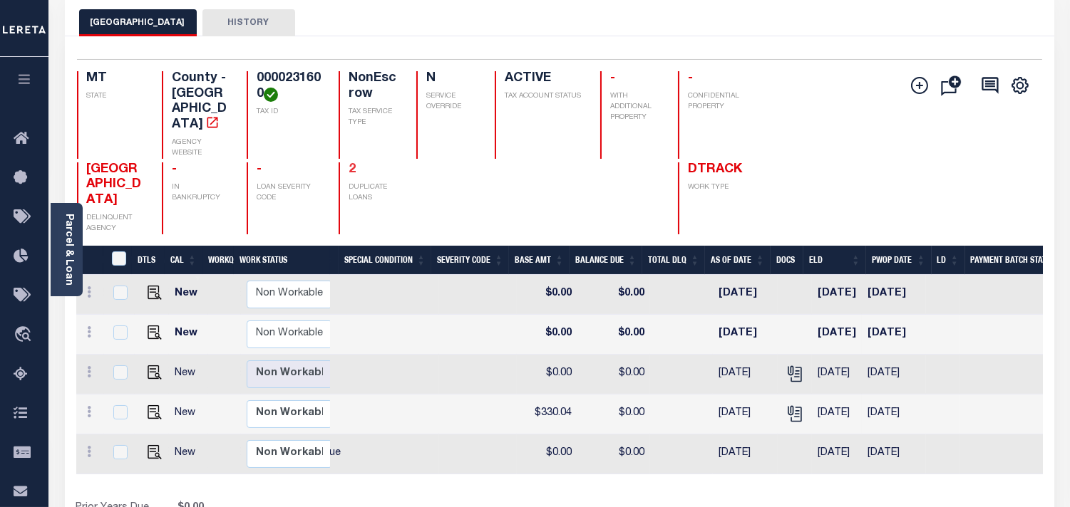
click at [349, 163] on link "2" at bounding box center [352, 169] width 7 height 13
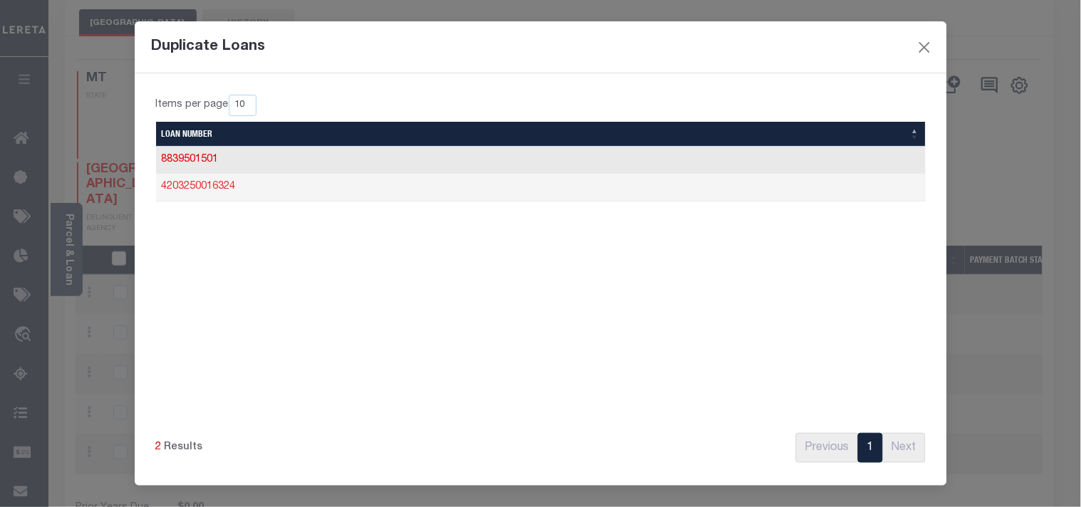
click at [227, 187] on link "4203250016324" at bounding box center [199, 187] width 74 height 10
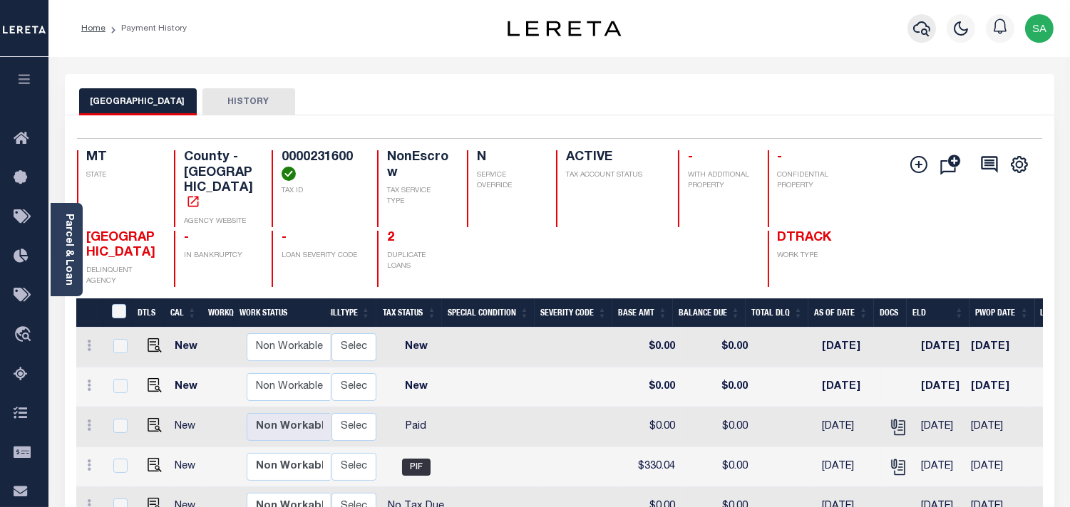
click at [920, 30] on icon "button" at bounding box center [921, 28] width 17 height 17
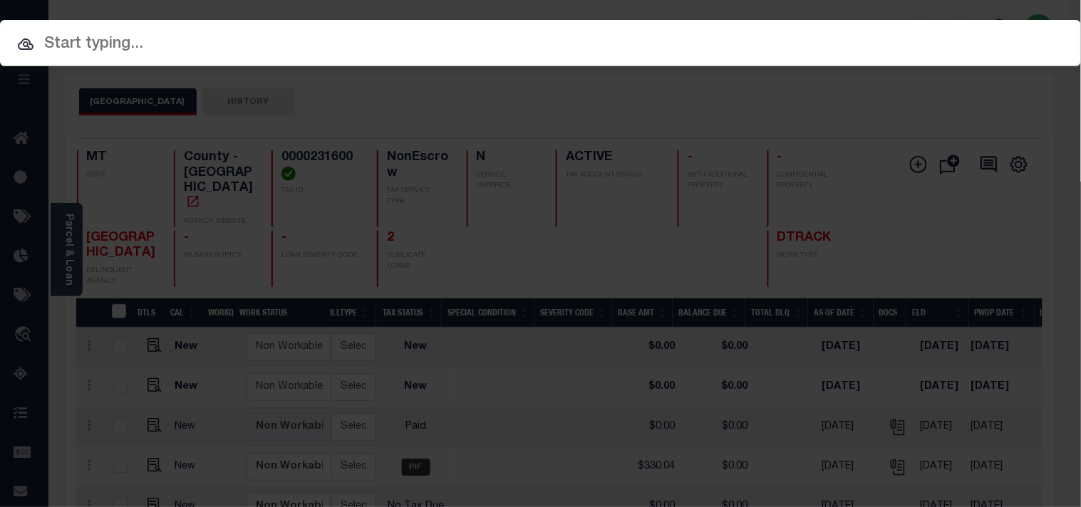
click at [495, 41] on input "text" at bounding box center [540, 44] width 1081 height 25
paste input "307824559"
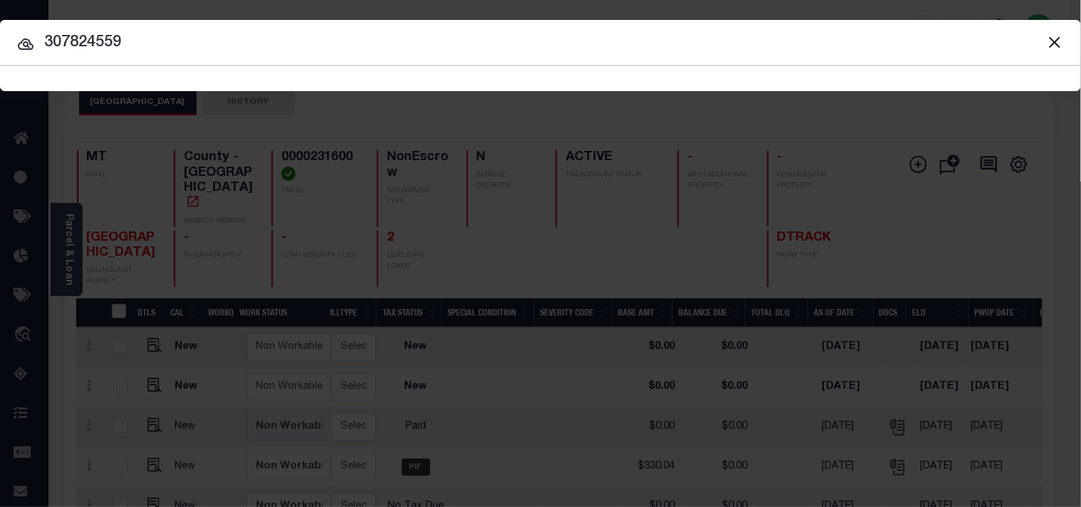
type input "307824559"
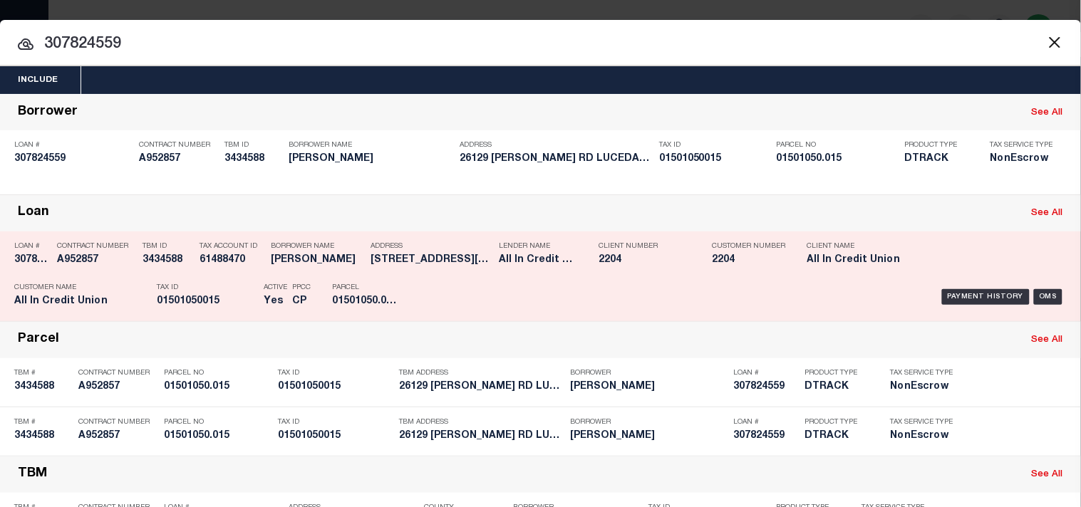
click at [443, 314] on div "Payment History OMS" at bounding box center [742, 297] width 649 height 41
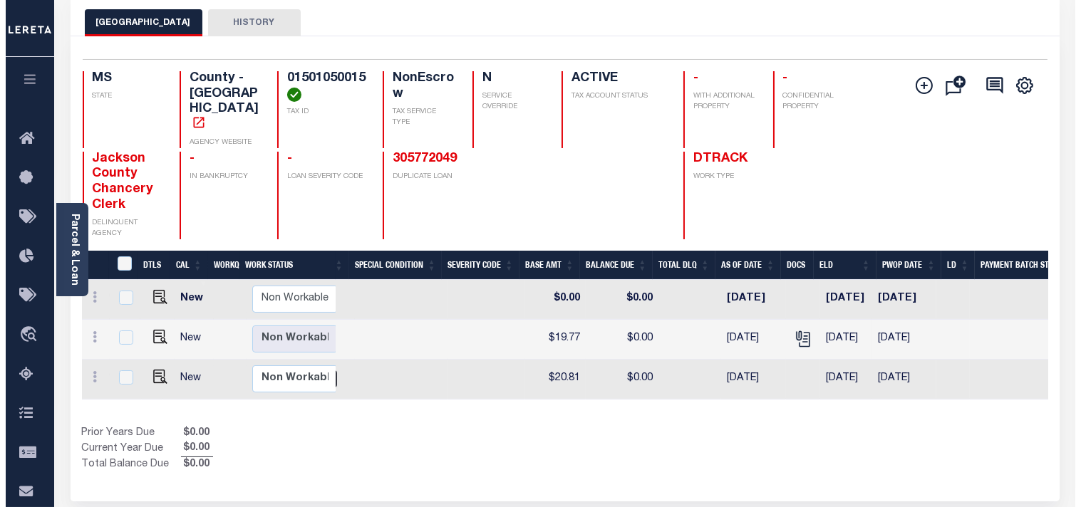
scroll to position [0, 368]
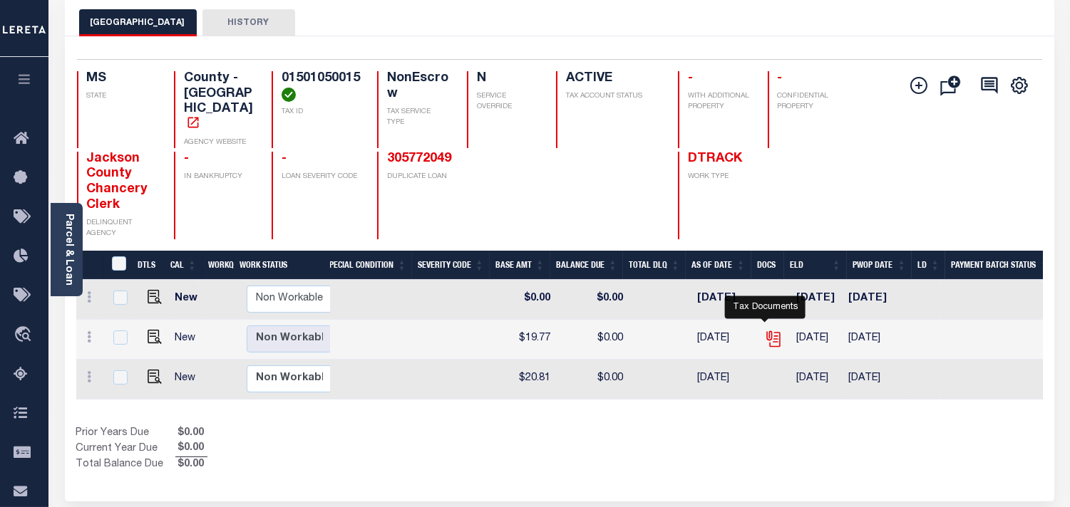
click at [766, 330] on icon "" at bounding box center [773, 339] width 19 height 19
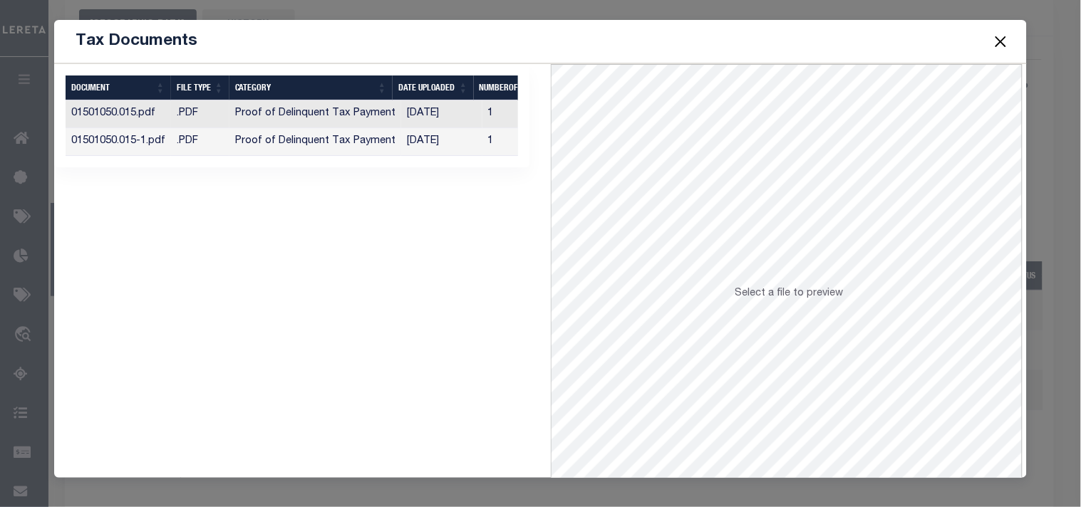
click at [426, 143] on td "[DATE]" at bounding box center [441, 142] width 81 height 28
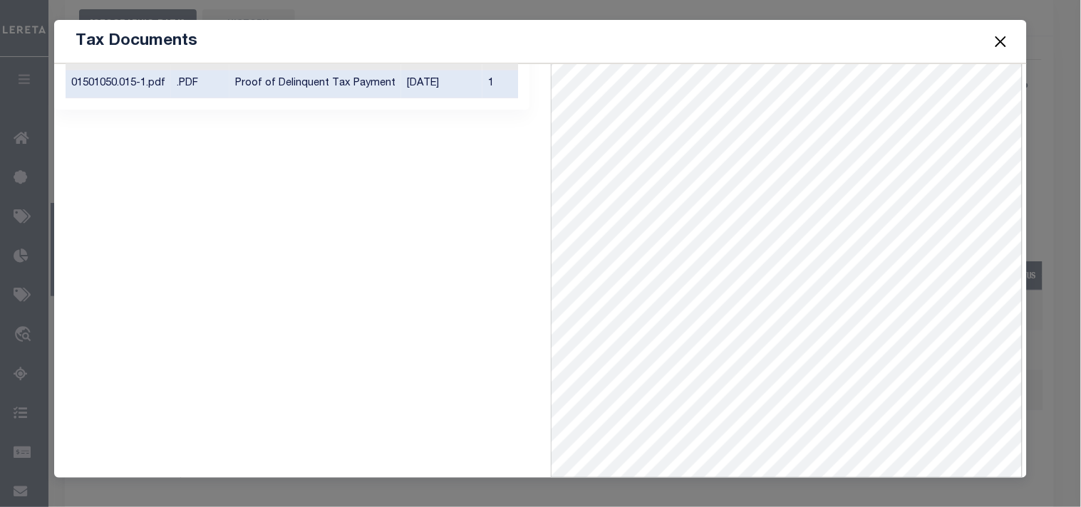
scroll to position [0, 0]
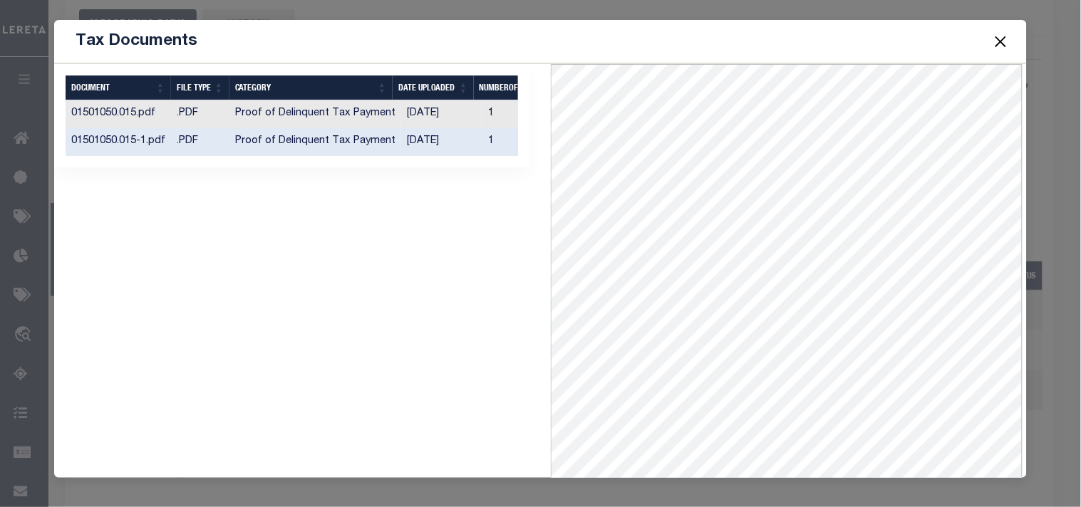
click at [421, 130] on td "[DATE]" at bounding box center [441, 142] width 81 height 28
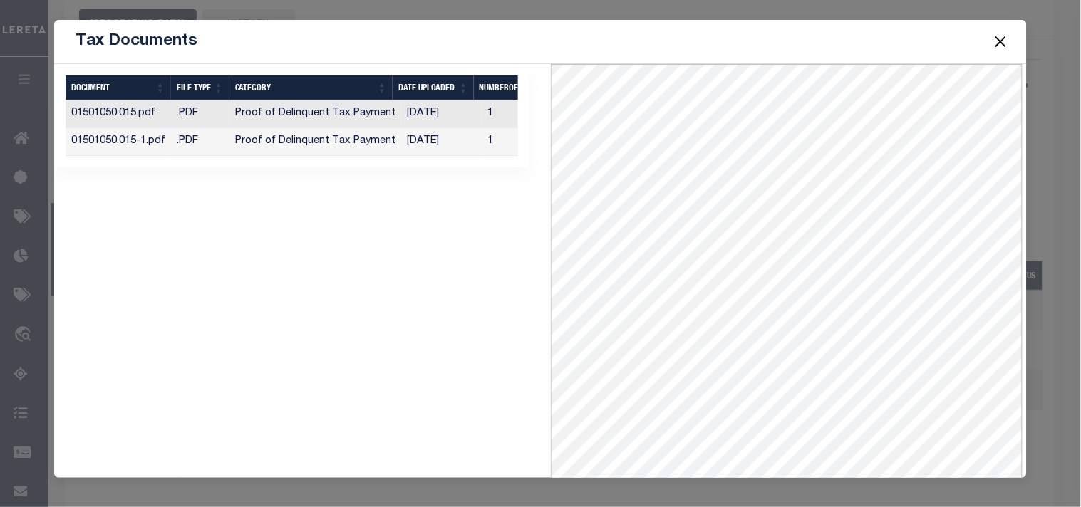
click at [422, 138] on td "[DATE]" at bounding box center [441, 142] width 81 height 28
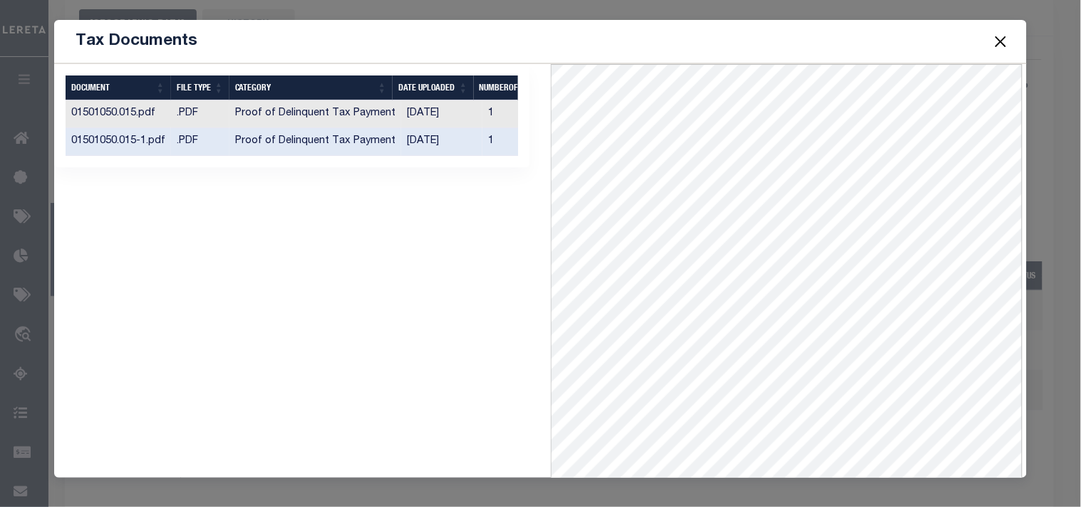
click at [431, 113] on td "[DATE]" at bounding box center [441, 114] width 81 height 28
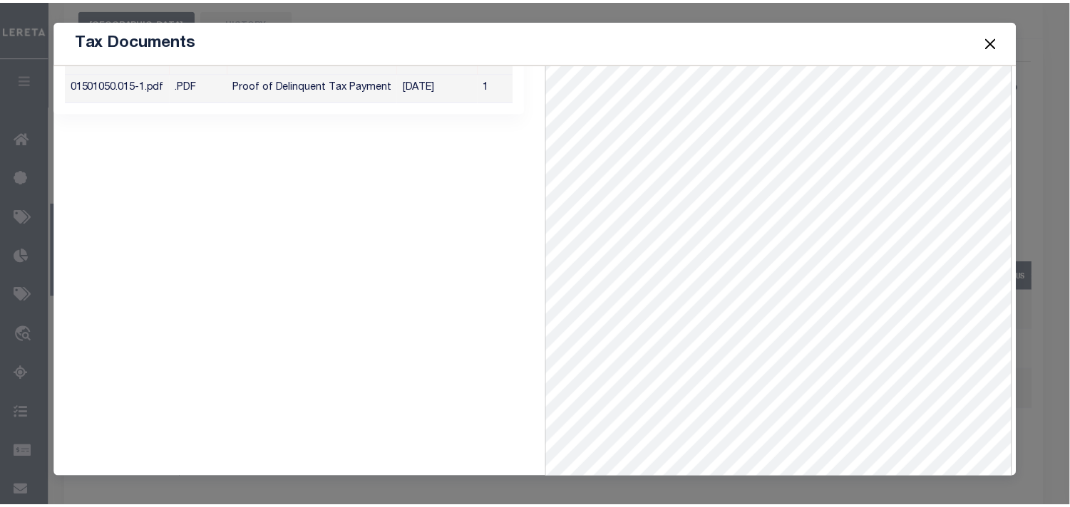
scroll to position [62, 0]
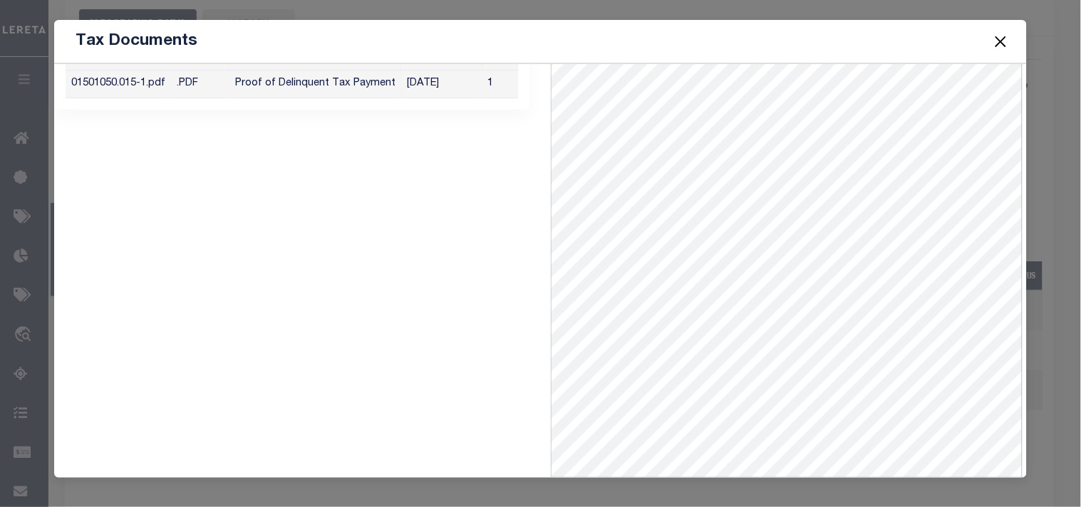
click at [435, 77] on td "[DATE]" at bounding box center [441, 85] width 81 height 28
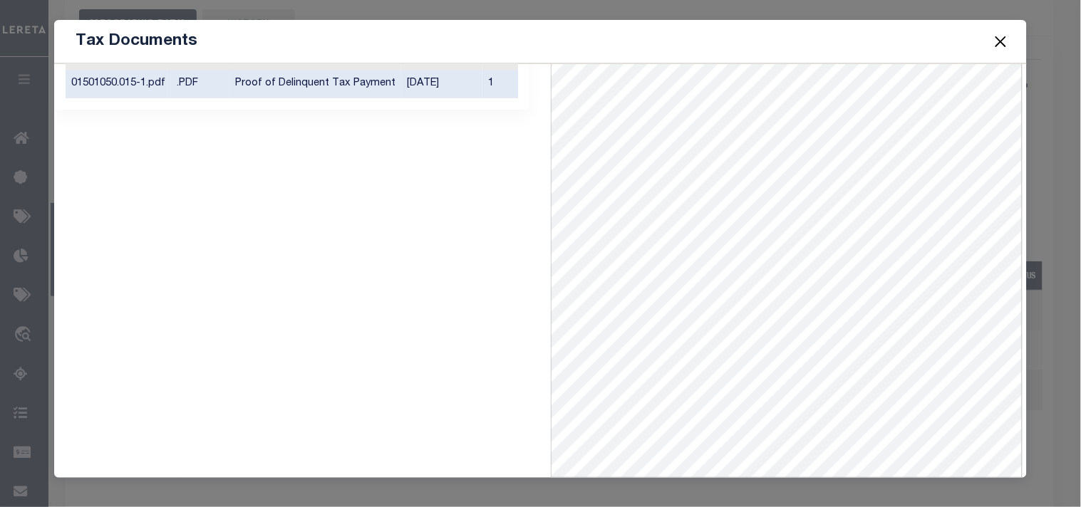
click at [1001, 41] on button "Close" at bounding box center [1000, 41] width 19 height 19
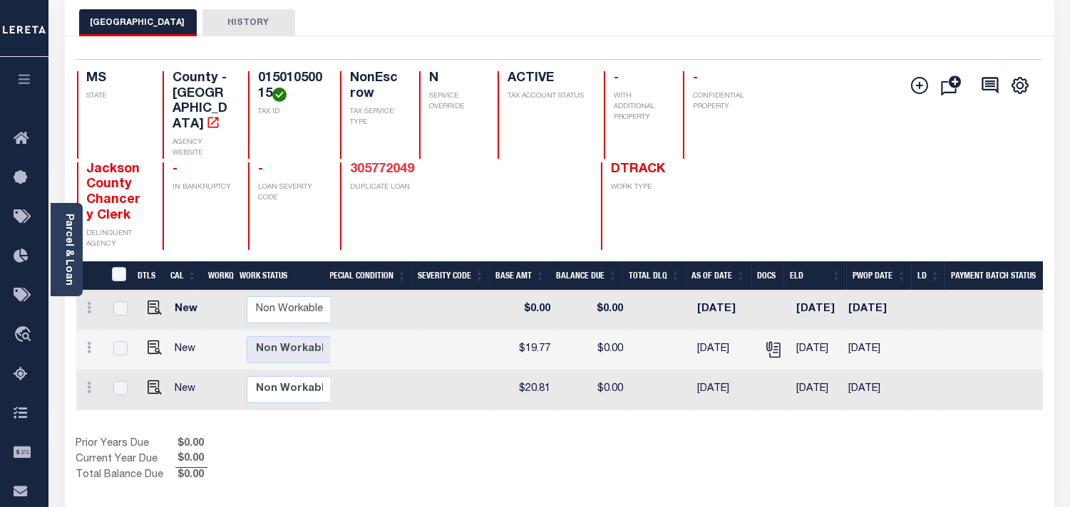
click at [368, 163] on link "305772049" at bounding box center [382, 169] width 64 height 13
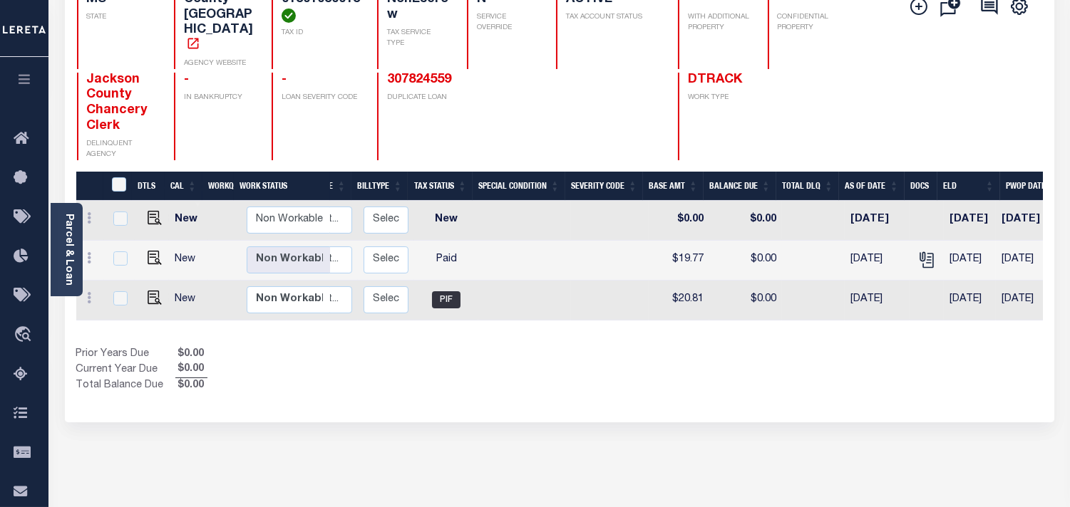
scroll to position [0, 329]
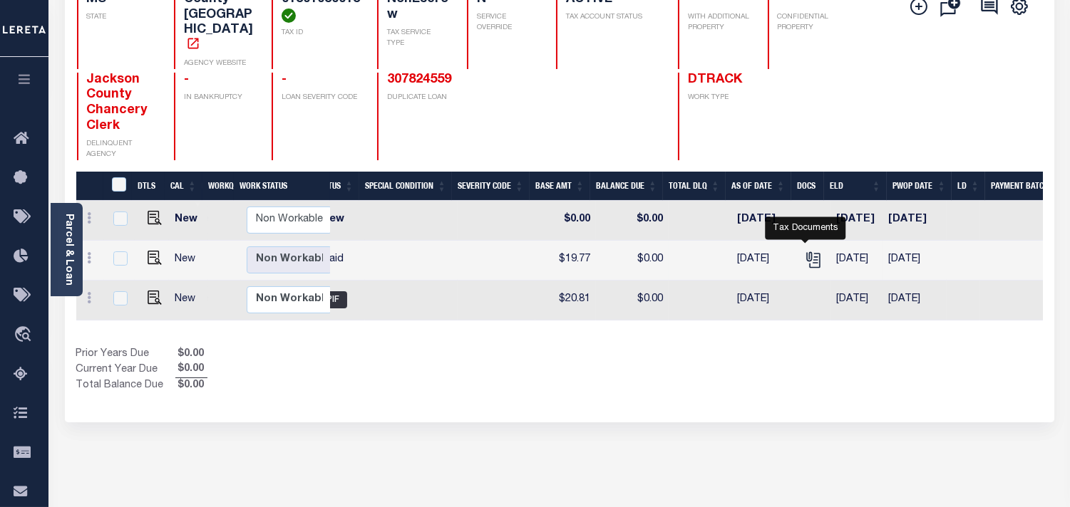
click at [802, 254] on link "" at bounding box center [813, 259] width 23 height 10
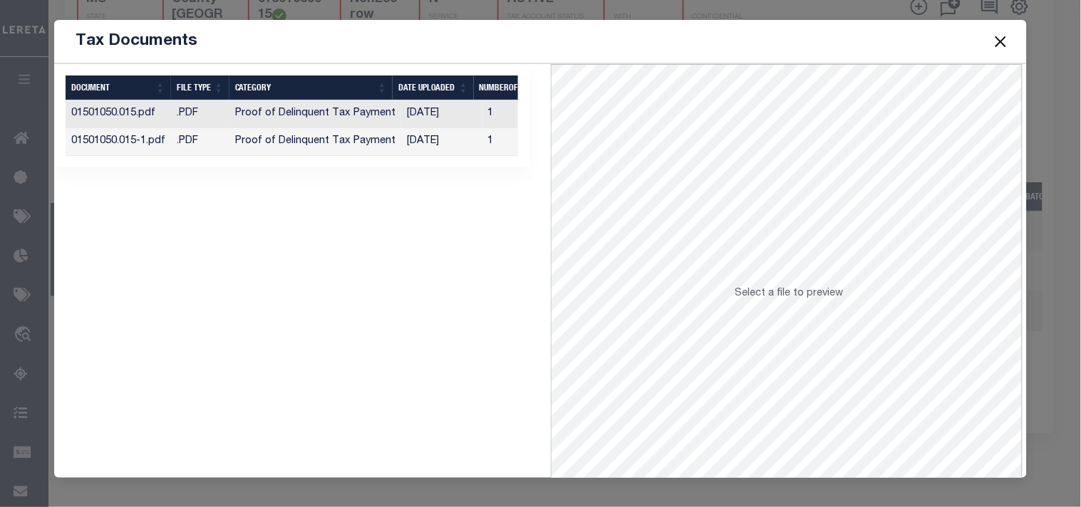
click at [447, 143] on td "[DATE]" at bounding box center [441, 142] width 81 height 28
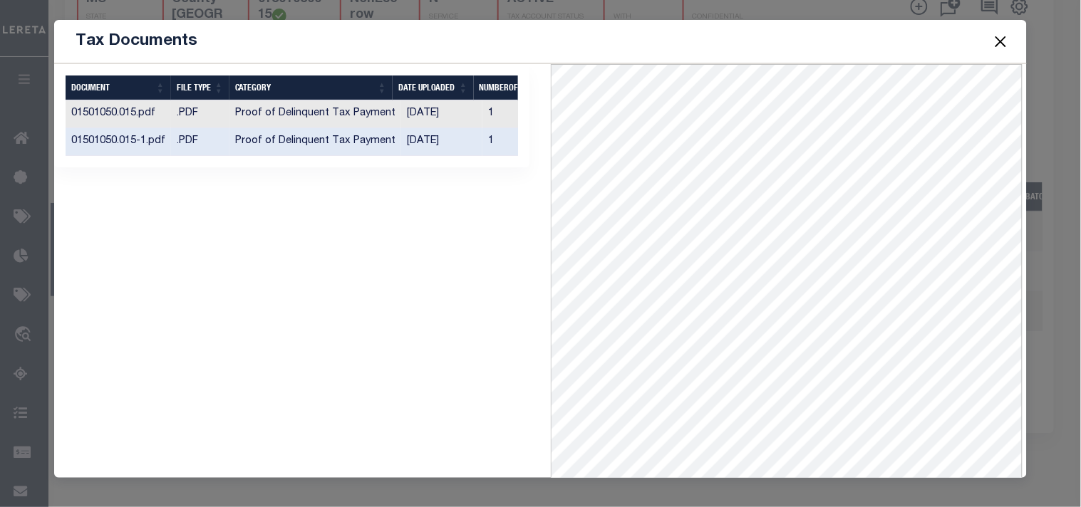
click at [1000, 41] on button "Close" at bounding box center [1000, 41] width 19 height 19
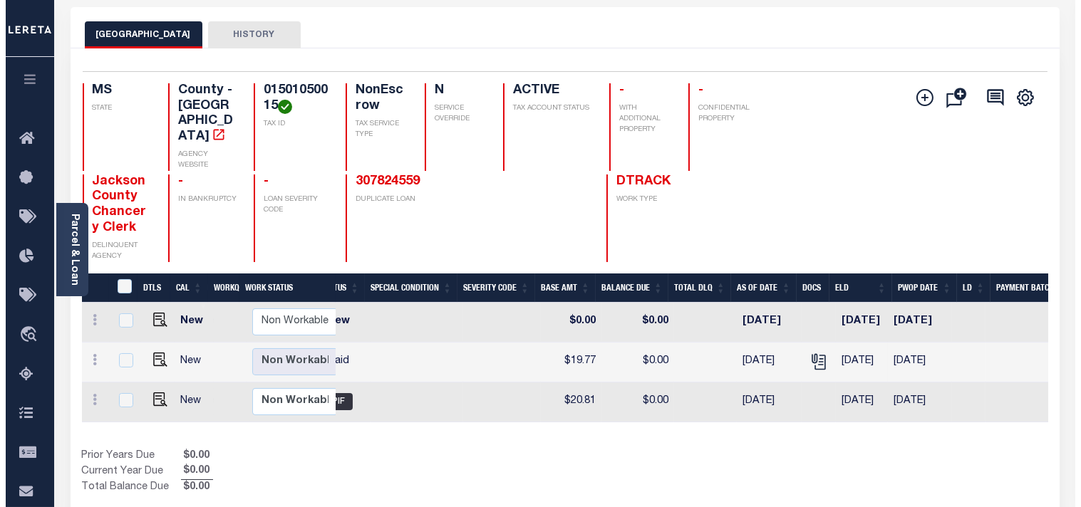
scroll to position [0, 0]
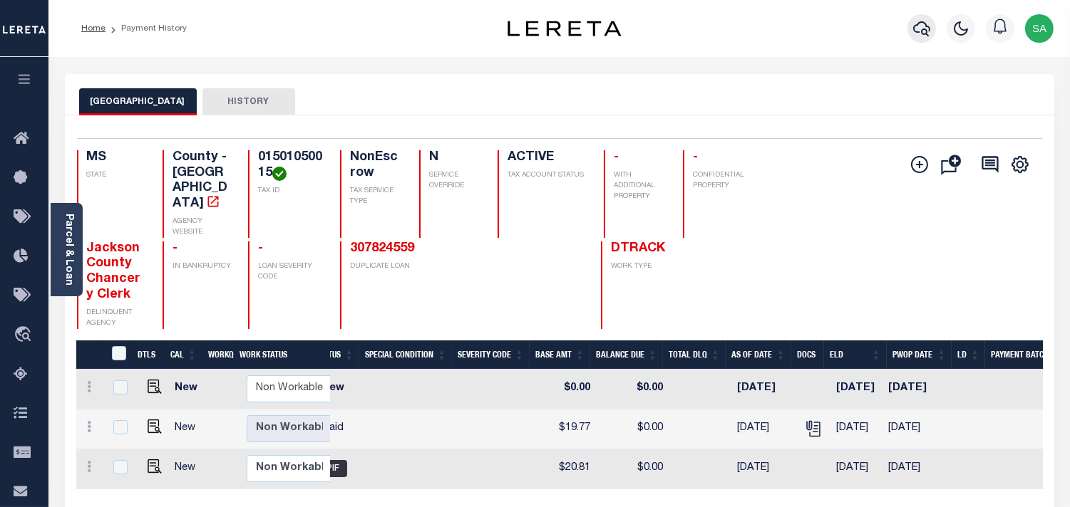
click at [927, 31] on icon "button" at bounding box center [921, 28] width 17 height 15
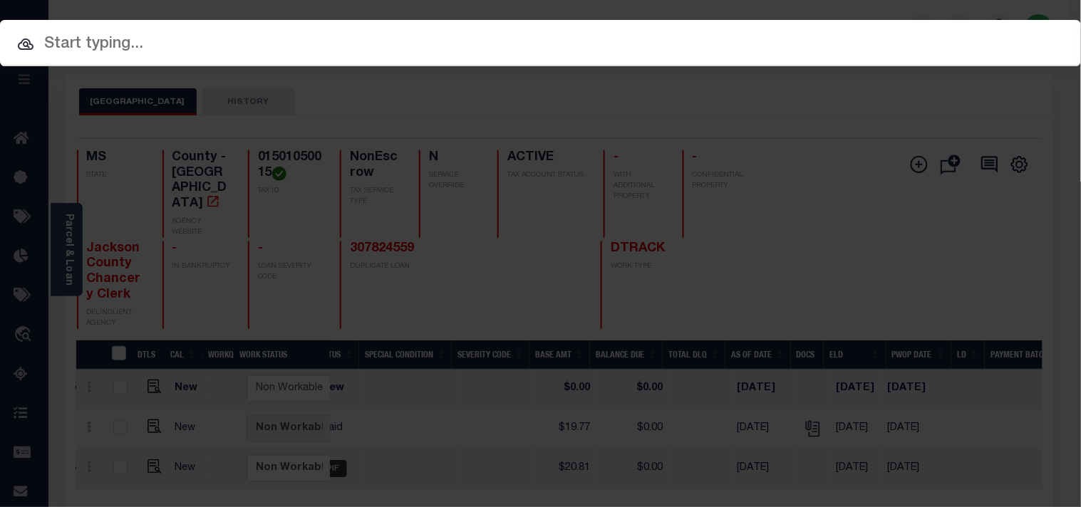
click at [703, 48] on input "text" at bounding box center [540, 44] width 1081 height 25
paste input "07655000635-00101"
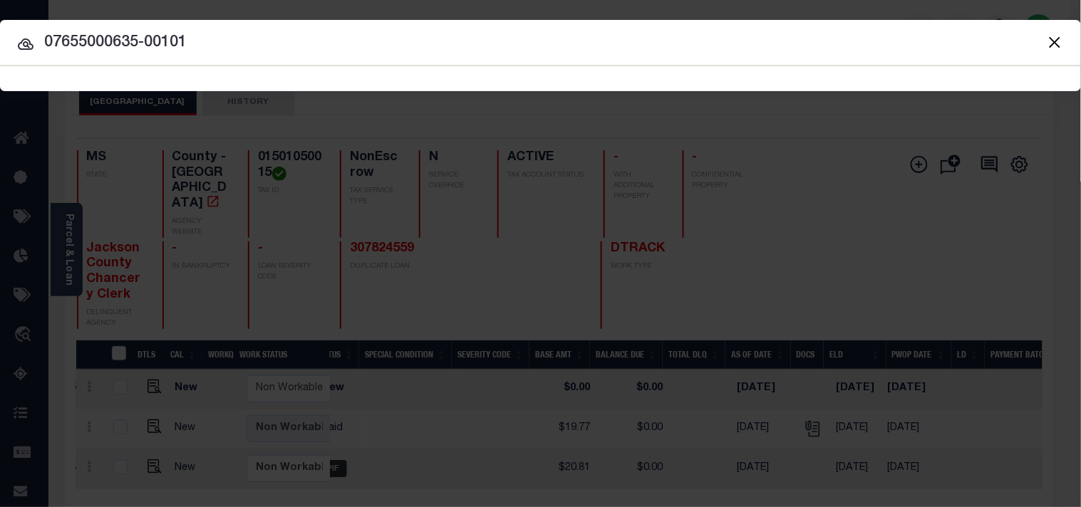
type input "07655000635-00101"
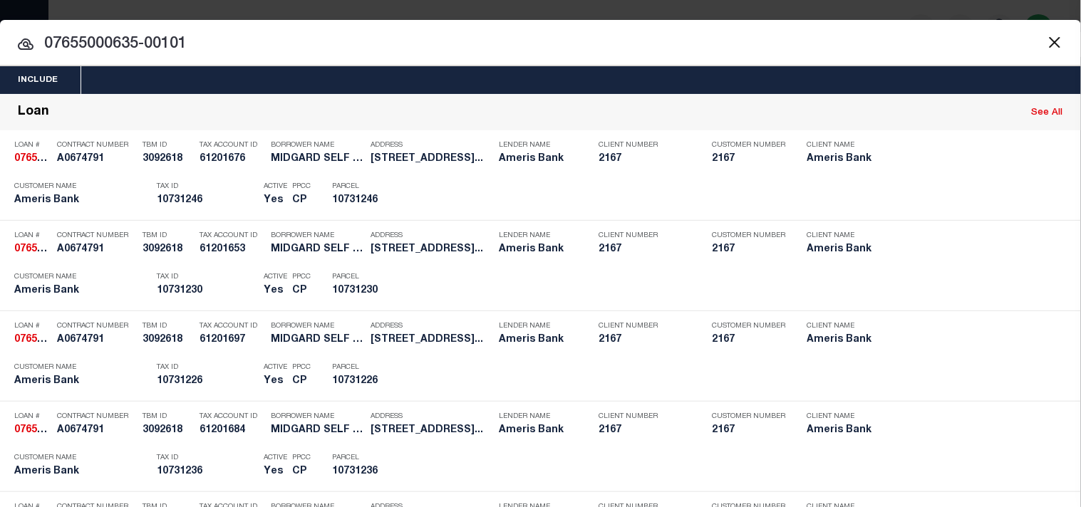
scroll to position [401, 0]
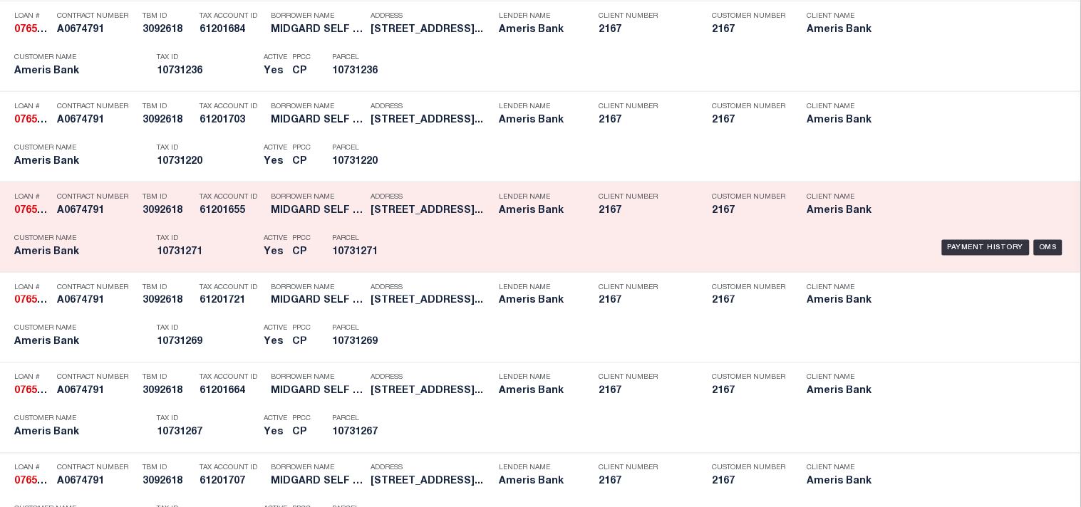
click at [386, 237] on p "Parcel" at bounding box center [364, 238] width 64 height 9
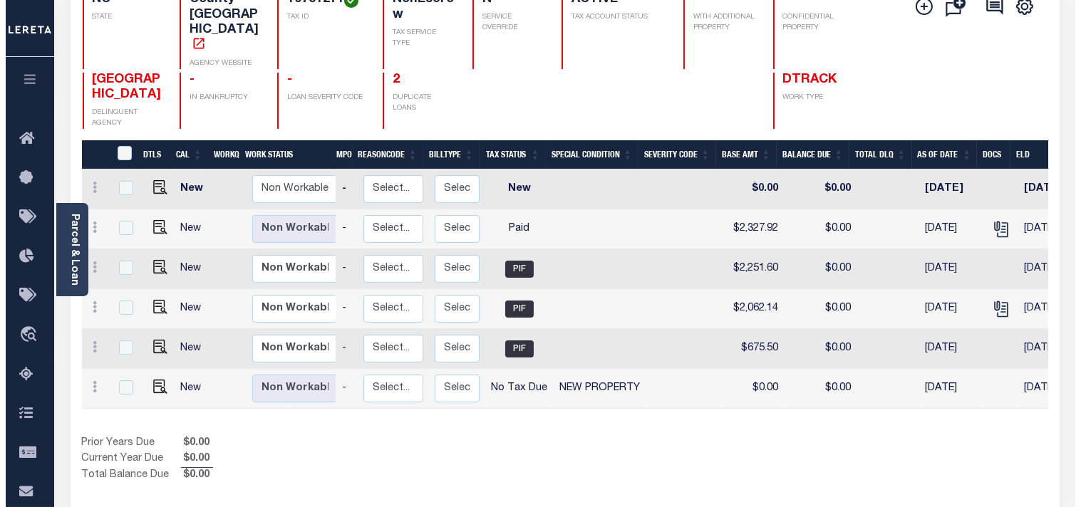
scroll to position [0, 176]
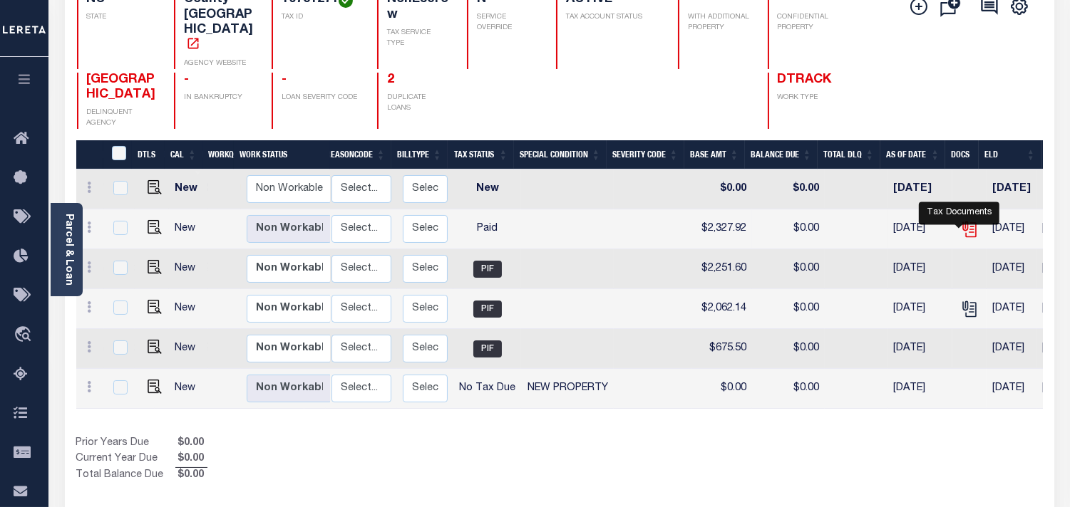
click at [960, 229] on icon "" at bounding box center [969, 229] width 19 height 19
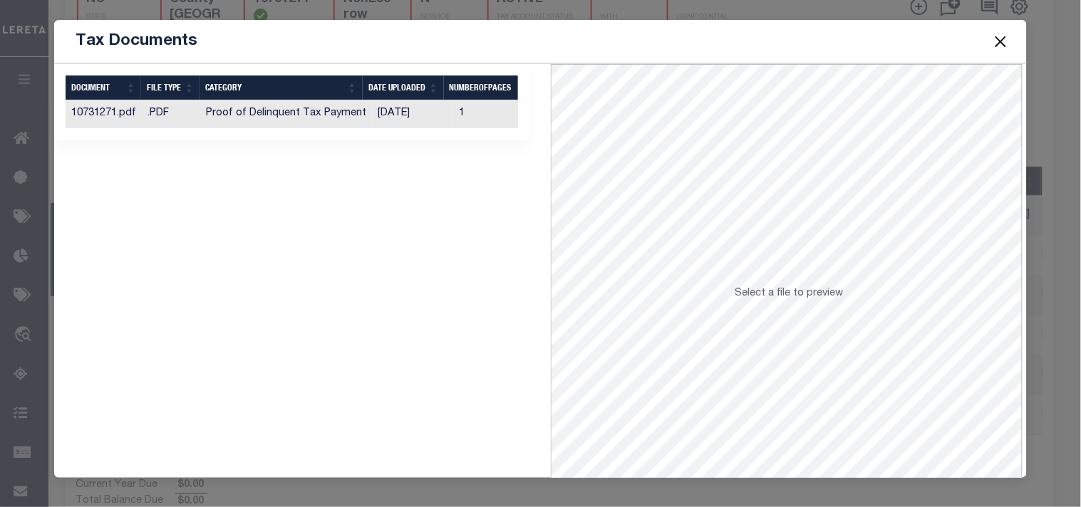
click at [423, 118] on td "[DATE]" at bounding box center [412, 114] width 81 height 28
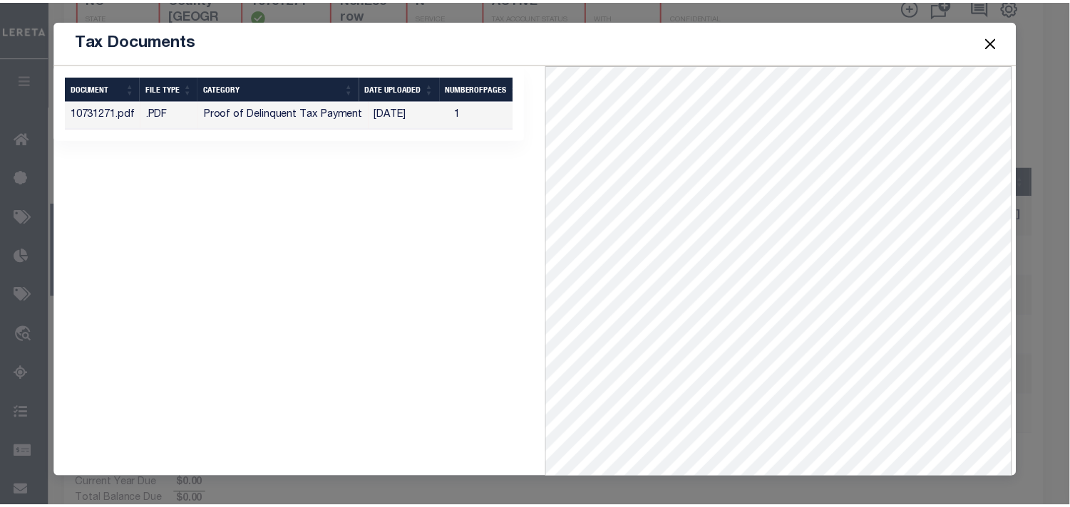
scroll to position [62, 0]
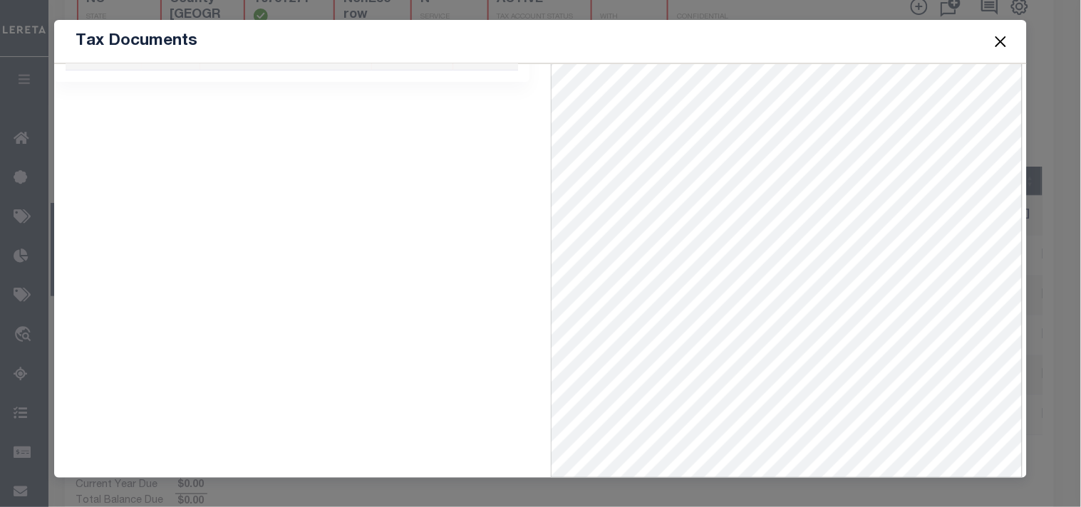
click at [1001, 36] on button "Close" at bounding box center [1000, 41] width 19 height 19
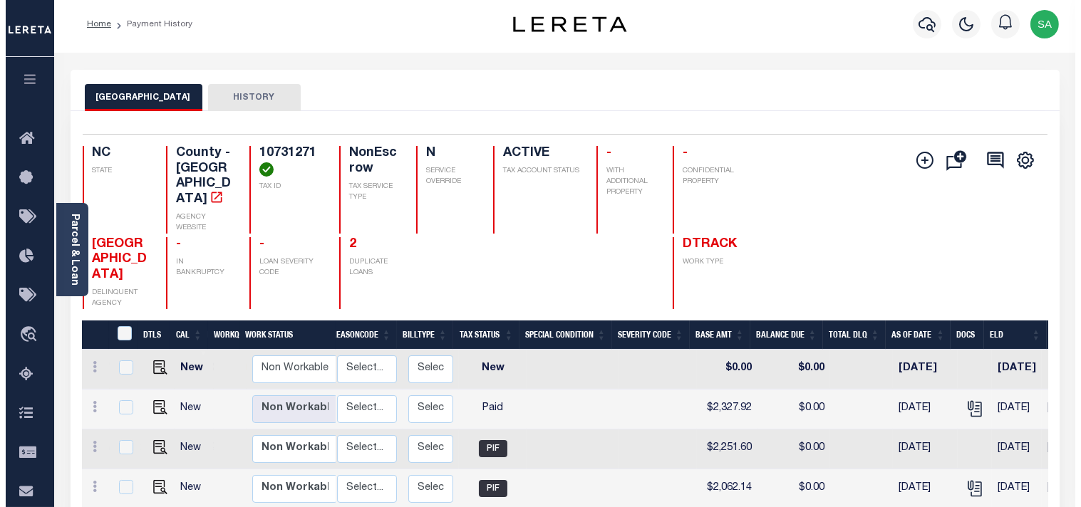
scroll to position [0, 0]
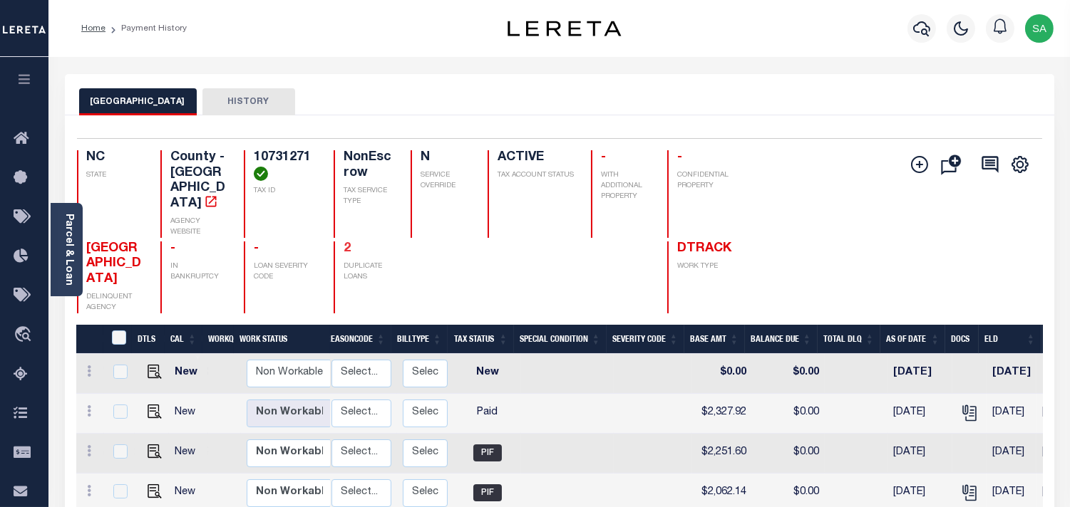
click at [344, 242] on link "2" at bounding box center [347, 248] width 7 height 13
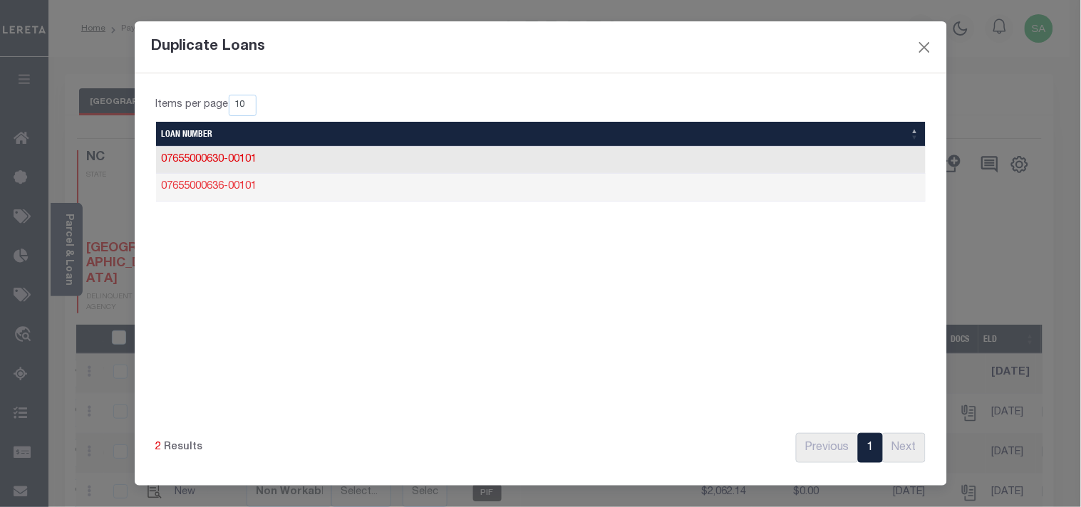
click at [195, 190] on link "07655000636-00101" at bounding box center [210, 187] width 96 height 10
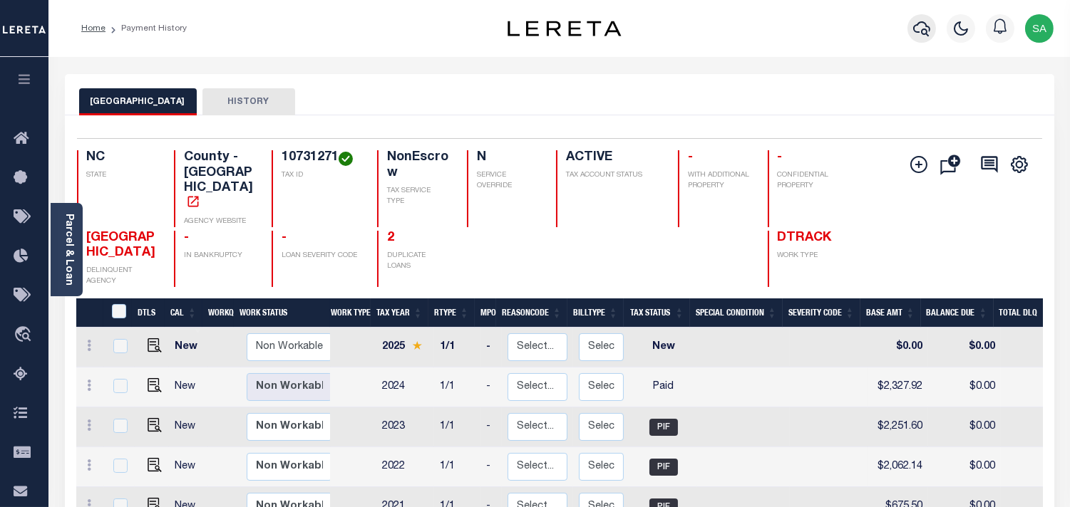
click at [921, 31] on icon "button" at bounding box center [921, 28] width 17 height 17
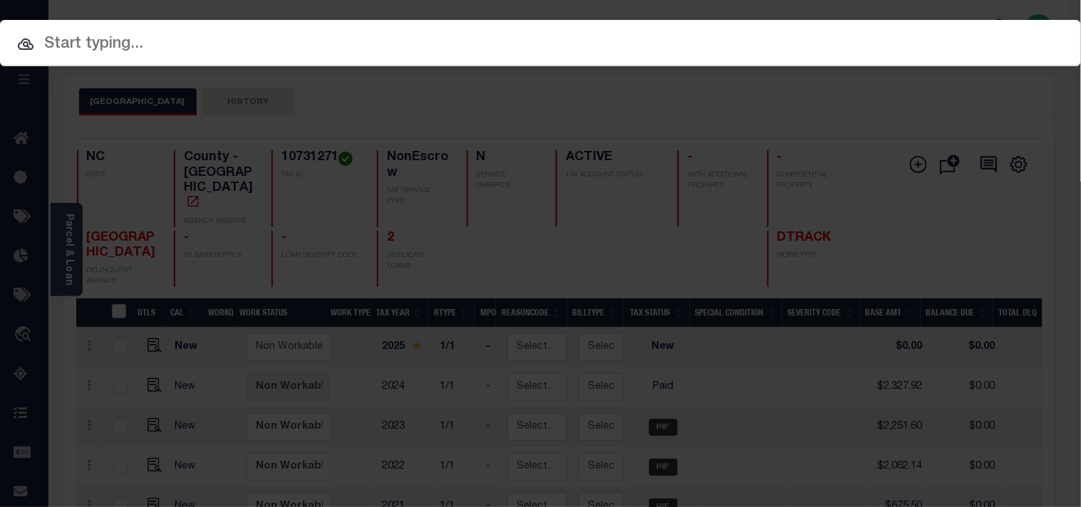
click at [565, 46] on input "text" at bounding box center [540, 44] width 1081 height 25
paste input "5880800"
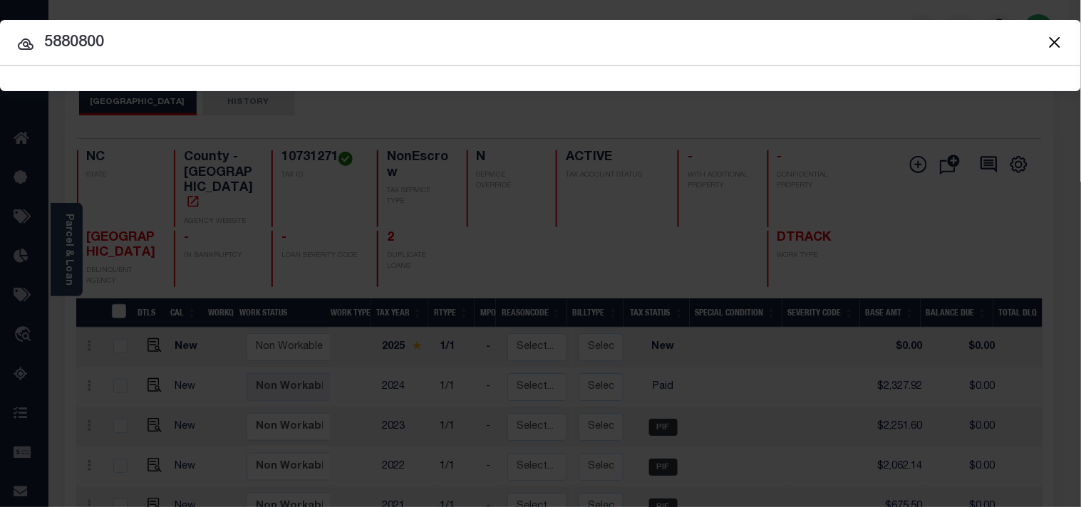
type input "5880800"
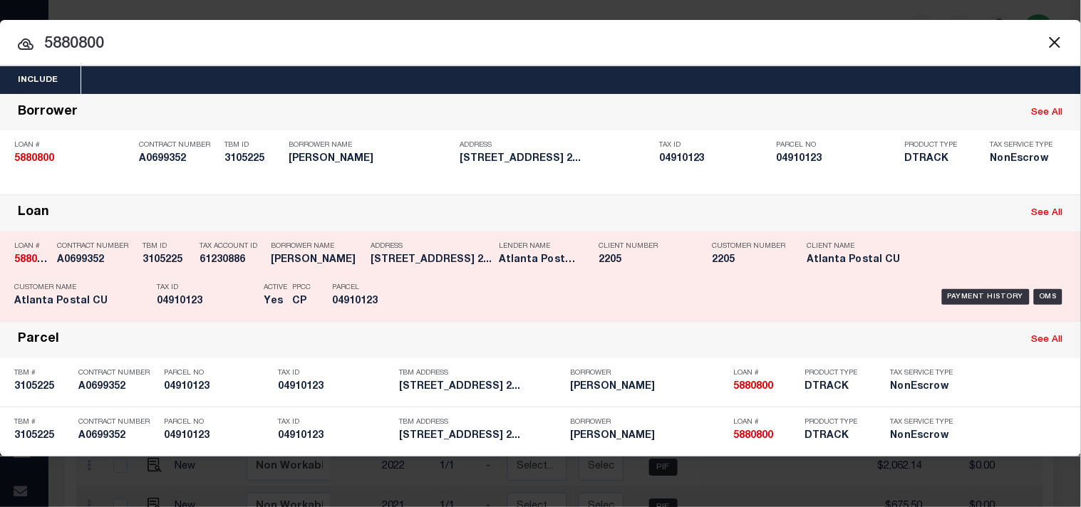
click at [217, 299] on h5 "04910123" at bounding box center [207, 302] width 100 height 12
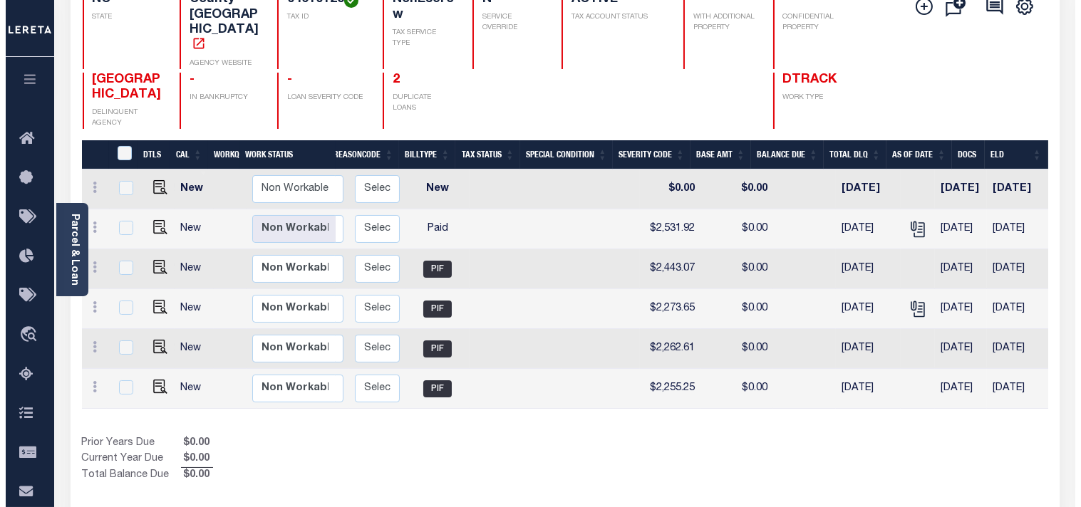
scroll to position [0, 230]
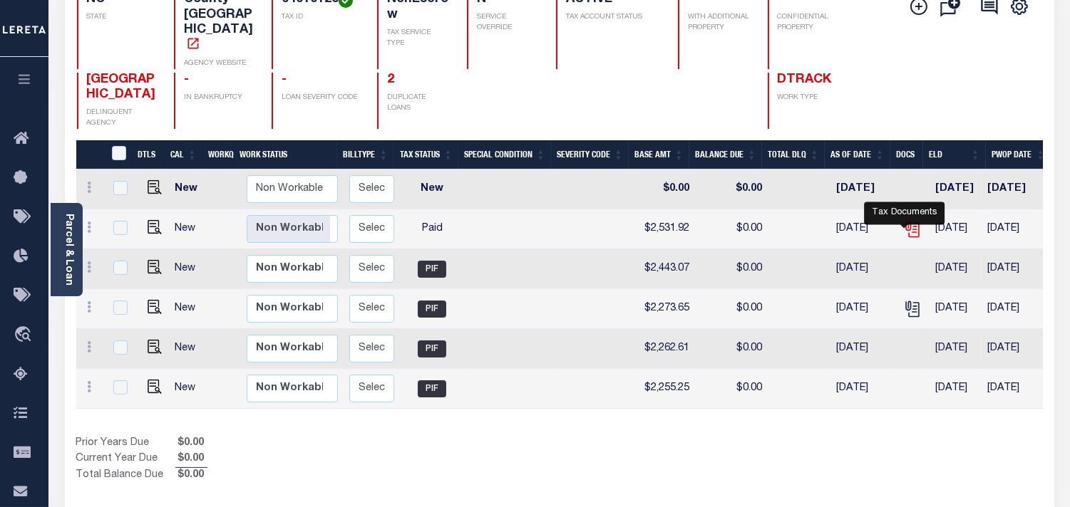
click at [903, 226] on icon "" at bounding box center [912, 229] width 19 height 19
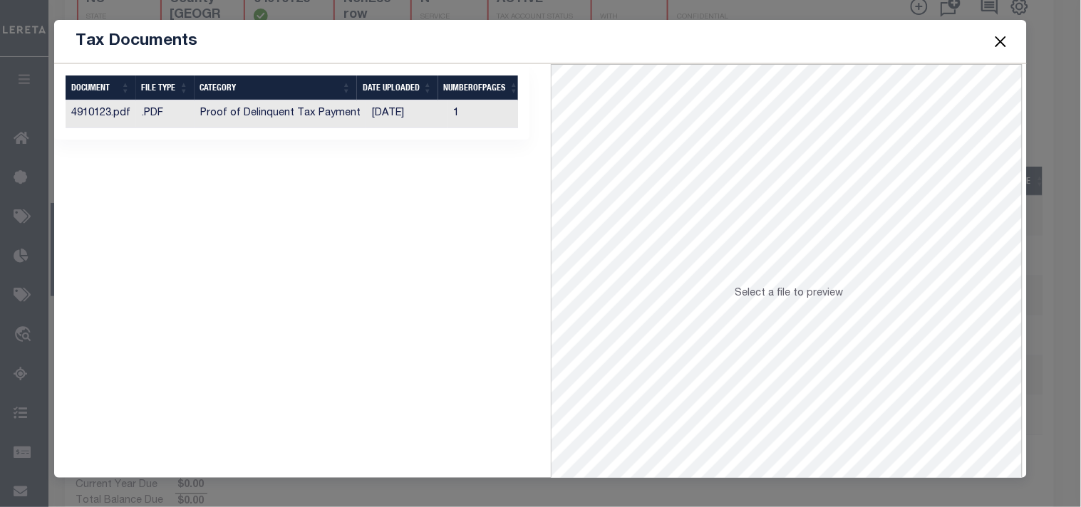
click at [378, 110] on td "[DATE]" at bounding box center [406, 114] width 81 height 28
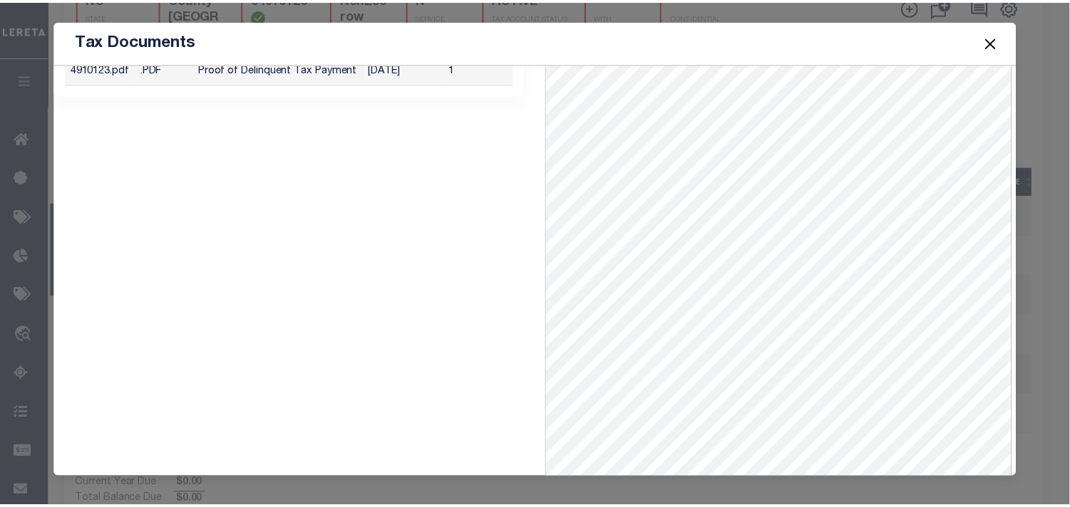
scroll to position [62, 0]
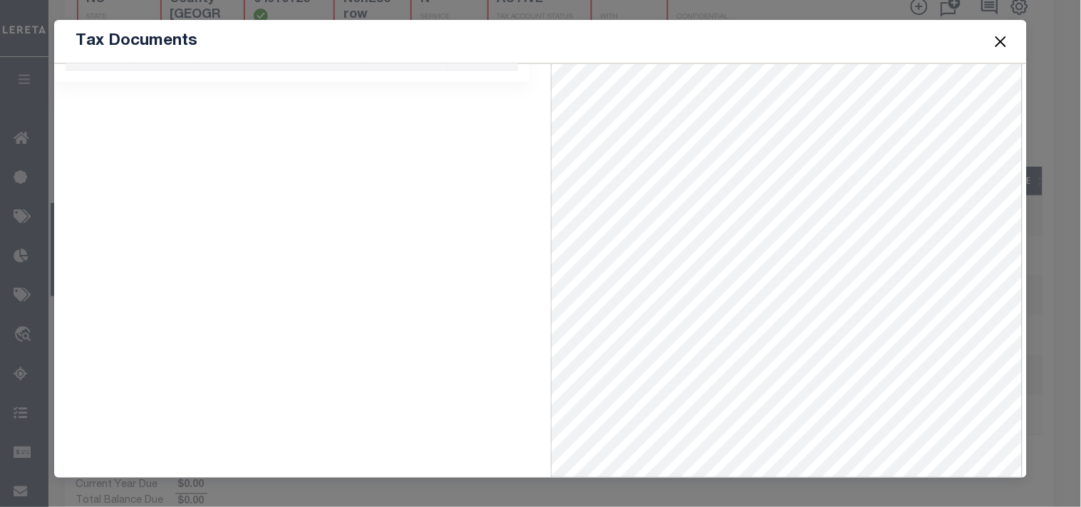
click at [1000, 38] on button "Close" at bounding box center [1000, 41] width 19 height 19
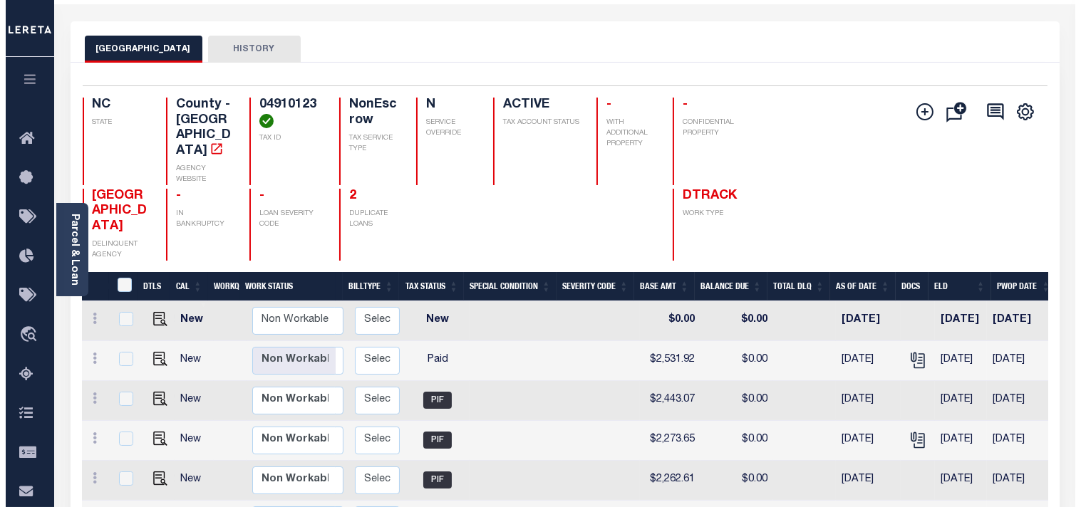
scroll to position [0, 0]
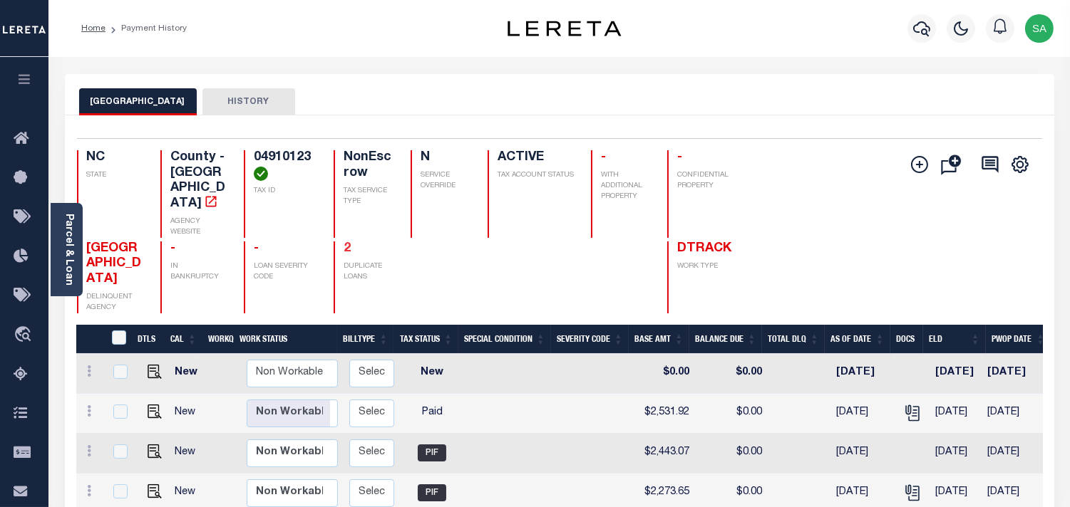
click at [344, 242] on link "2" at bounding box center [347, 248] width 7 height 13
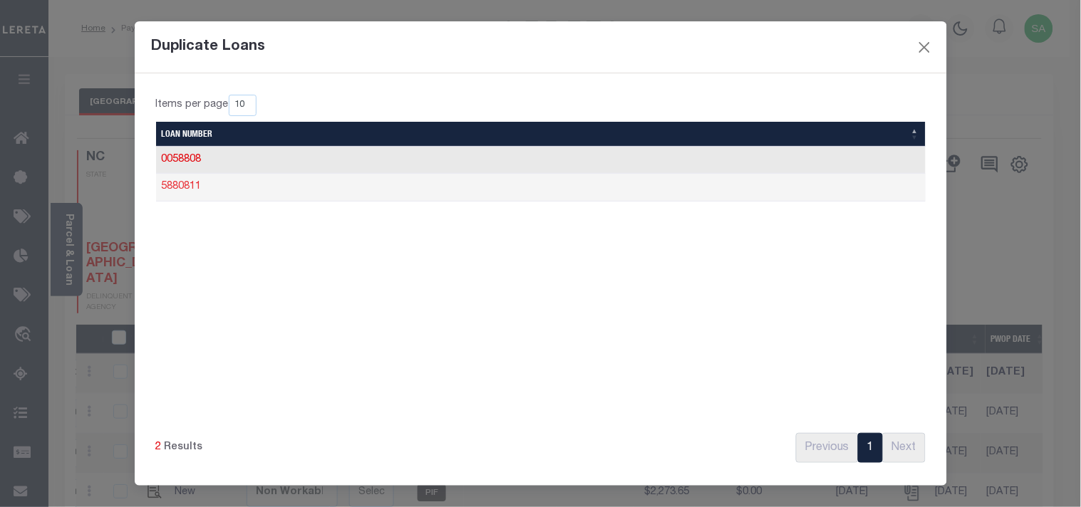
click at [183, 186] on link "5880811" at bounding box center [182, 187] width 40 height 10
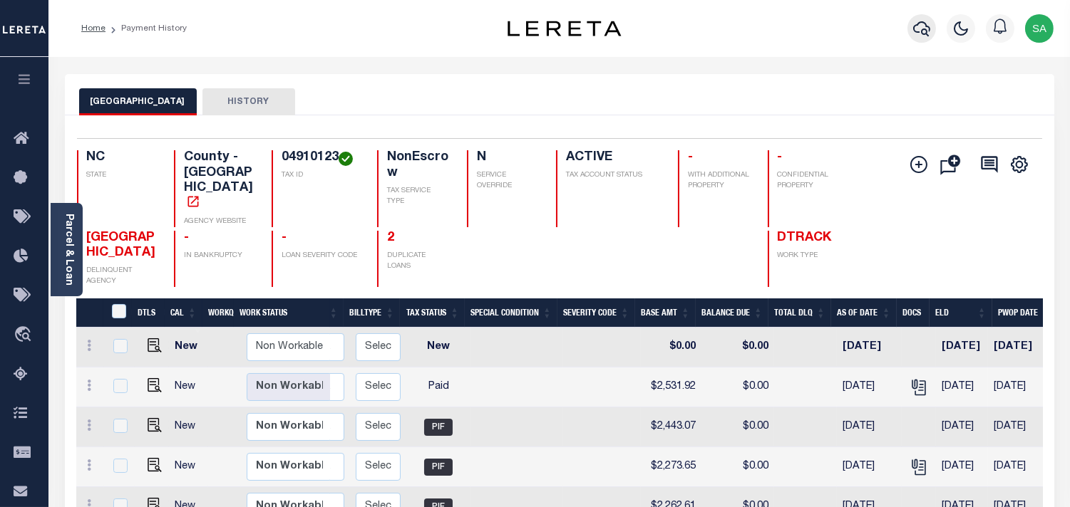
click at [922, 25] on icon "button" at bounding box center [921, 28] width 17 height 17
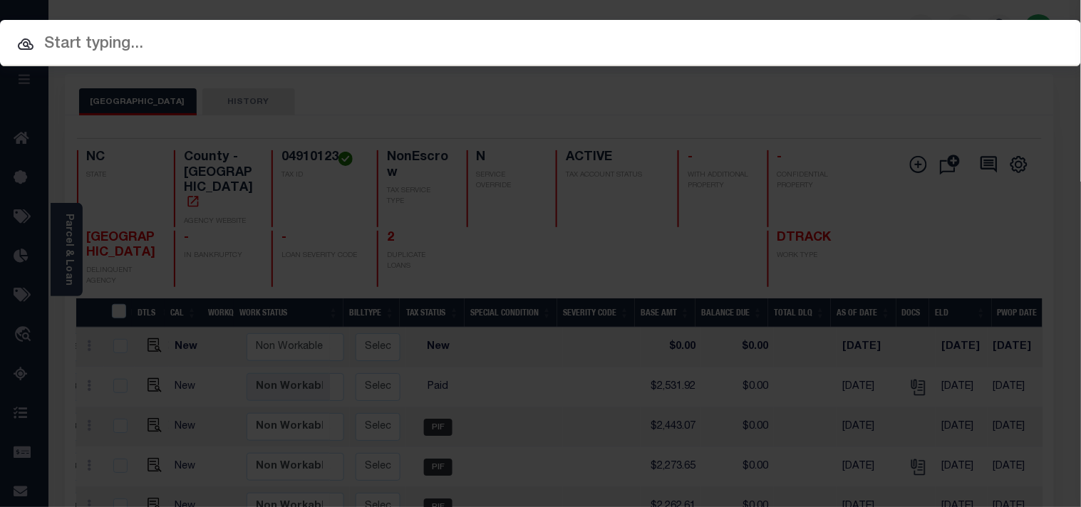
click at [623, 33] on input "text" at bounding box center [540, 44] width 1081 height 25
paste input "4308180003314"
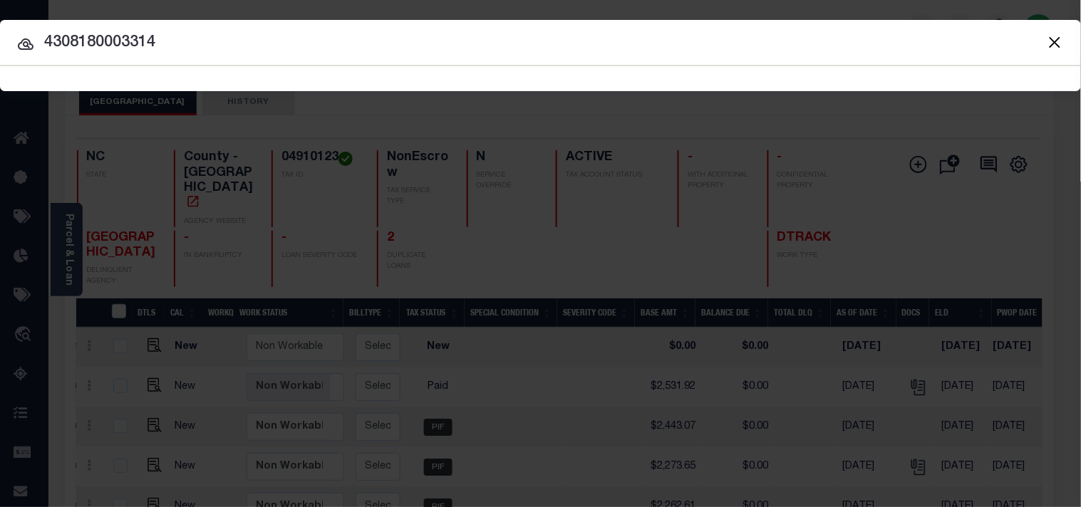
type input "4308180003314"
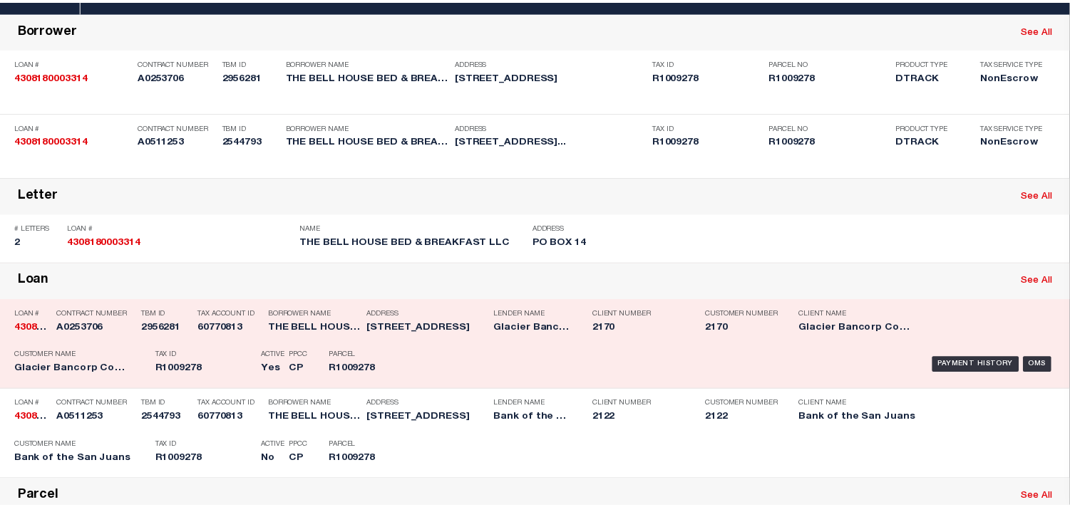
scroll to position [158, 0]
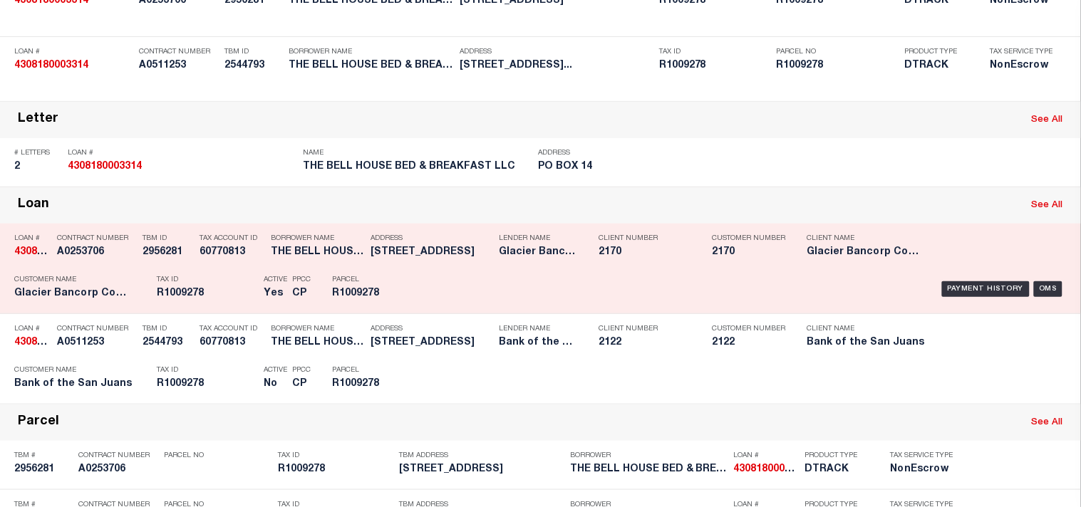
click at [397, 269] on div "Address 1347 E MAIN ST RANGELY CO 816482001" at bounding box center [431, 247] width 121 height 41
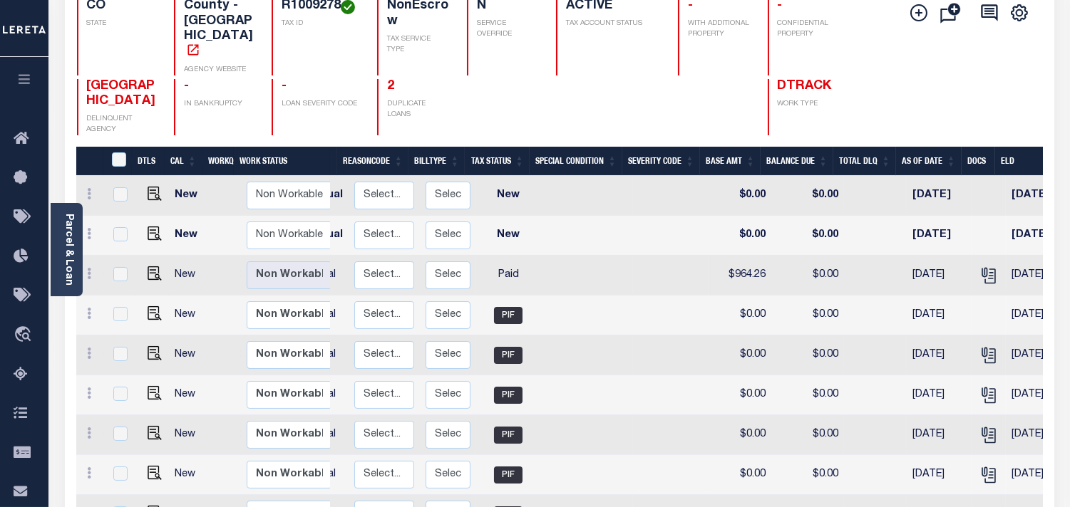
scroll to position [143, 0]
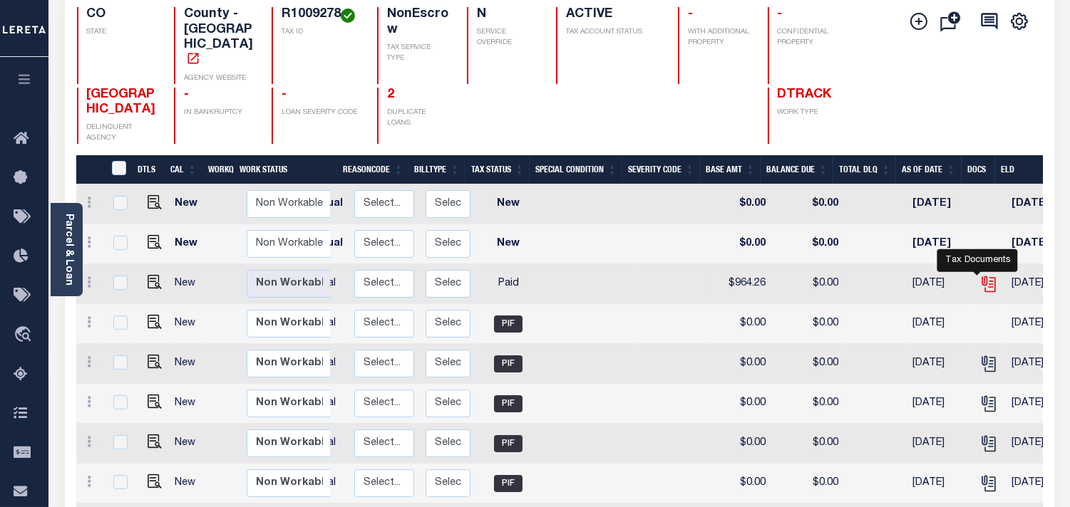
click at [979, 279] on icon "" at bounding box center [988, 284] width 19 height 19
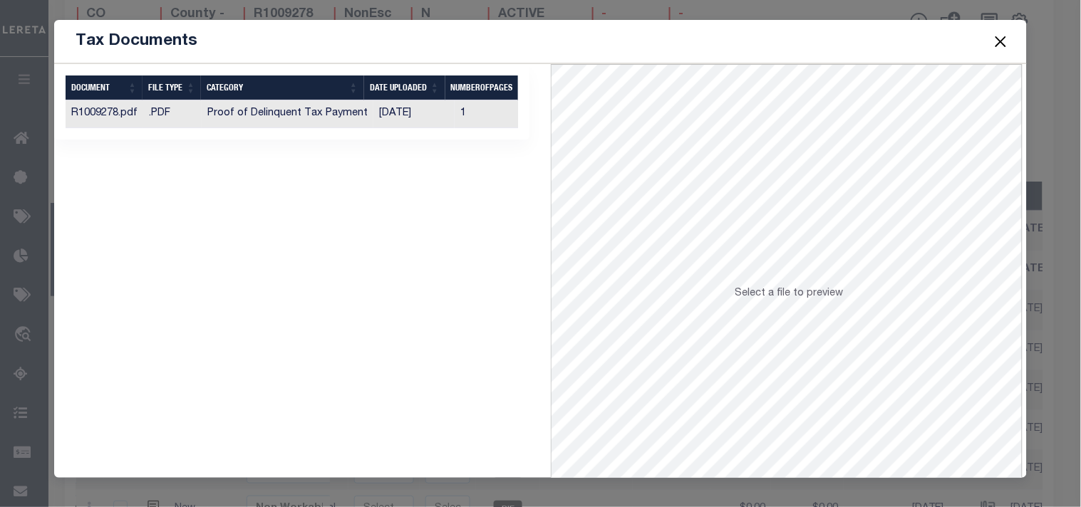
click at [403, 113] on td "[DATE]" at bounding box center [413, 114] width 81 height 28
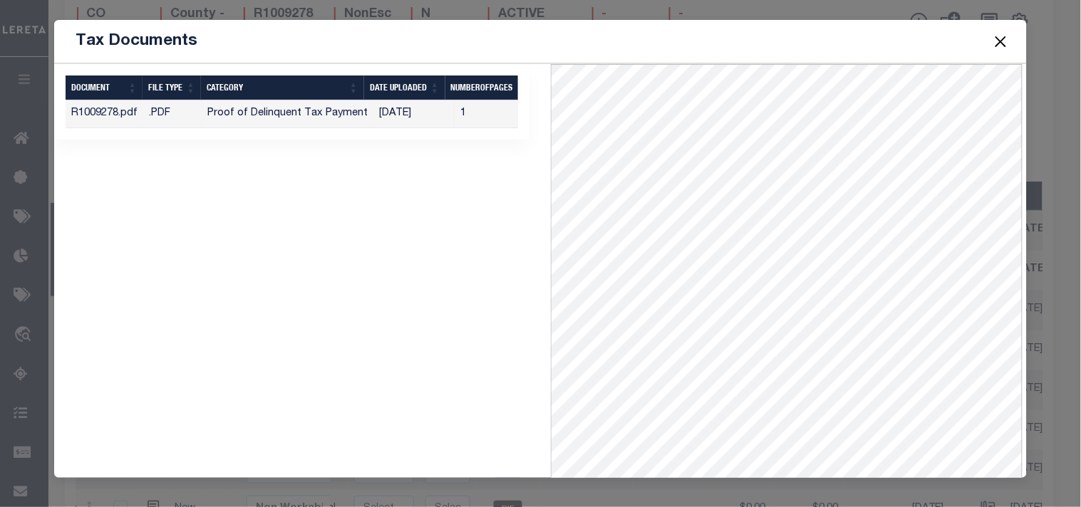
drag, startPoint x: 1004, startPoint y: 44, endPoint x: 996, endPoint y: 48, distance: 8.0
click at [1004, 44] on button "Close" at bounding box center [1000, 41] width 19 height 19
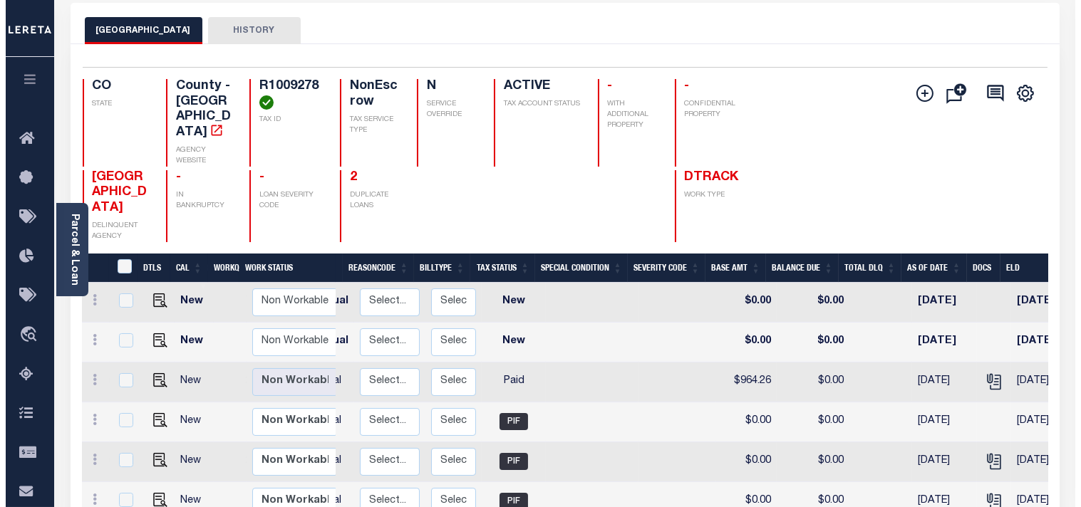
scroll to position [0, 0]
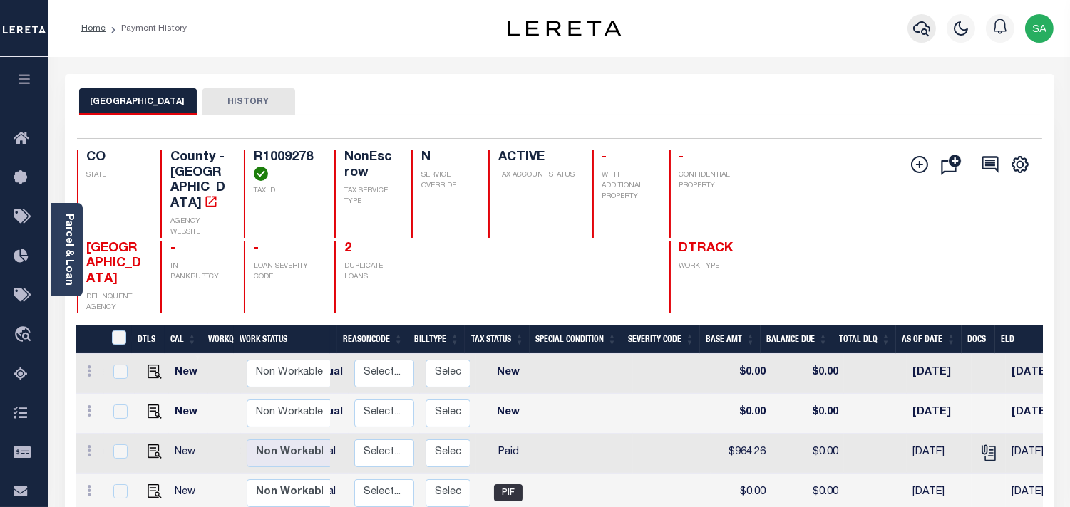
click at [922, 25] on icon "button" at bounding box center [921, 28] width 17 height 17
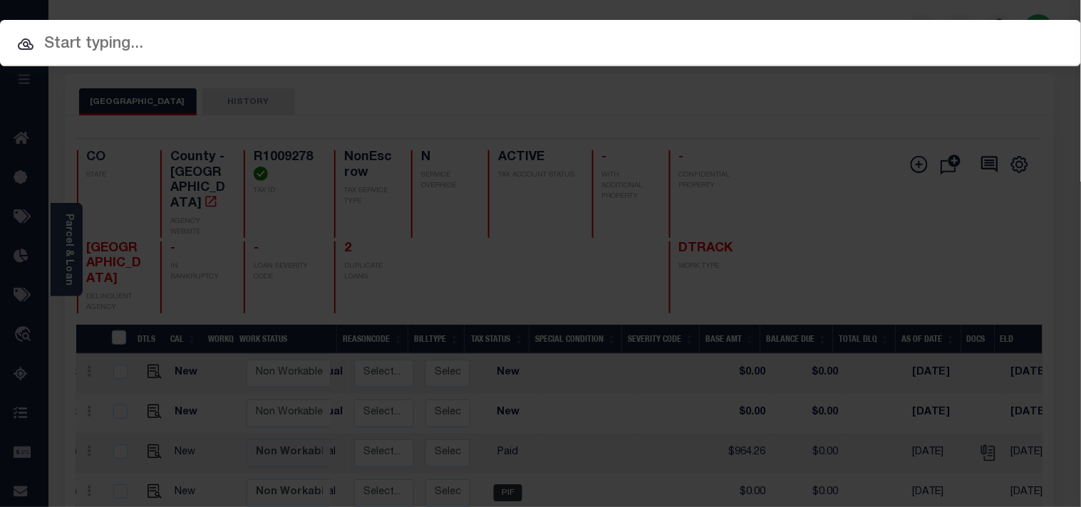
click at [559, 66] on div "Include Loans TBM Customers Borrowers Payments (Lender Non-Disb) Payments (Lend…" at bounding box center [540, 253] width 1081 height 507
click at [573, 46] on input "text" at bounding box center [540, 44] width 1103 height 26
paste input "512001088930"
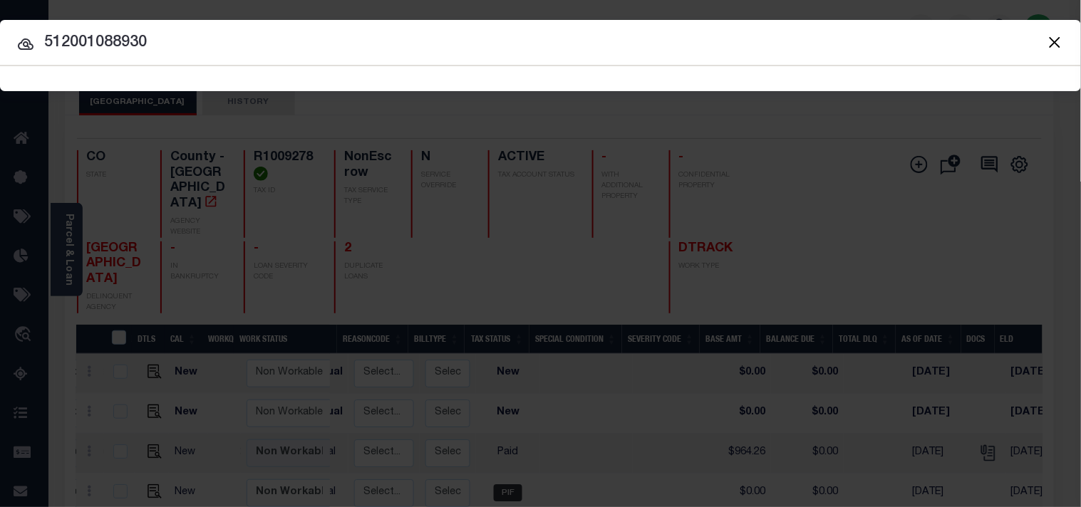
type input "512001088930"
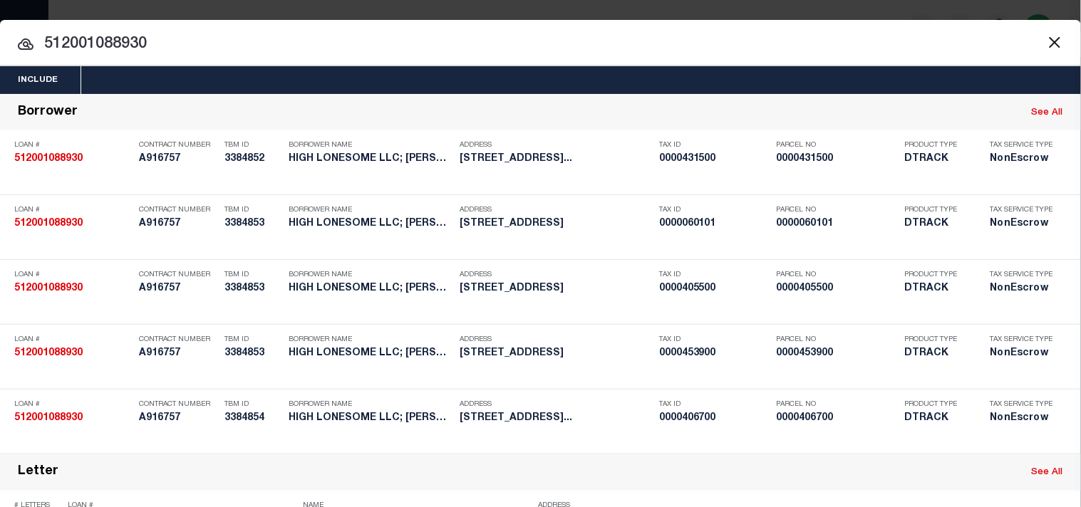
scroll to position [718, 0]
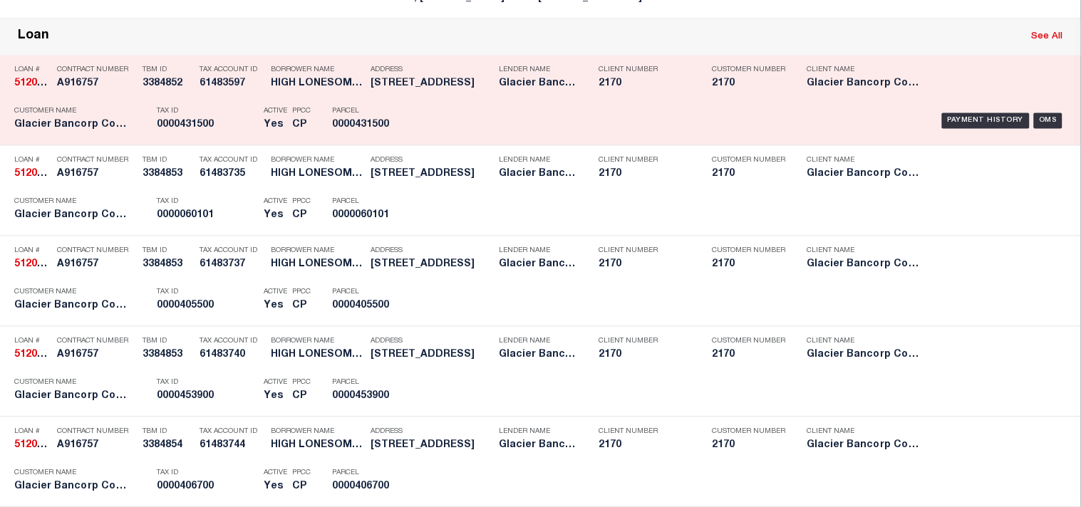
click at [431, 141] on div "Payment History OMS" at bounding box center [742, 120] width 649 height 41
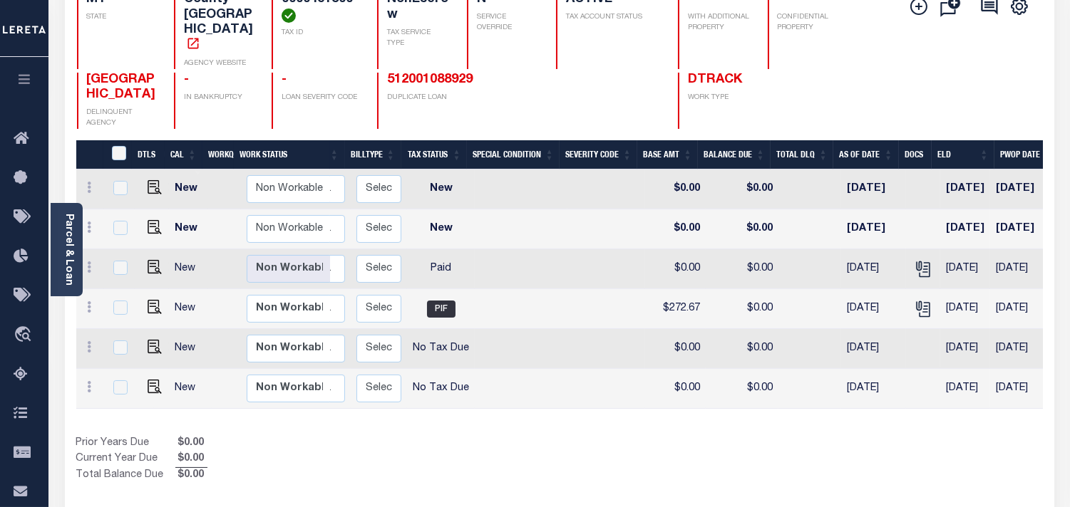
scroll to position [0, 294]
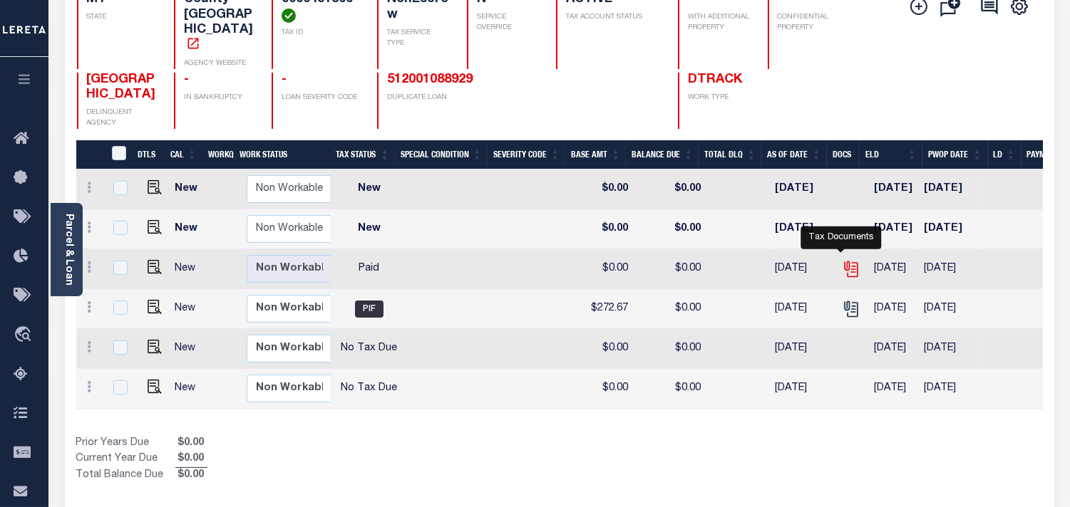
click at [842, 260] on icon "" at bounding box center [851, 269] width 19 height 19
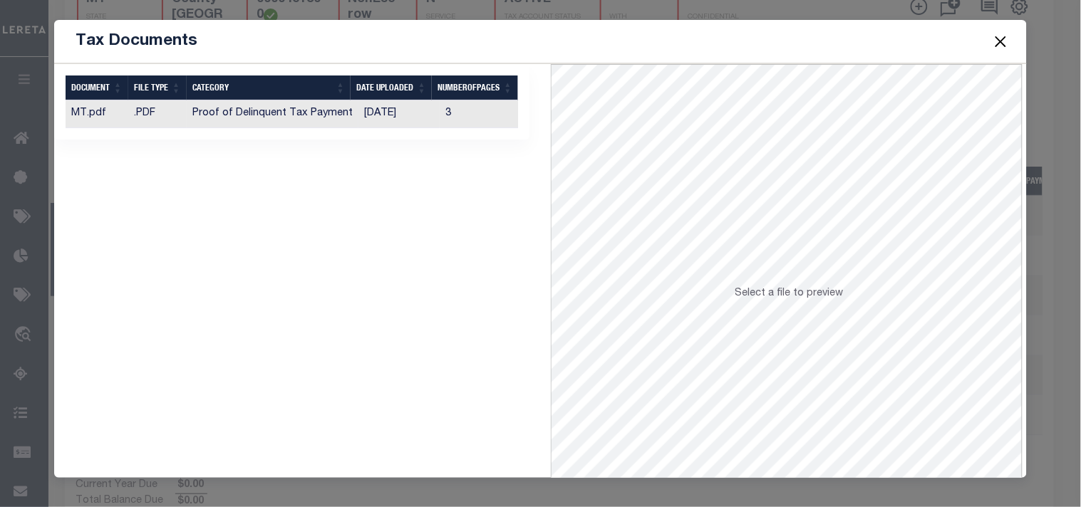
click at [379, 110] on td "[DATE]" at bounding box center [399, 114] width 81 height 28
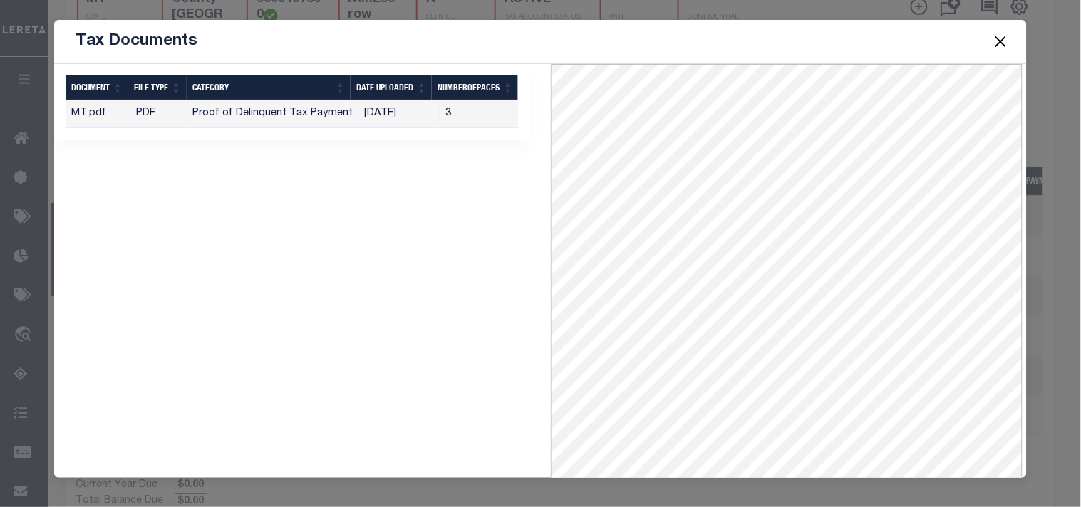
click at [999, 51] on span at bounding box center [1000, 41] width 54 height 40
click at [1001, 36] on button "Close" at bounding box center [1000, 41] width 19 height 19
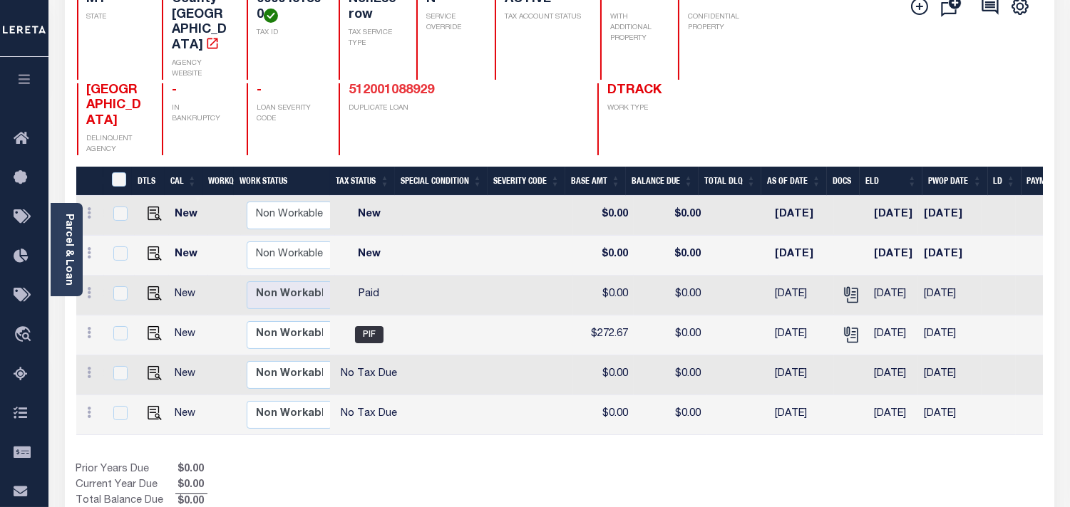
click at [398, 84] on link "512001088929" at bounding box center [392, 90] width 86 height 13
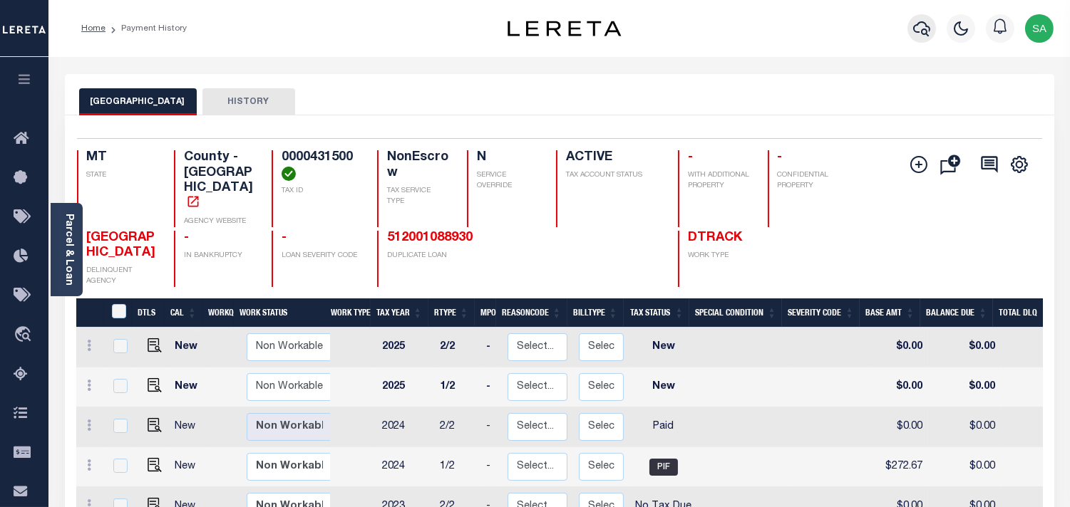
click at [918, 32] on icon "button" at bounding box center [921, 28] width 17 height 15
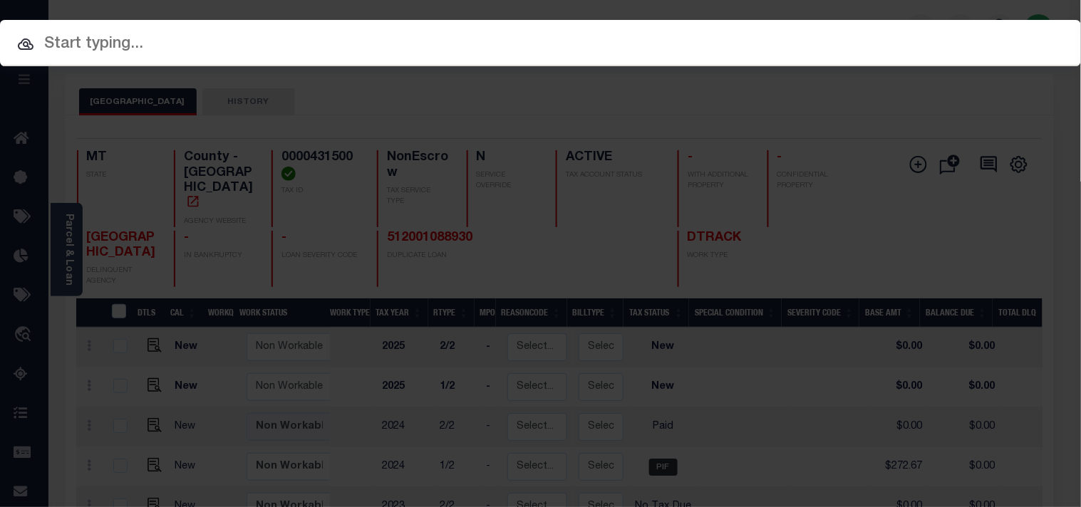
click at [645, 32] on input "text" at bounding box center [540, 44] width 1081 height 25
paste input "4203250016324"
type input "4203250016324"
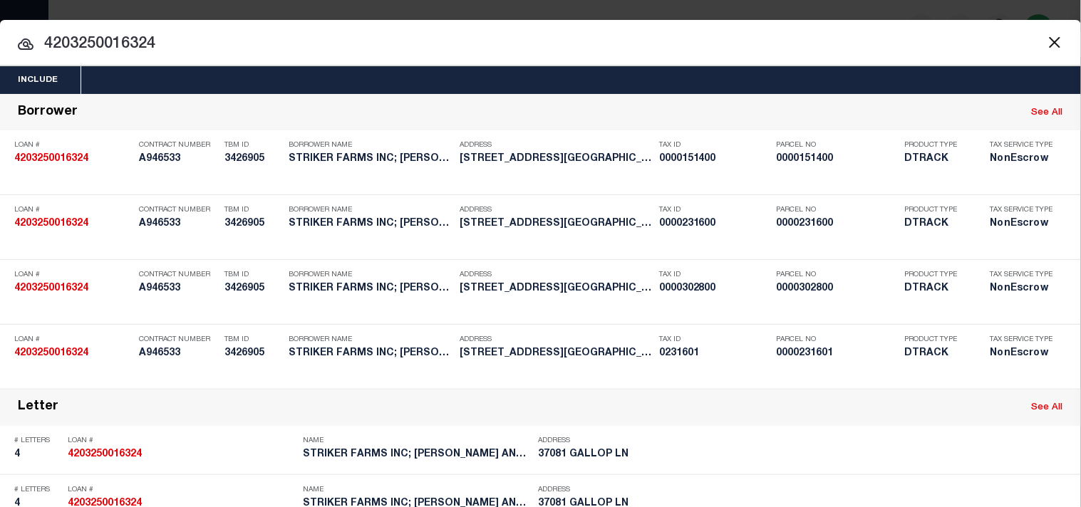
scroll to position [851, 0]
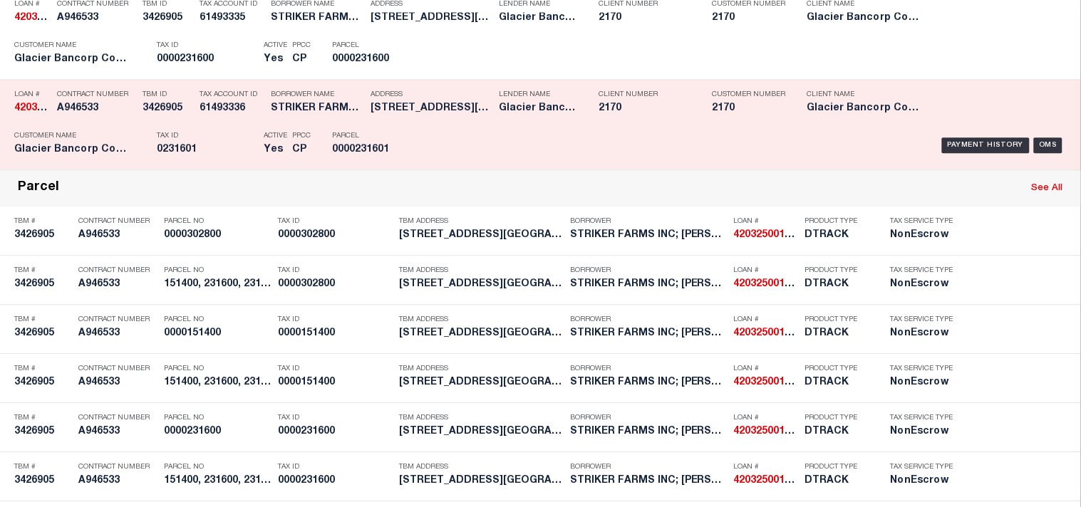
click at [426, 166] on div "Payment History OMS" at bounding box center [742, 145] width 649 height 41
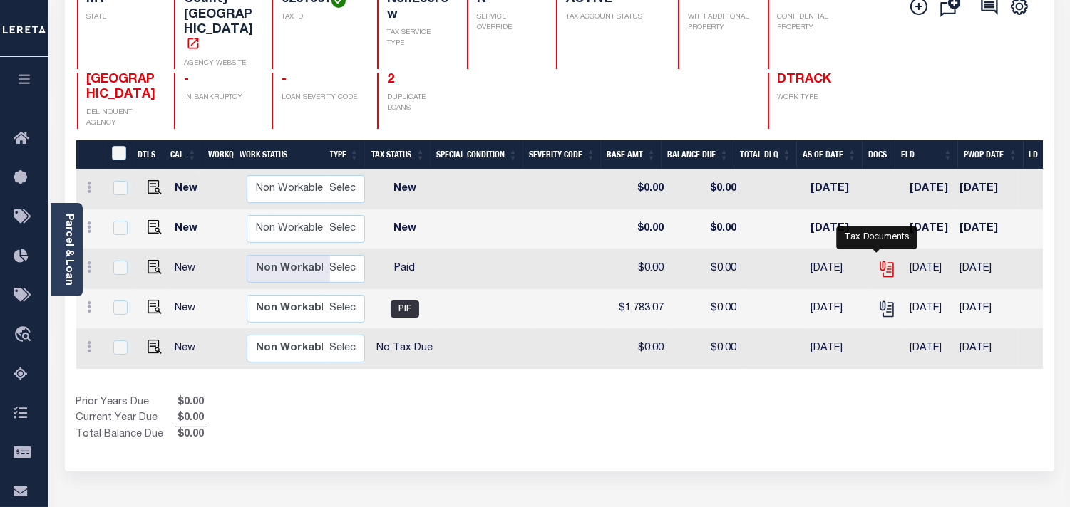
click at [877, 260] on icon "" at bounding box center [886, 269] width 19 height 19
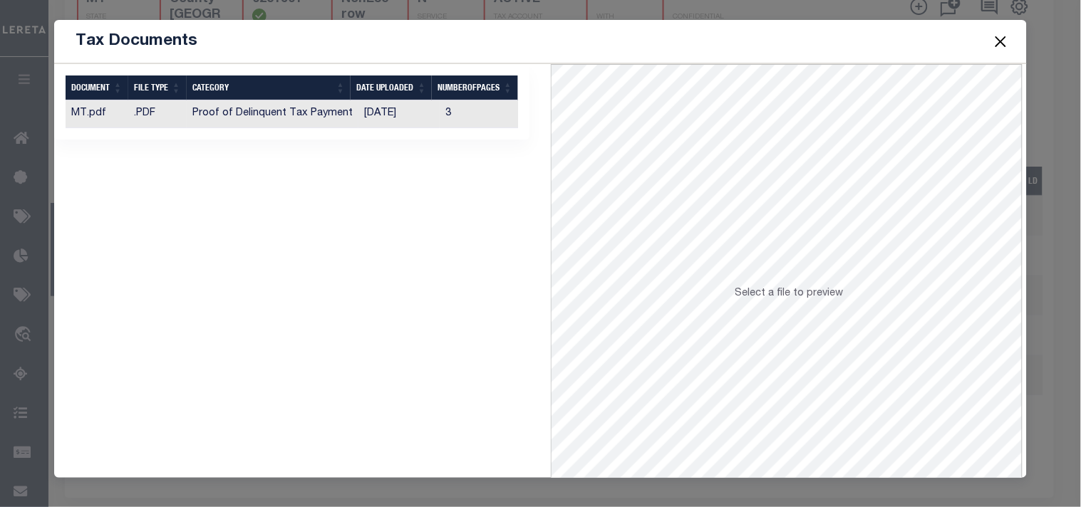
click at [424, 113] on td "[DATE]" at bounding box center [399, 114] width 81 height 28
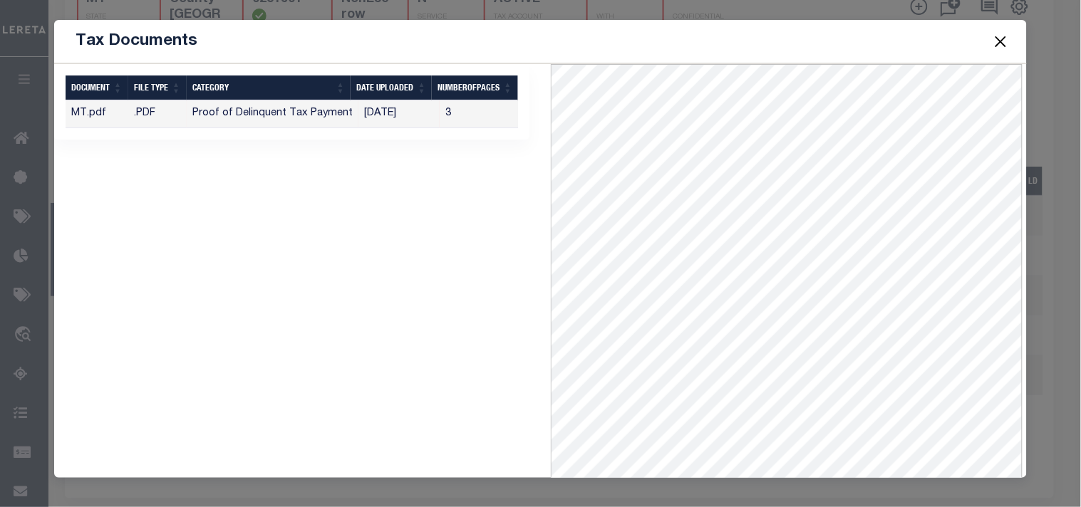
click at [999, 43] on button "Close" at bounding box center [1000, 41] width 19 height 19
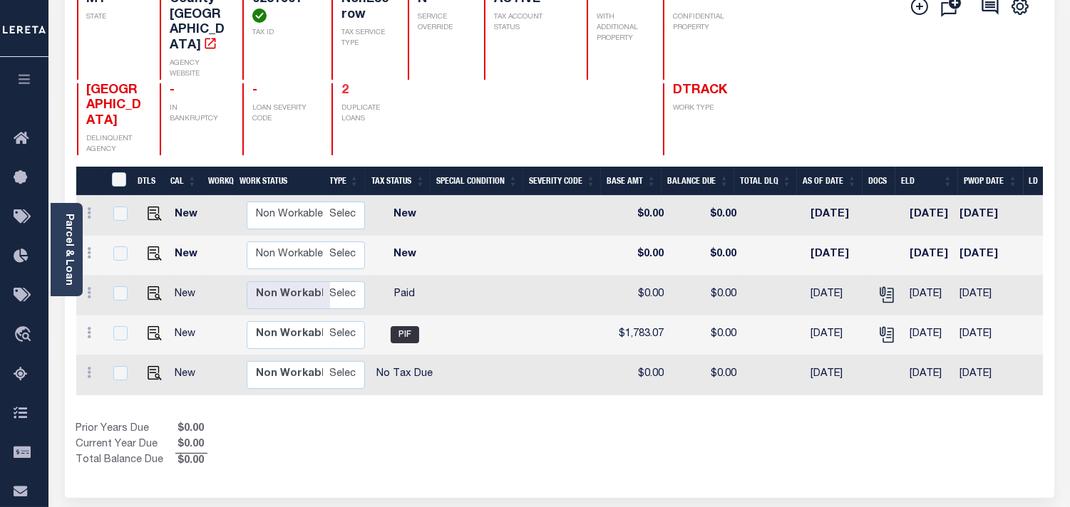
click at [341, 84] on link "2" at bounding box center [344, 90] width 7 height 13
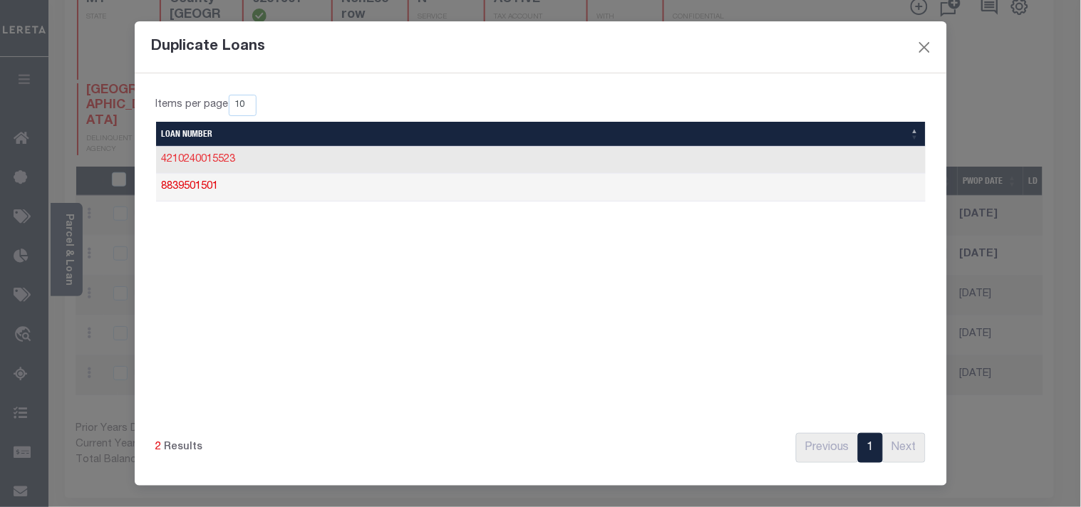
click at [236, 161] on link "4210240015523" at bounding box center [199, 160] width 74 height 10
